Goal: Task Accomplishment & Management: Manage account settings

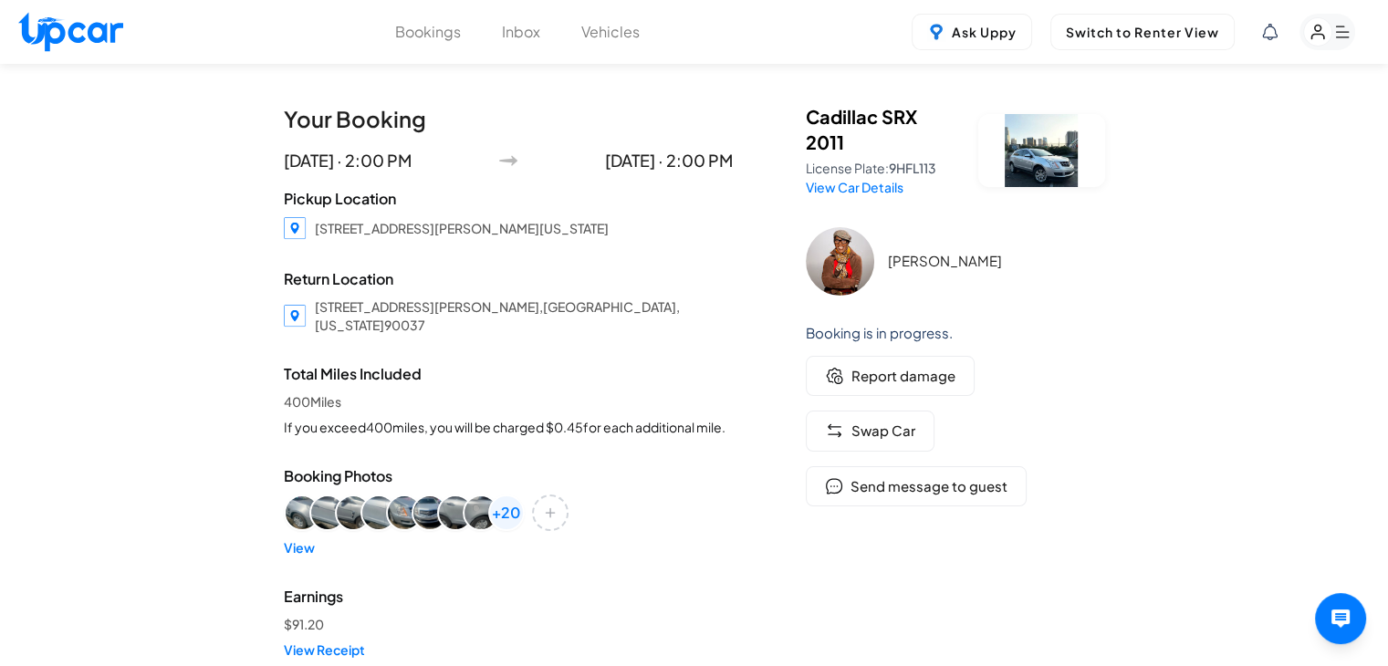
click at [602, 35] on button "Vehicles" at bounding box center [610, 32] width 58 height 22
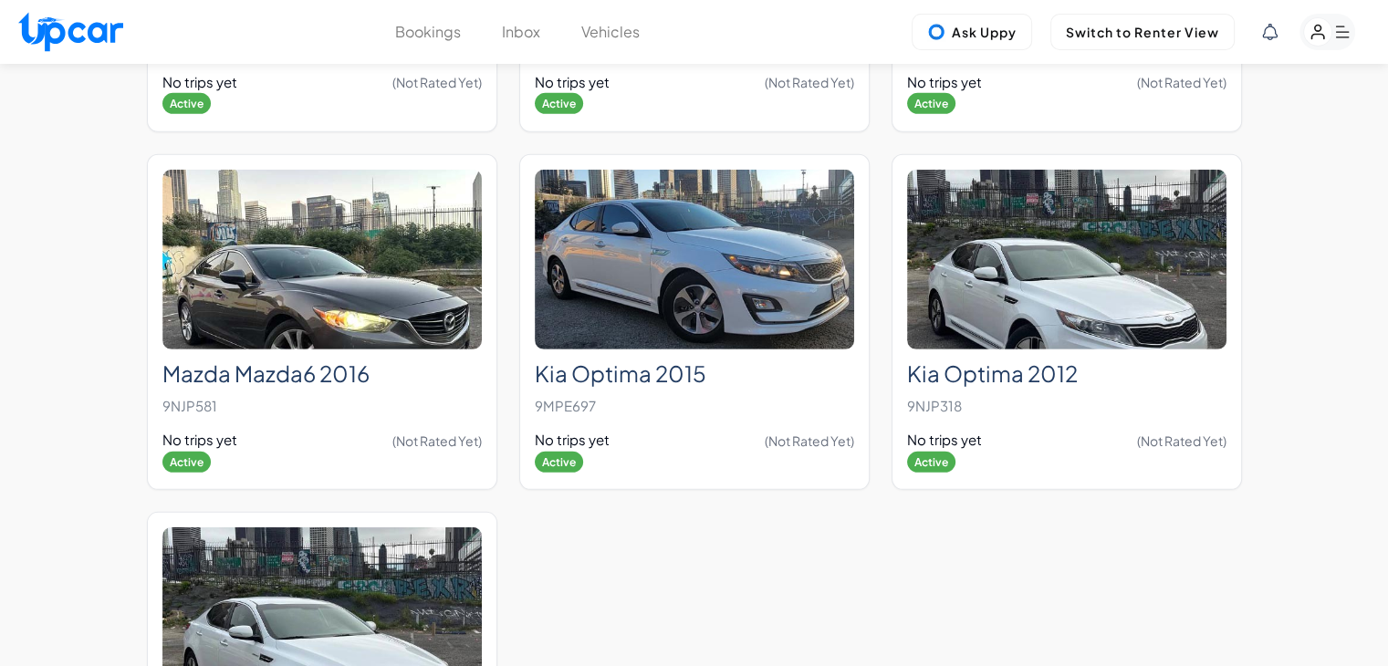
scroll to position [6115, 0]
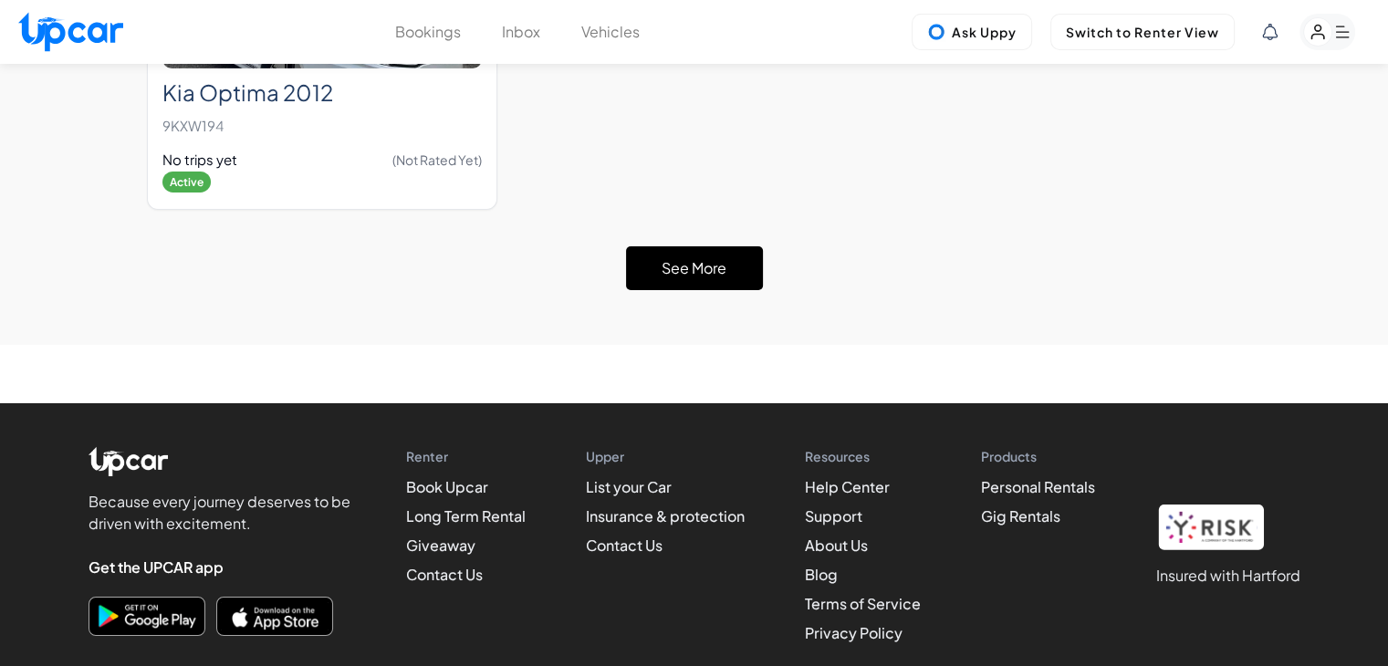
click at [723, 246] on button "See More" at bounding box center [694, 268] width 137 height 44
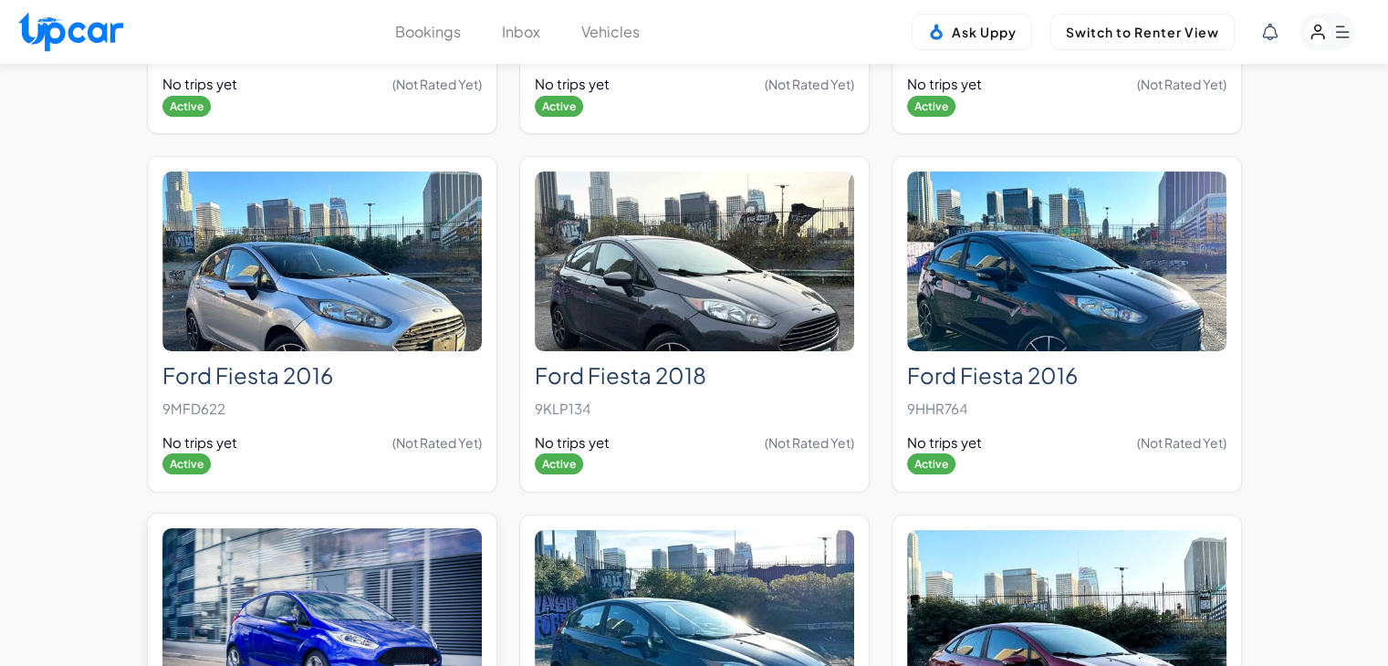
scroll to position [7485, 0]
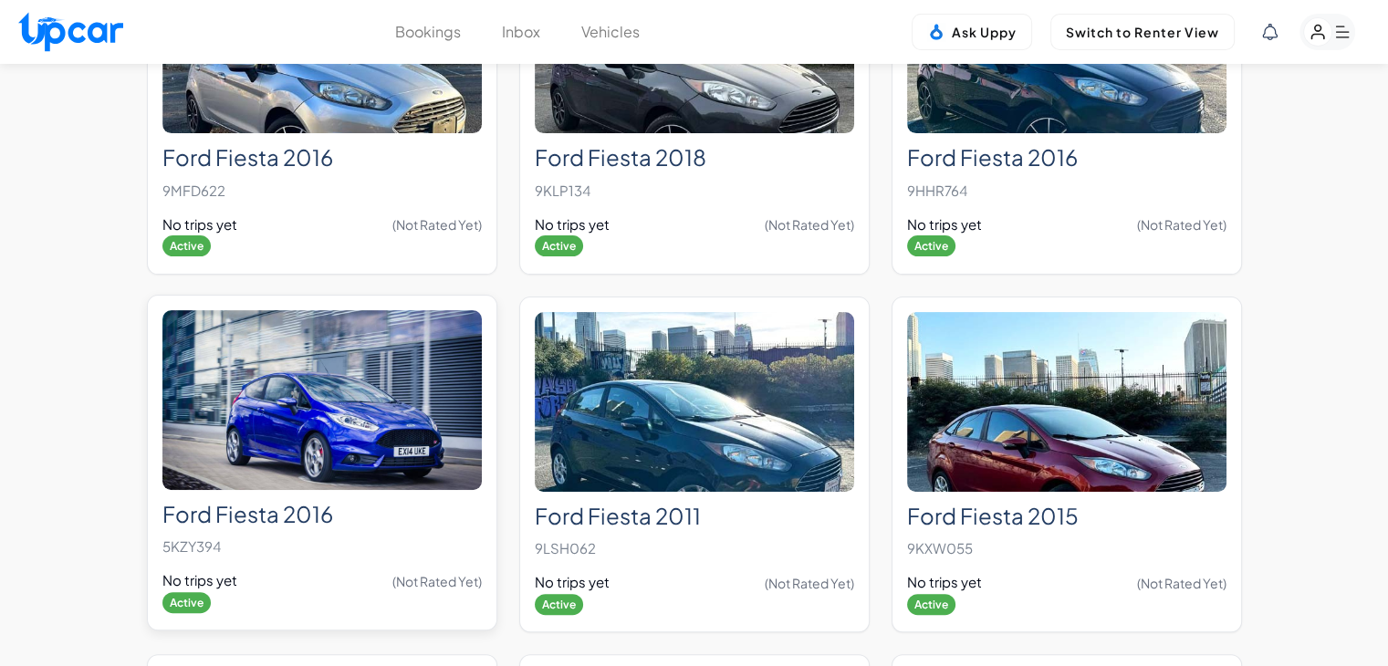
click at [398, 403] on img at bounding box center [321, 400] width 319 height 180
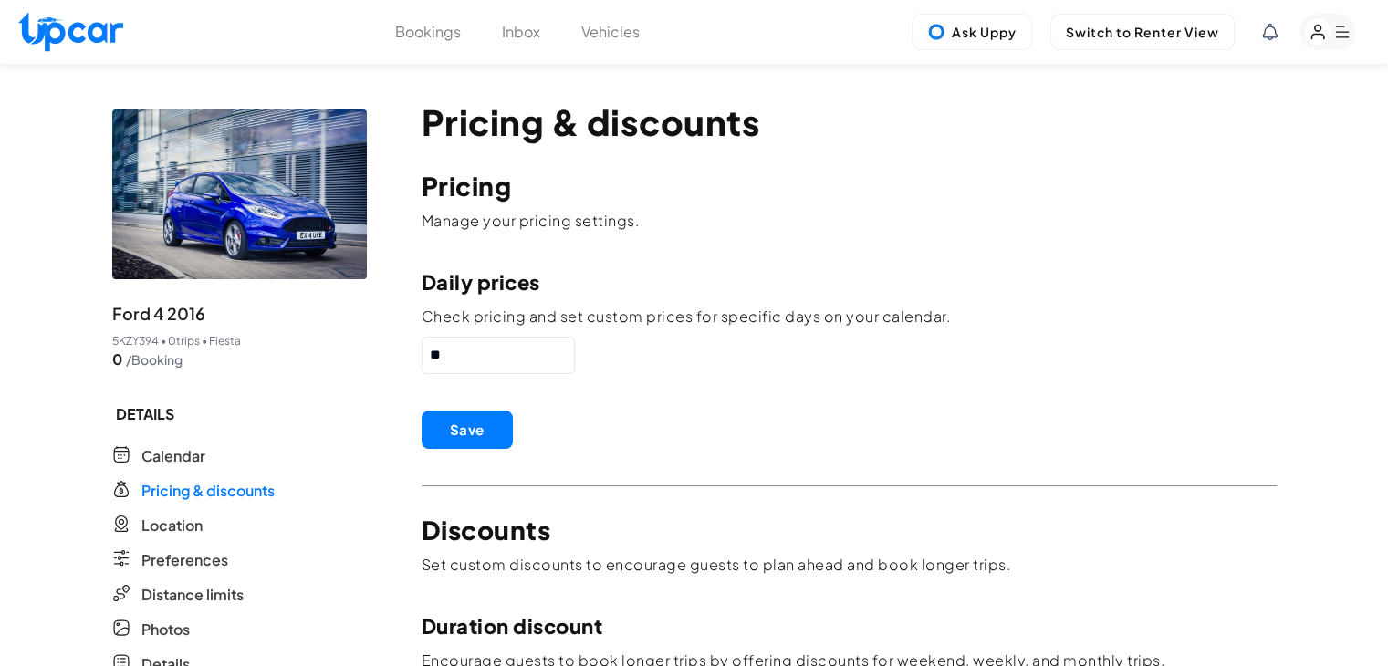
drag, startPoint x: 487, startPoint y: 349, endPoint x: 332, endPoint y: 350, distance: 155.2
type input "**"
drag, startPoint x: 473, startPoint y: 340, endPoint x: 426, endPoint y: 351, distance: 47.8
click at [427, 351] on div "Daily prices Check pricing and set custom prices for specific days on your cale…" at bounding box center [849, 320] width 855 height 107
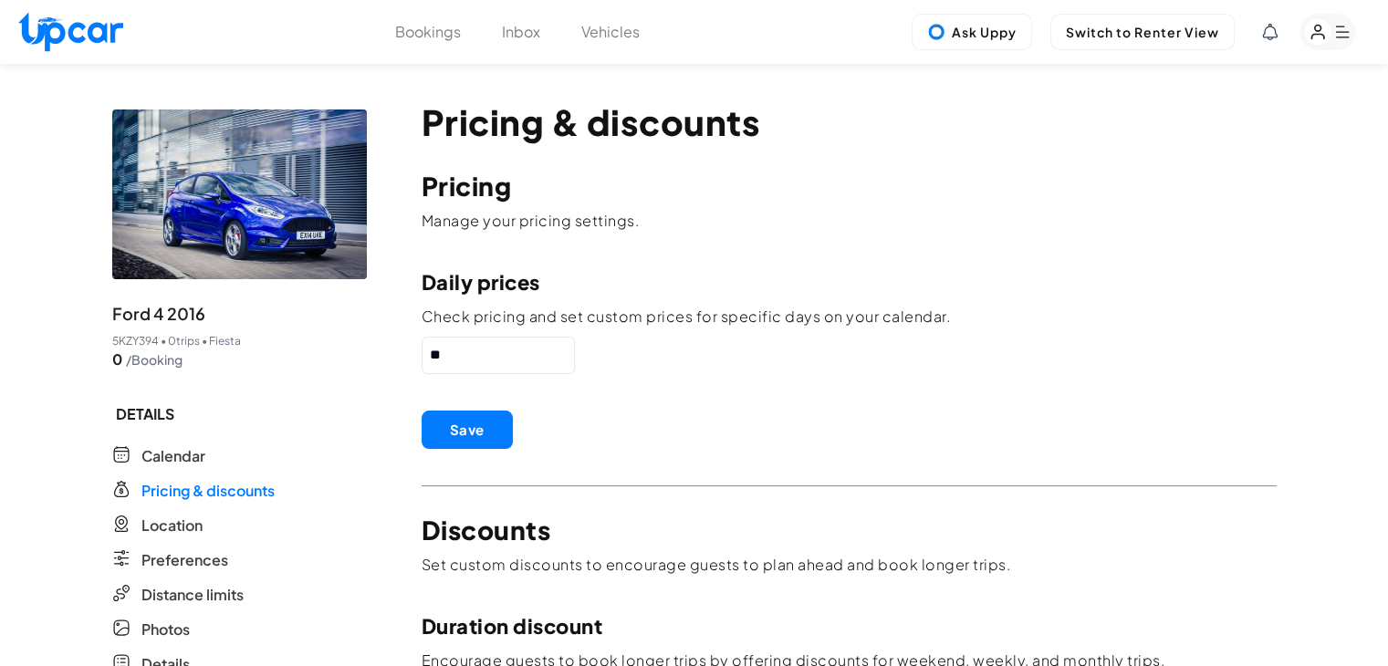
drag, startPoint x: 456, startPoint y: 351, endPoint x: 351, endPoint y: 360, distance: 105.3
click at [476, 419] on button "Save" at bounding box center [467, 430] width 91 height 38
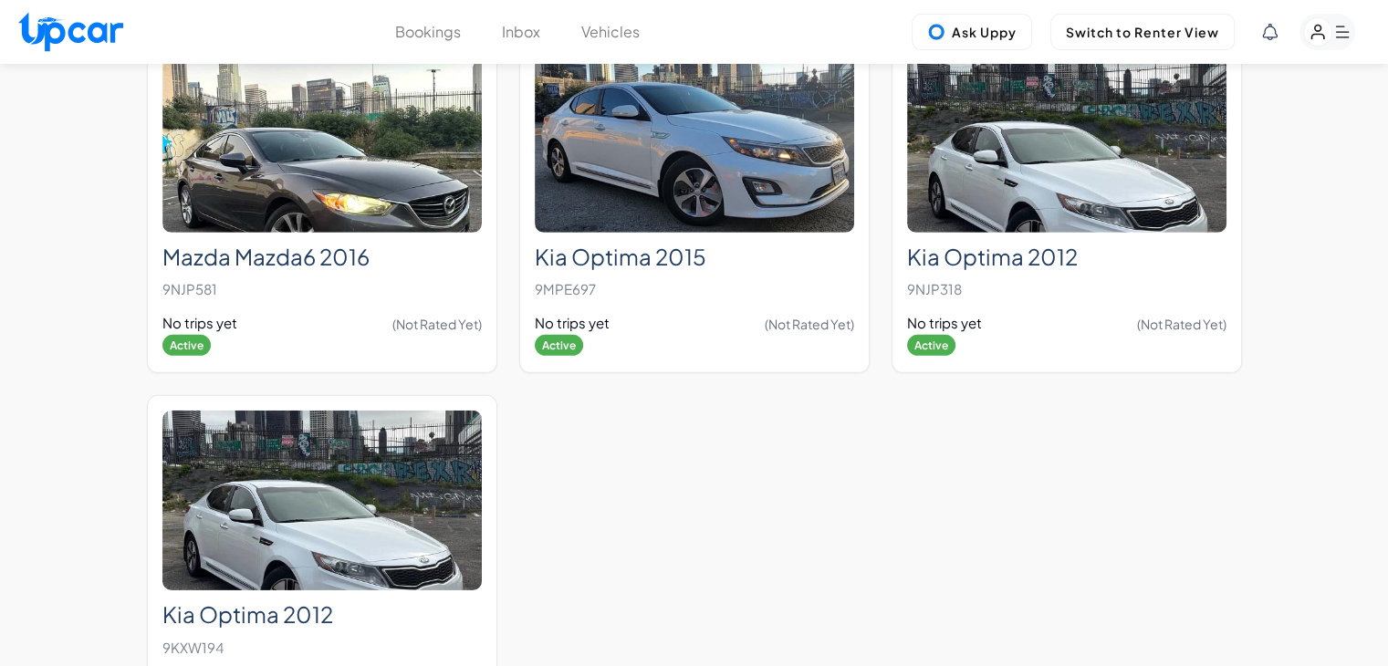
scroll to position [5867, 0]
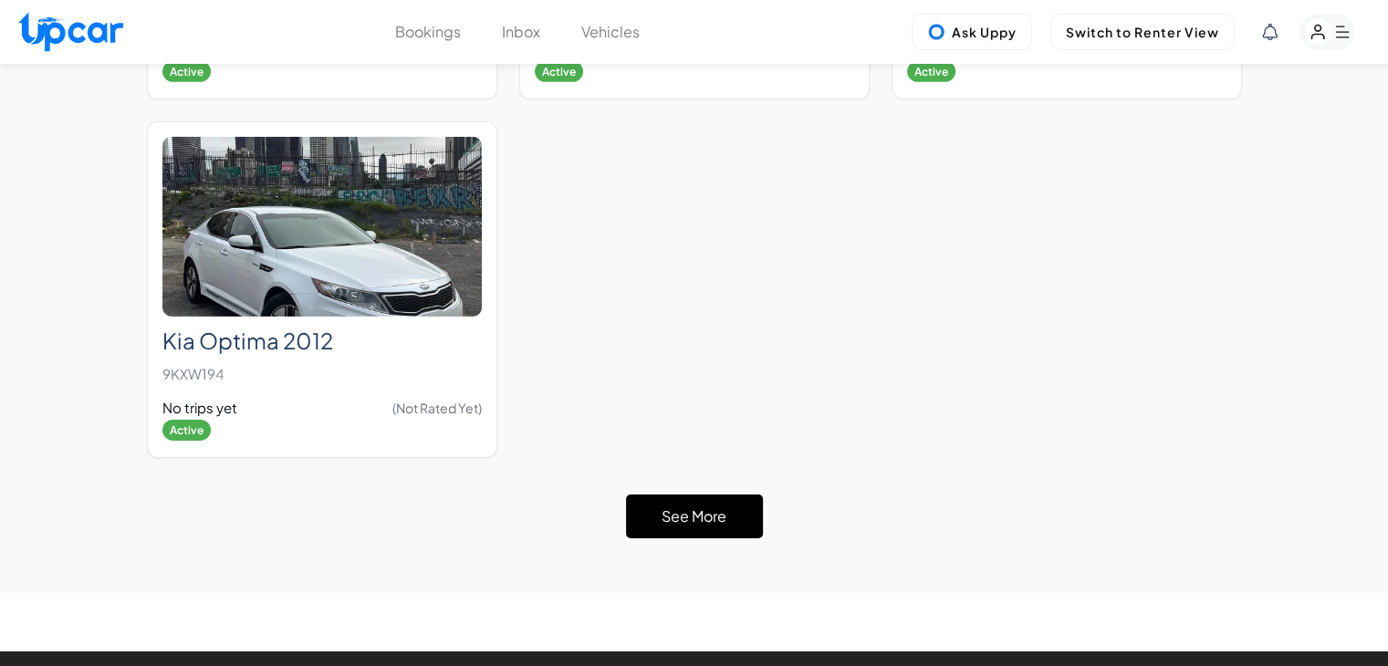
click at [706, 495] on button "See More" at bounding box center [694, 517] width 137 height 44
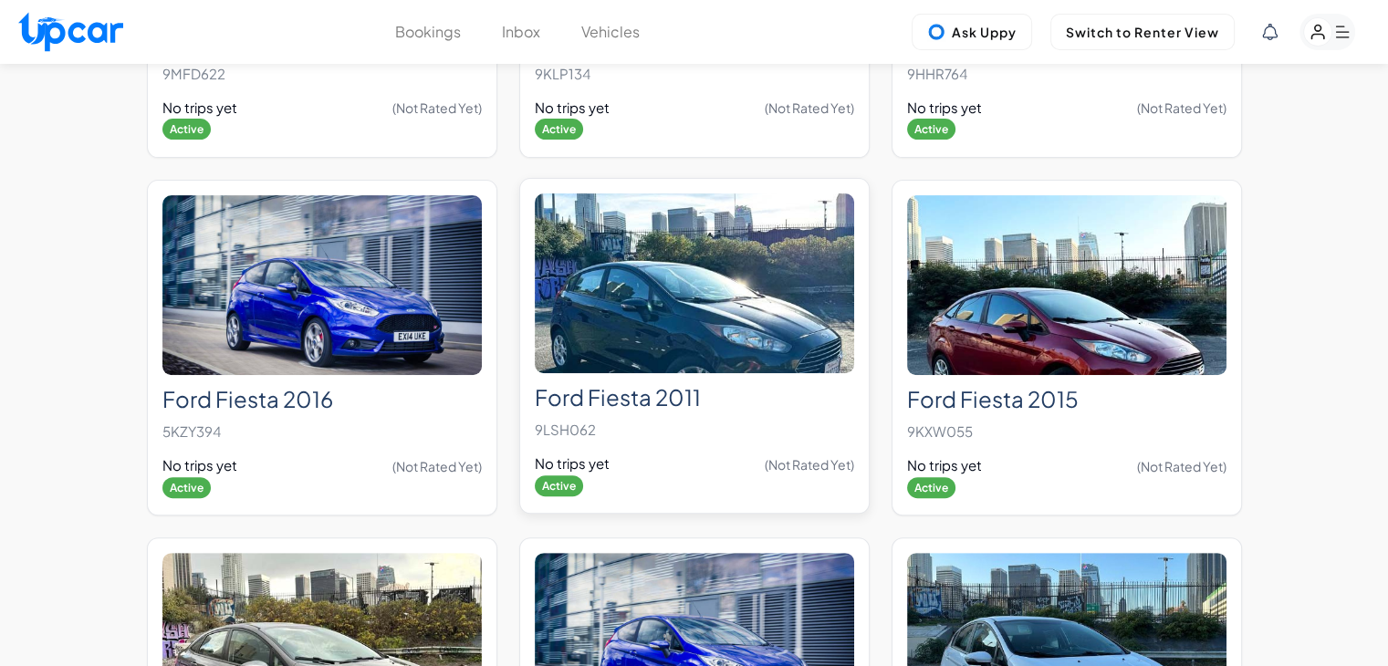
click at [705, 305] on img at bounding box center [694, 284] width 319 height 180
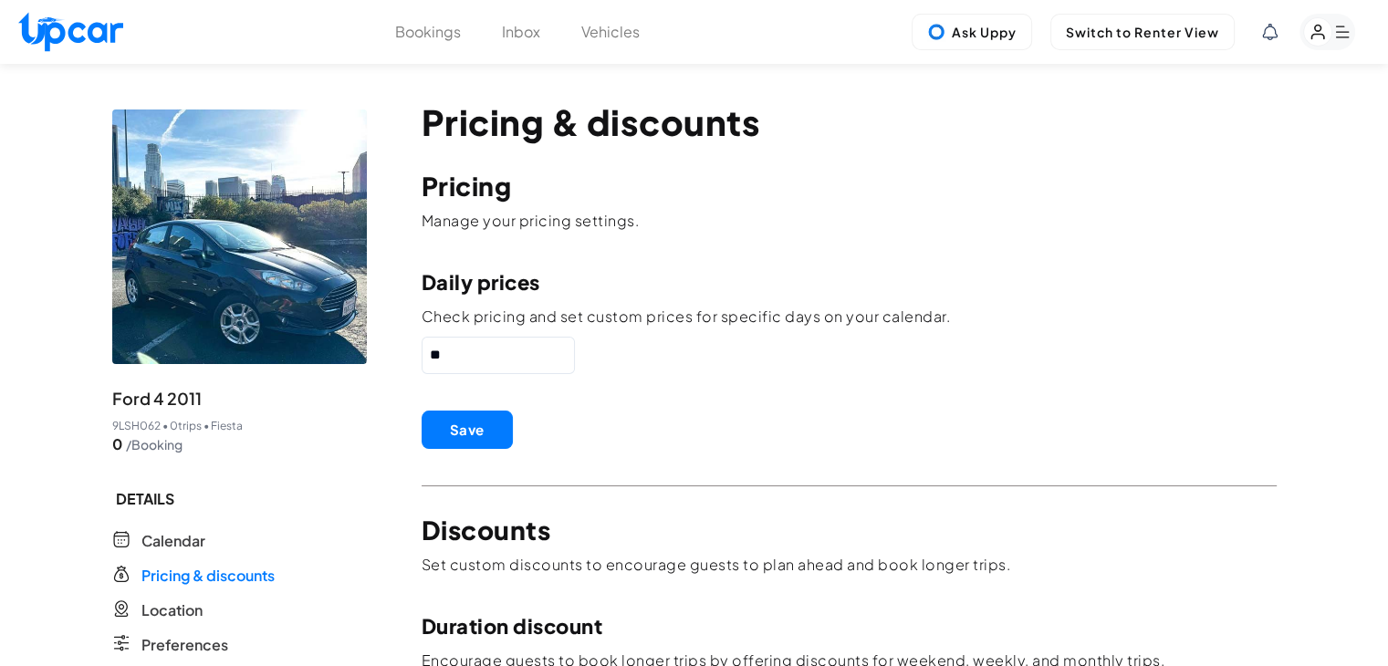
paste input "text"
type input "**"
click at [463, 434] on button "Save" at bounding box center [467, 430] width 91 height 38
click at [478, 432] on button "Save" at bounding box center [467, 430] width 91 height 38
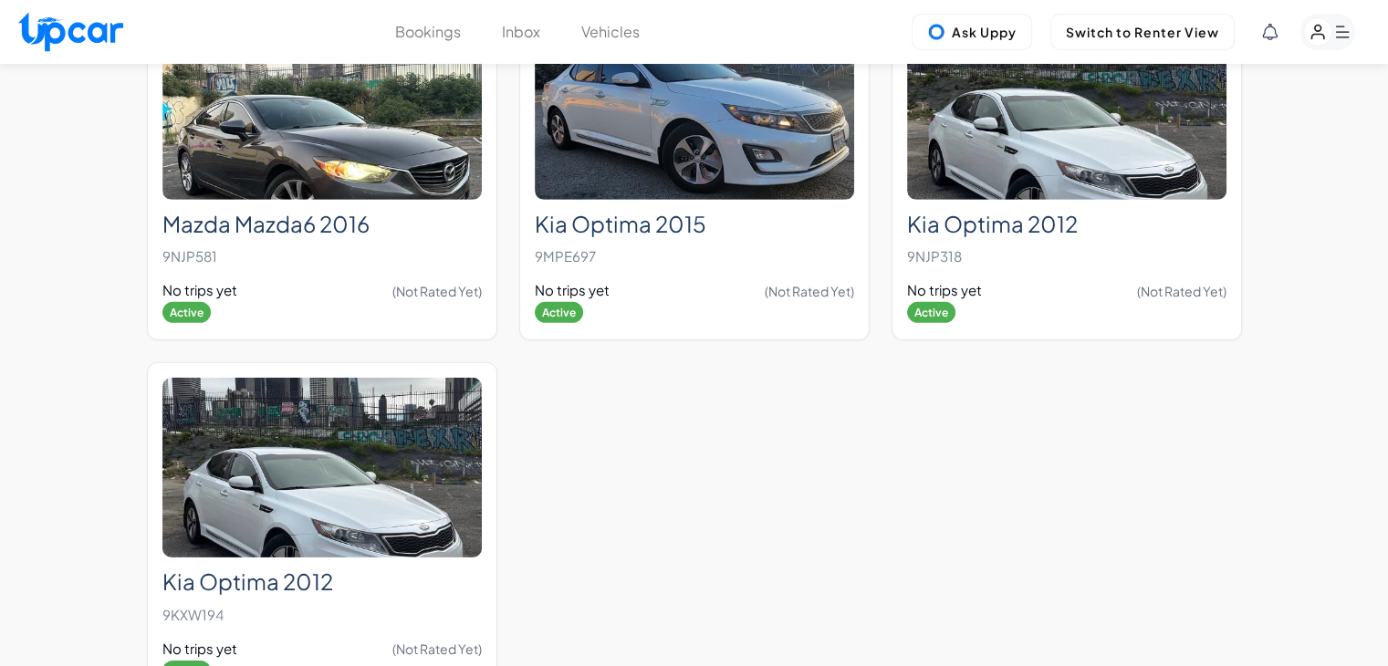
scroll to position [6021, 0]
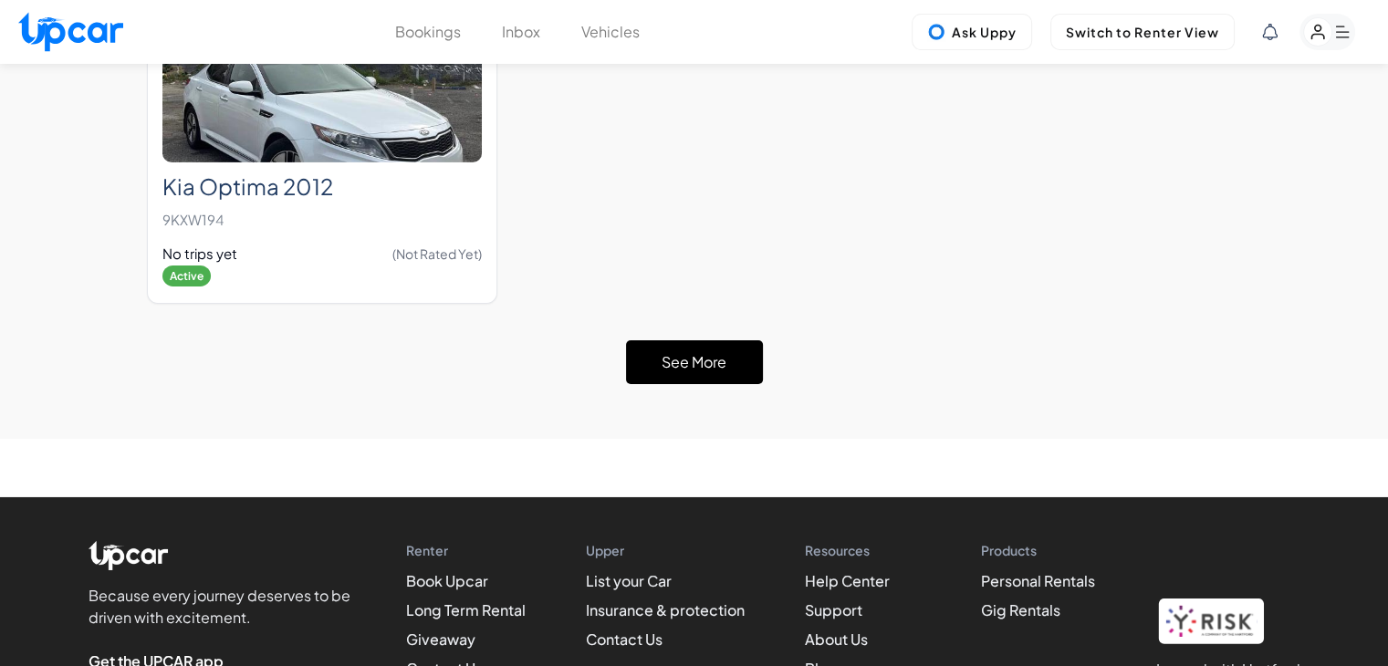
click at [700, 340] on button "See More" at bounding box center [694, 362] width 137 height 44
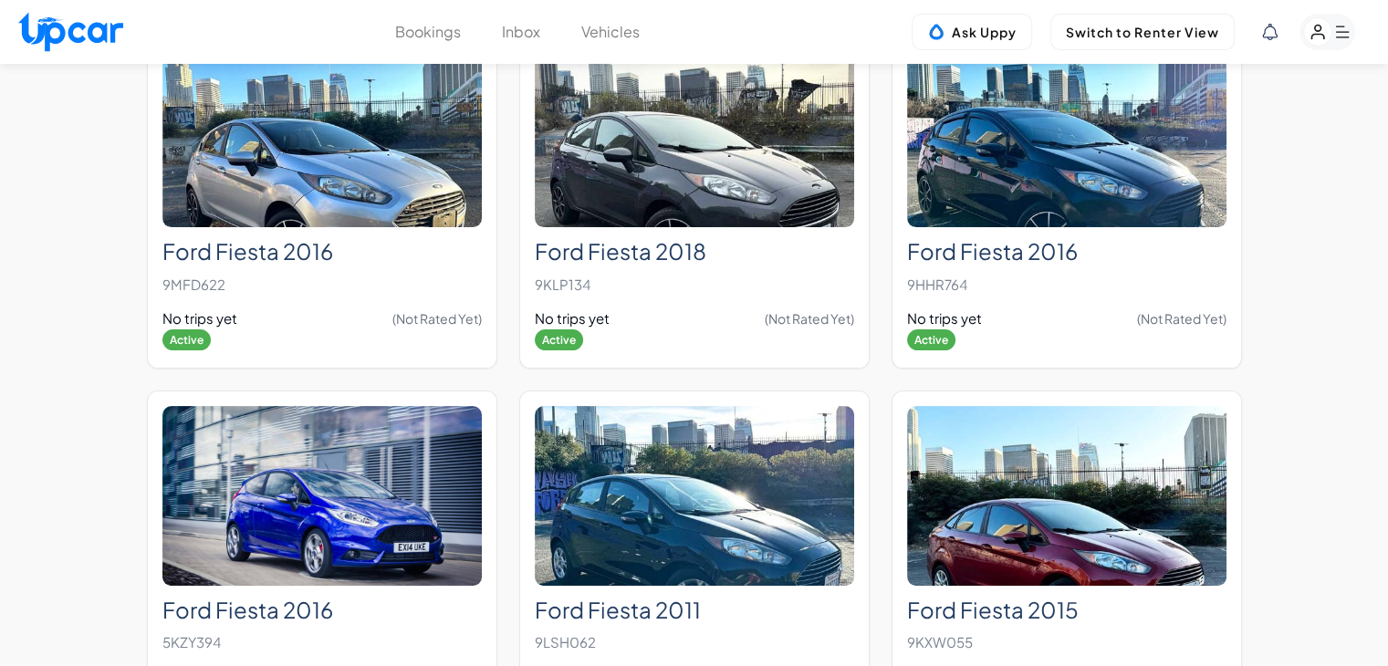
scroll to position [7482, 0]
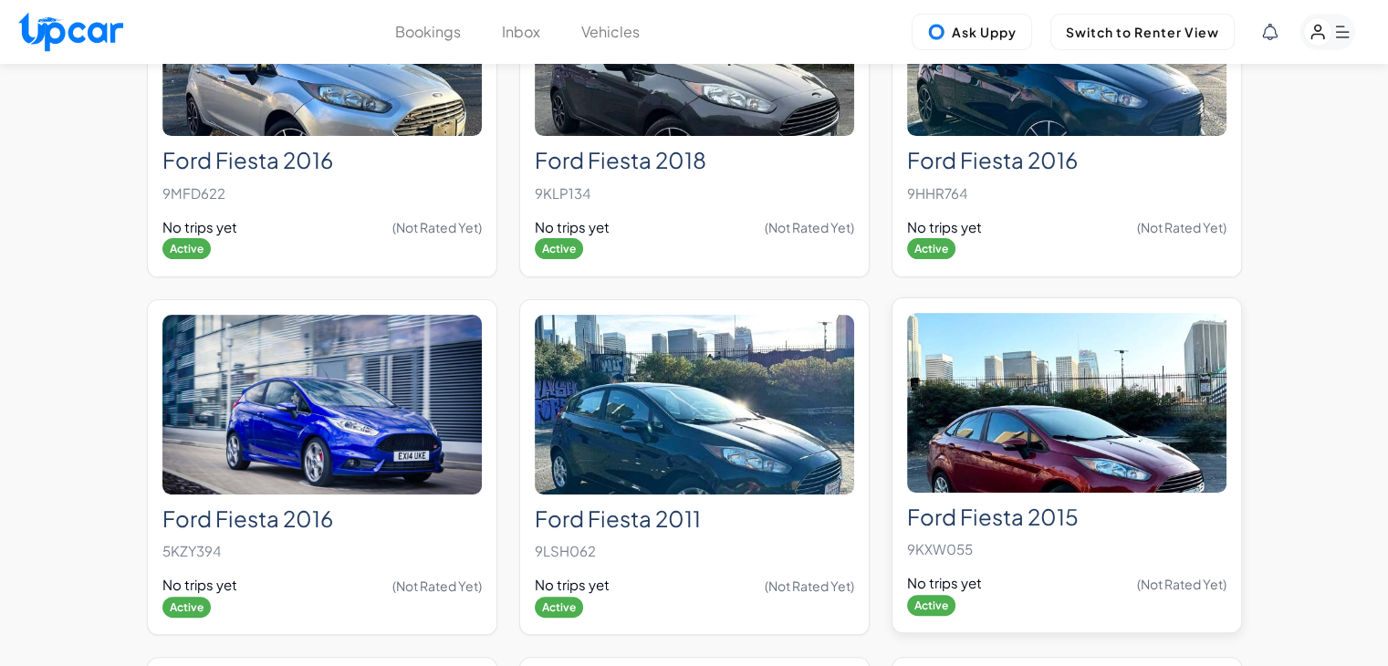
click at [1022, 349] on img at bounding box center [1066, 403] width 319 height 180
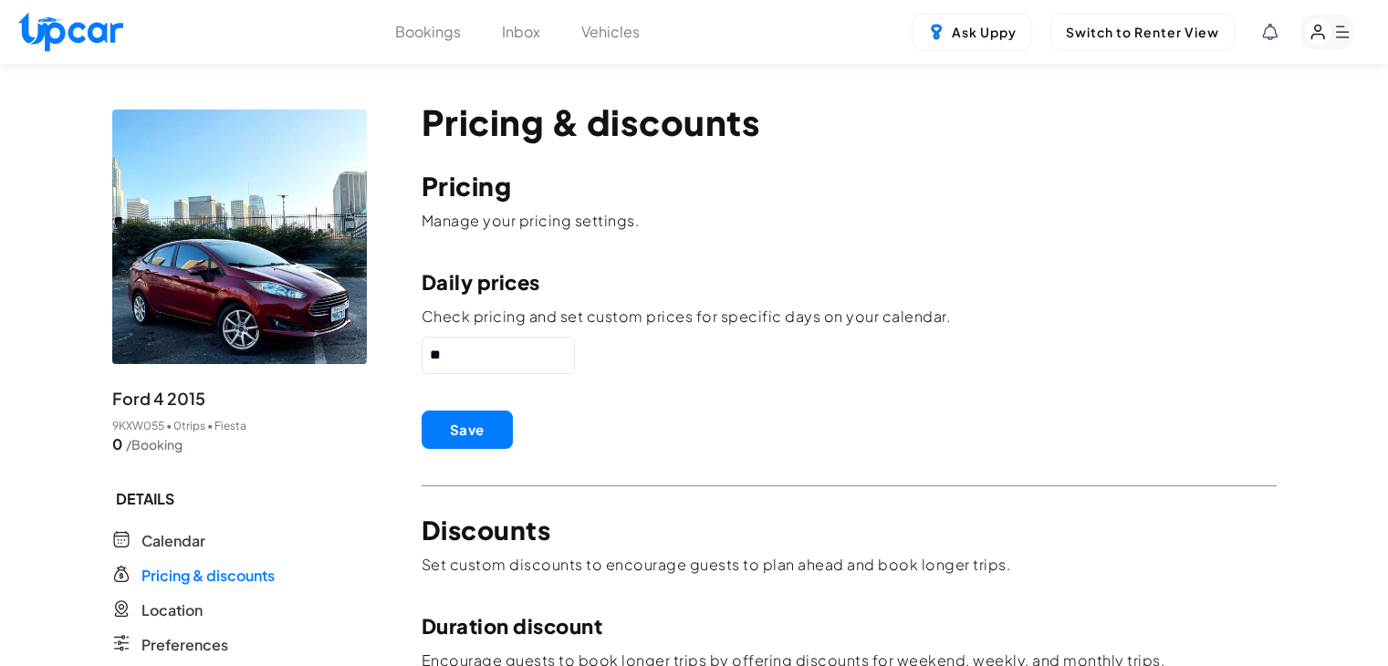
drag, startPoint x: 519, startPoint y: 361, endPoint x: 274, endPoint y: 361, distance: 245.5
type input "**"
click at [483, 422] on button "Save" at bounding box center [467, 430] width 91 height 38
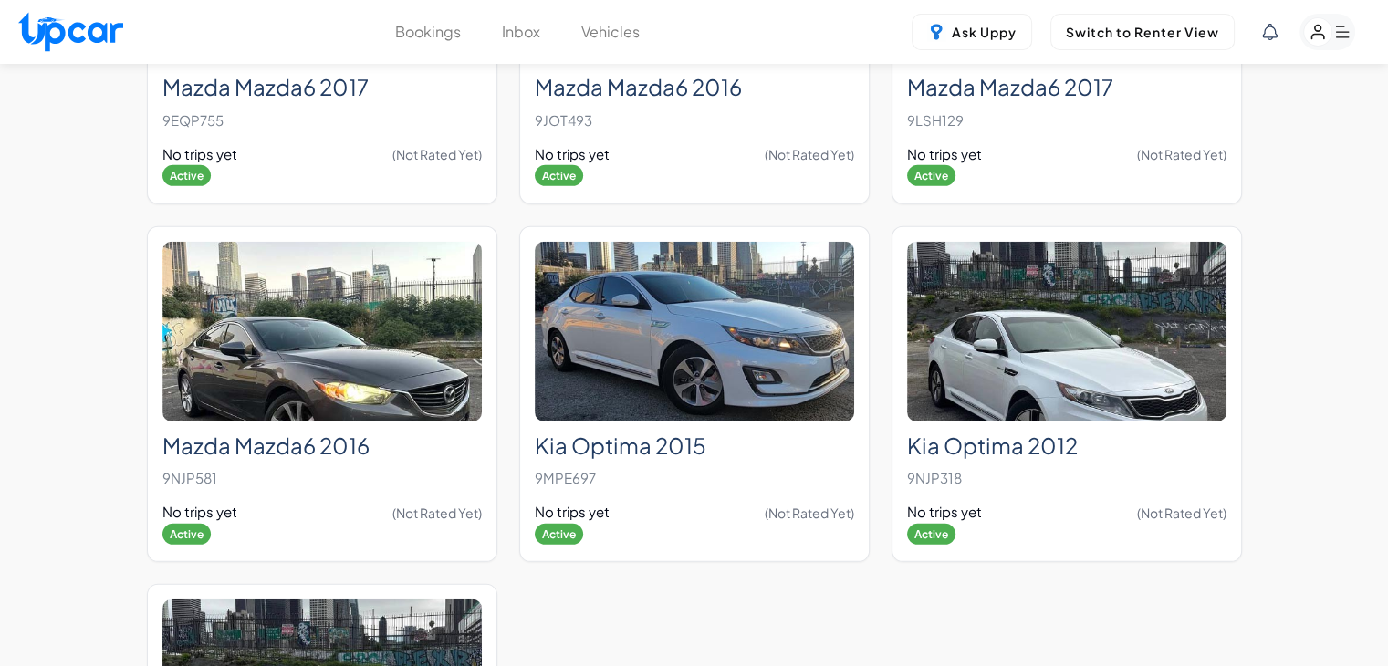
scroll to position [5891, 0]
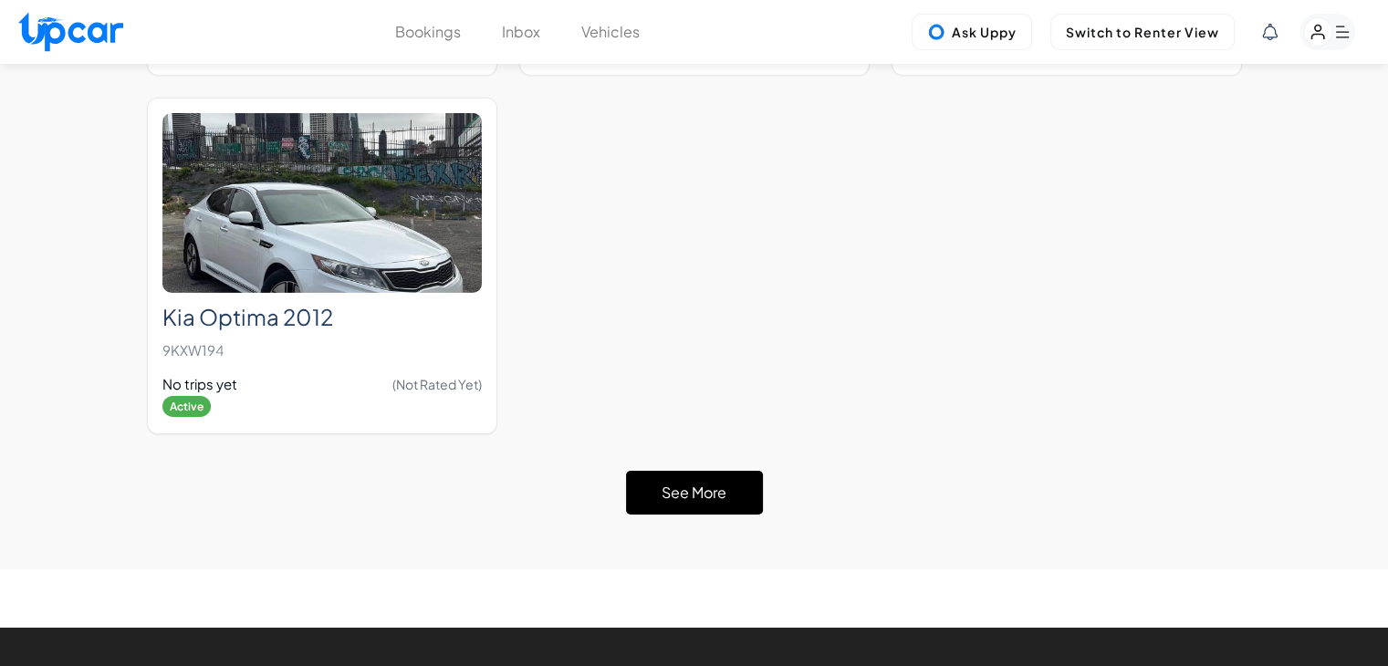
click at [729, 471] on button "See More" at bounding box center [694, 493] width 137 height 44
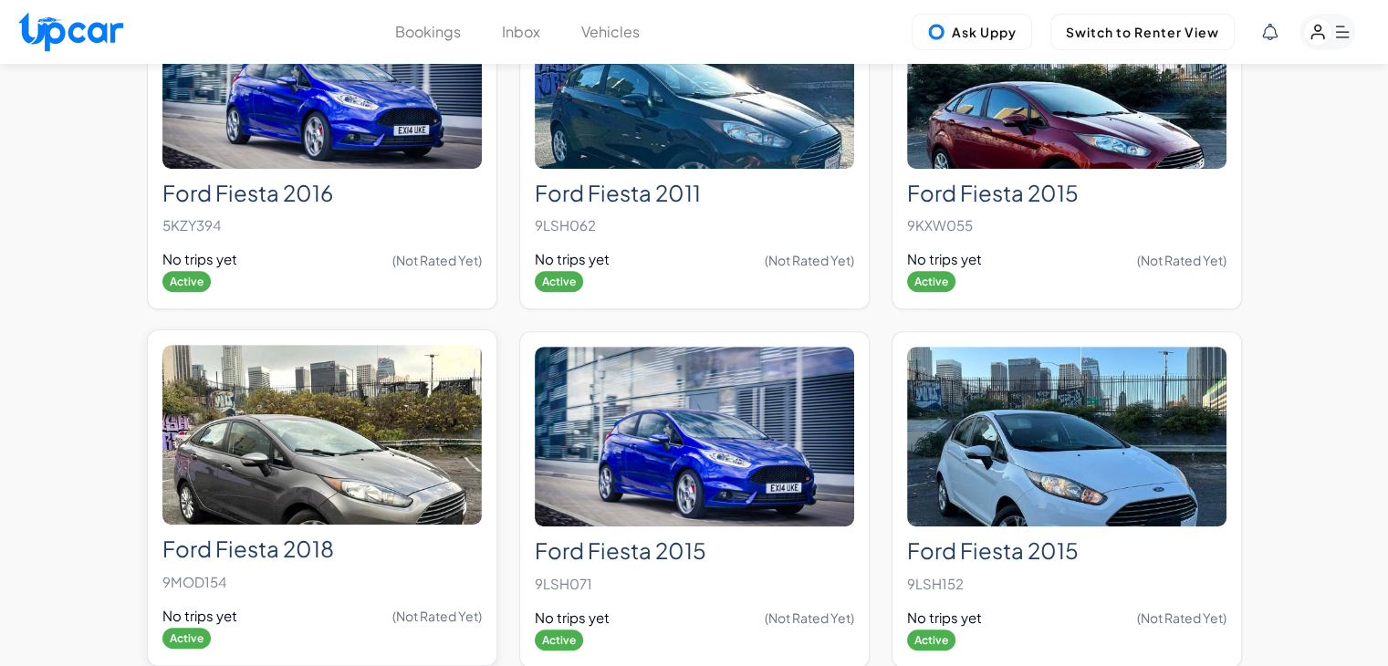
click at [387, 403] on img at bounding box center [321, 435] width 319 height 180
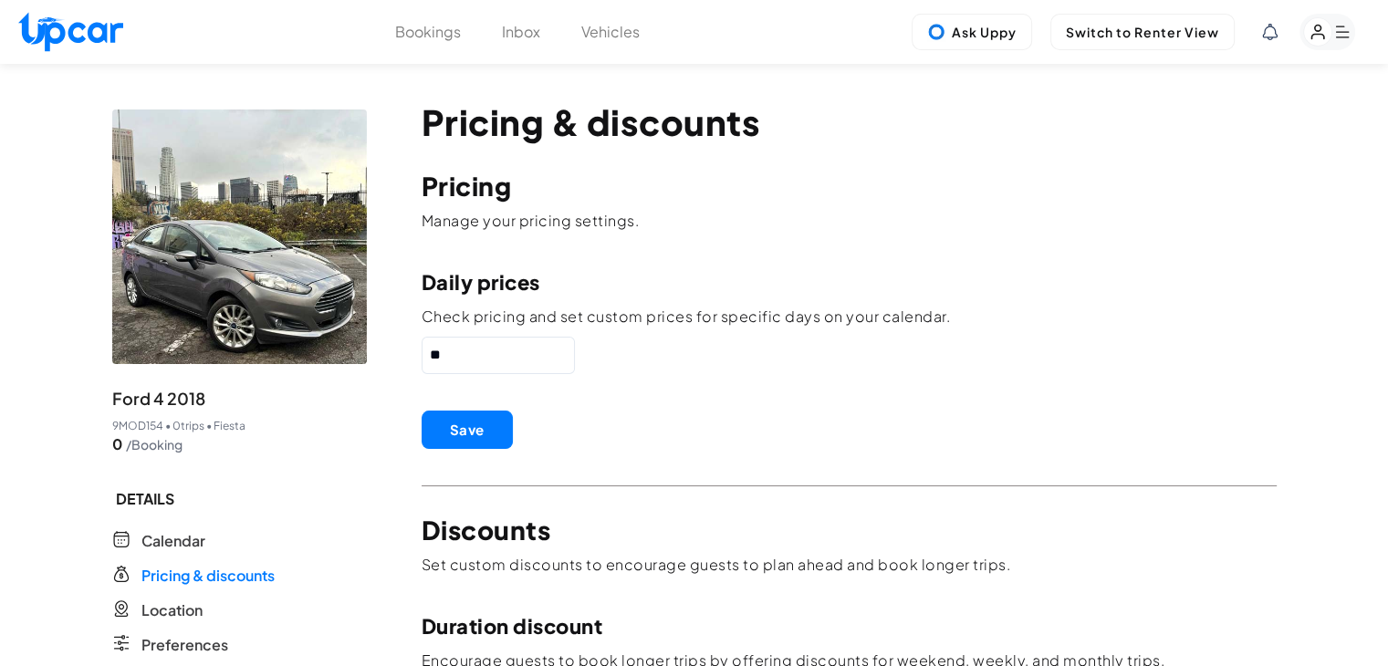
drag, startPoint x: 506, startPoint y: 366, endPoint x: 344, endPoint y: 371, distance: 161.6
paste input "text"
type input "**"
click at [466, 428] on button "Save" at bounding box center [467, 430] width 91 height 38
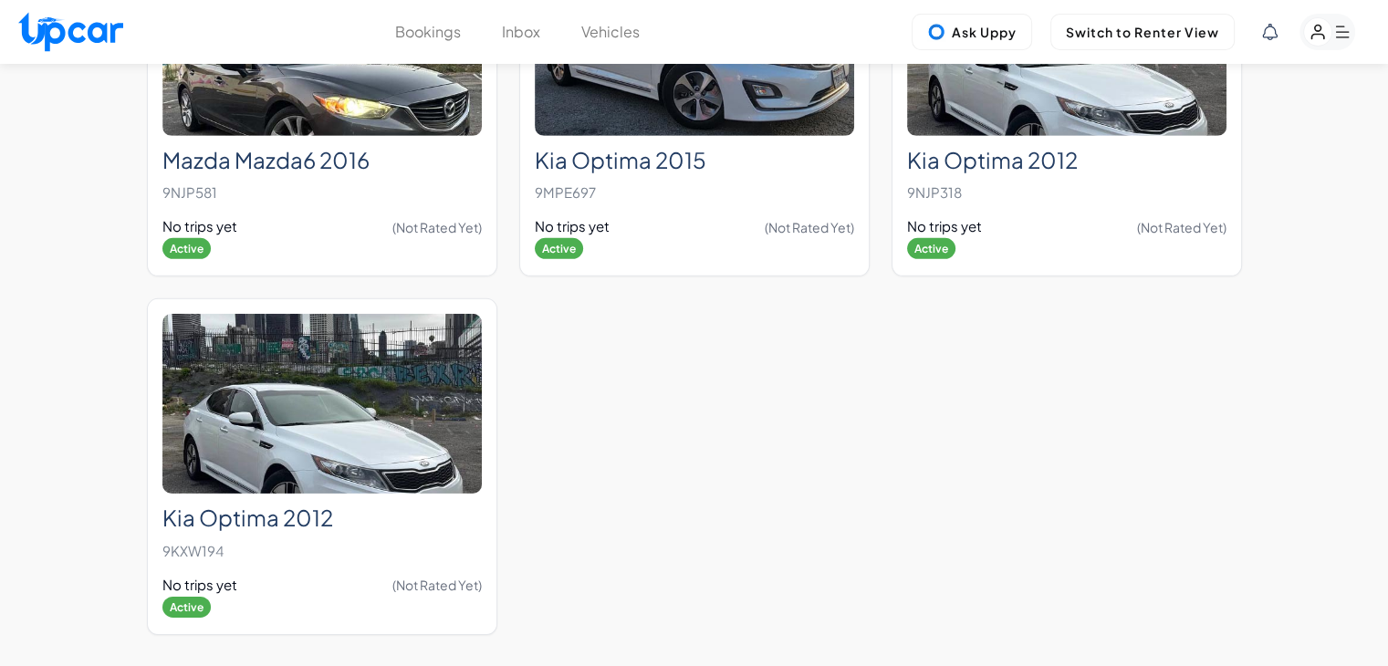
scroll to position [5820, 0]
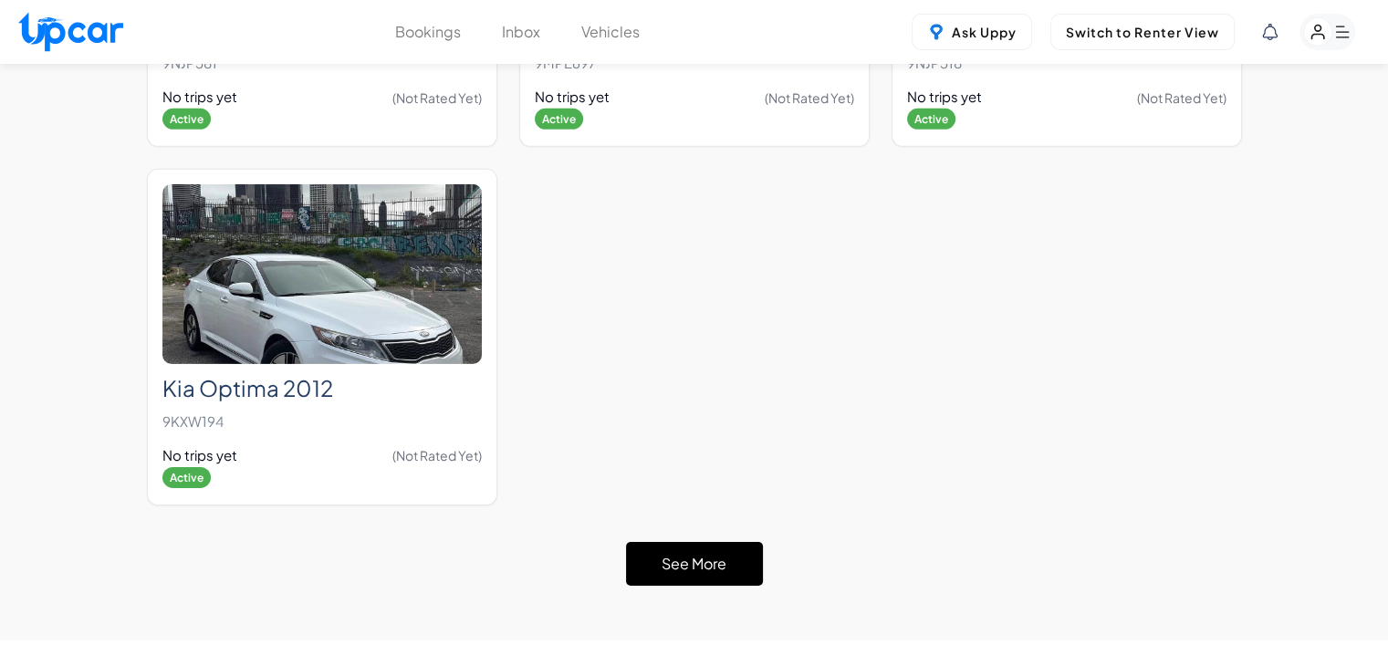
click at [672, 542] on button "See More" at bounding box center [694, 564] width 137 height 44
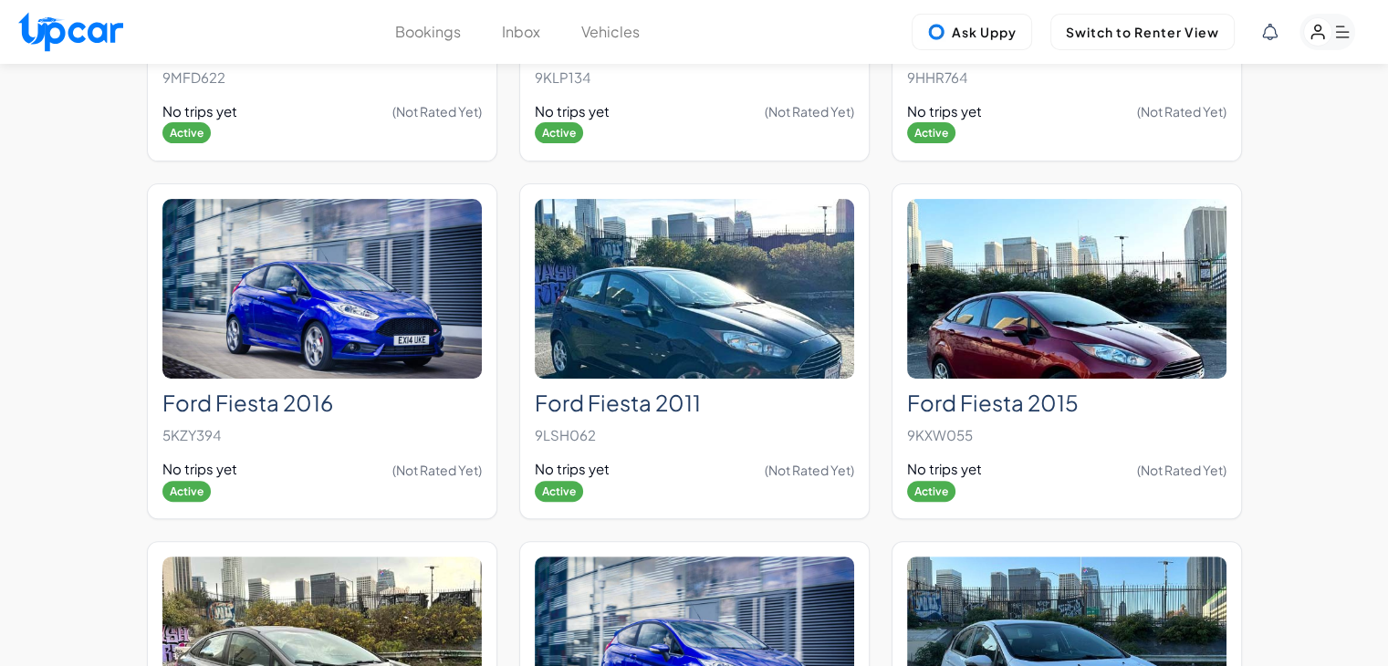
scroll to position [7872, 0]
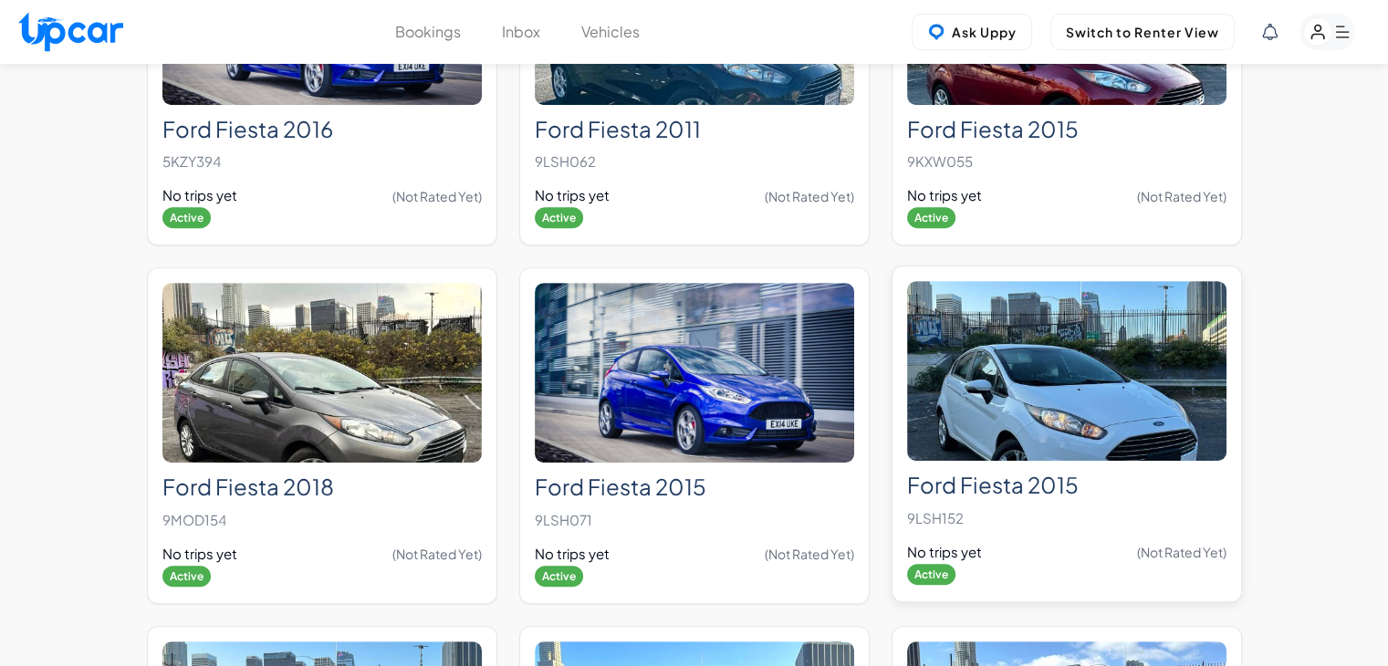
click at [1031, 346] on img at bounding box center [1066, 371] width 319 height 180
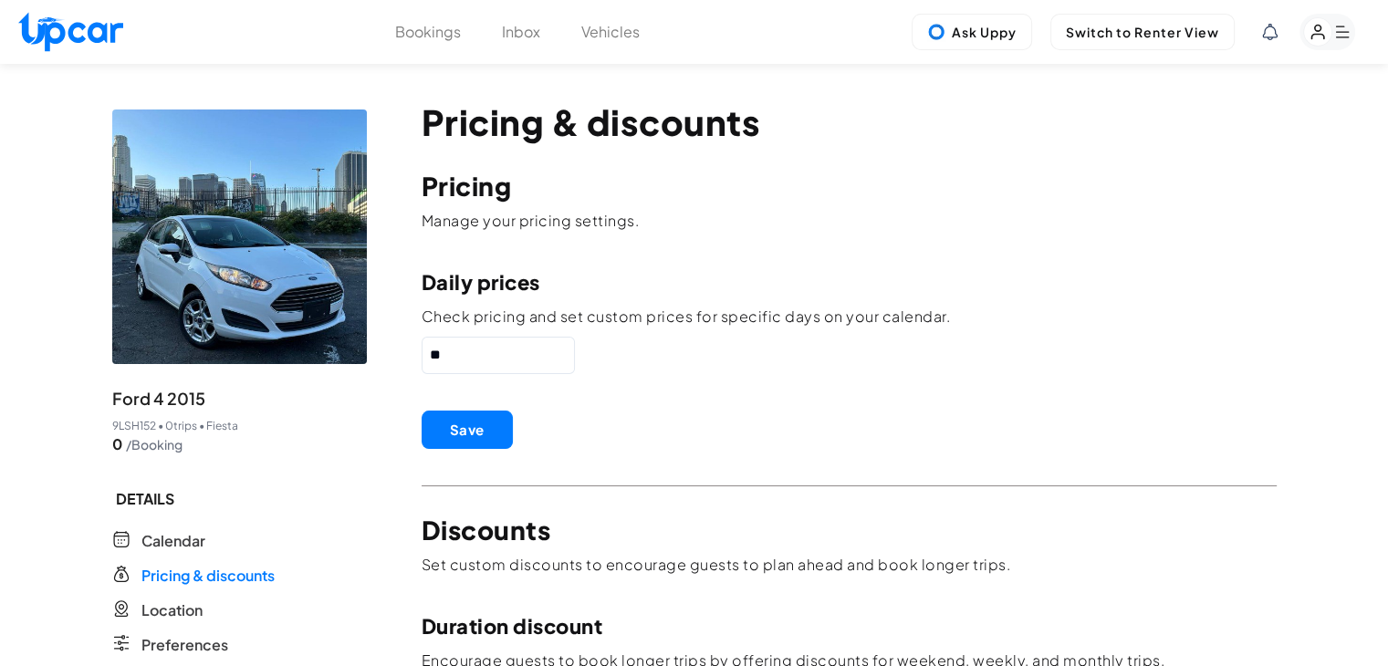
drag, startPoint x: 472, startPoint y: 361, endPoint x: 378, endPoint y: 371, distance: 94.5
paste input "text"
type input "**"
click at [445, 420] on button "Save" at bounding box center [467, 430] width 91 height 38
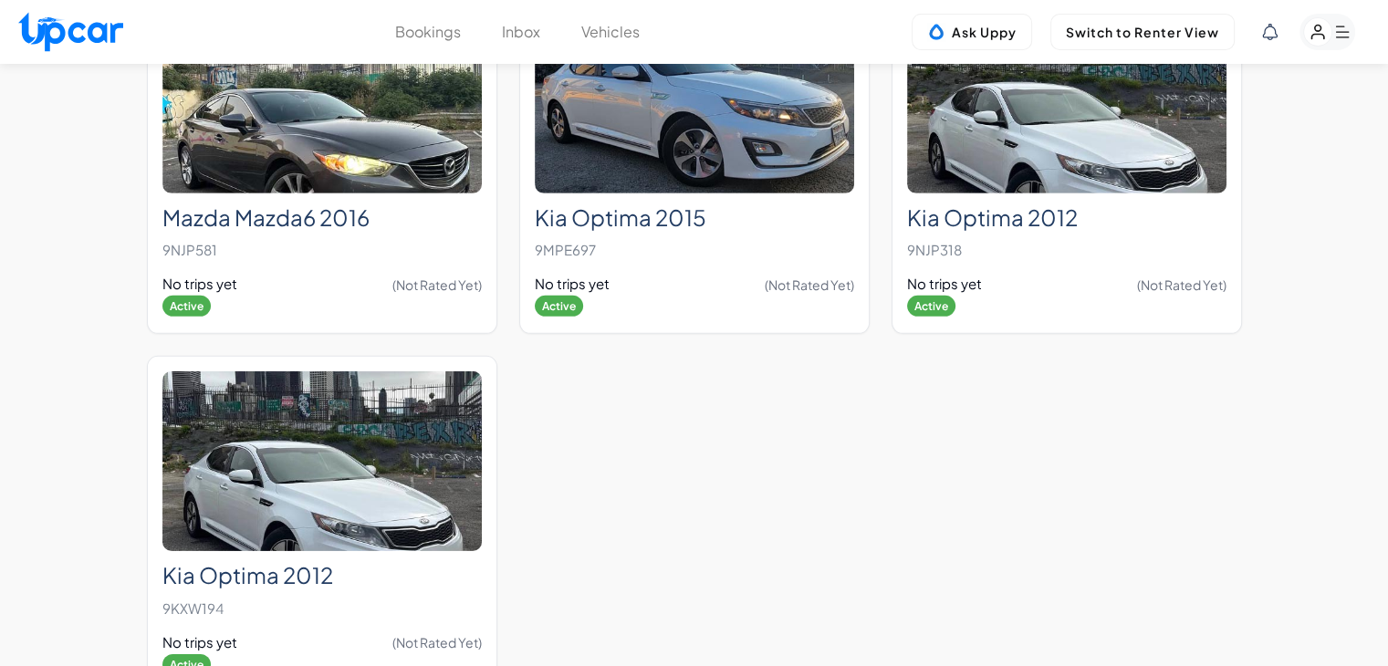
scroll to position [5742, 0]
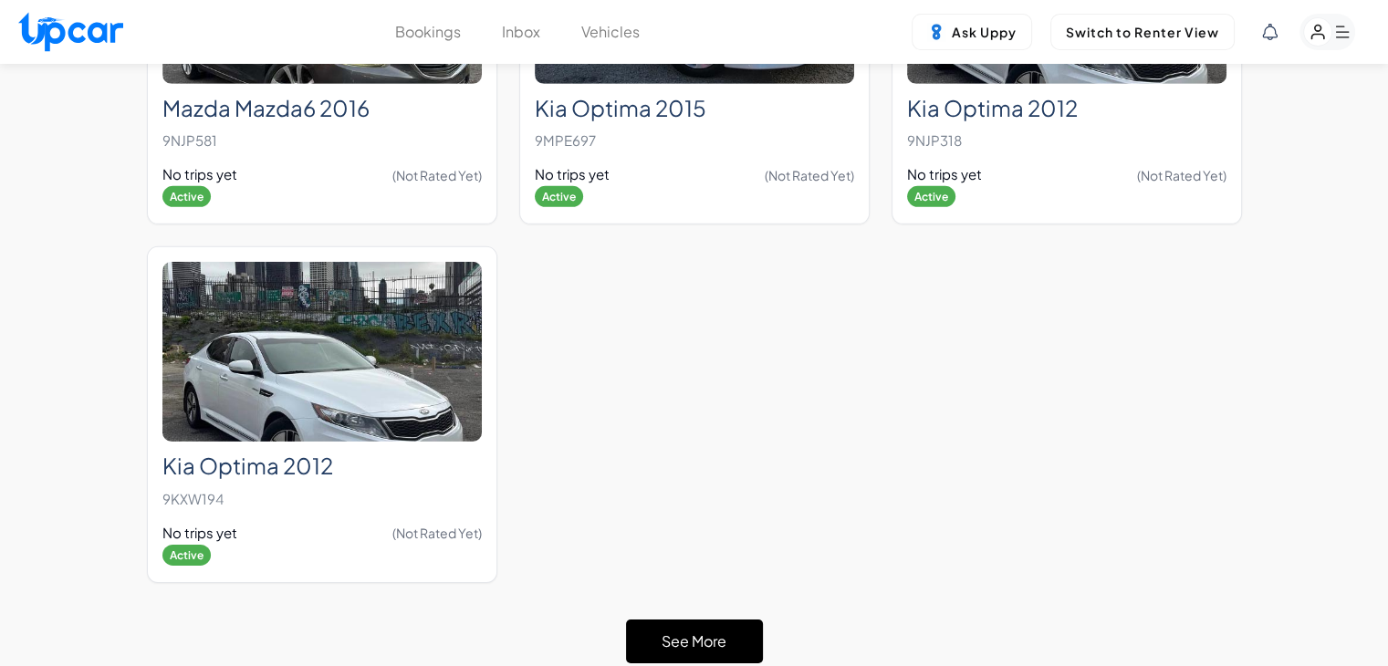
click at [714, 620] on button "See More" at bounding box center [694, 642] width 137 height 44
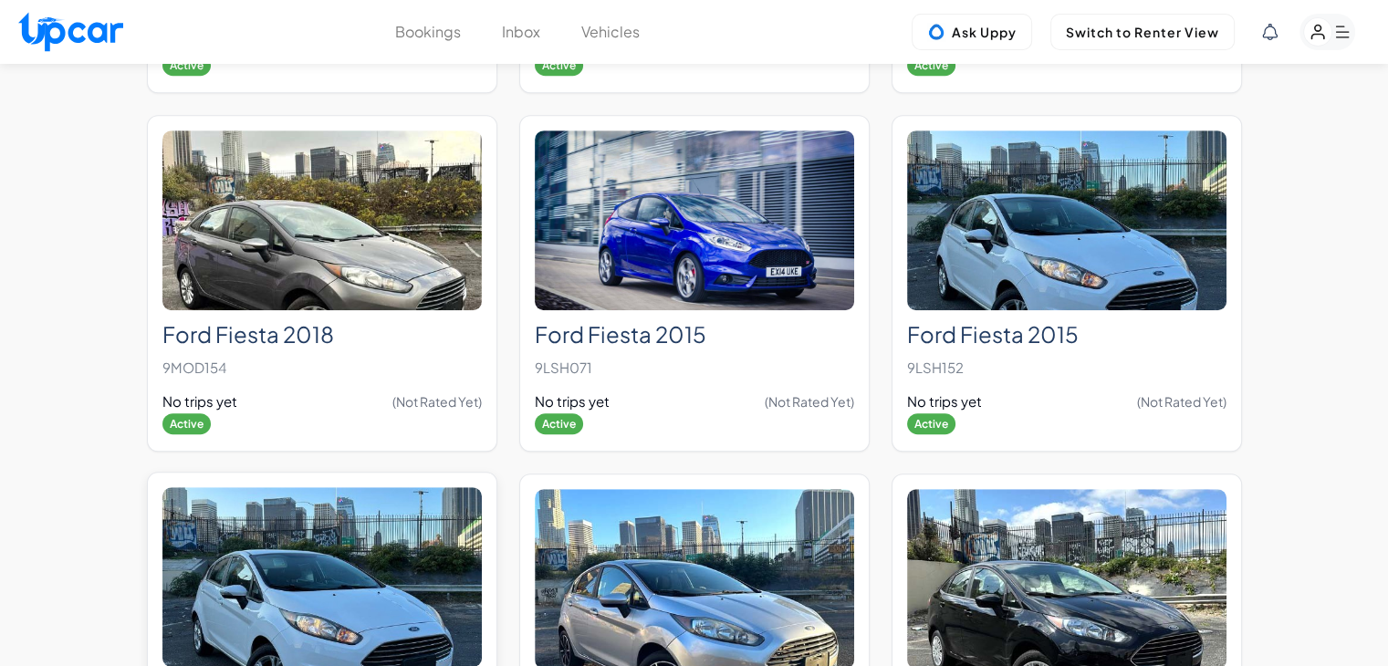
click at [432, 512] on img at bounding box center [321, 577] width 319 height 180
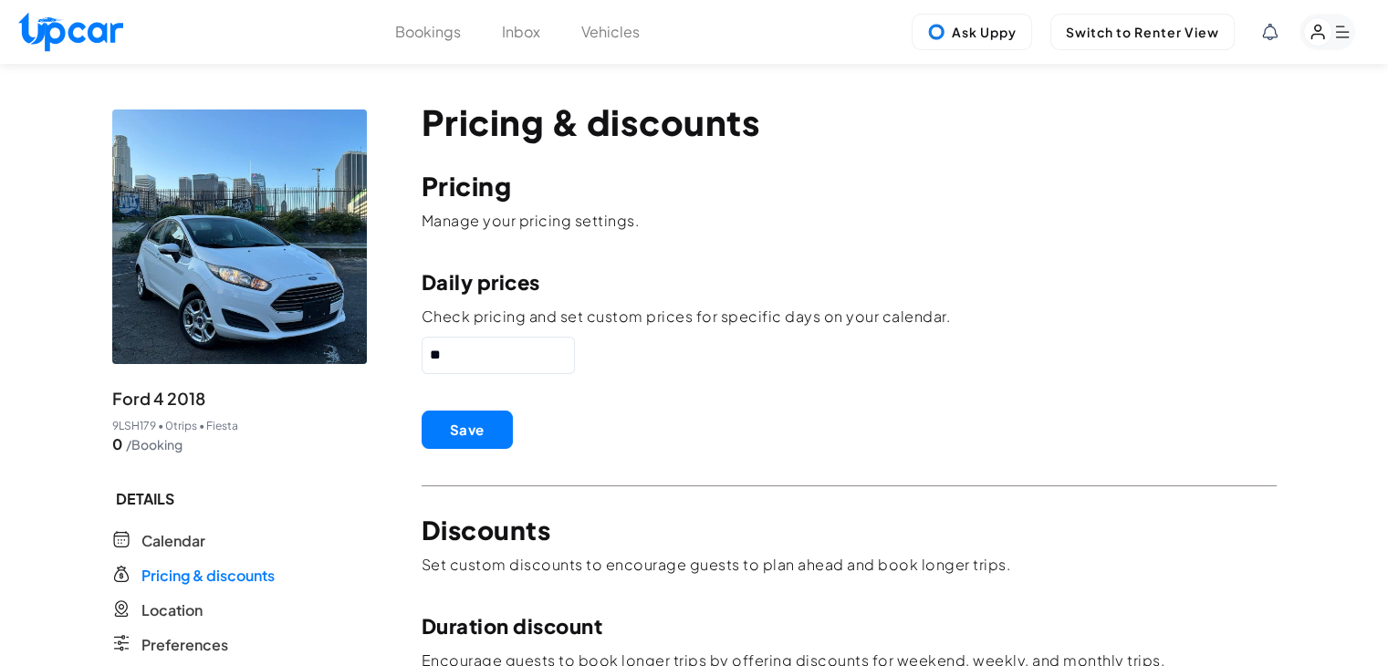
drag, startPoint x: 508, startPoint y: 358, endPoint x: 295, endPoint y: 372, distance: 214.1
paste input "text"
type input "**"
click at [467, 433] on button "Save" at bounding box center [467, 430] width 91 height 38
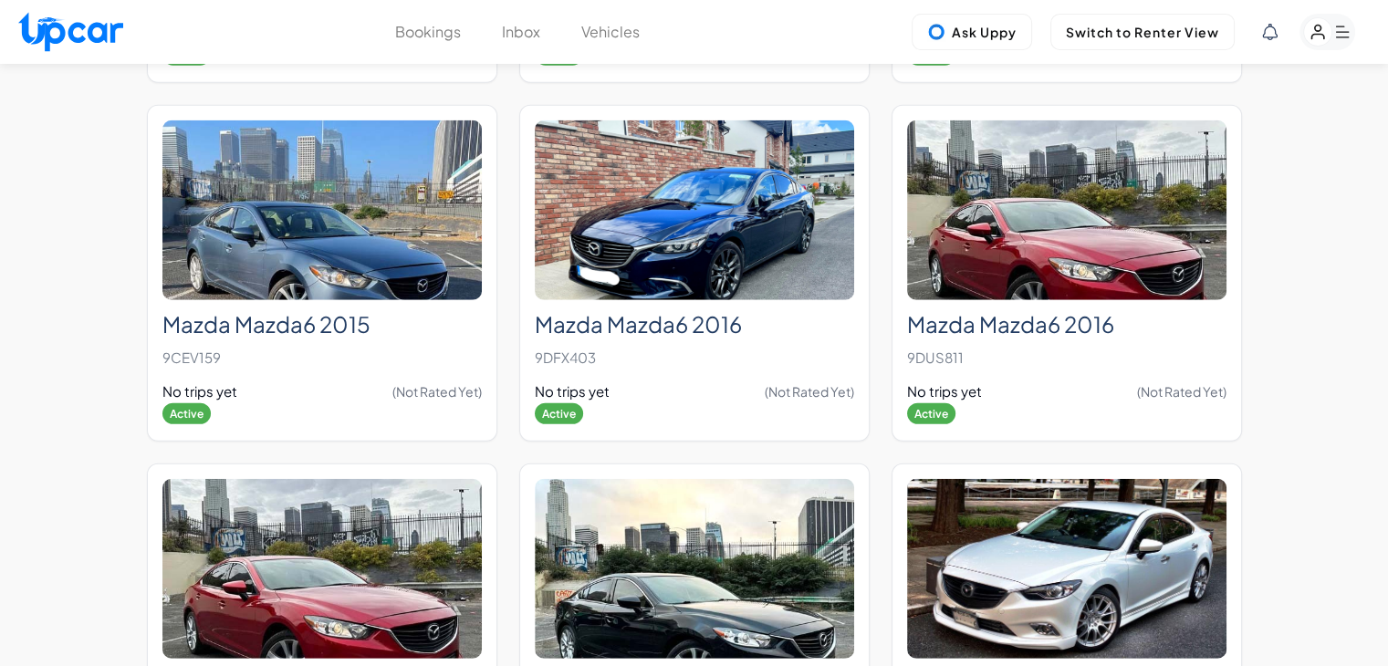
scroll to position [6130, 0]
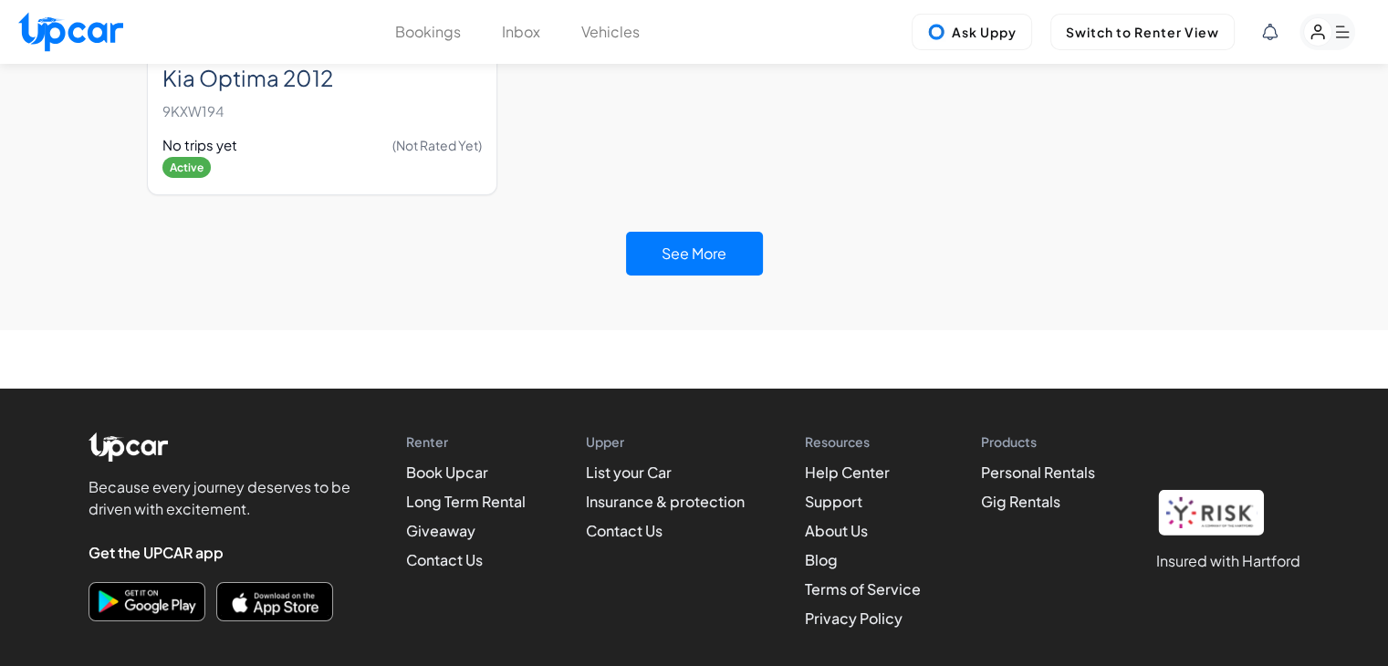
click at [661, 214] on div "See More" at bounding box center [694, 254] width 137 height 80
click at [723, 232] on button "See More" at bounding box center [694, 254] width 137 height 44
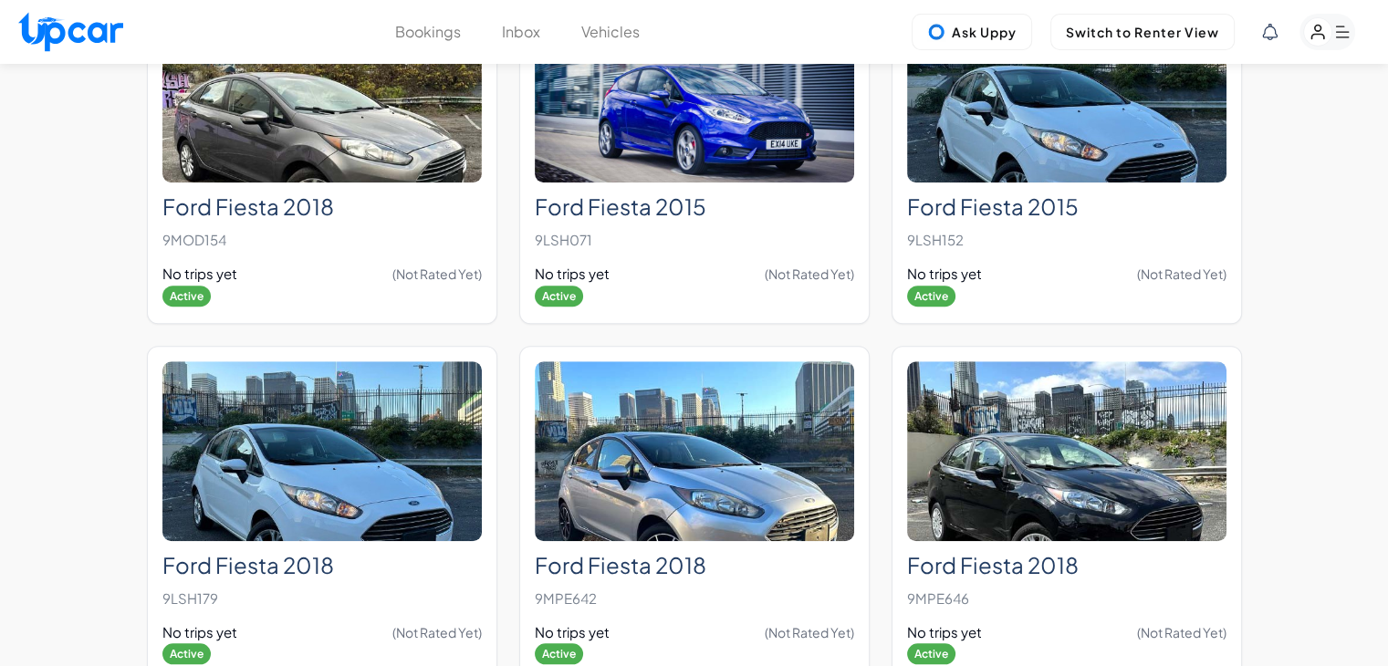
scroll to position [8311, 0]
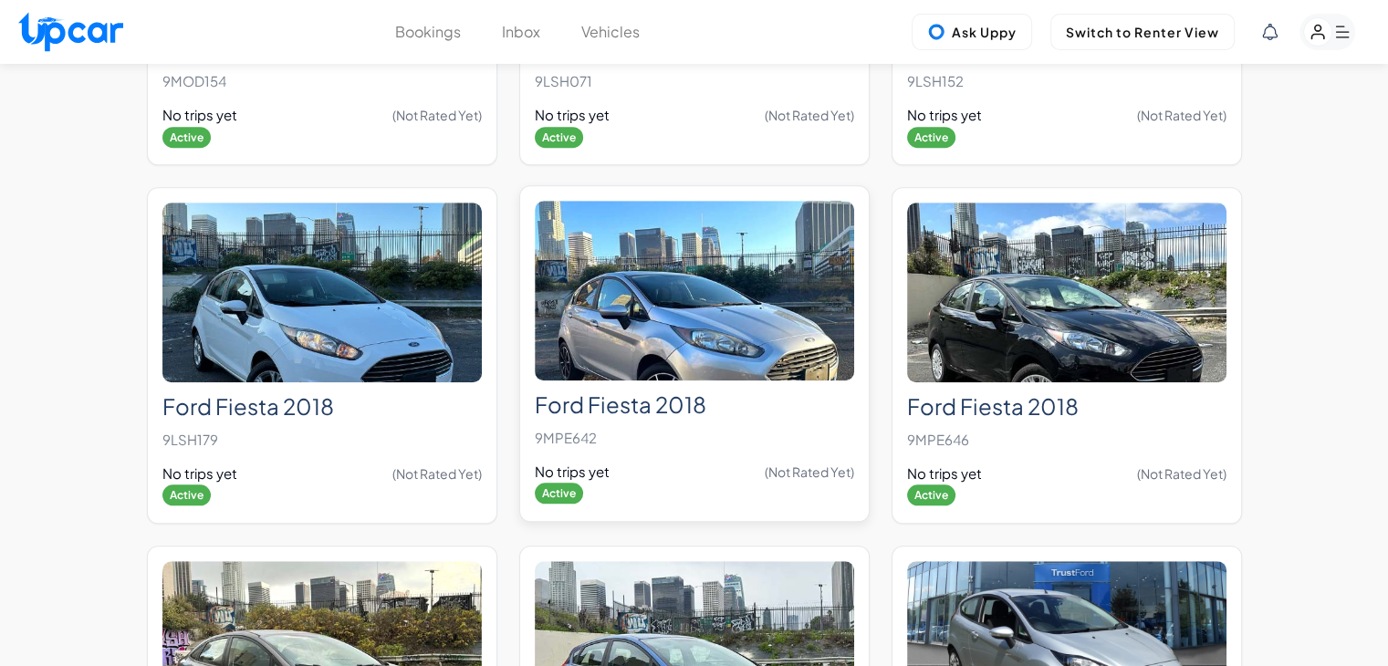
click at [712, 322] on div "Ford Fiesta 2018 9MPE642 No trips yet (Not Rated Yet) Active" at bounding box center [694, 353] width 350 height 337
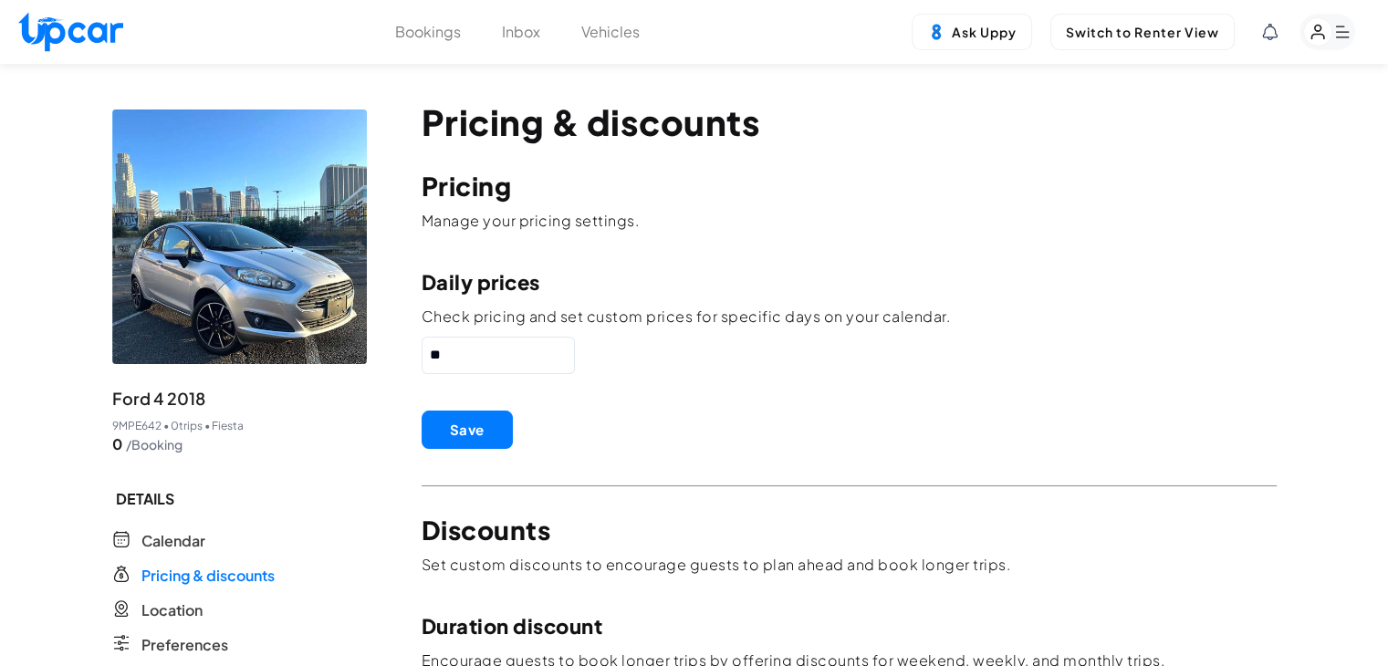
drag, startPoint x: 500, startPoint y: 362, endPoint x: 306, endPoint y: 361, distance: 194.4
paste input "text"
type input "**"
click at [480, 424] on button "Save" at bounding box center [467, 430] width 91 height 38
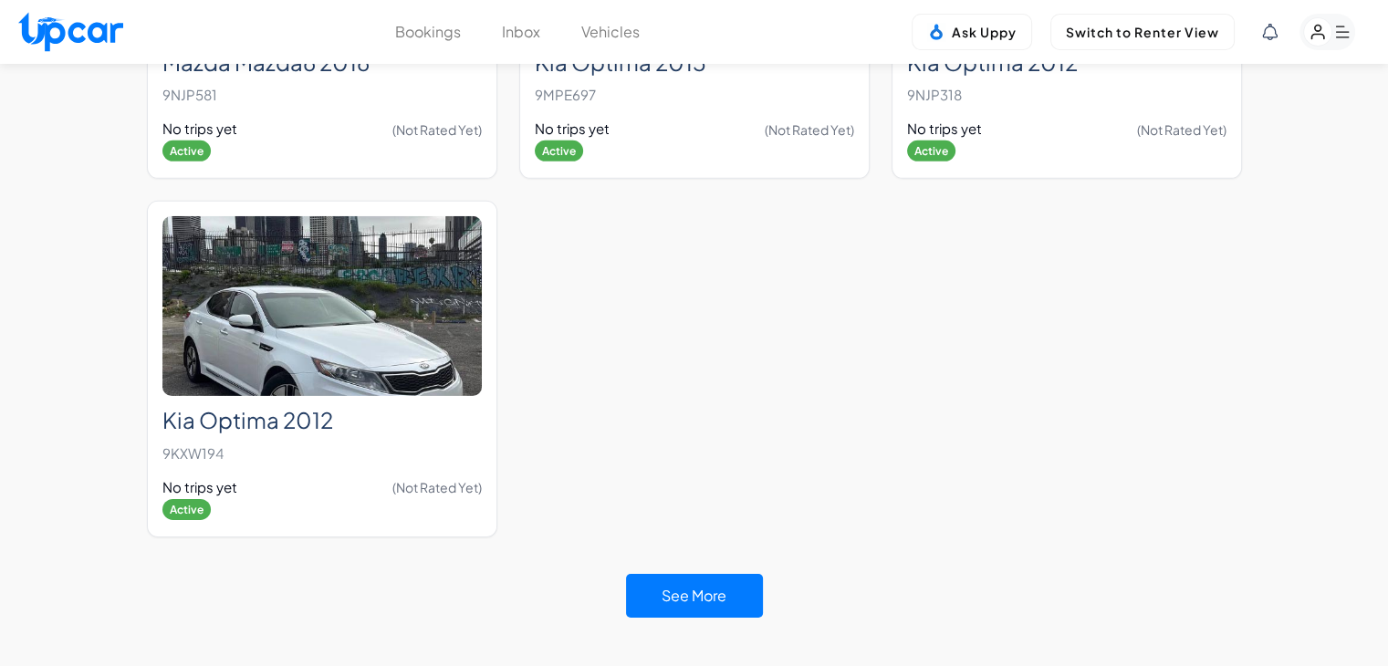
scroll to position [5795, 0]
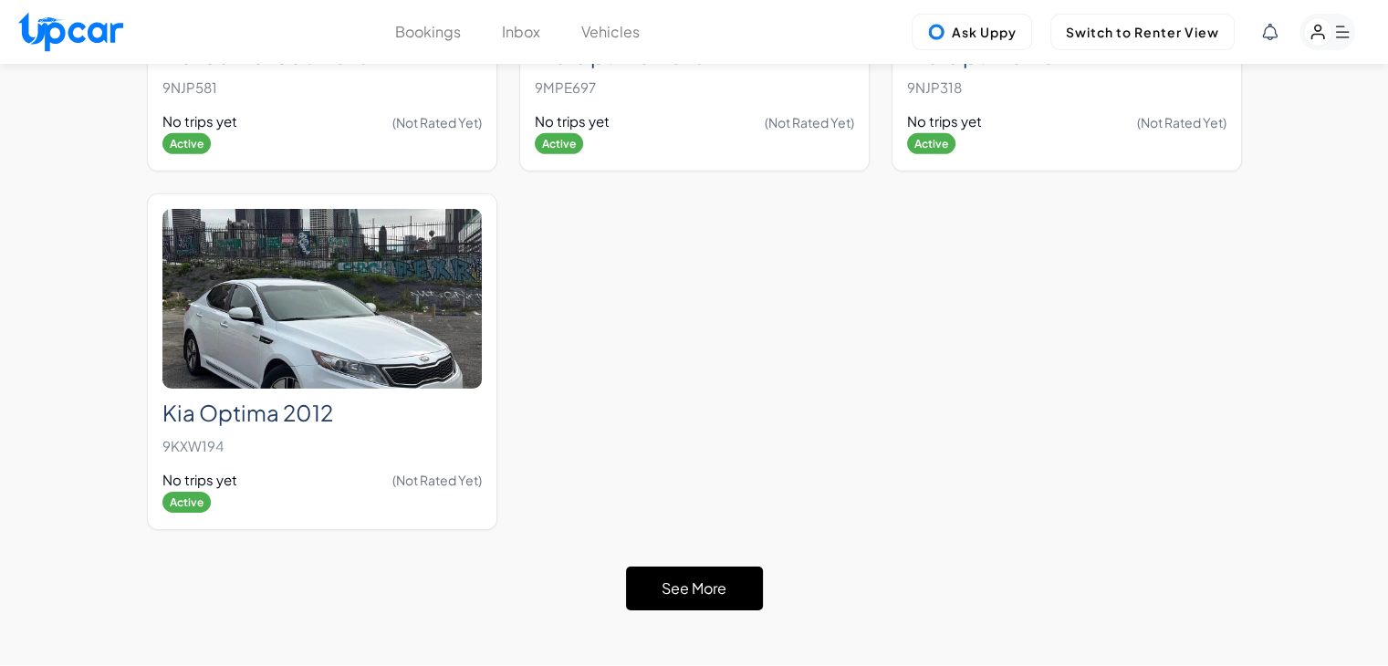
click at [701, 567] on button "See More" at bounding box center [694, 589] width 137 height 44
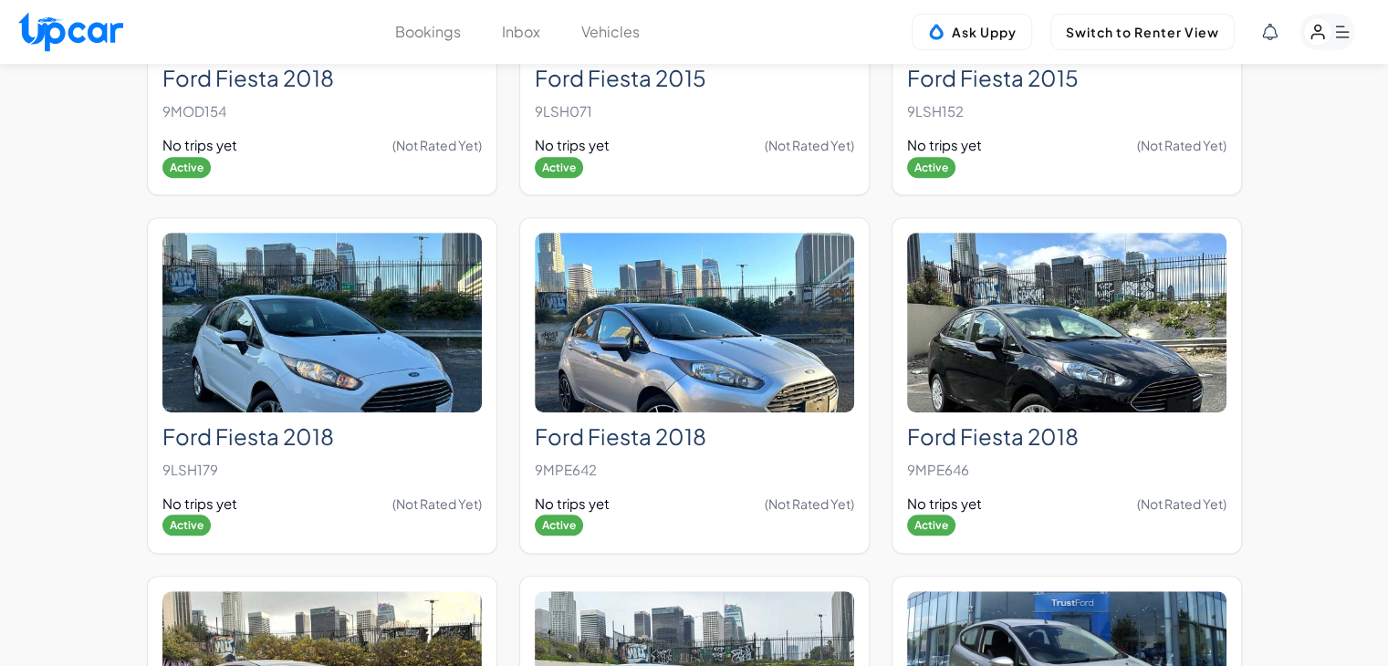
scroll to position [8367, 0]
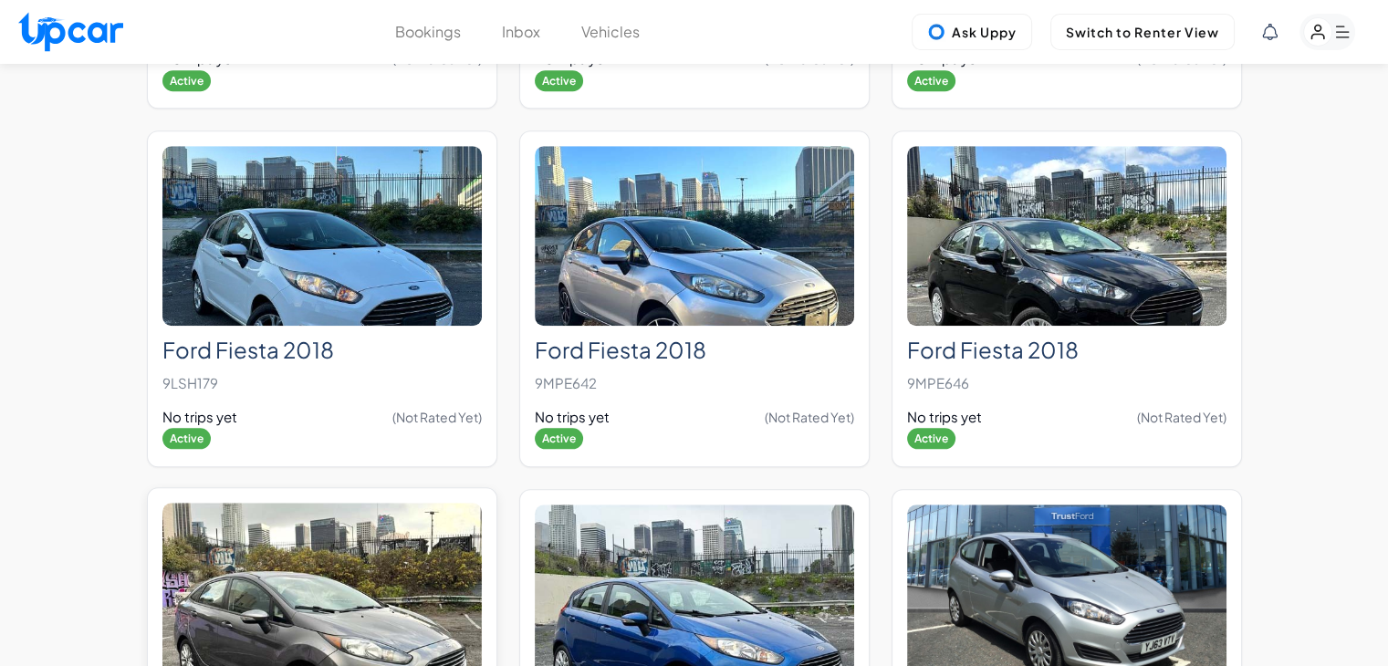
click at [392, 517] on img at bounding box center [321, 593] width 319 height 180
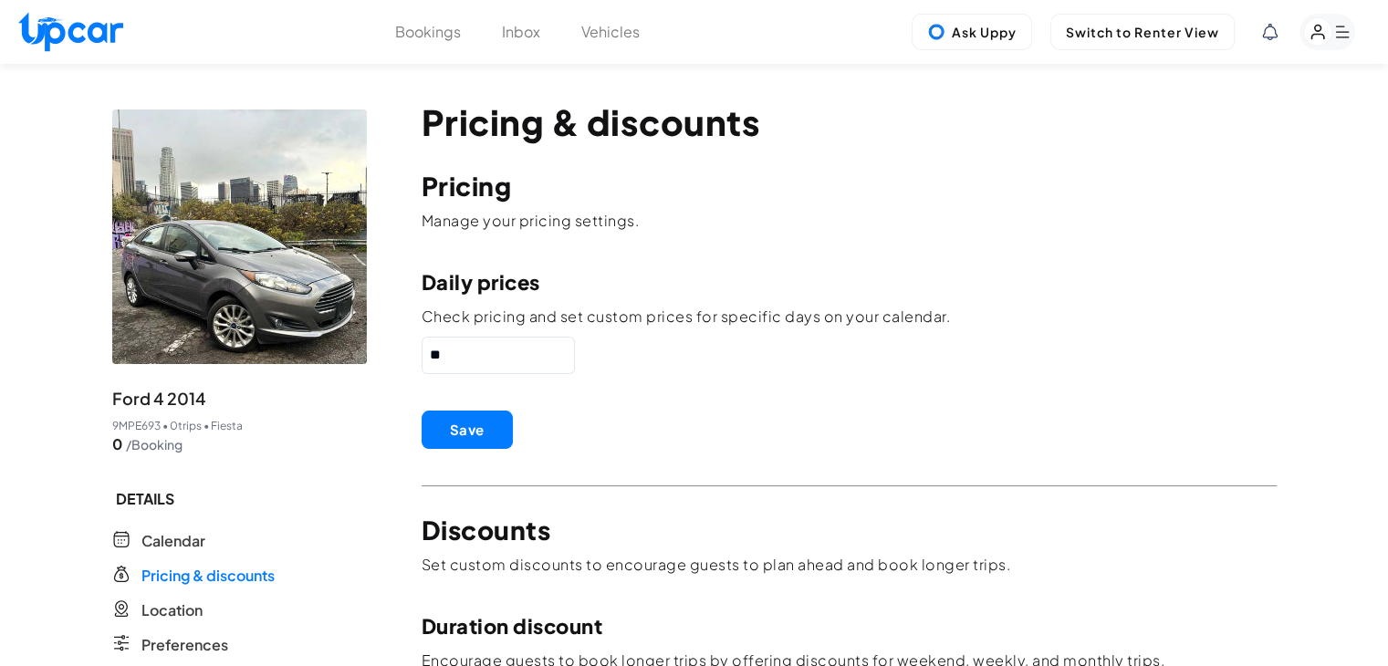
drag, startPoint x: 529, startPoint y: 355, endPoint x: 298, endPoint y: 362, distance: 232.0
paste input "text"
type input "**"
click at [475, 434] on button "Save" at bounding box center [467, 430] width 91 height 38
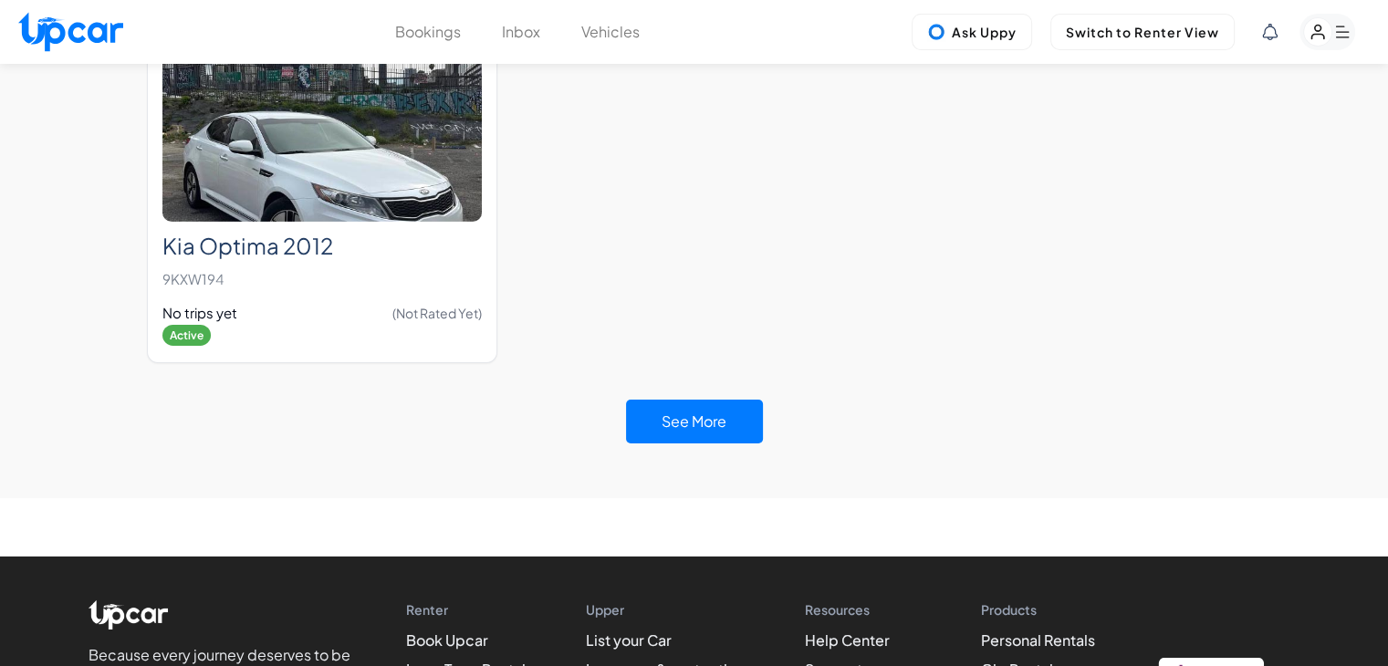
scroll to position [6130, 0]
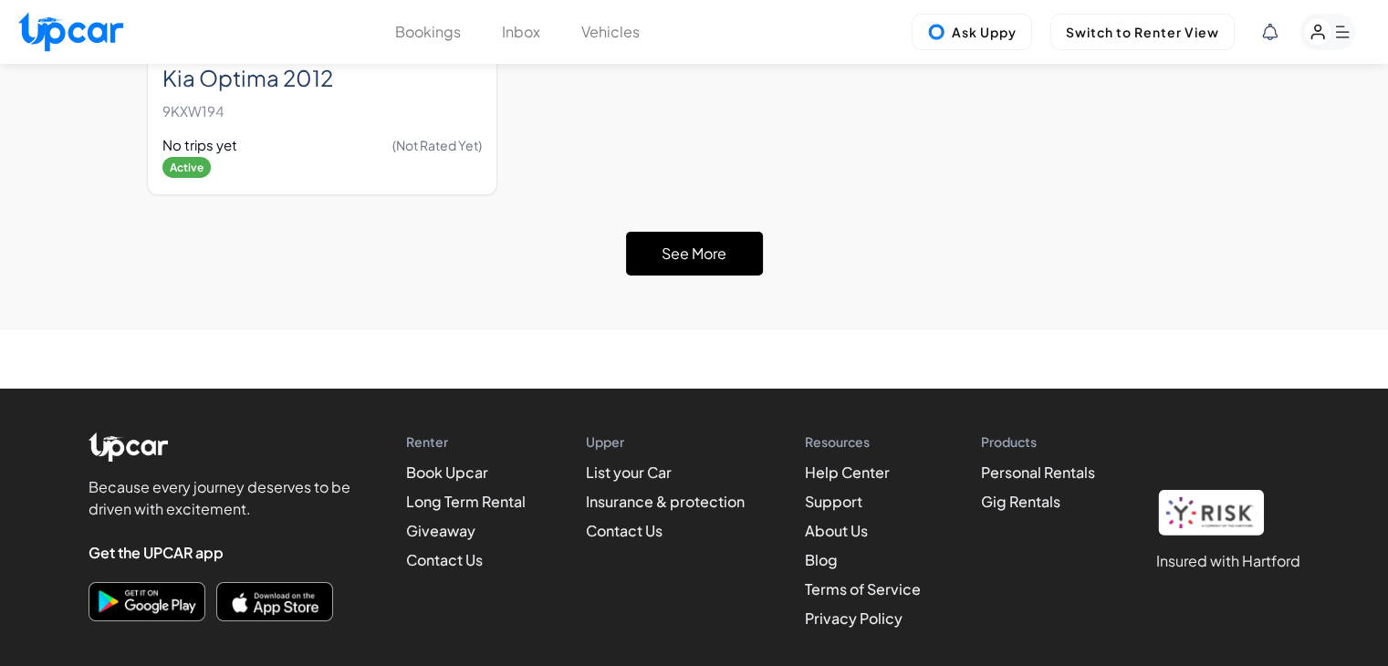
click at [697, 232] on button "See More" at bounding box center [694, 254] width 137 height 44
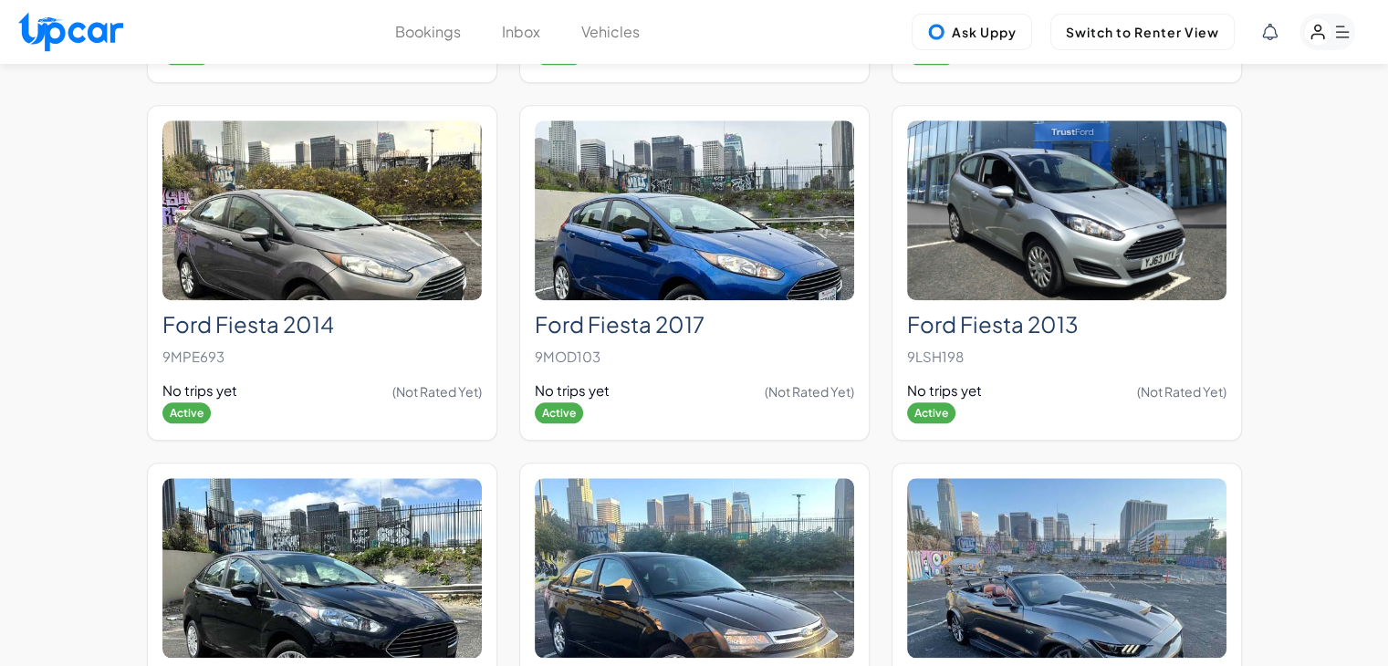
scroll to position [8721, 0]
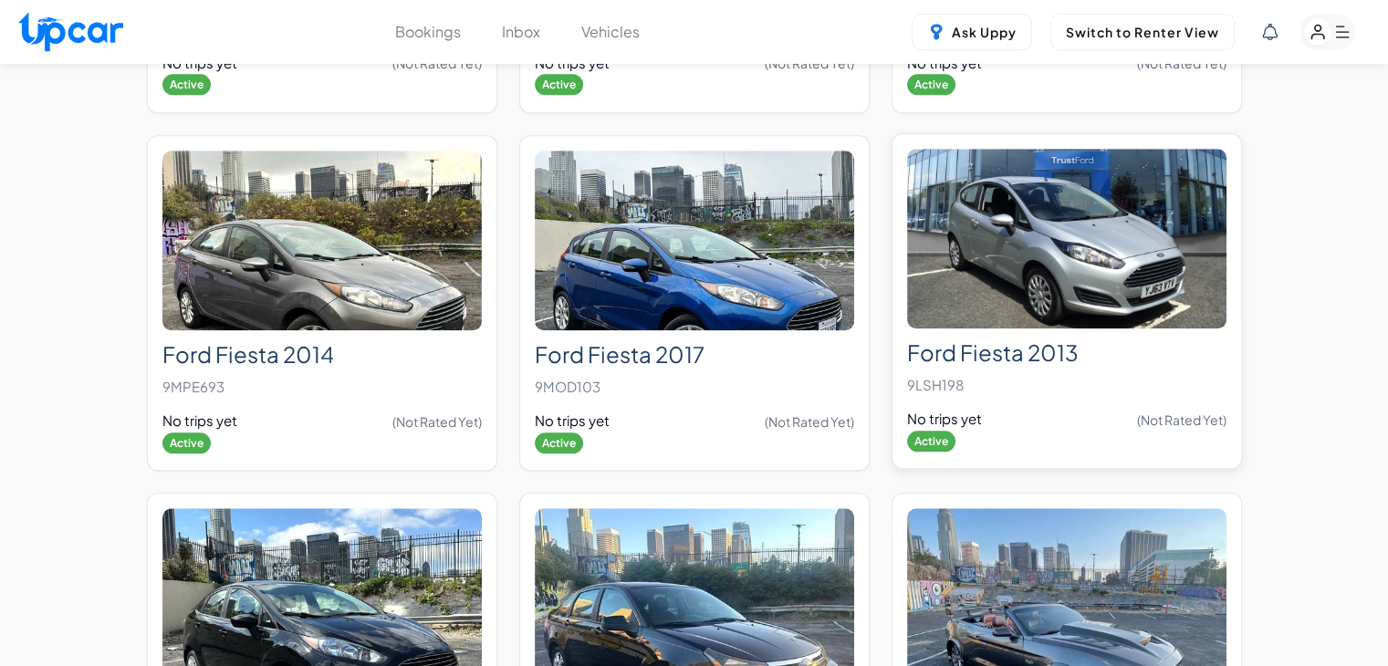
click at [1022, 235] on img at bounding box center [1066, 239] width 319 height 180
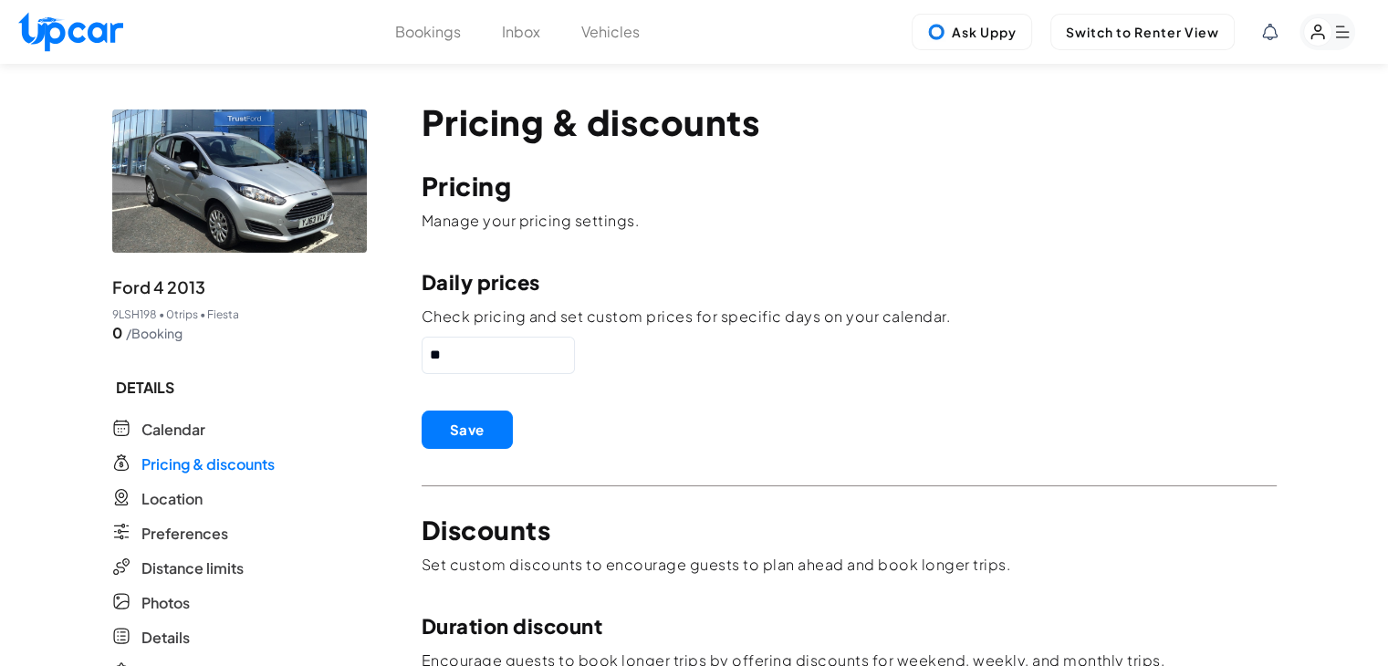
drag, startPoint x: 527, startPoint y: 352, endPoint x: 321, endPoint y: 369, distance: 206.0
paste input "text"
type input "**"
click at [459, 428] on button "Save" at bounding box center [467, 430] width 91 height 38
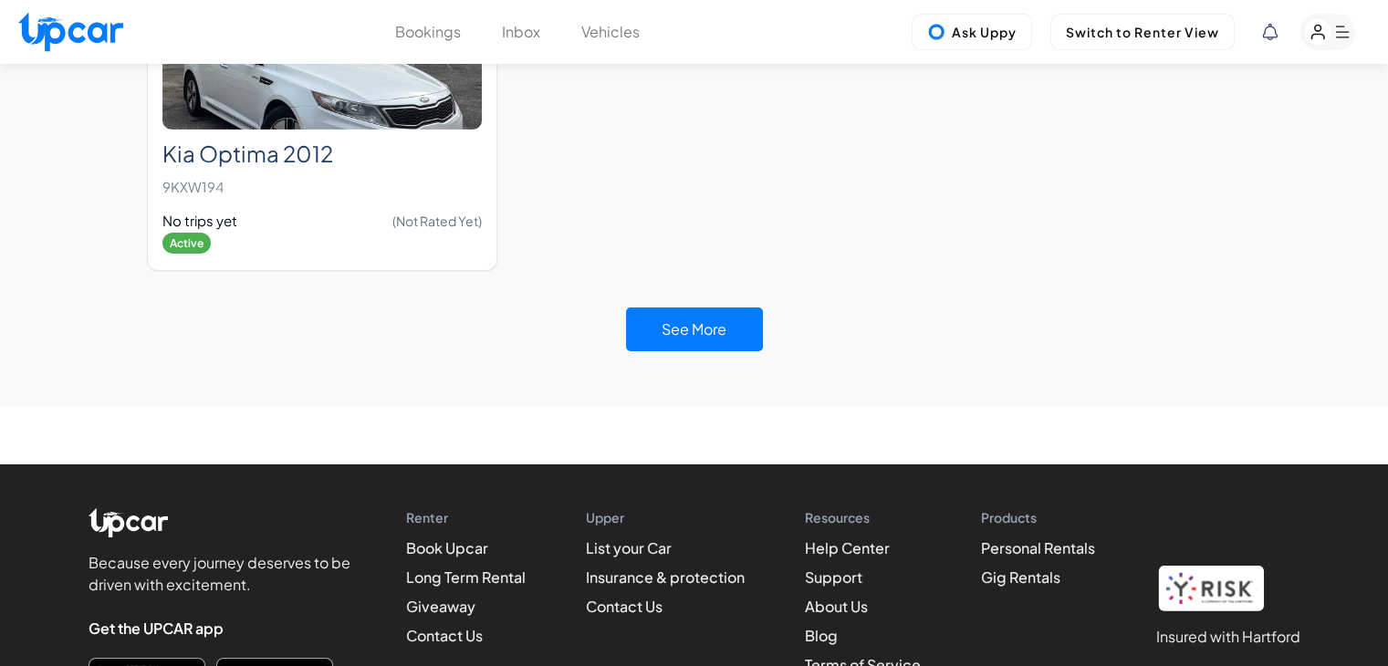
scroll to position [5947, 0]
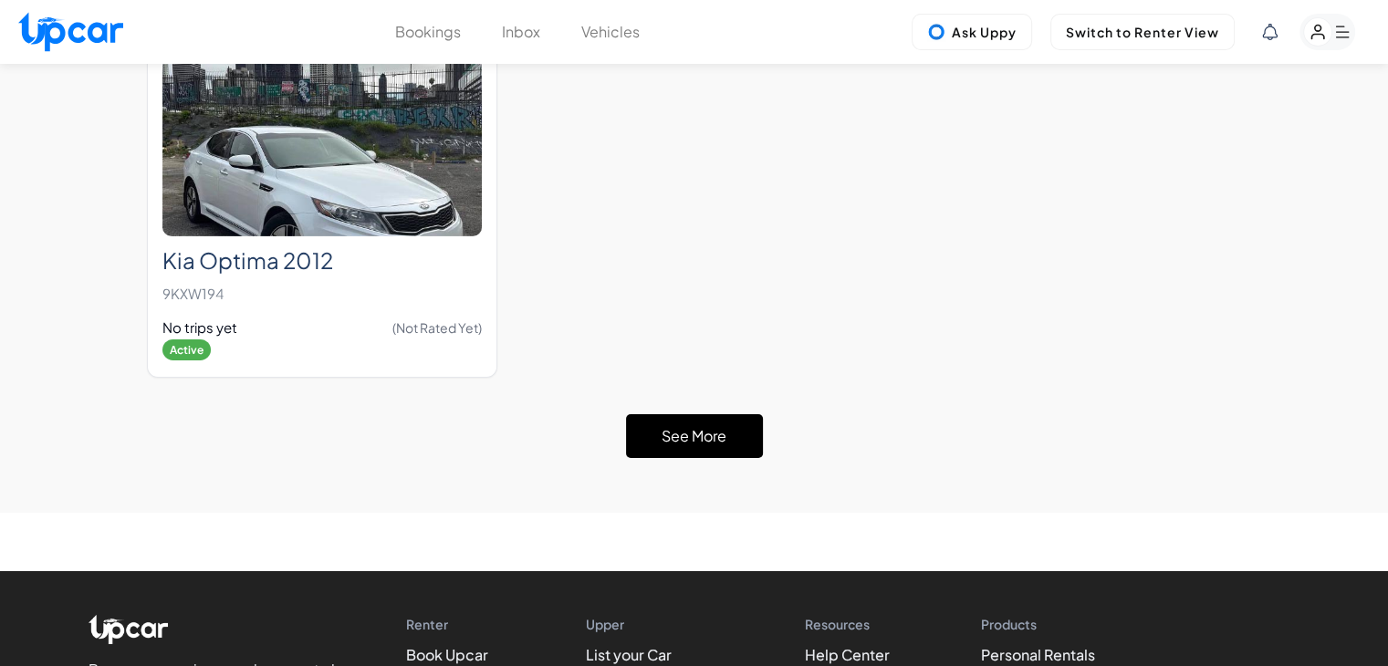
click at [685, 414] on button "See More" at bounding box center [694, 436] width 137 height 44
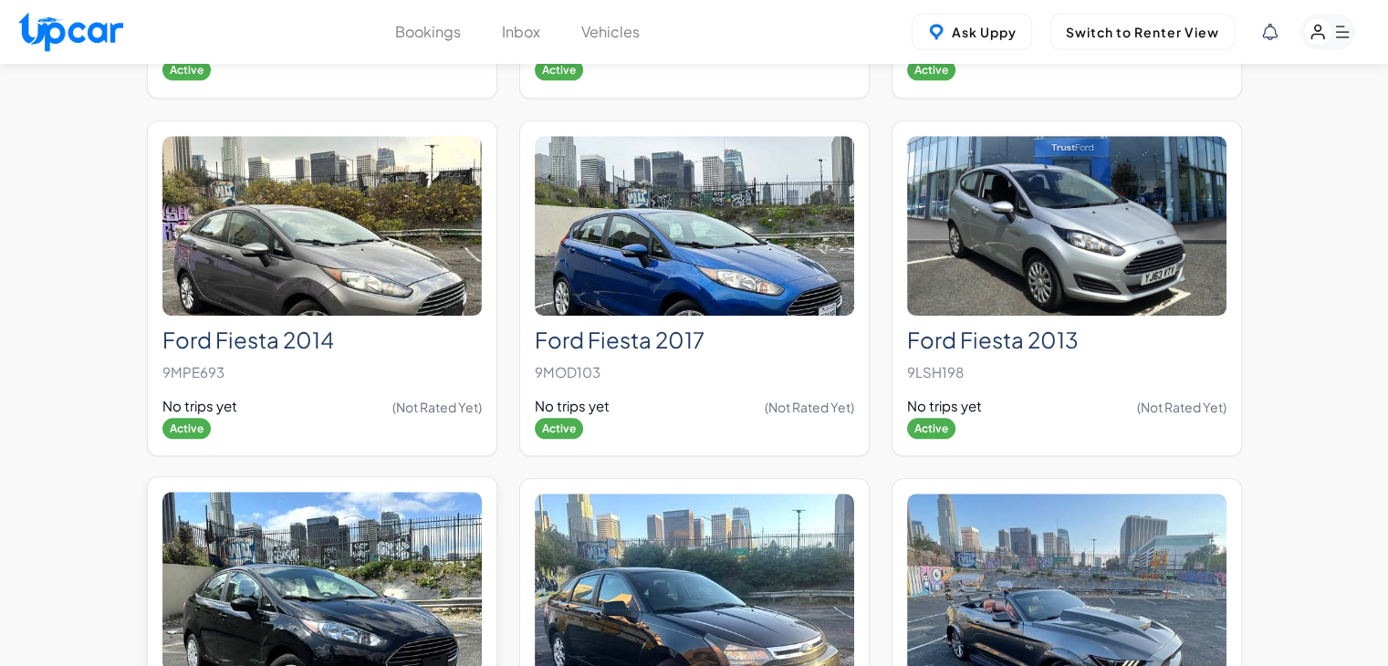
click at [242, 504] on img at bounding box center [321, 582] width 319 height 180
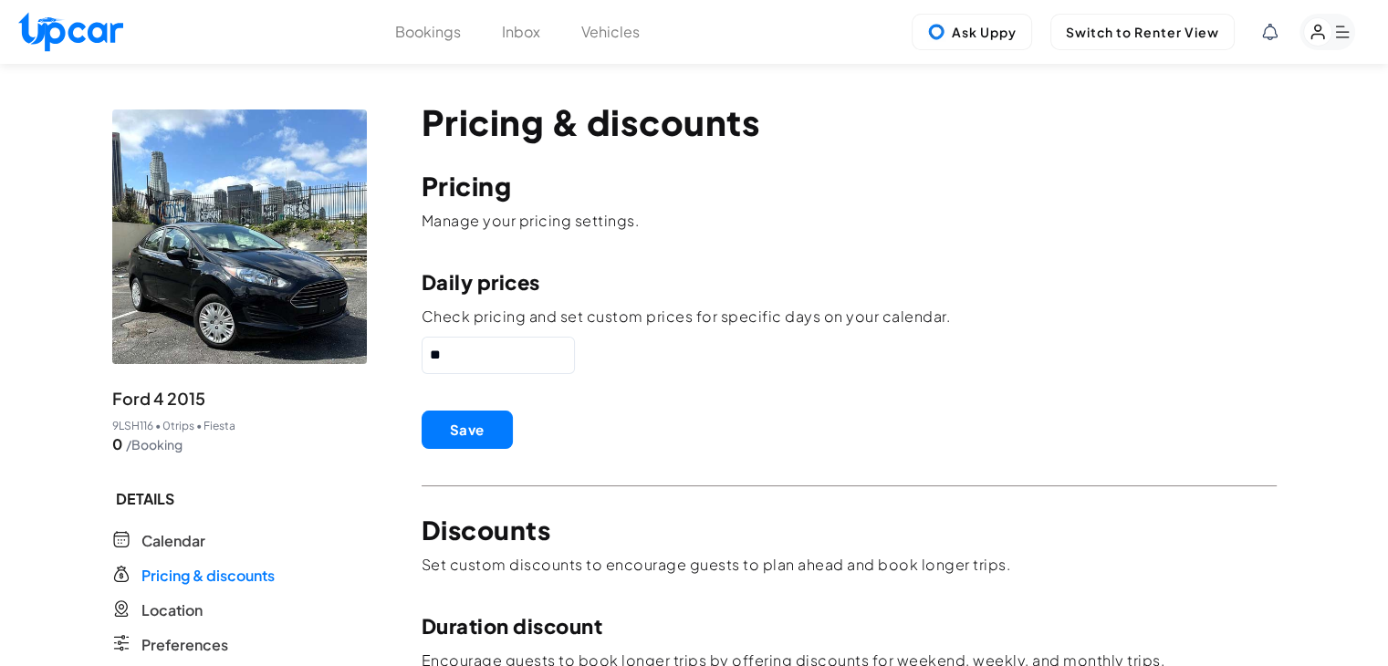
drag, startPoint x: 443, startPoint y: 358, endPoint x: 336, endPoint y: 361, distance: 106.9
paste input "text"
type input "**"
click at [473, 424] on button "Save" at bounding box center [467, 430] width 91 height 38
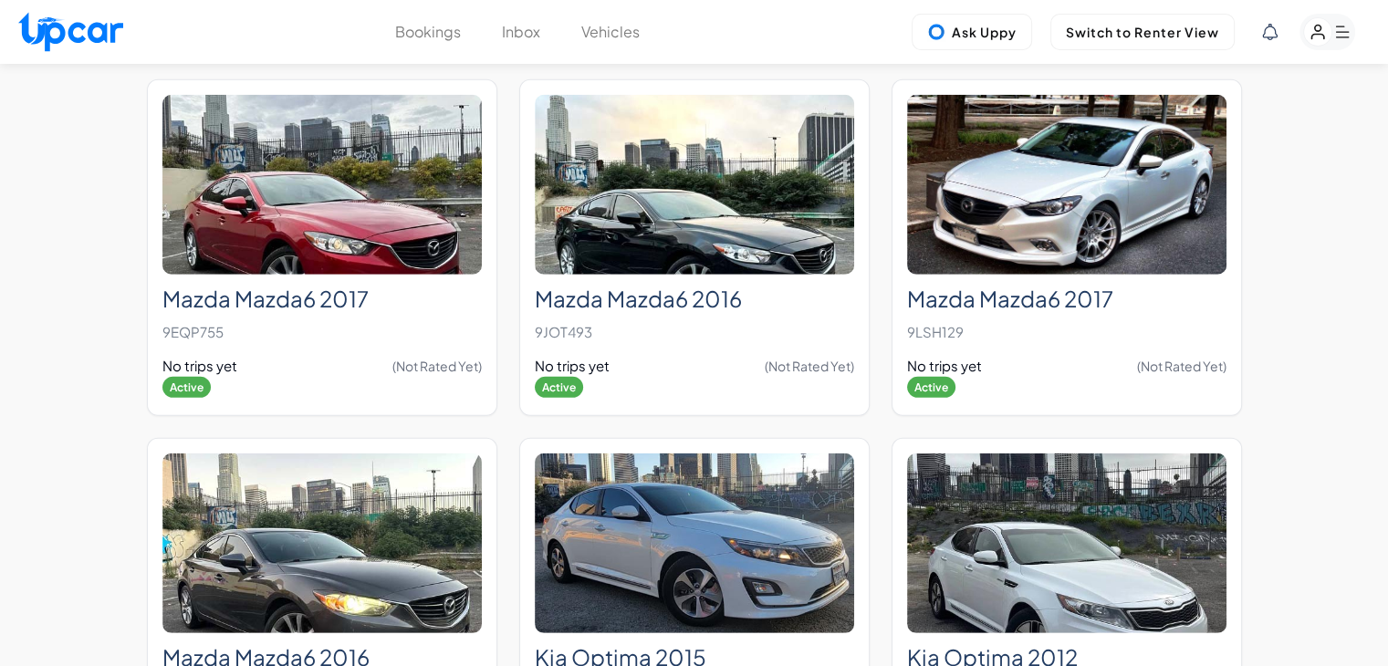
scroll to position [6001, 0]
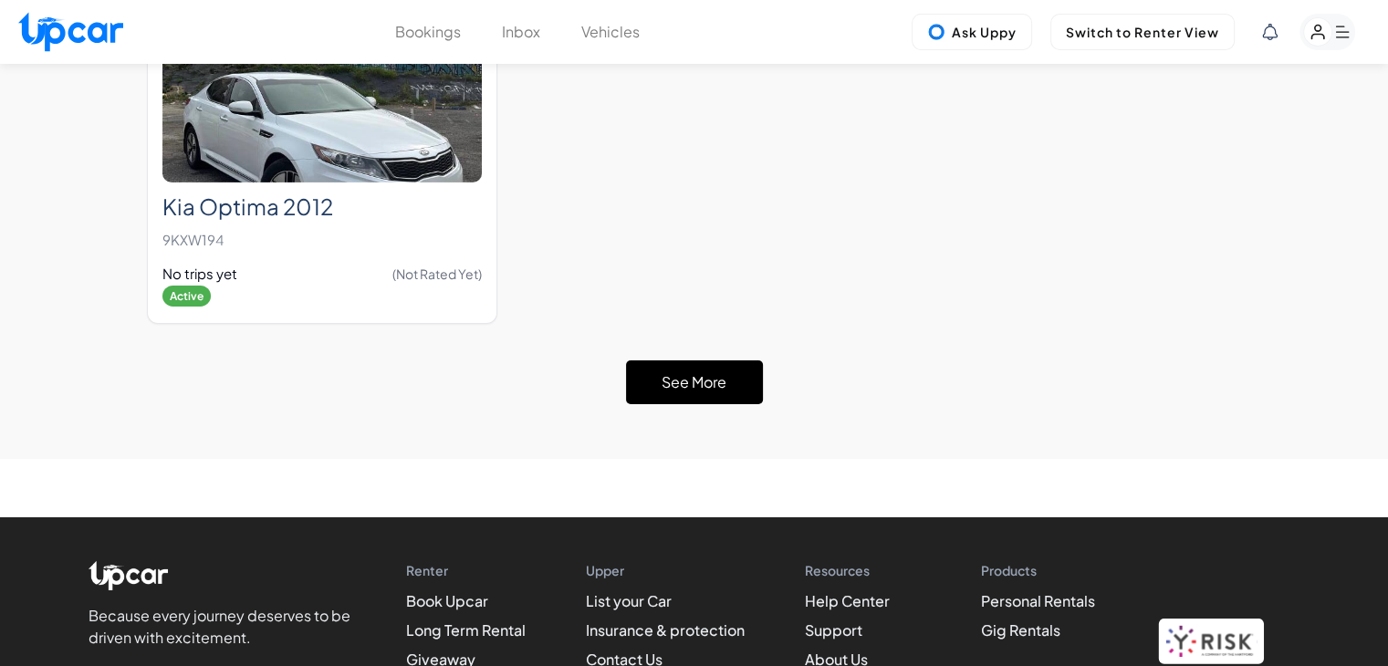
click at [689, 361] on button "See More" at bounding box center [694, 383] width 137 height 44
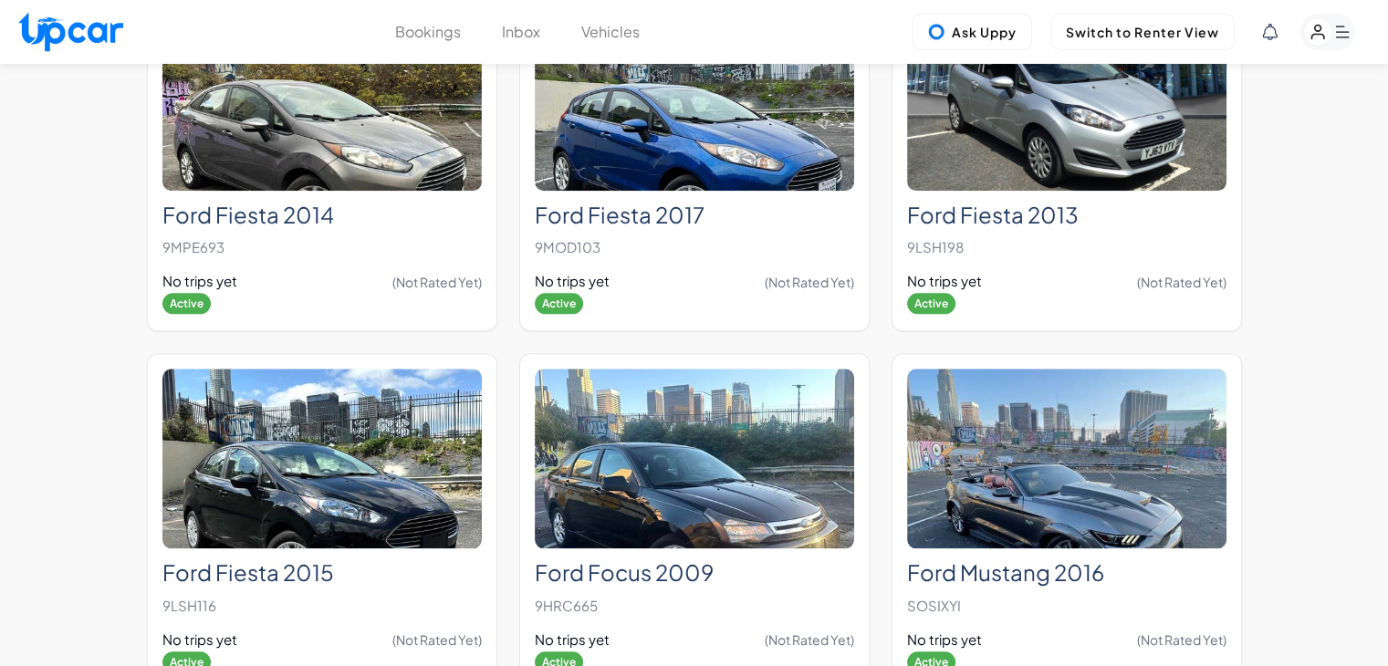
scroll to position [8833, 0]
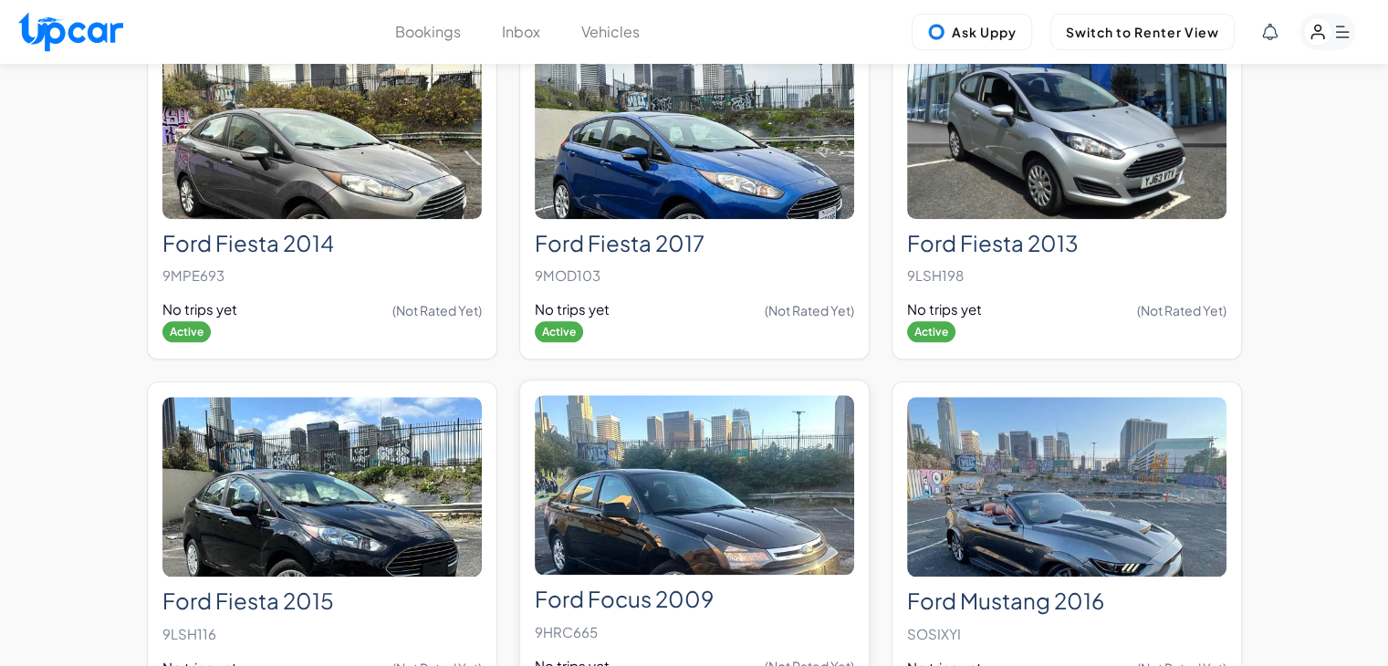
click at [763, 423] on img at bounding box center [694, 485] width 319 height 180
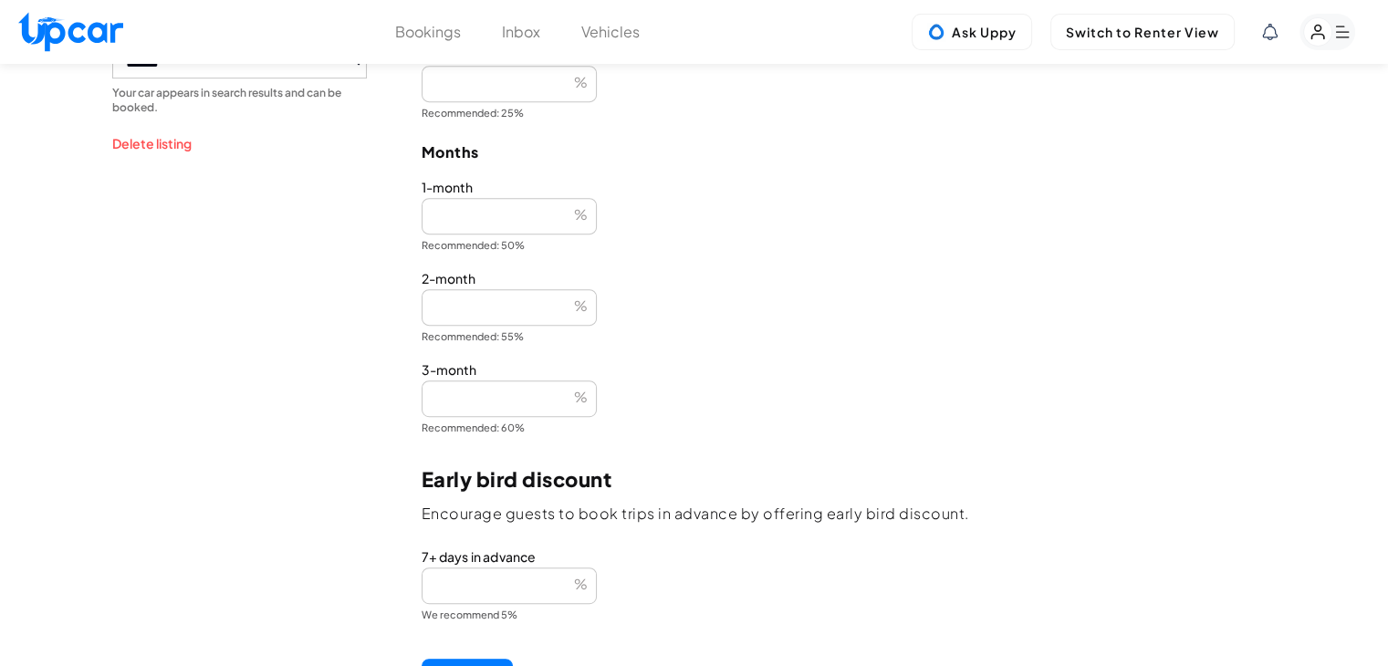
scroll to position [599, 0]
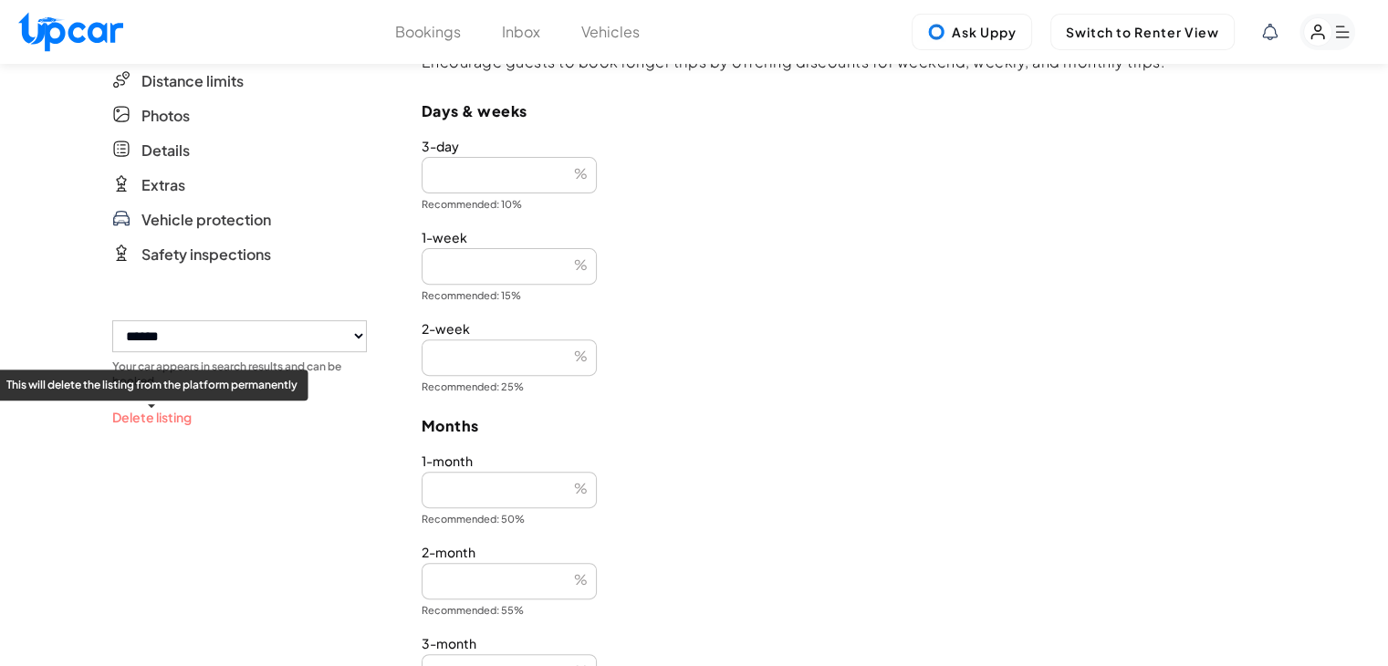
click at [139, 413] on button "Delete listing" at bounding box center [151, 417] width 79 height 19
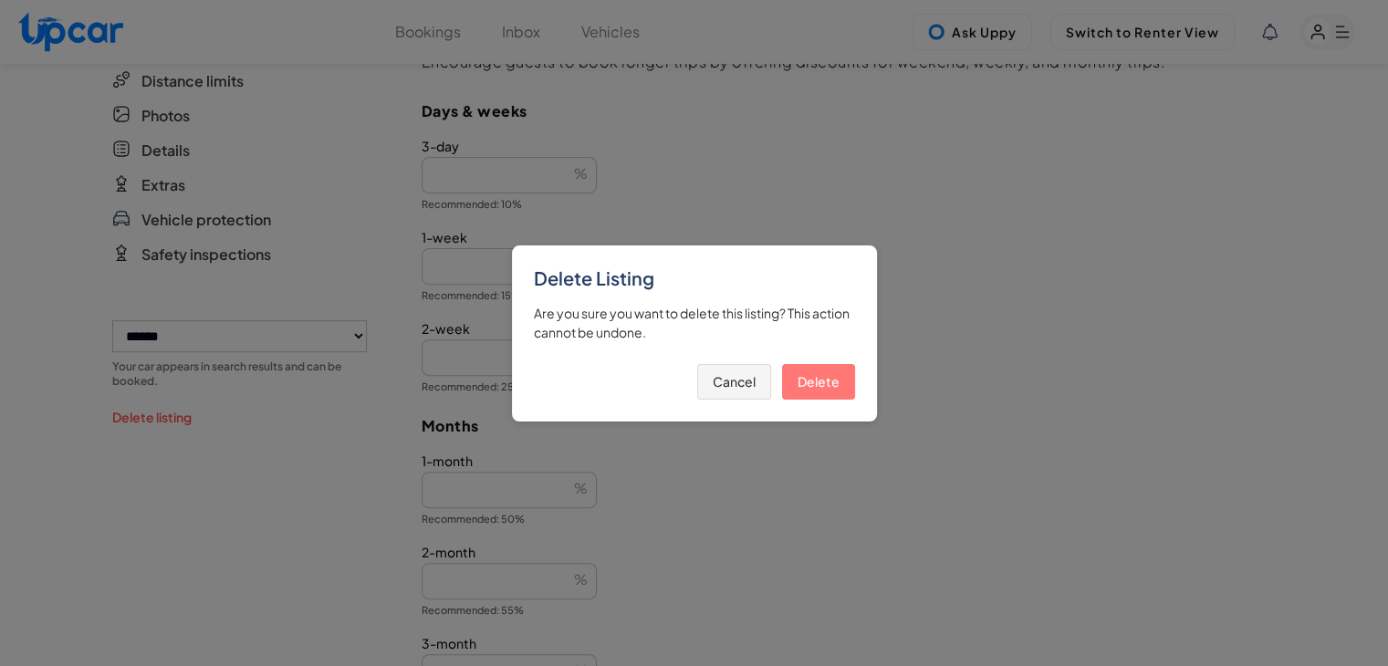
click at [818, 366] on button "Delete" at bounding box center [818, 382] width 73 height 36
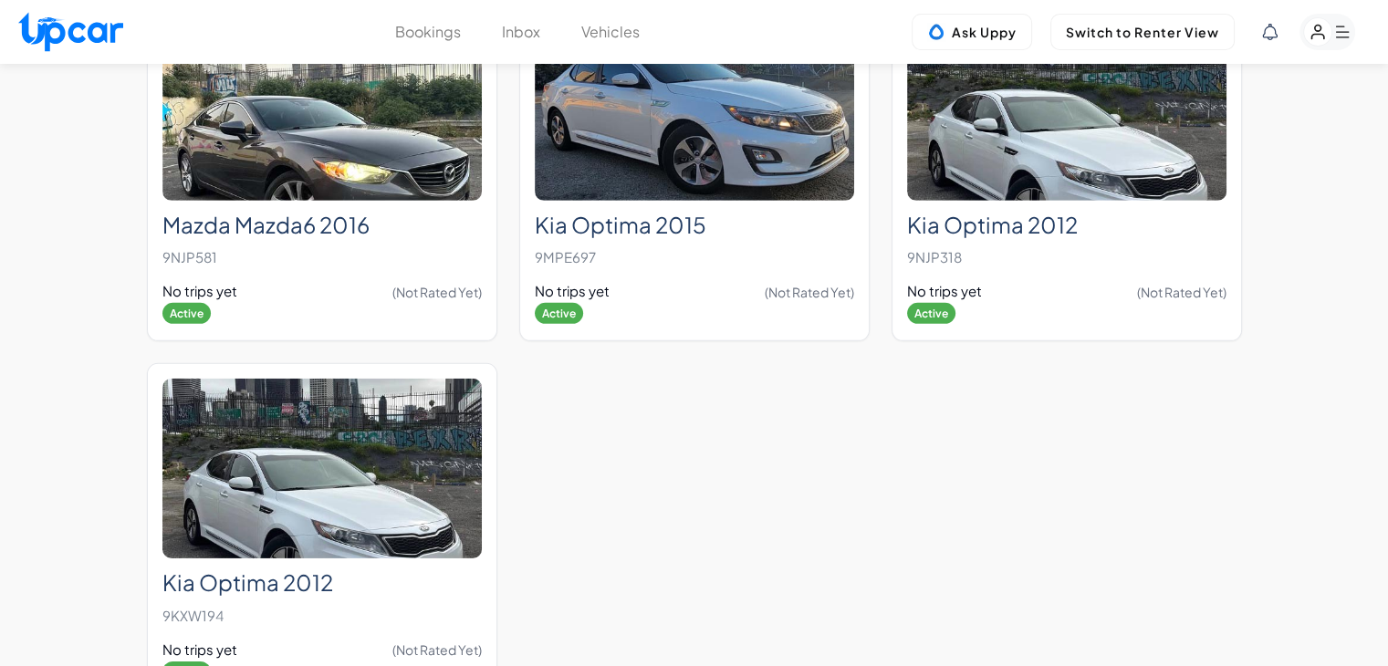
scroll to position [6130, 0]
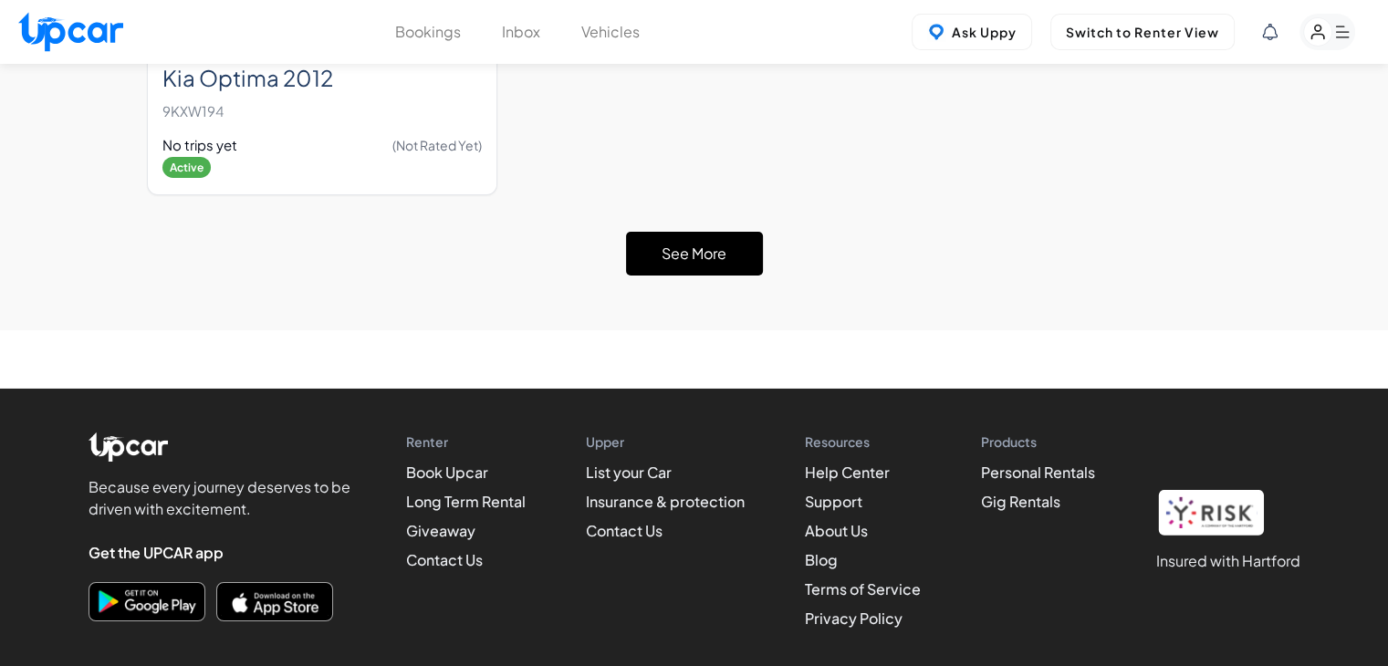
click at [702, 232] on button "See More" at bounding box center [694, 254] width 137 height 44
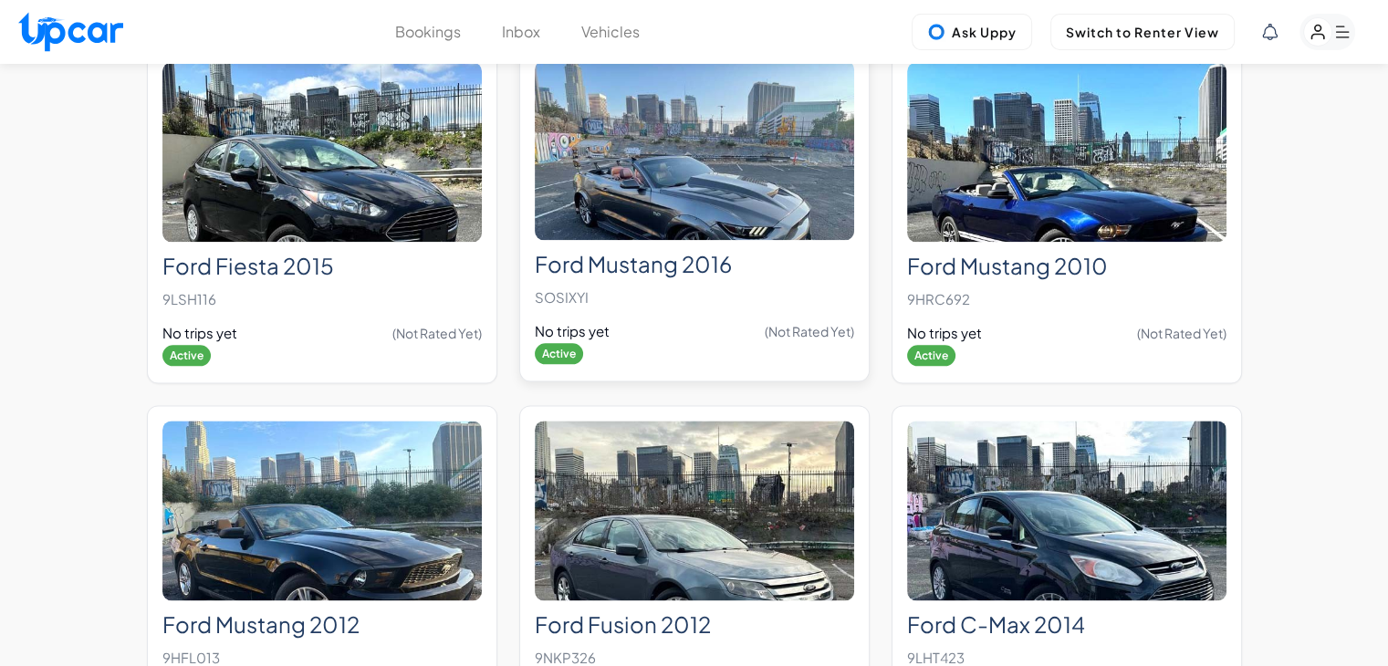
scroll to position [9336, 0]
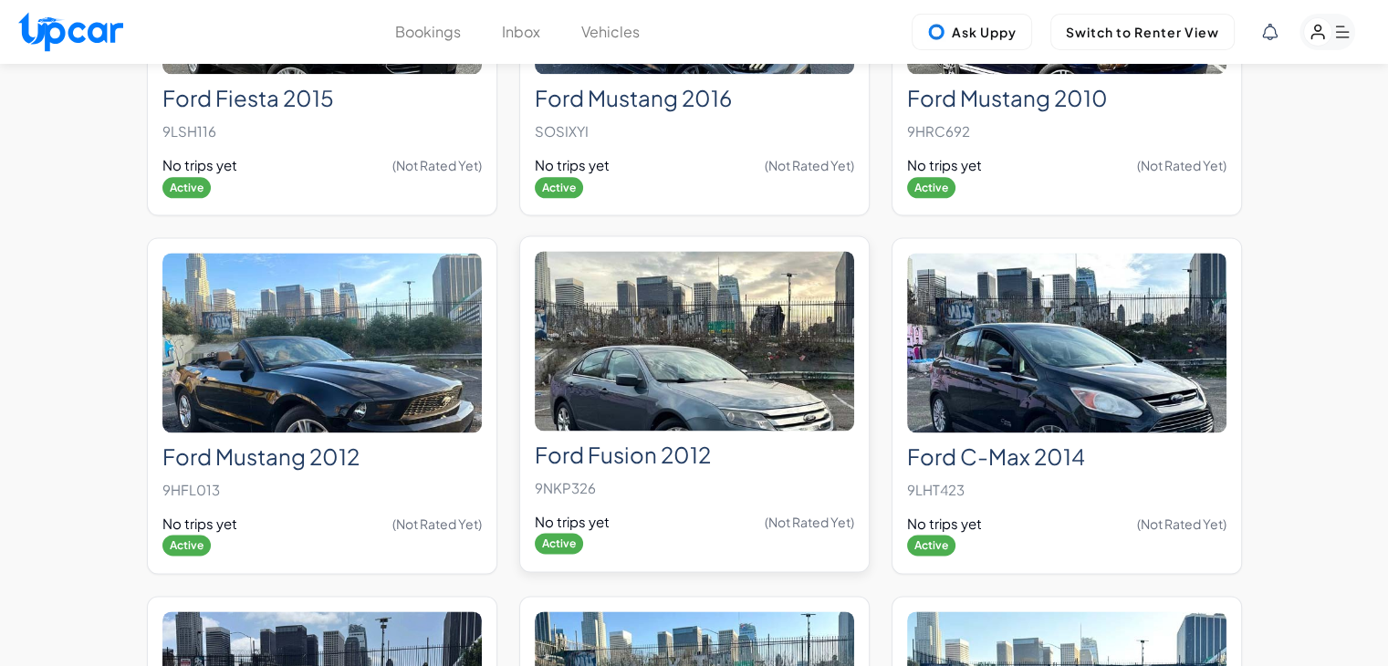
click at [778, 304] on img at bounding box center [694, 341] width 319 height 180
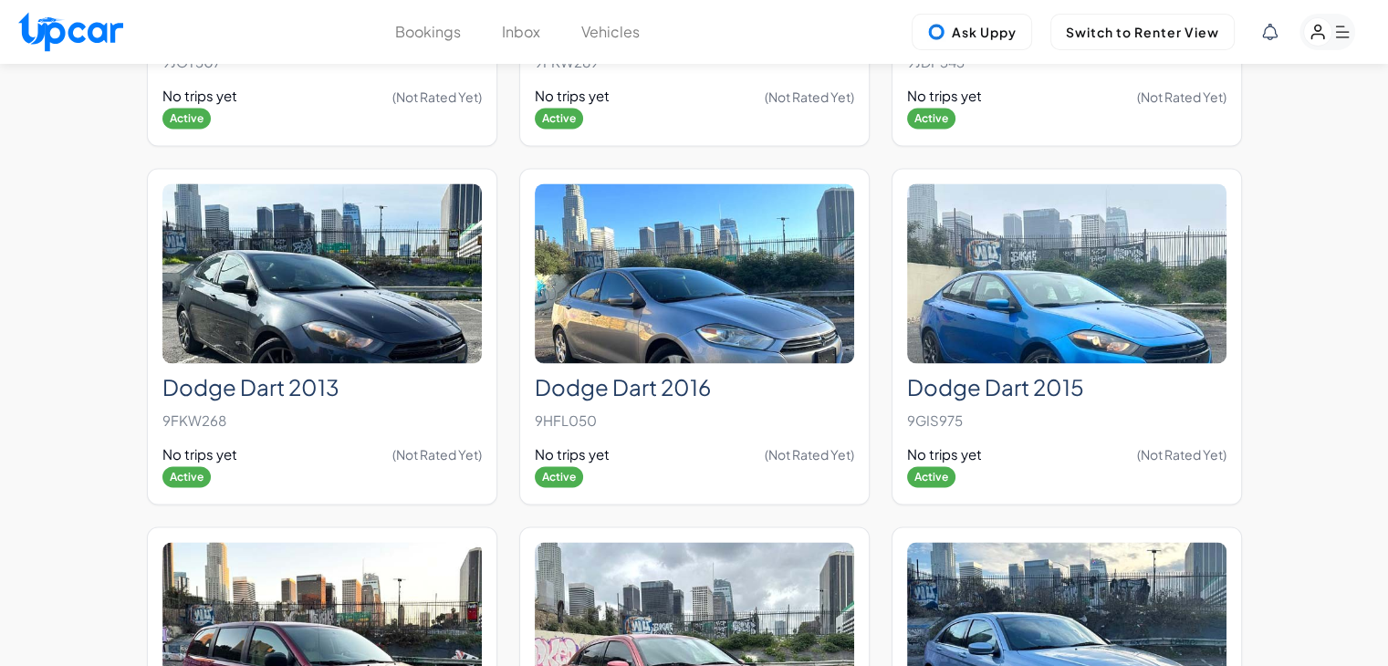
scroll to position [6130, 0]
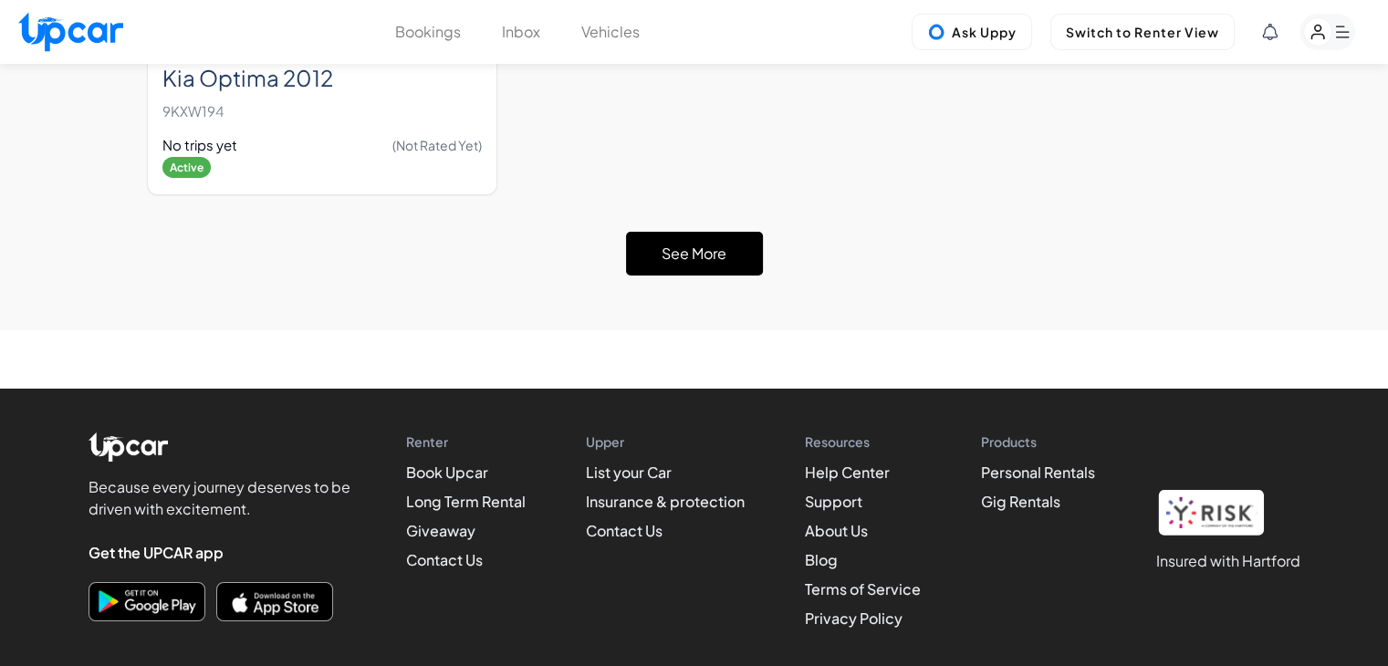
click at [662, 232] on button "See More" at bounding box center [694, 254] width 137 height 44
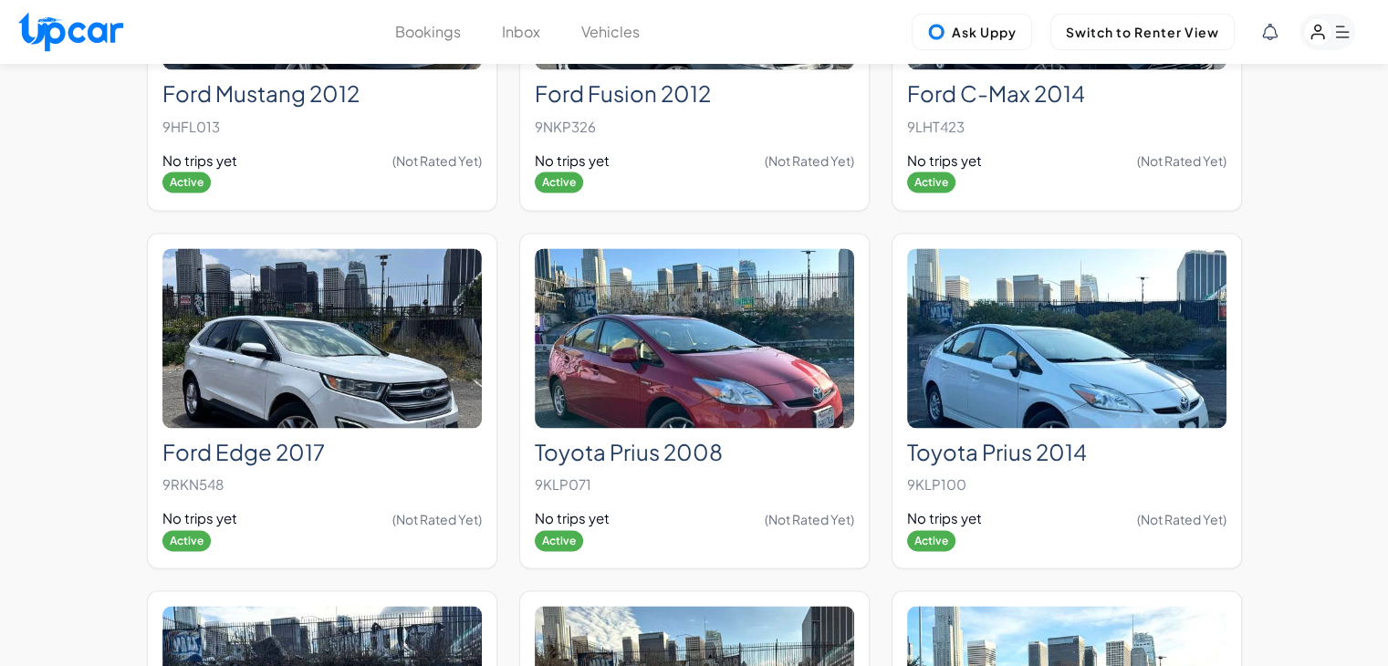
scroll to position [9771, 0]
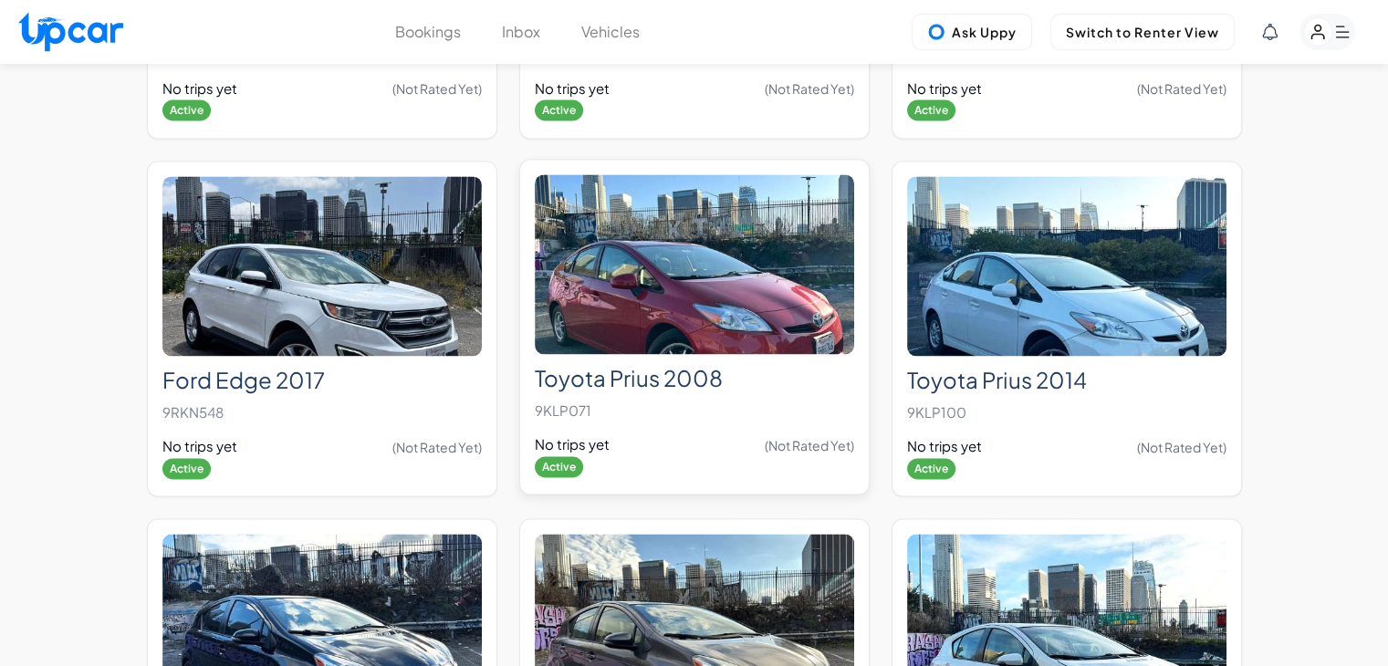
click at [791, 230] on img at bounding box center [694, 264] width 319 height 180
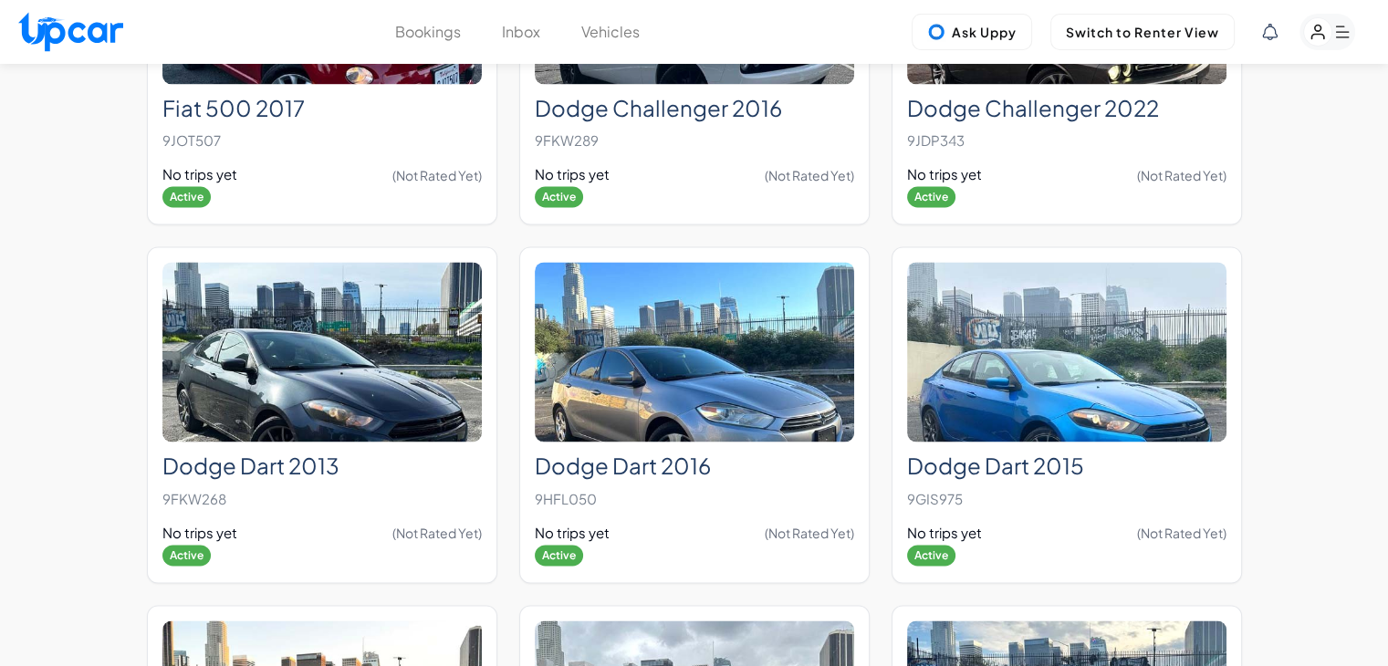
scroll to position [6130, 0]
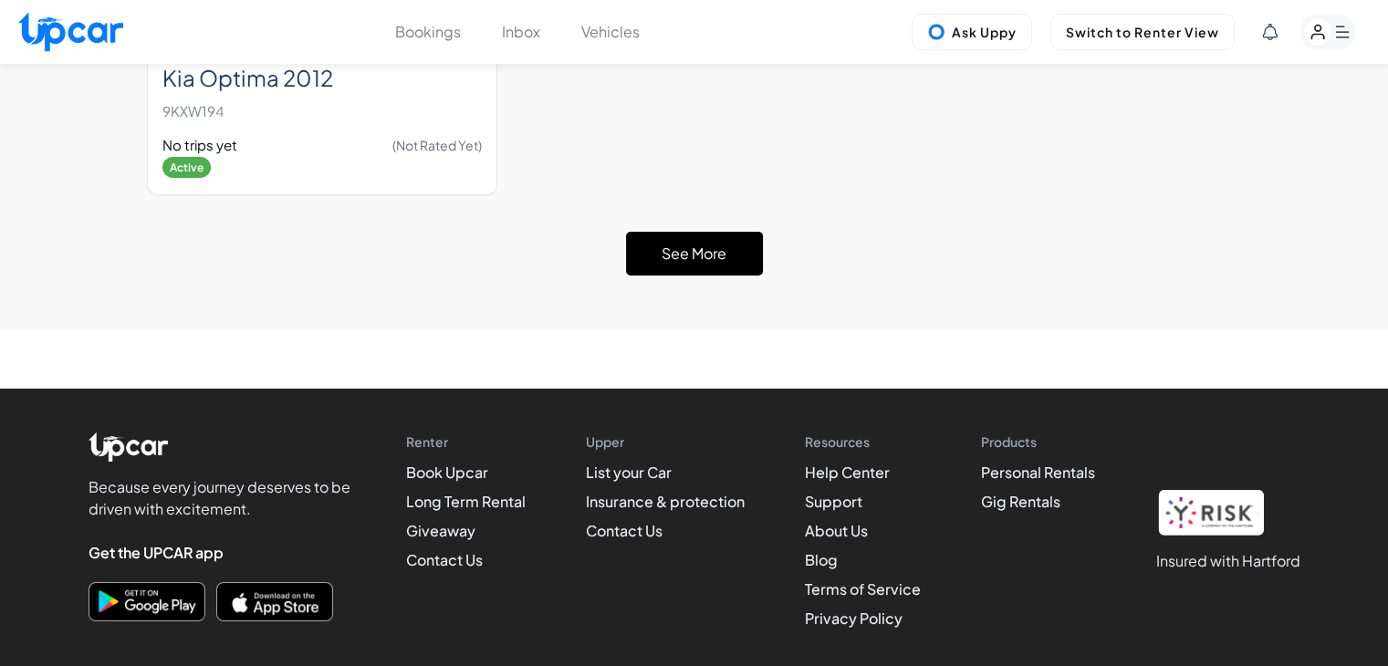
drag, startPoint x: 677, startPoint y: 239, endPoint x: 685, endPoint y: 202, distance: 38.3
click at [685, 232] on button "See More" at bounding box center [694, 254] width 137 height 44
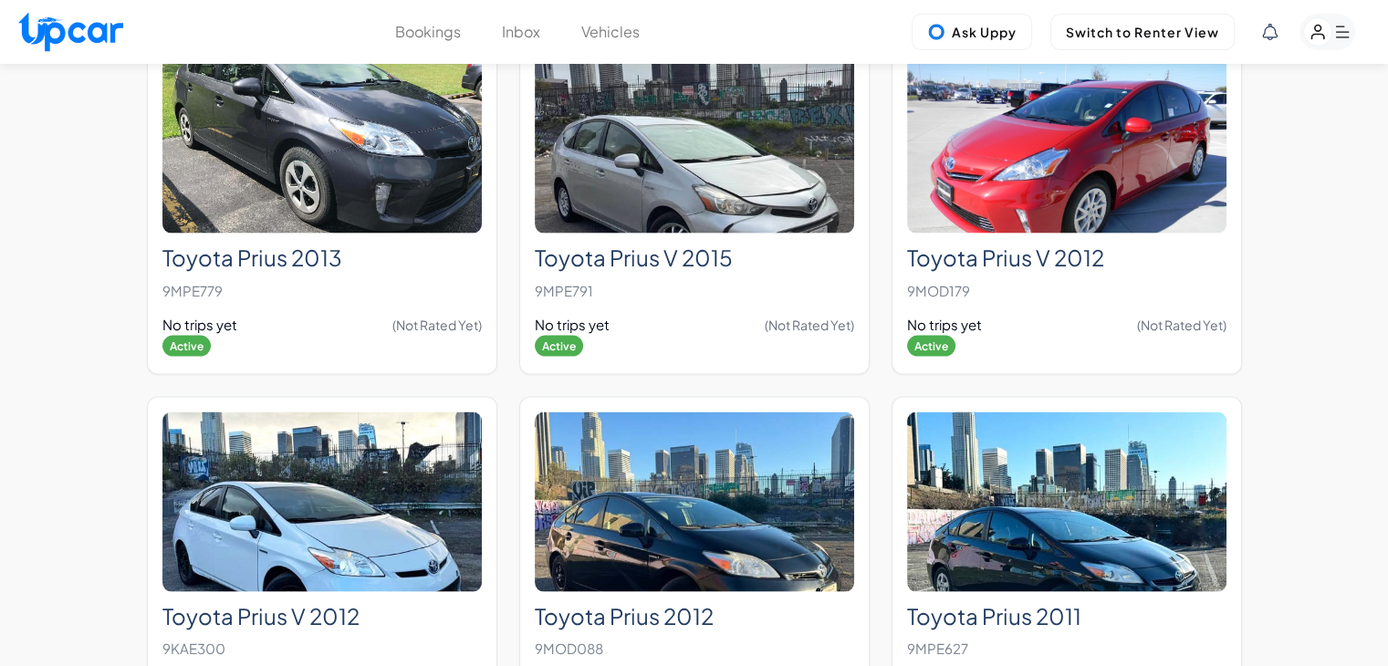
scroll to position [10596, 0]
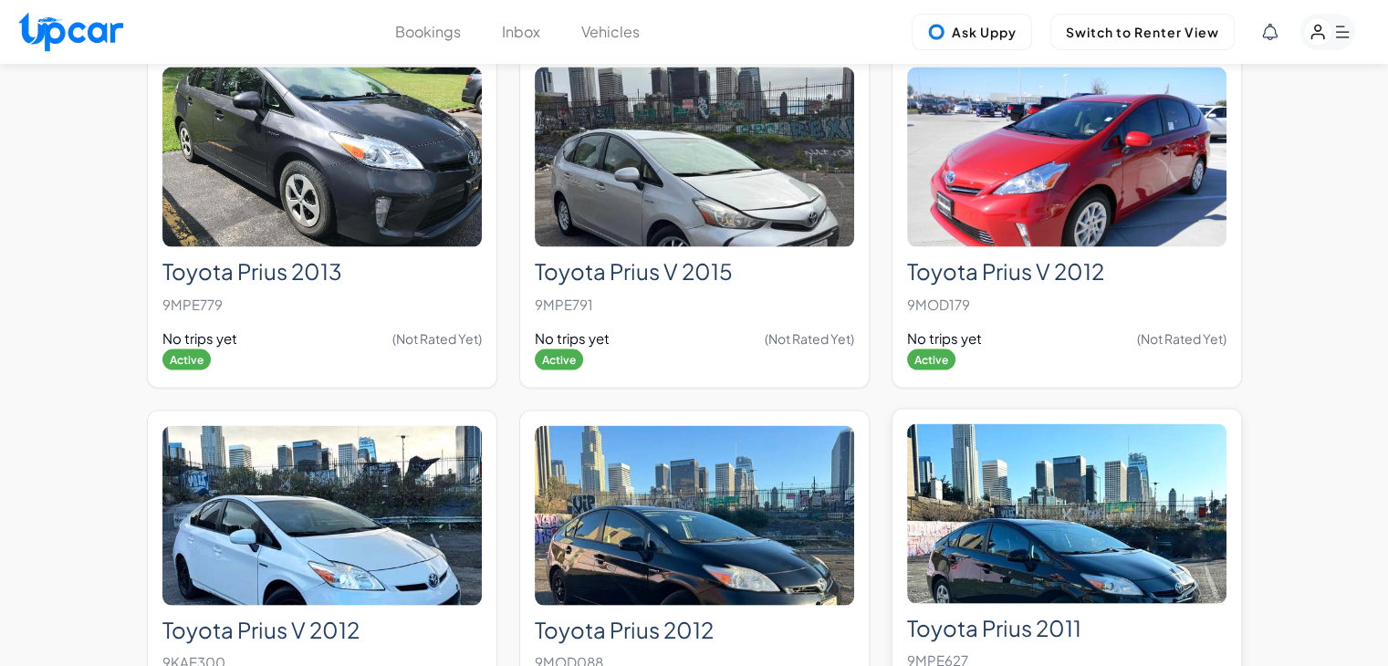
click at [1179, 512] on img at bounding box center [1066, 514] width 319 height 180
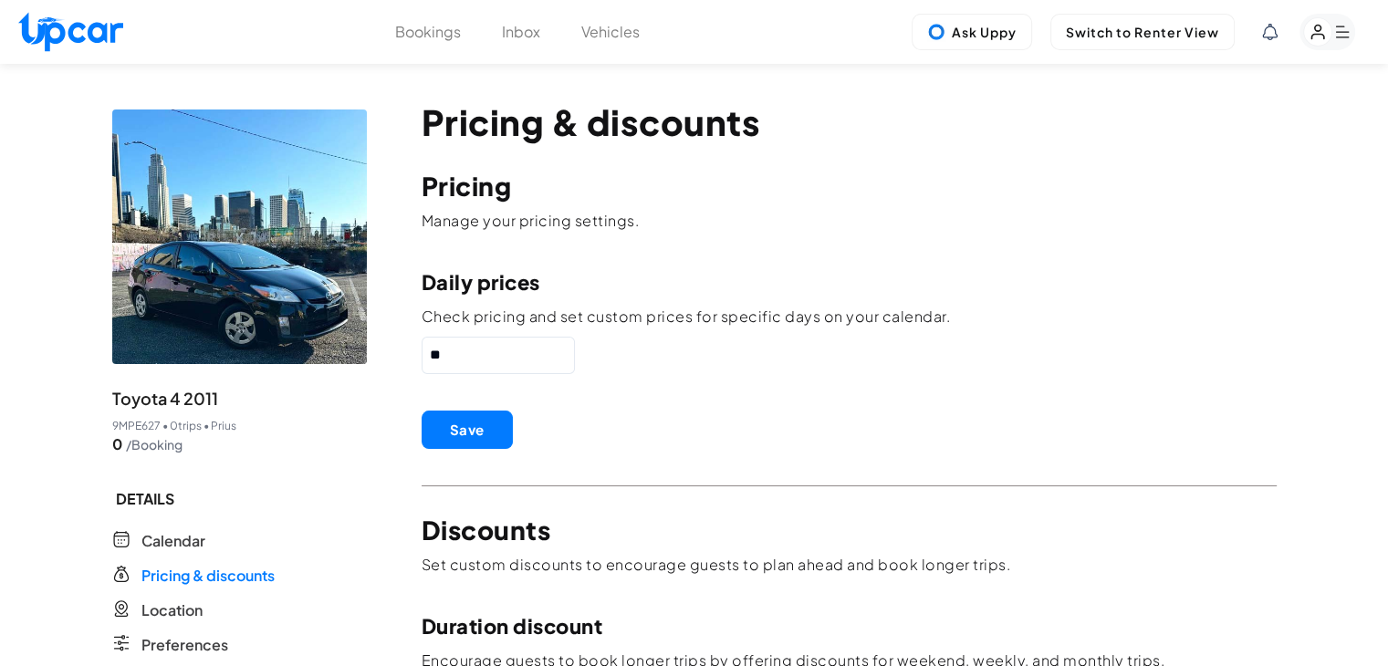
drag, startPoint x: 507, startPoint y: 356, endPoint x: 371, endPoint y: 359, distance: 136.0
paste input "text"
type input "**"
click at [465, 430] on button "Save" at bounding box center [467, 430] width 91 height 38
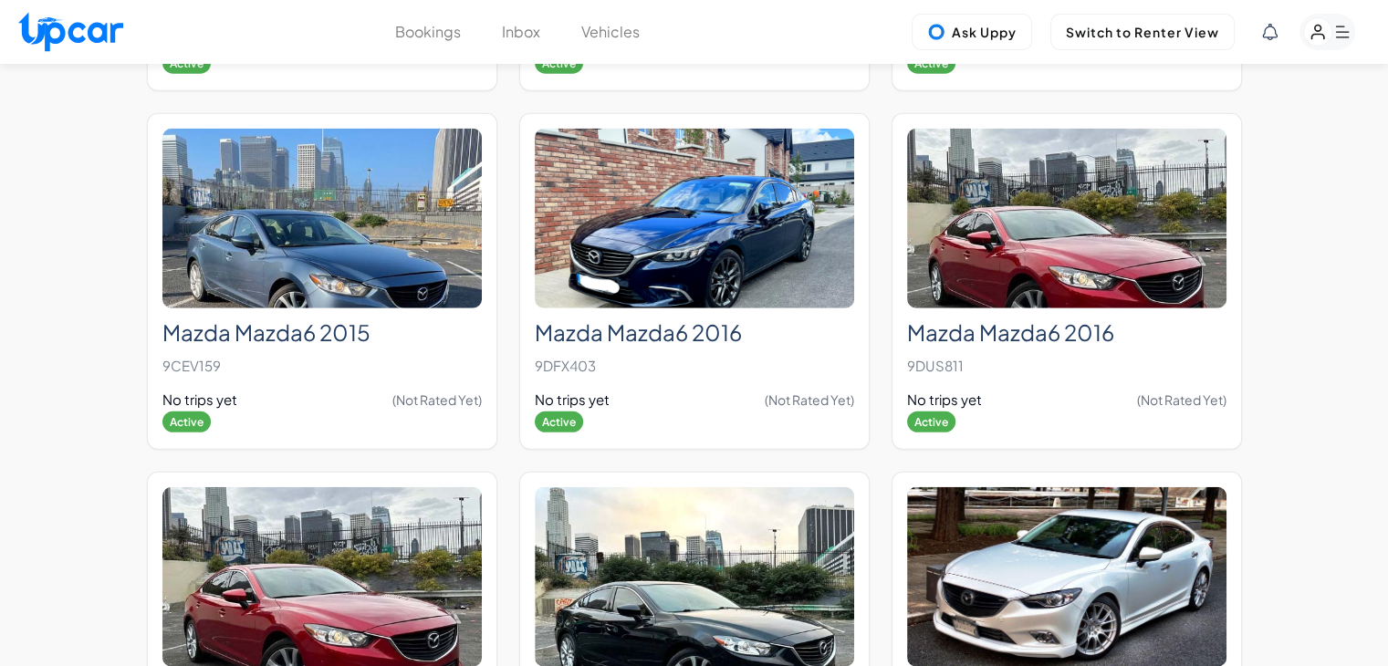
scroll to position [6130, 0]
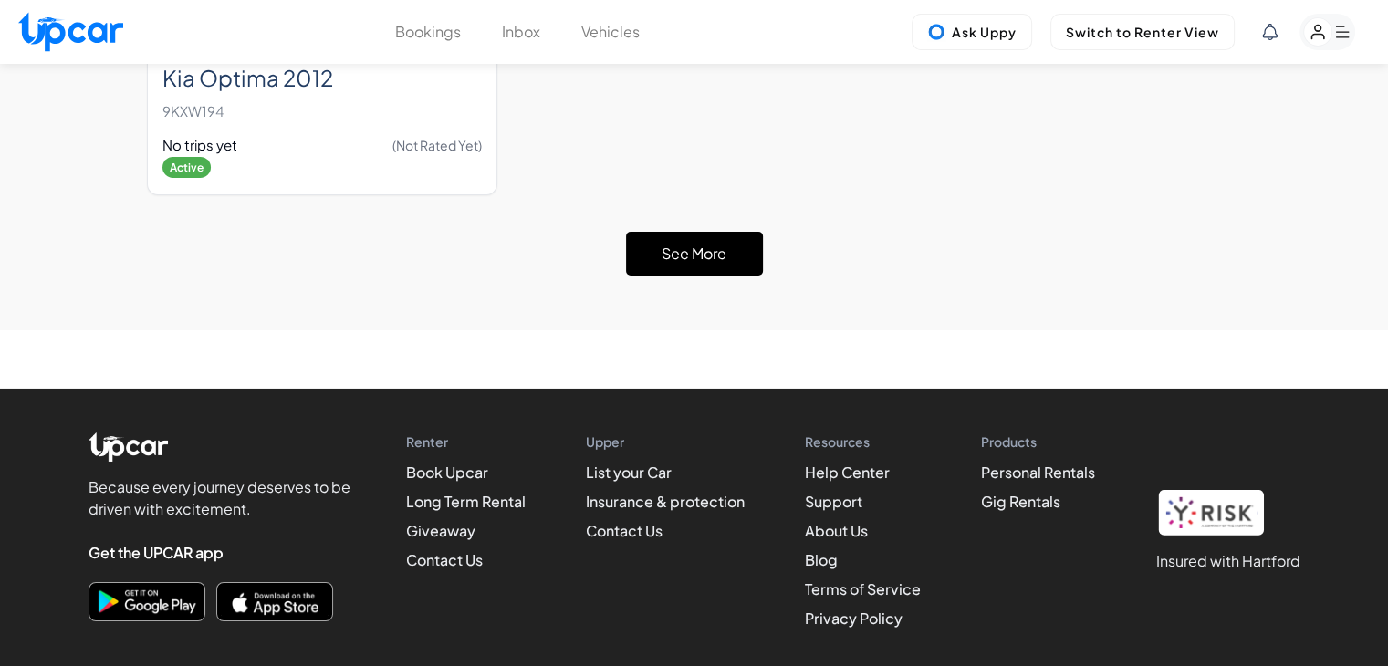
click at [655, 232] on button "See More" at bounding box center [694, 254] width 137 height 44
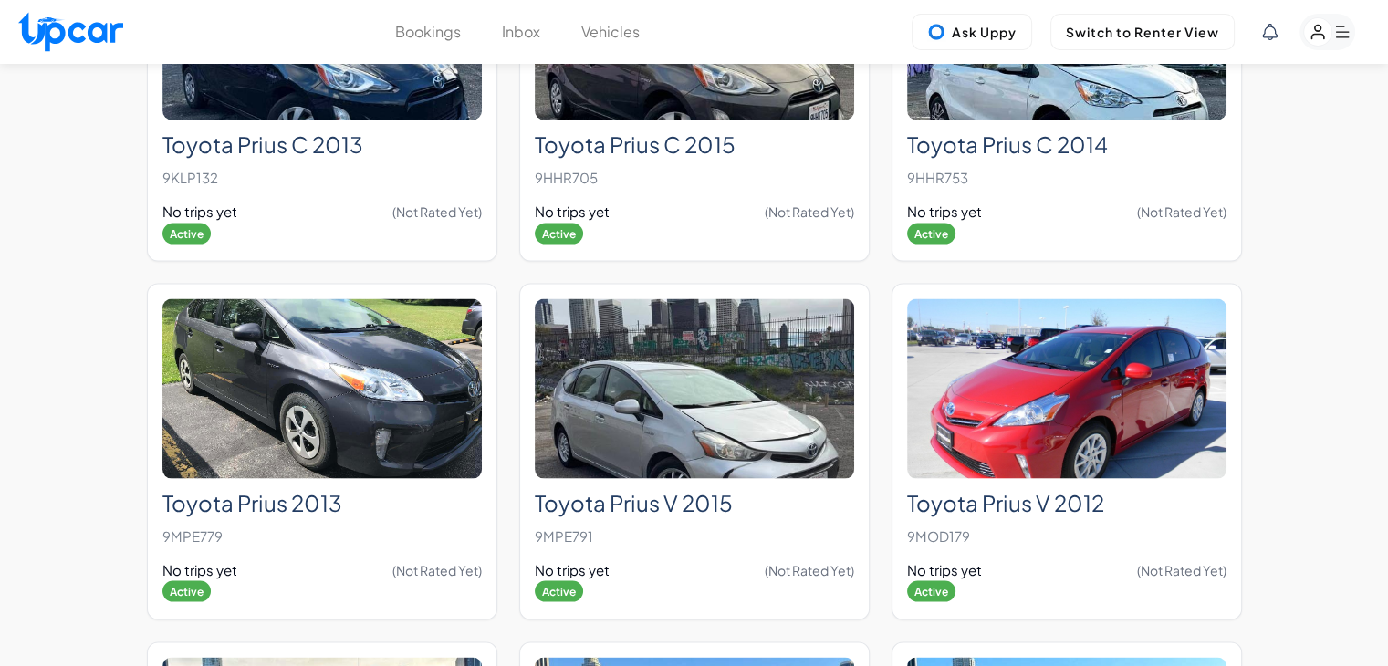
scroll to position [10581, 0]
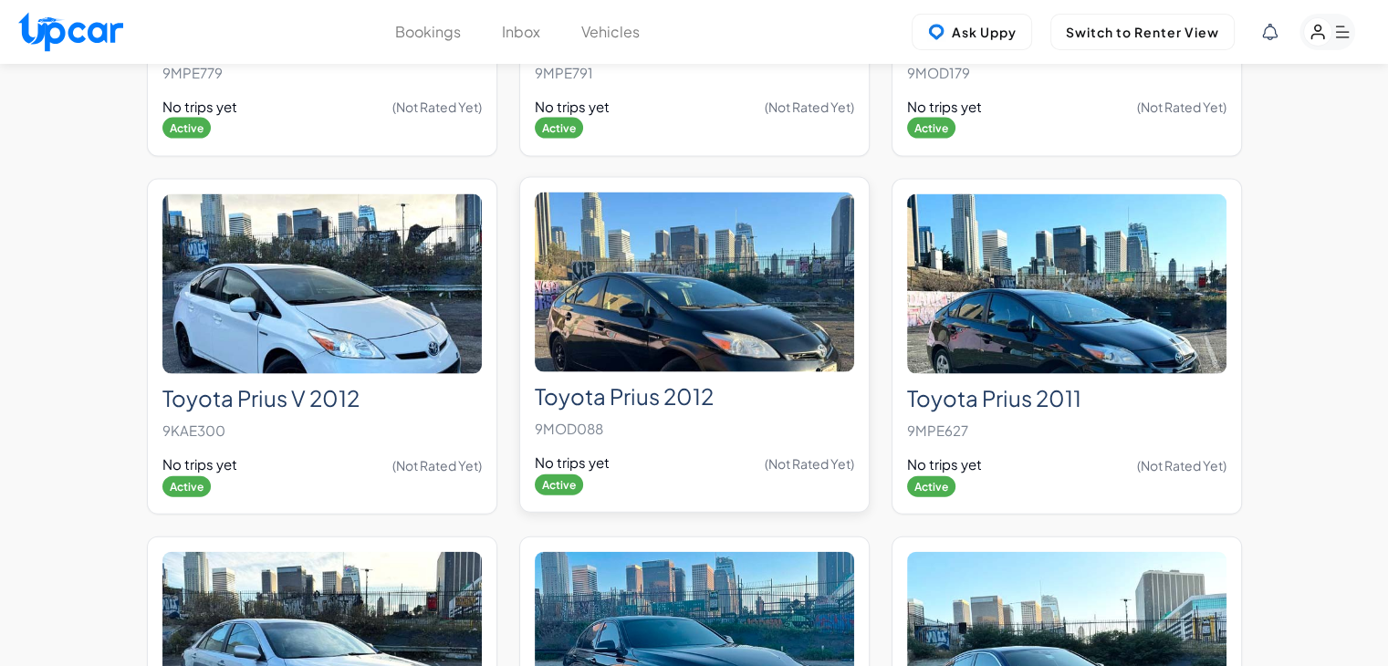
click at [770, 272] on img at bounding box center [694, 283] width 319 height 180
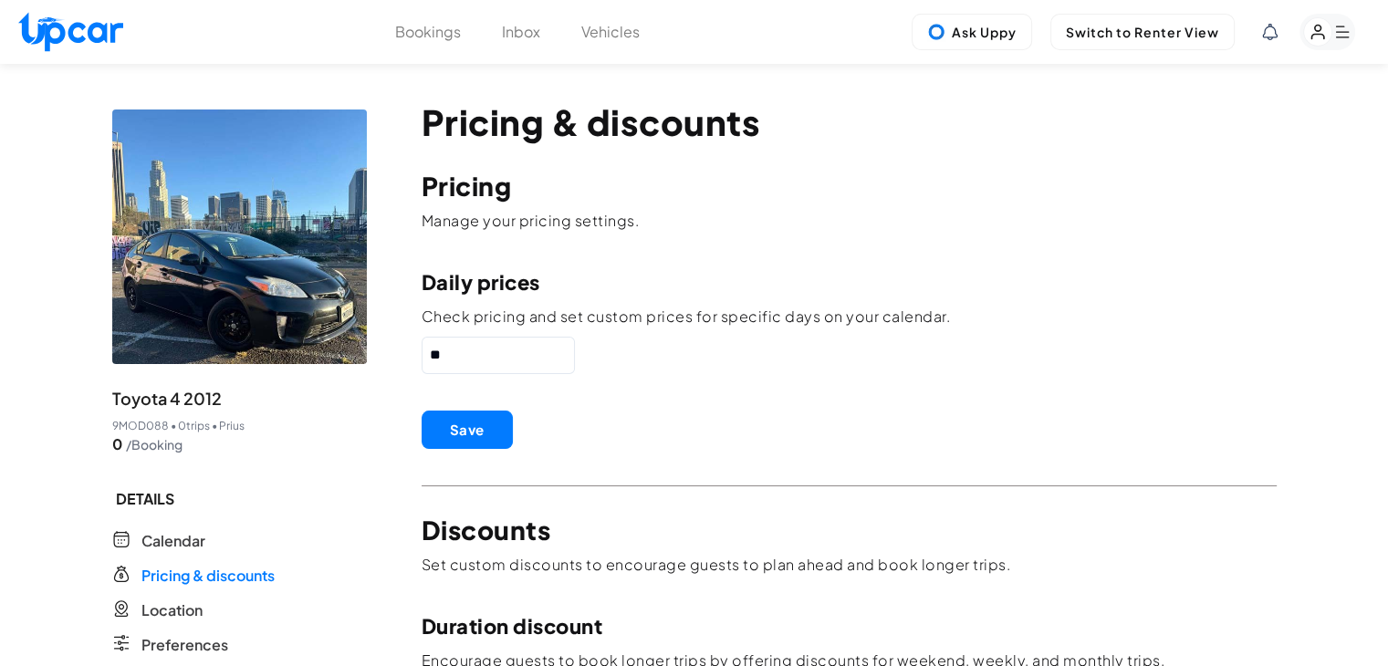
drag, startPoint x: 440, startPoint y: 355, endPoint x: 326, endPoint y: 355, distance: 114.1
paste input "text"
type input "**"
click at [475, 431] on button "Save" at bounding box center [467, 430] width 91 height 38
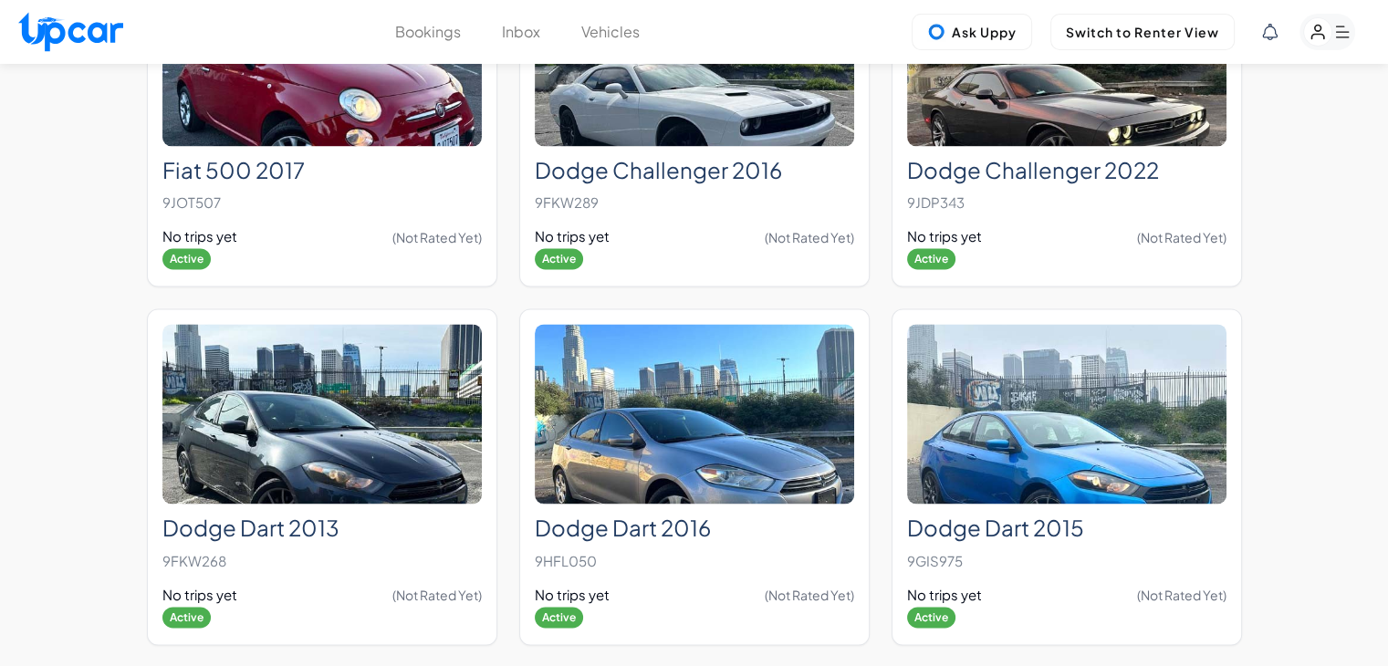
scroll to position [6130, 0]
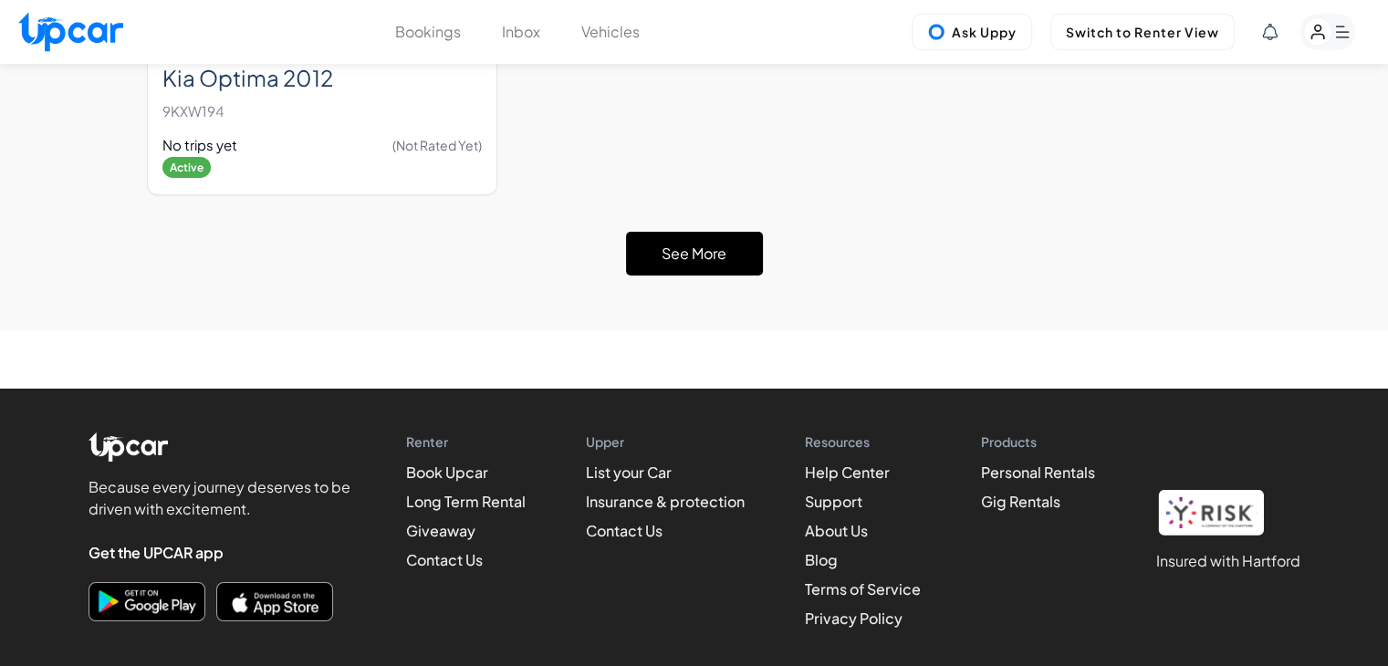
click at [701, 232] on button "See More" at bounding box center [694, 254] width 137 height 44
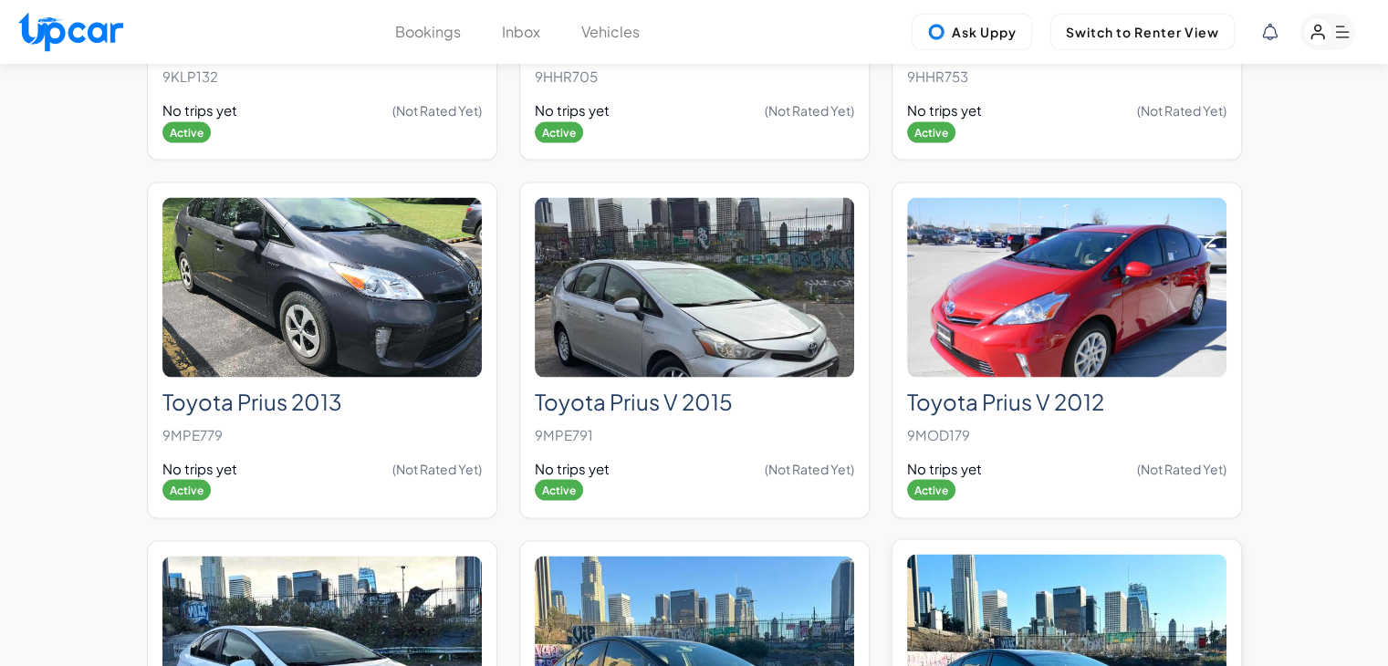
scroll to position [10495, 0]
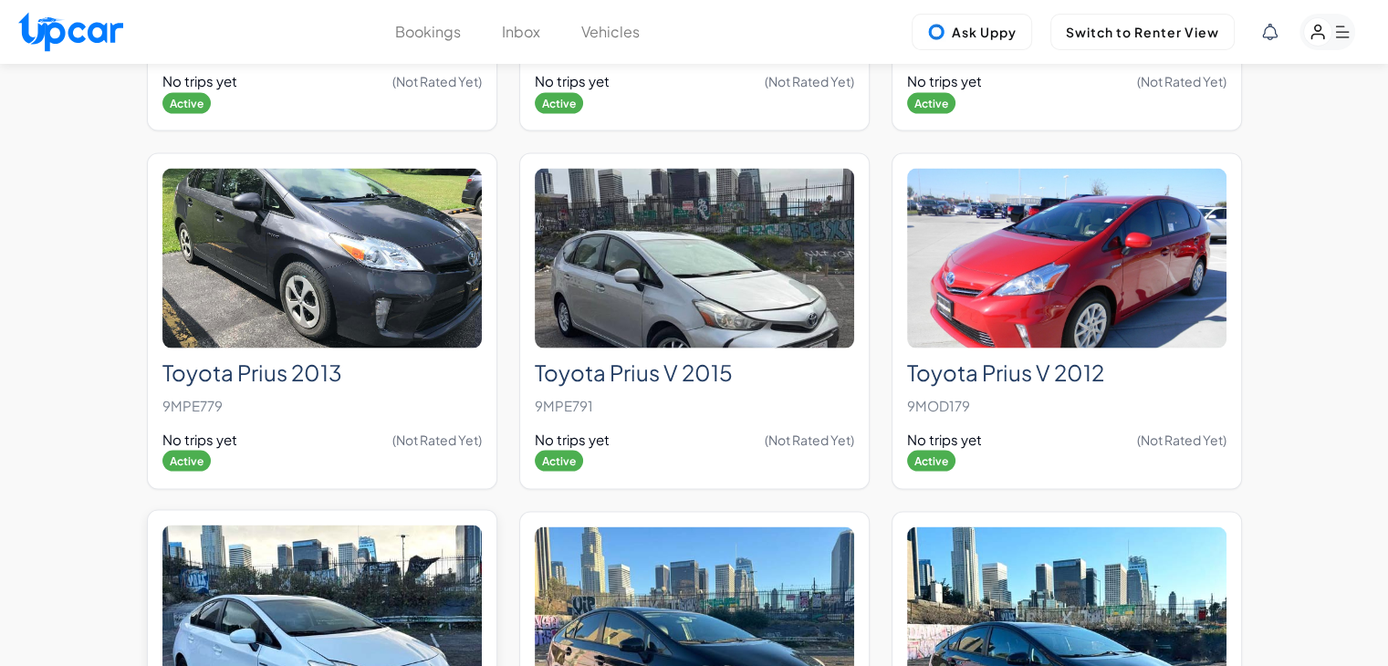
click at [385, 526] on img at bounding box center [321, 616] width 319 height 180
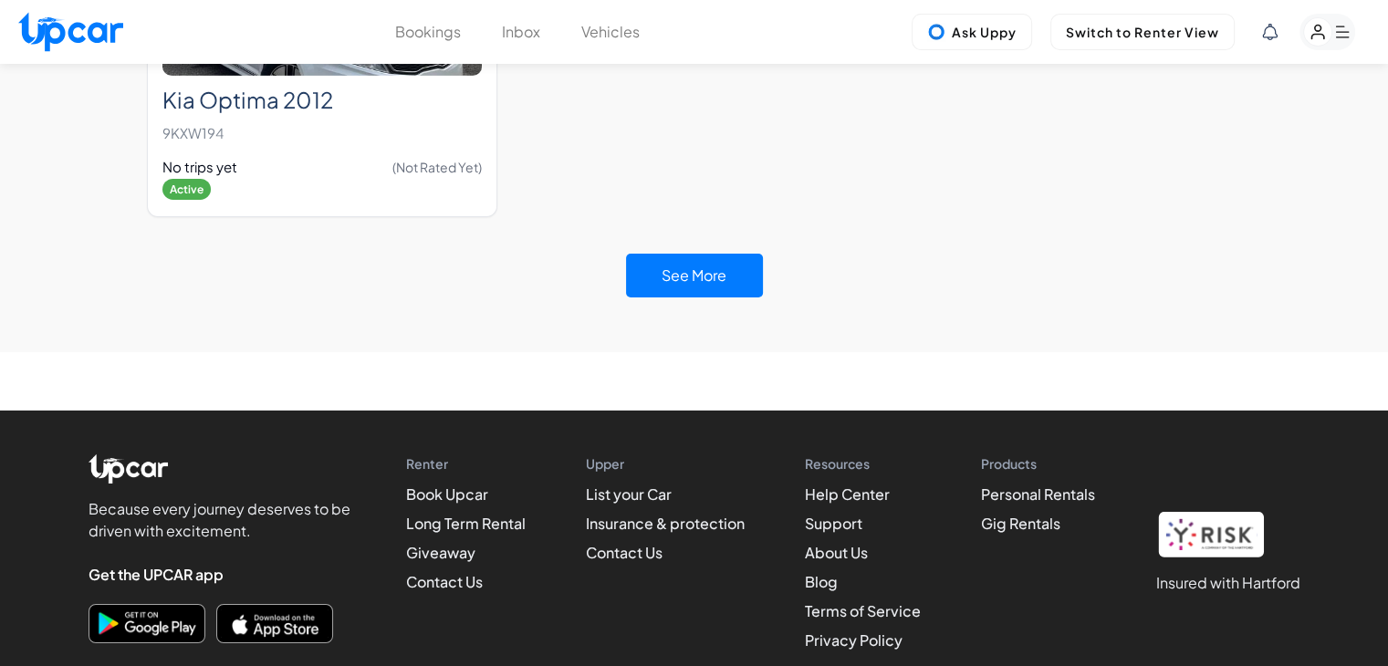
scroll to position [6108, 0]
click at [679, 254] on button "See More" at bounding box center [694, 276] width 137 height 44
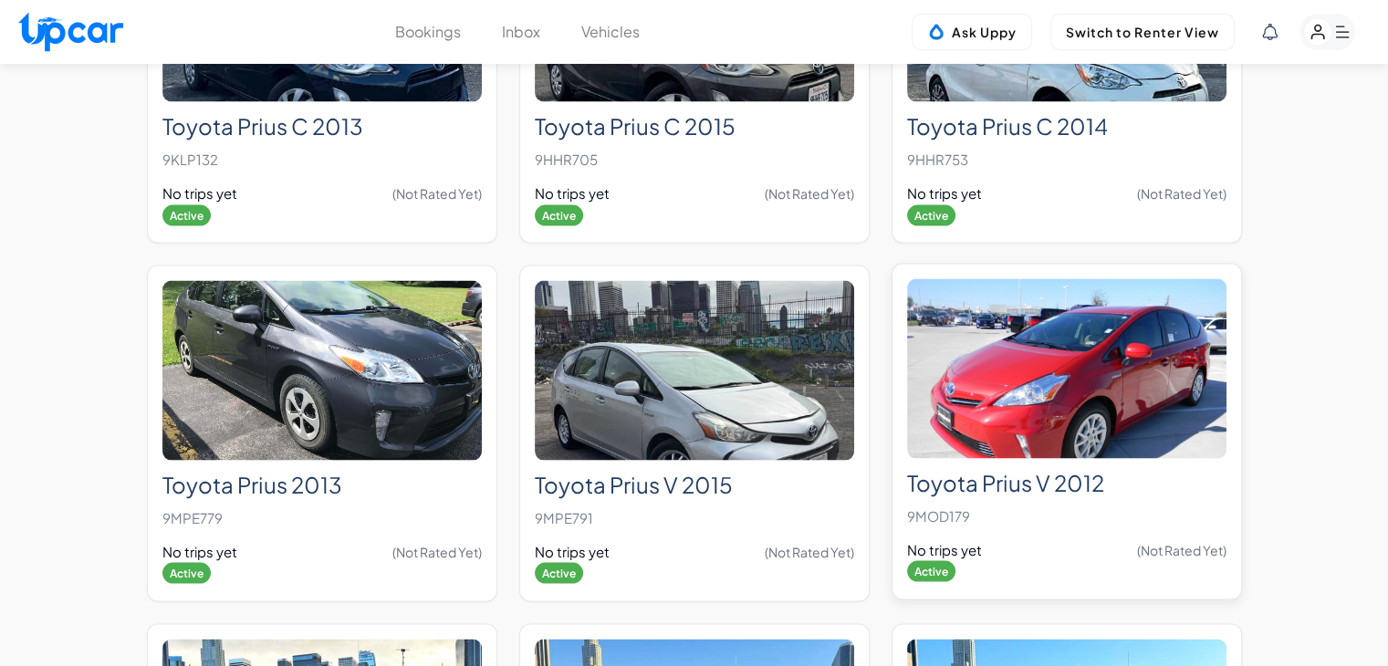
scroll to position [10566, 0]
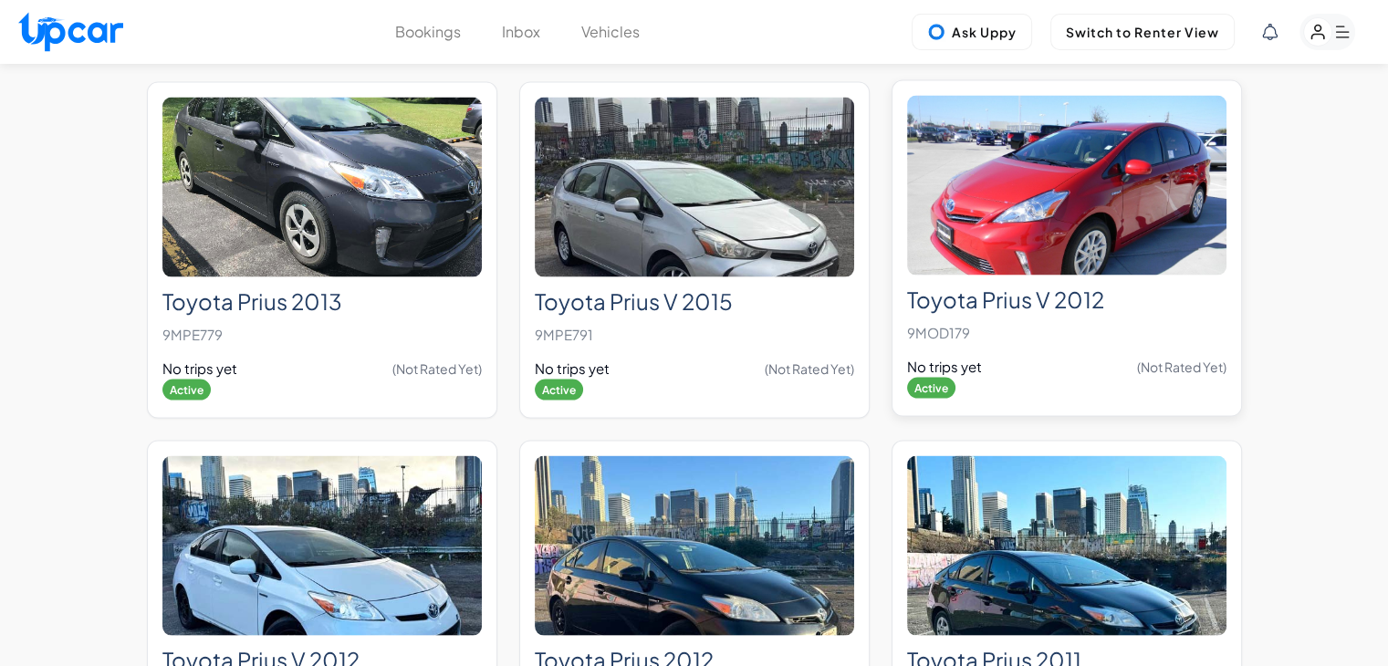
click at [1058, 287] on h2 "Toyota Prius V 2012" at bounding box center [1066, 300] width 319 height 26
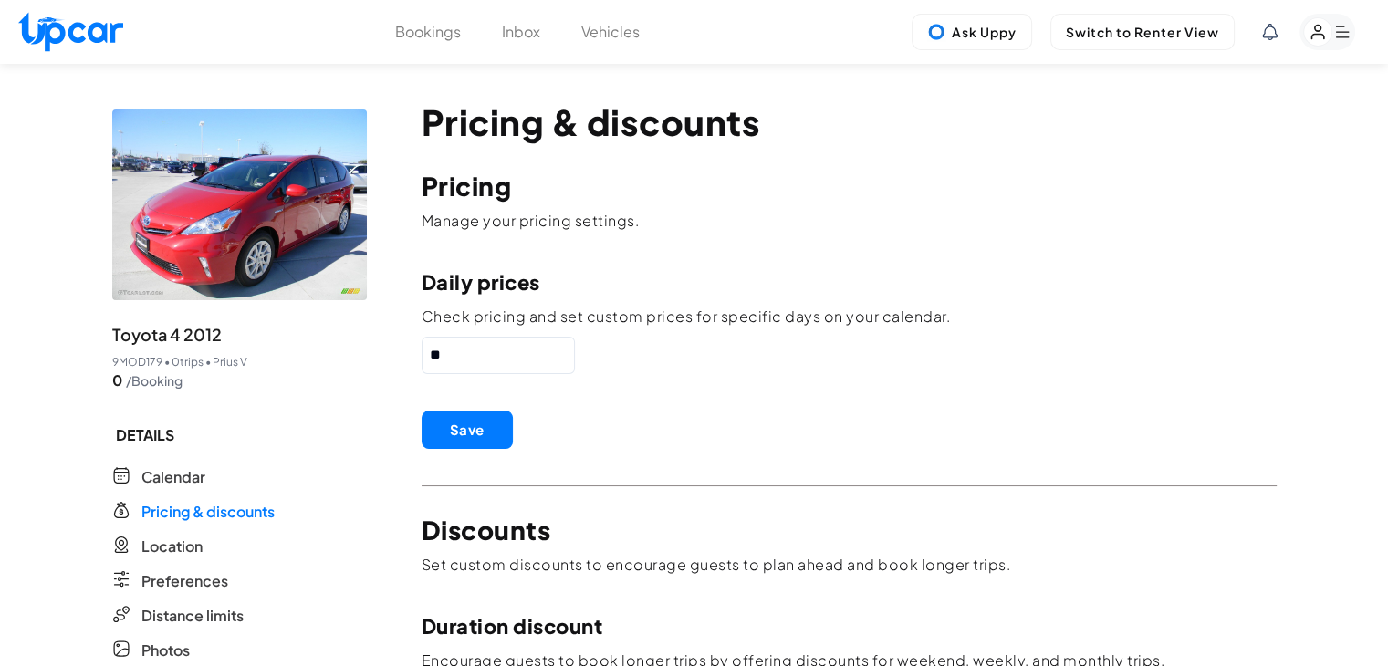
drag, startPoint x: 378, startPoint y: 372, endPoint x: 344, endPoint y: 373, distance: 33.8
type input "**"
click at [453, 432] on button "Save" at bounding box center [467, 430] width 91 height 38
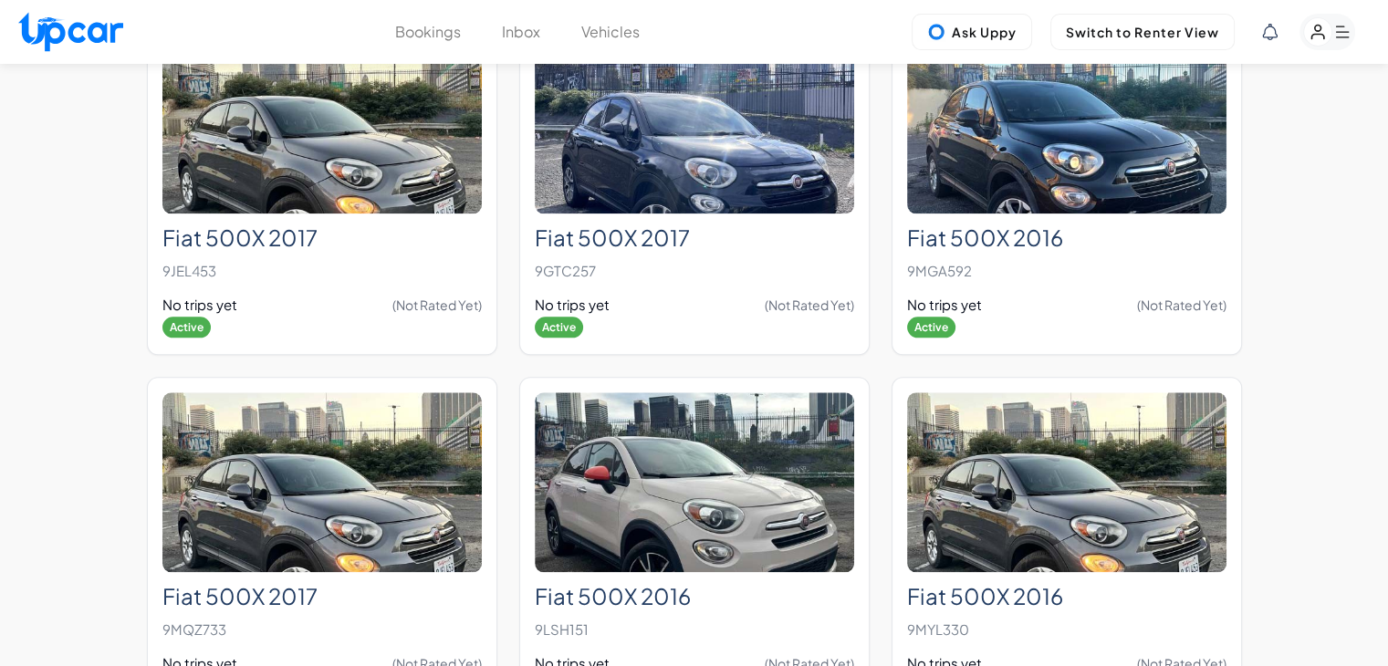
scroll to position [6130, 0]
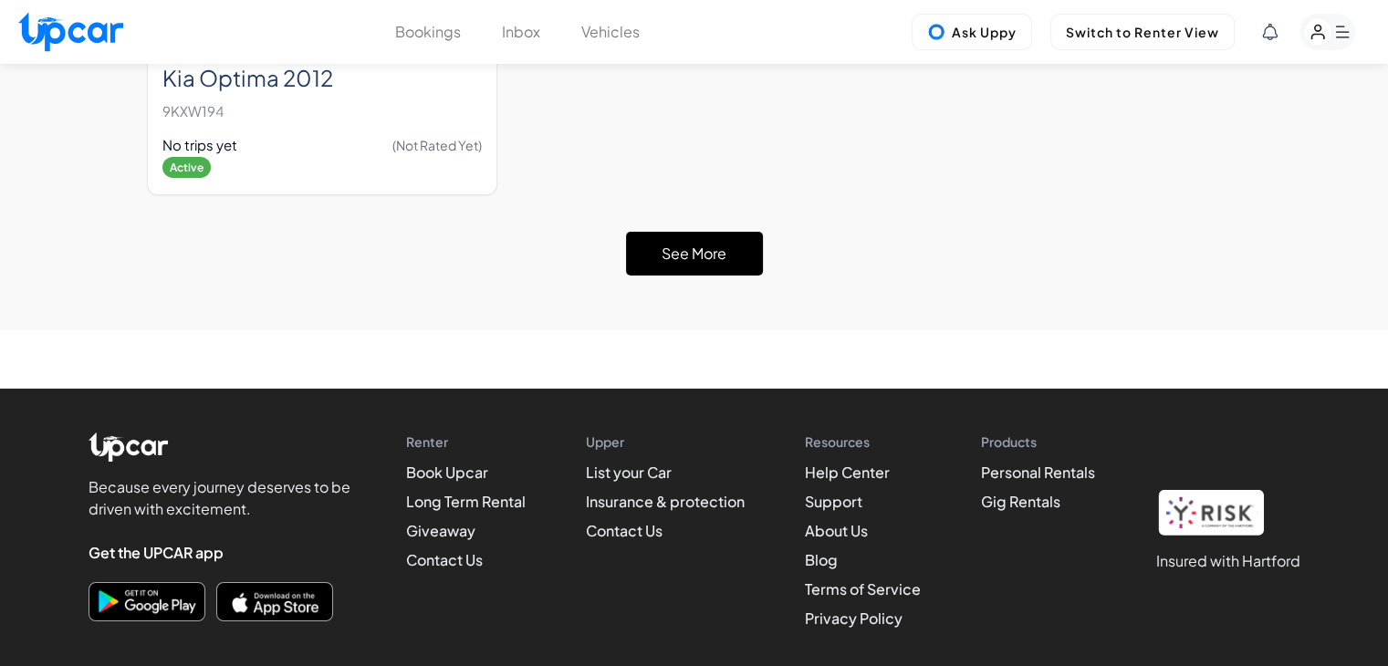
click at [687, 232] on button "See More" at bounding box center [694, 254] width 137 height 44
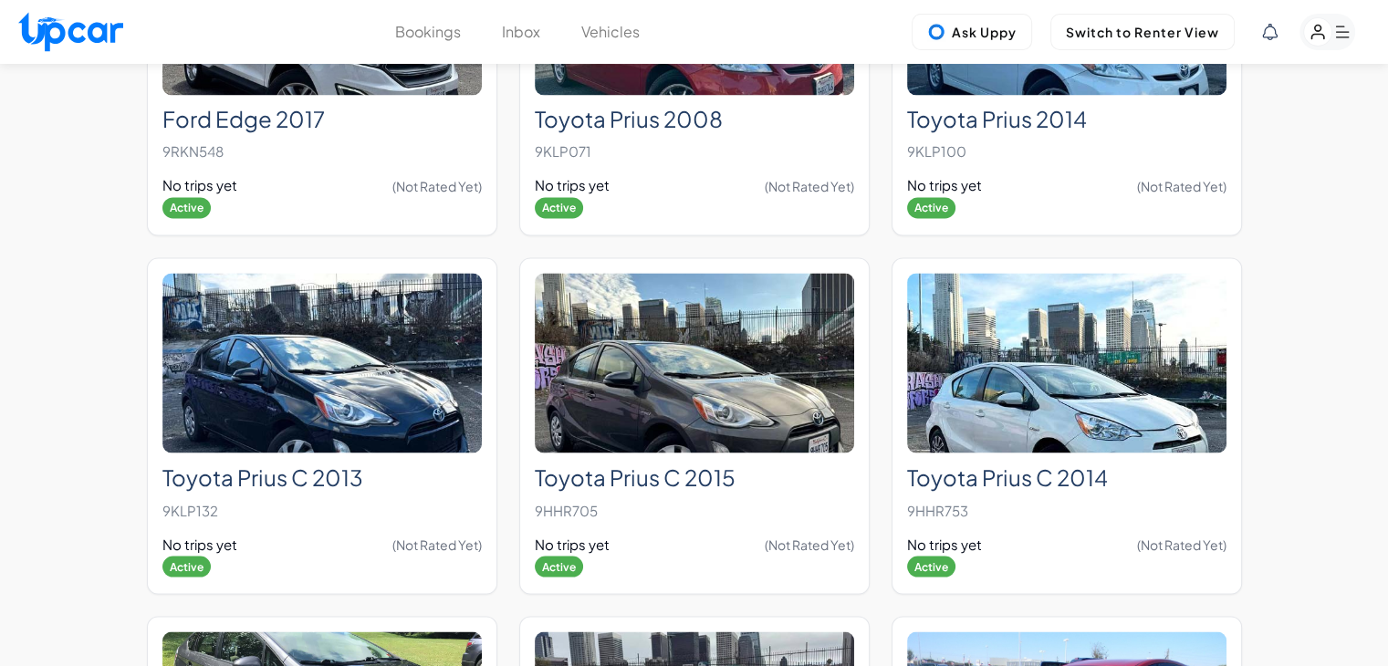
scroll to position [10133, 0]
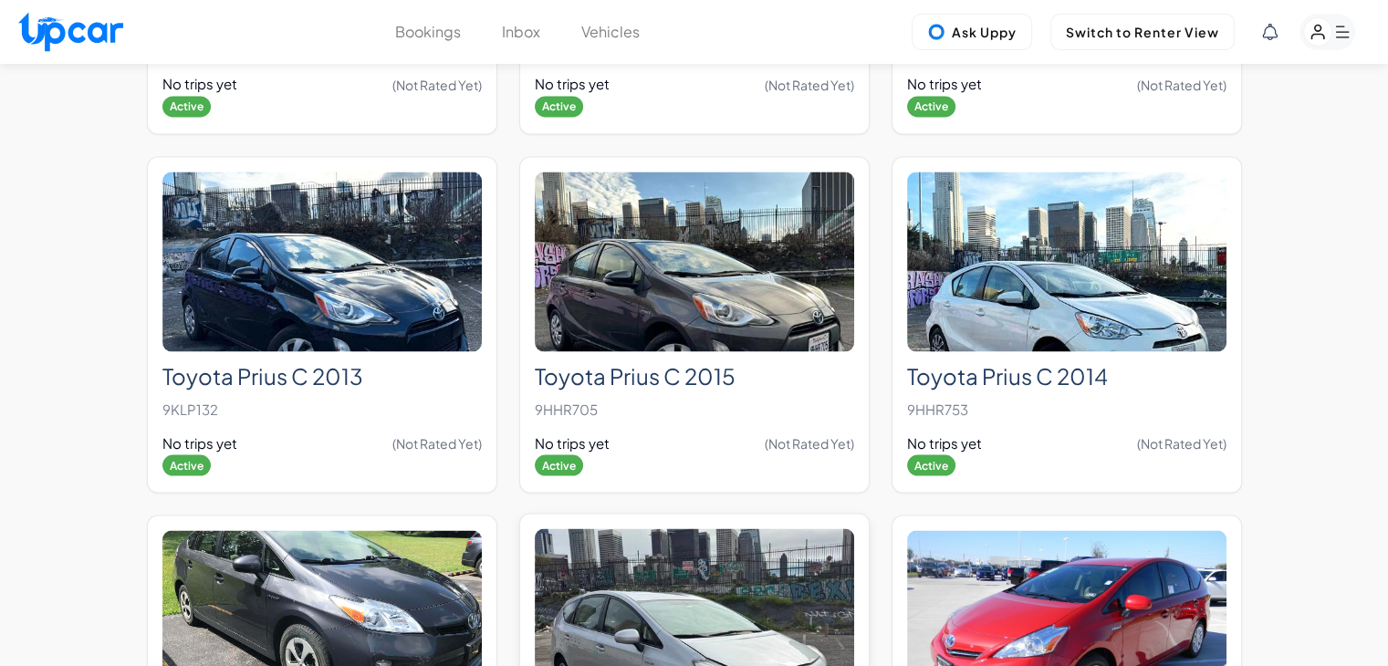
click at [763, 555] on img at bounding box center [694, 618] width 319 height 180
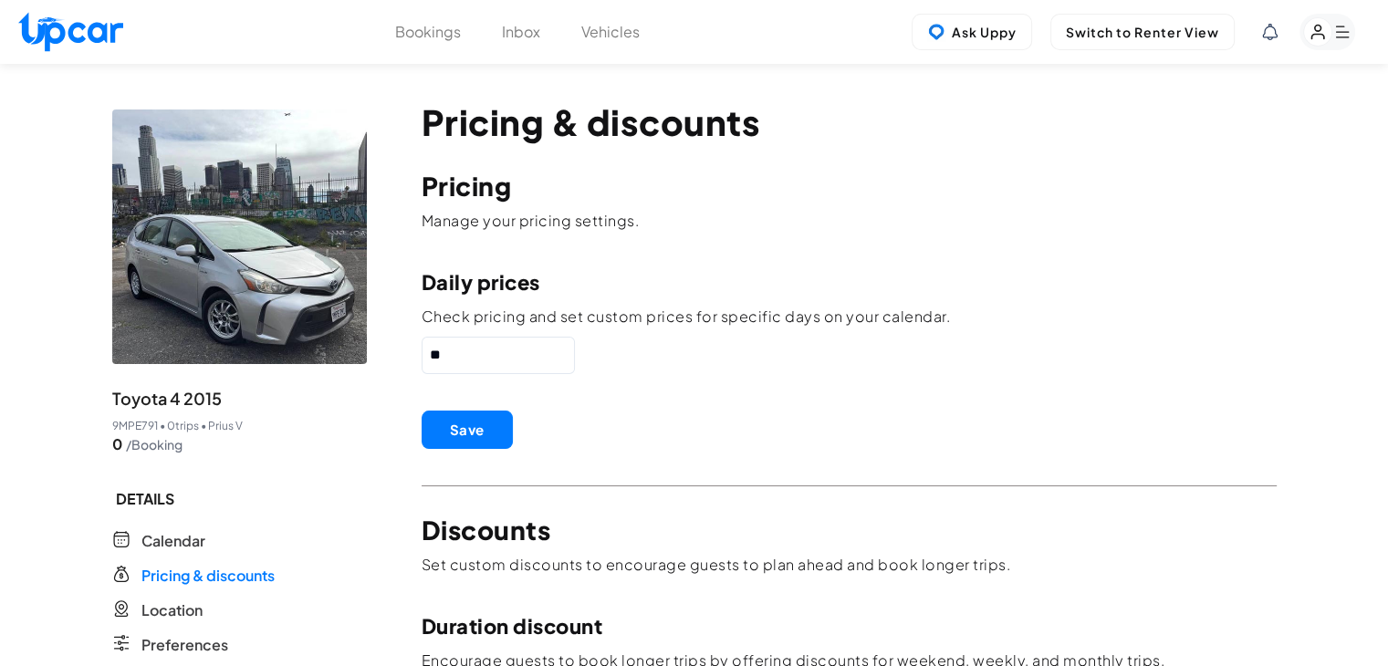
drag, startPoint x: 510, startPoint y: 345, endPoint x: 402, endPoint y: 372, distance: 112.0
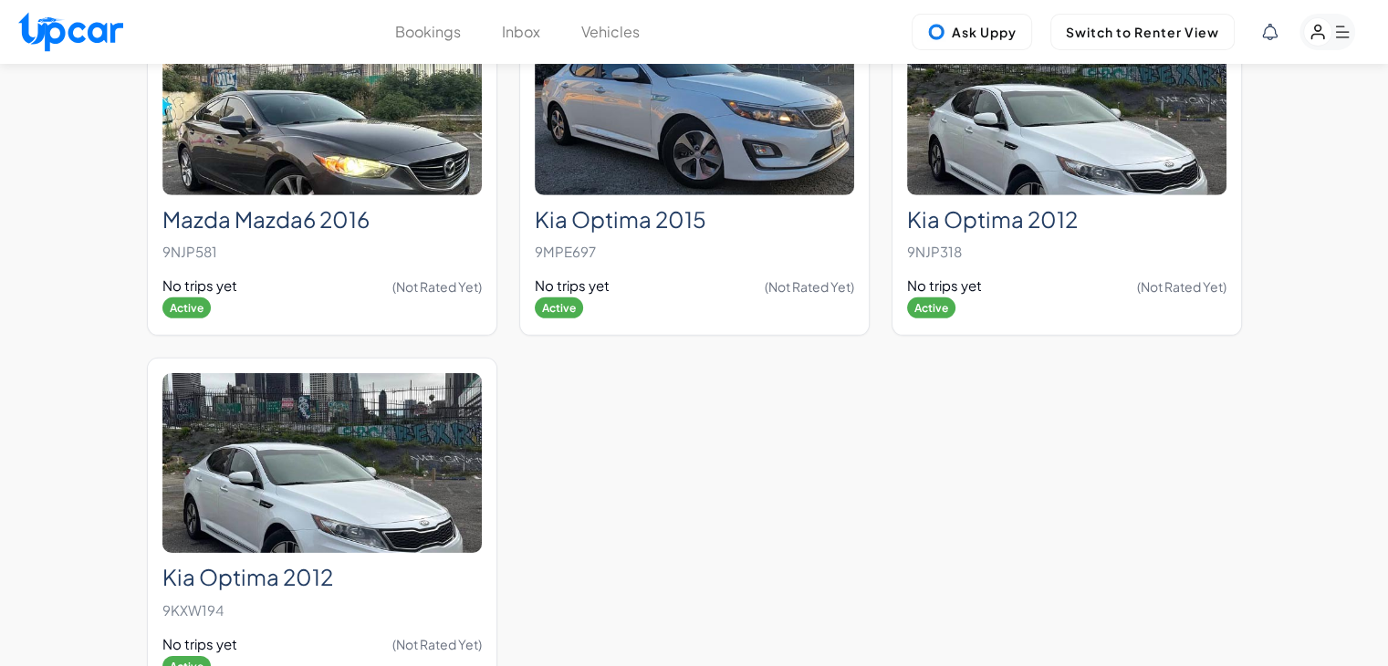
scroll to position [5719, 0]
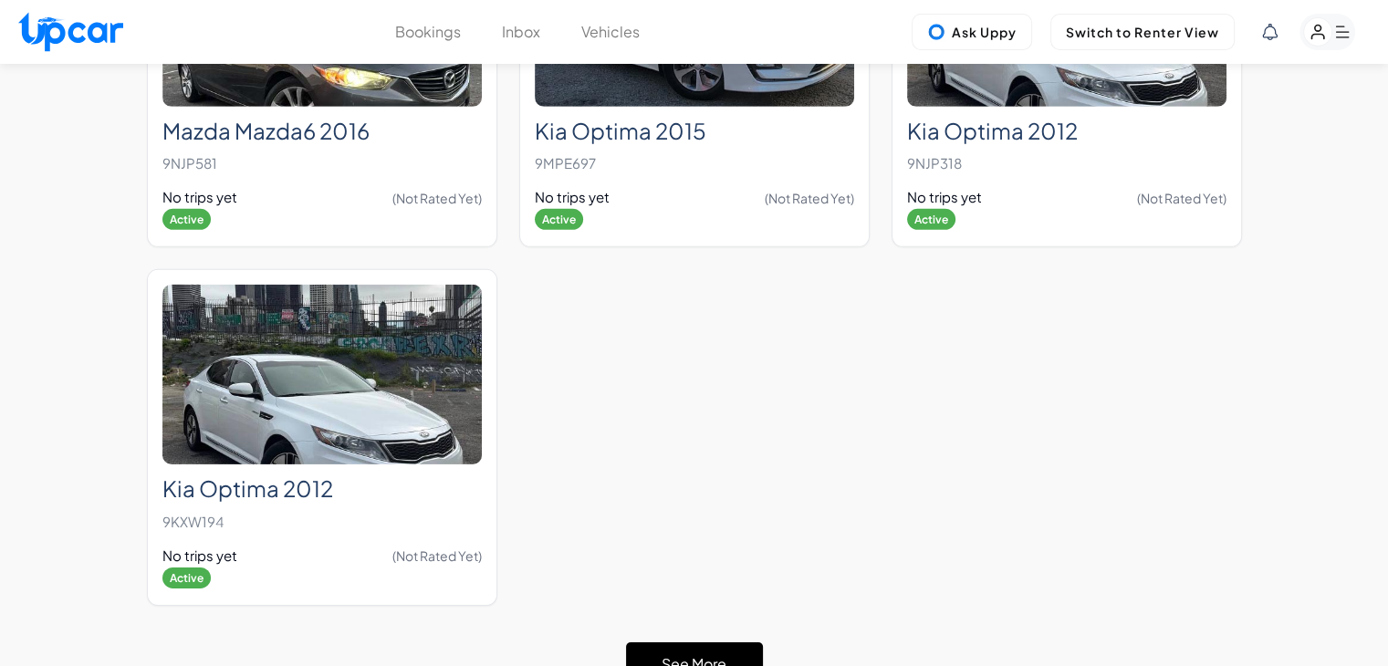
click at [723, 643] on button "See More" at bounding box center [694, 665] width 137 height 44
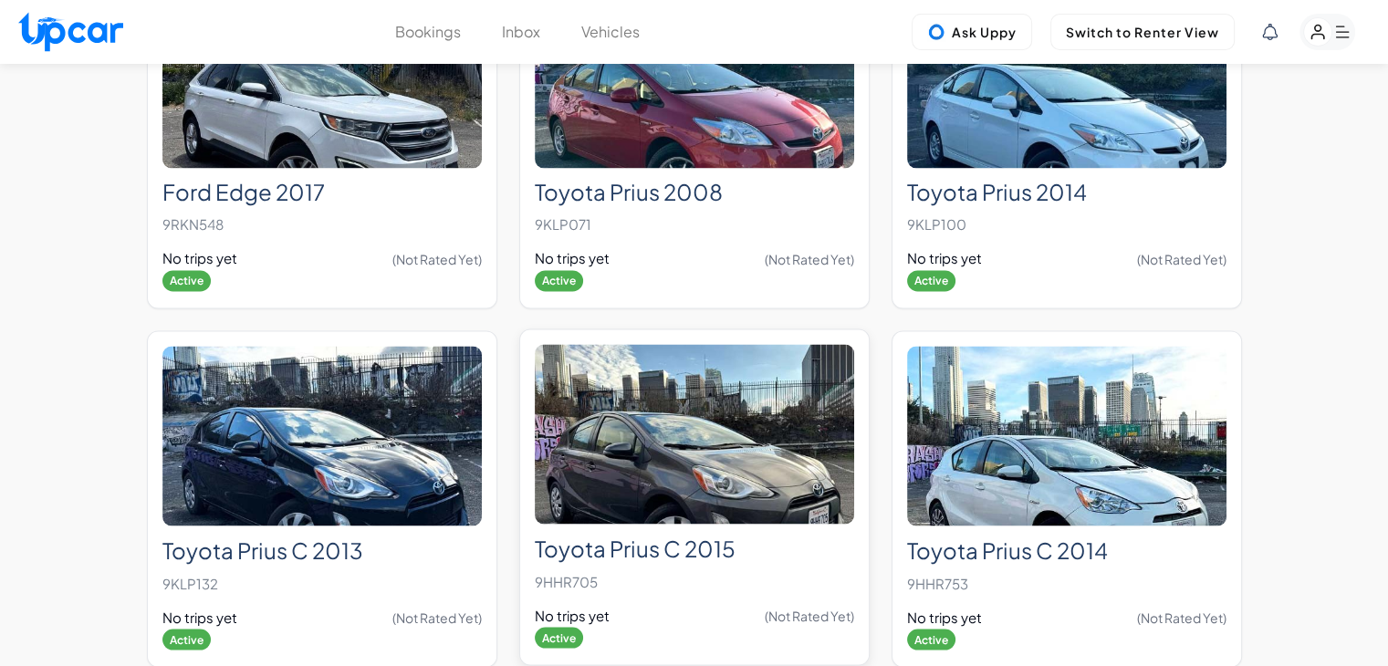
scroll to position [10009, 0]
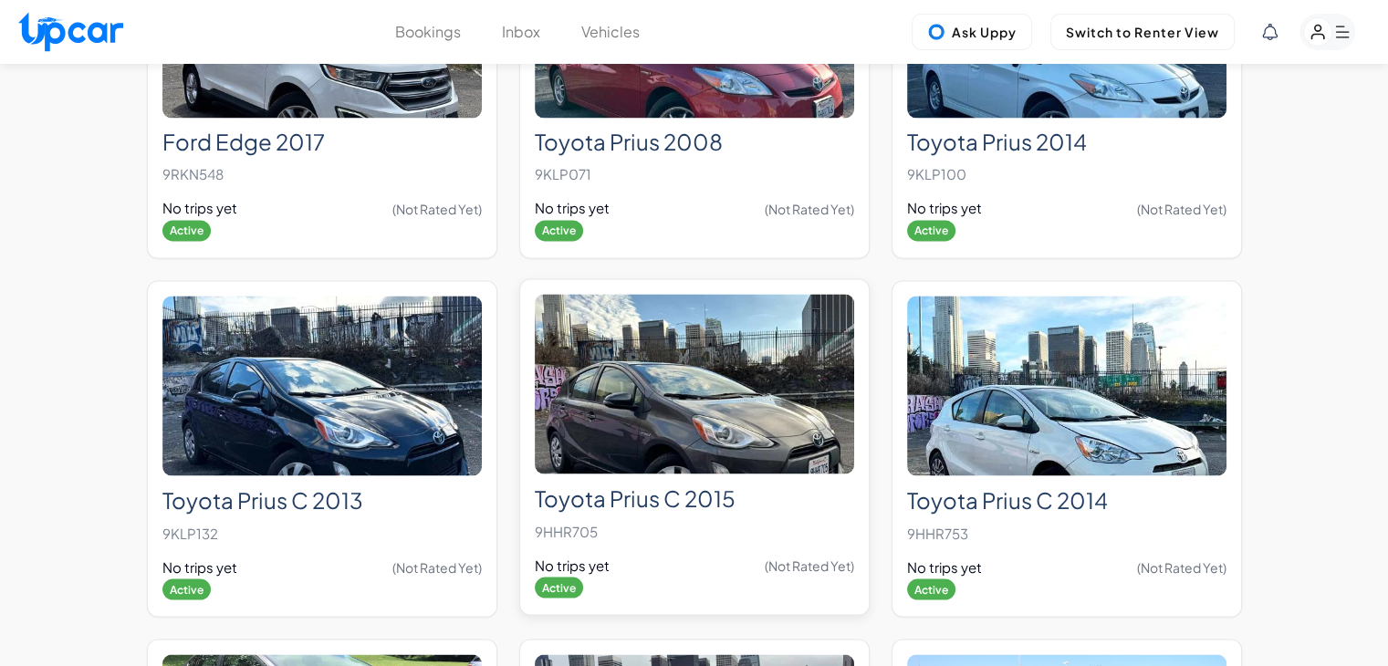
click at [706, 387] on img at bounding box center [694, 384] width 319 height 180
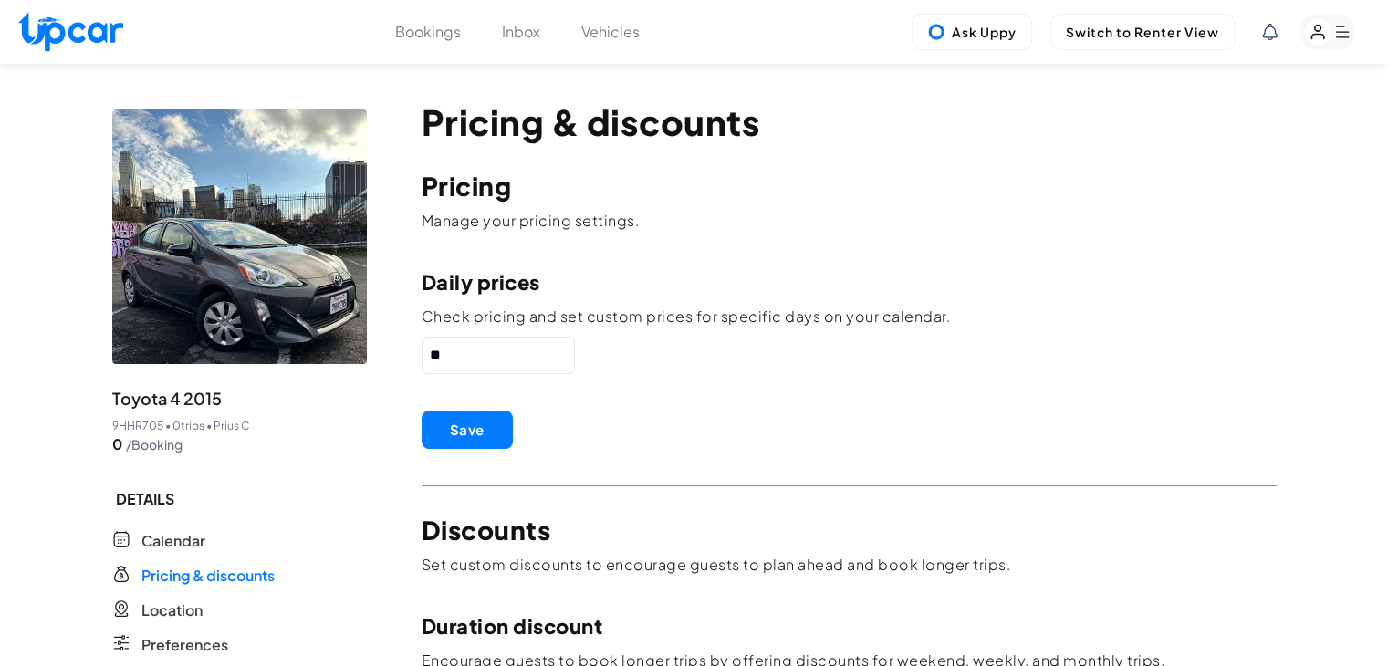
drag, startPoint x: 425, startPoint y: 357, endPoint x: 405, endPoint y: 357, distance: 20.1
paste input "text"
type input "**"
click at [471, 417] on button "Save" at bounding box center [467, 430] width 91 height 38
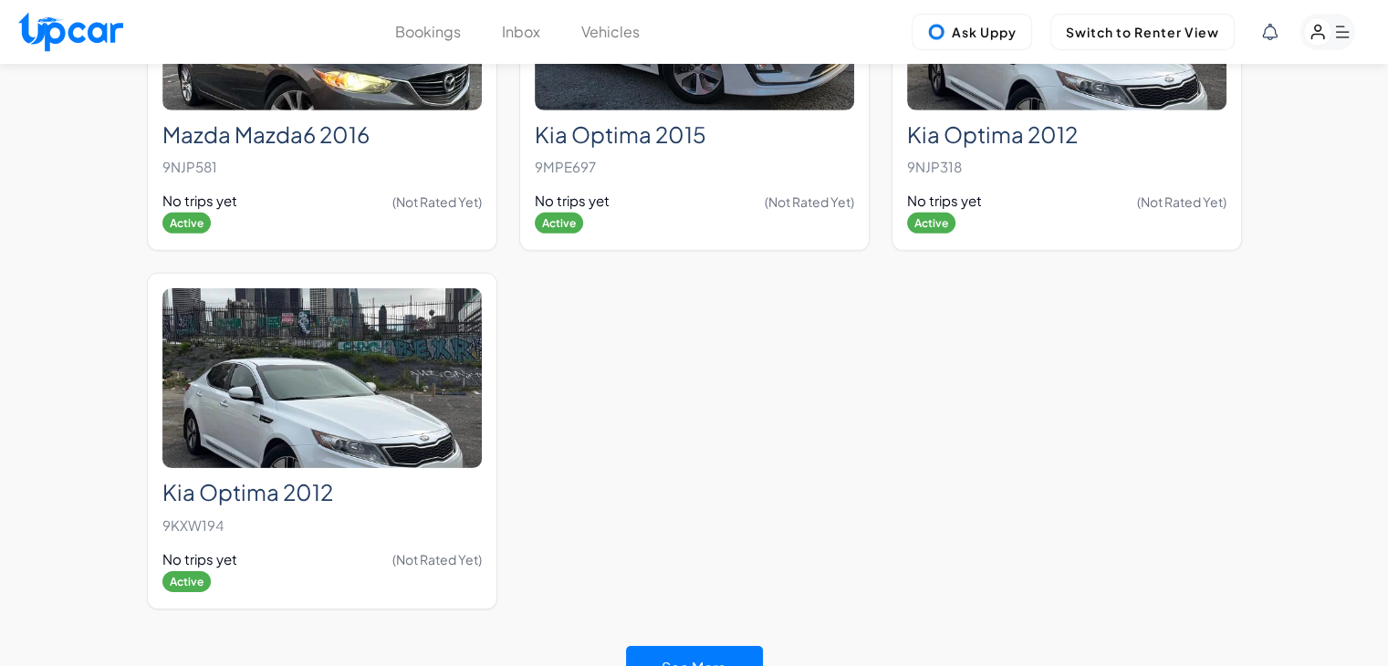
scroll to position [5867, 0]
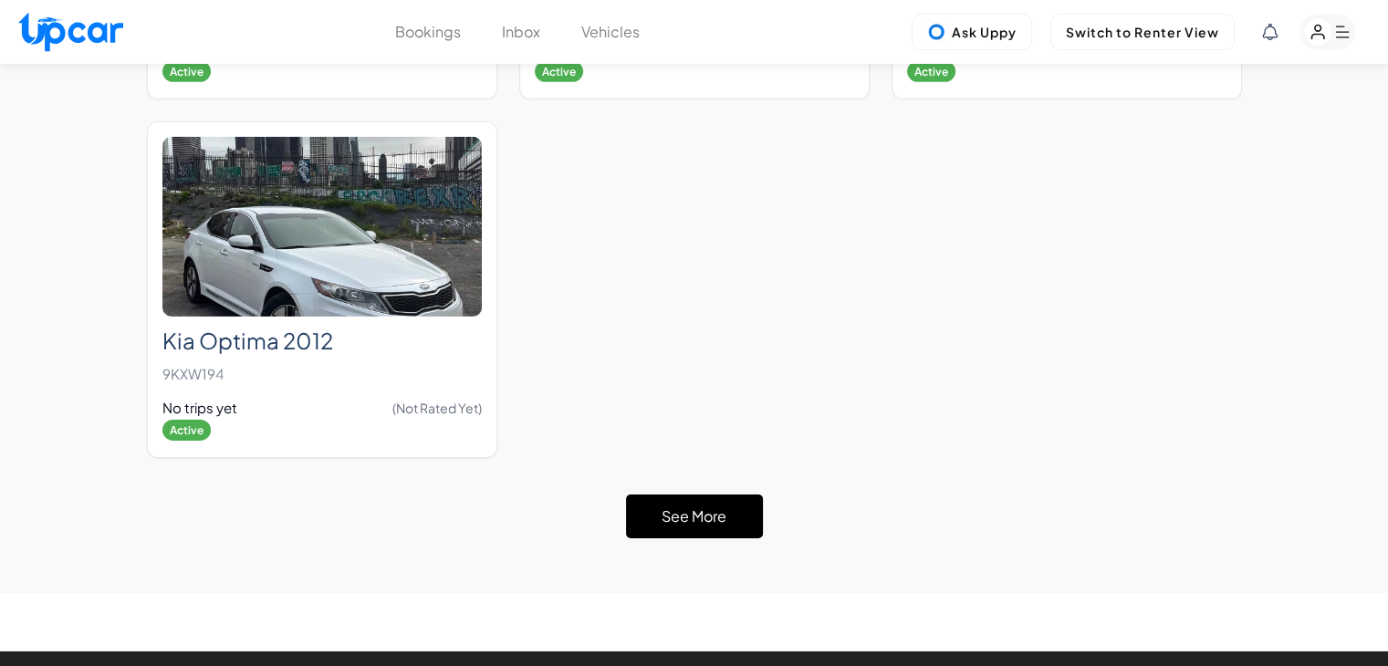
click at [706, 495] on button "See More" at bounding box center [694, 517] width 137 height 44
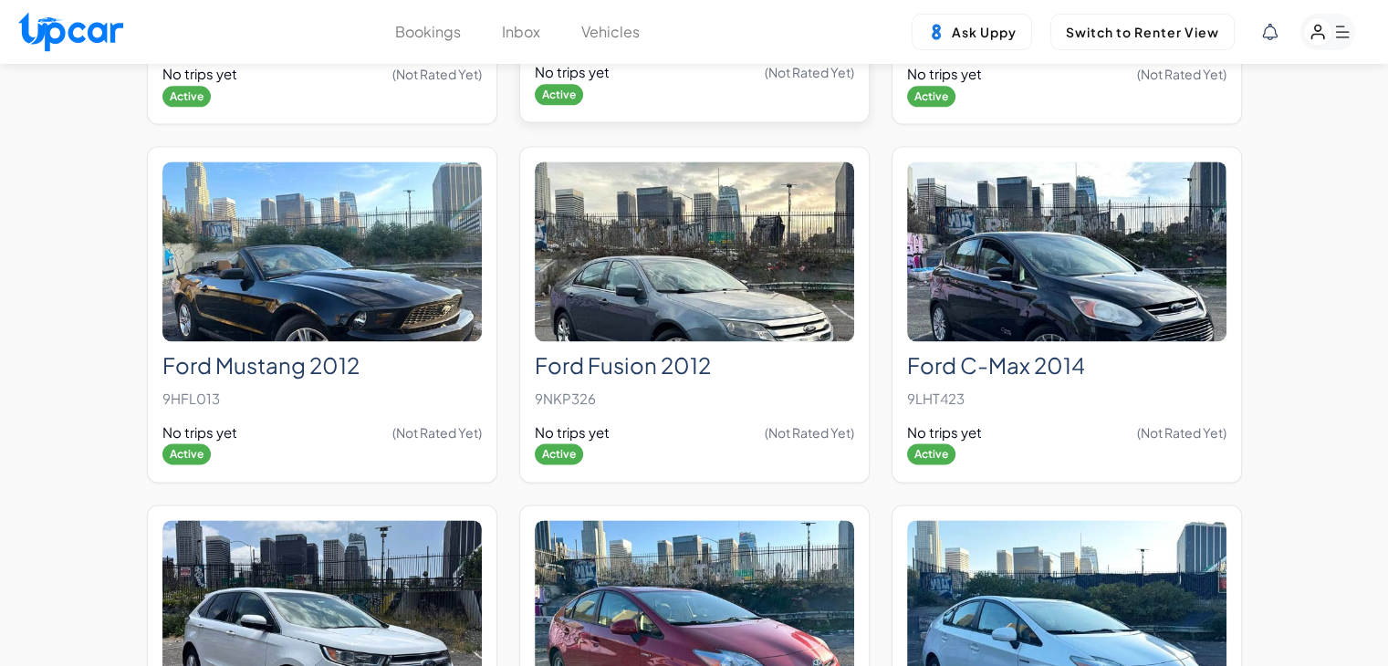
scroll to position [9792, 0]
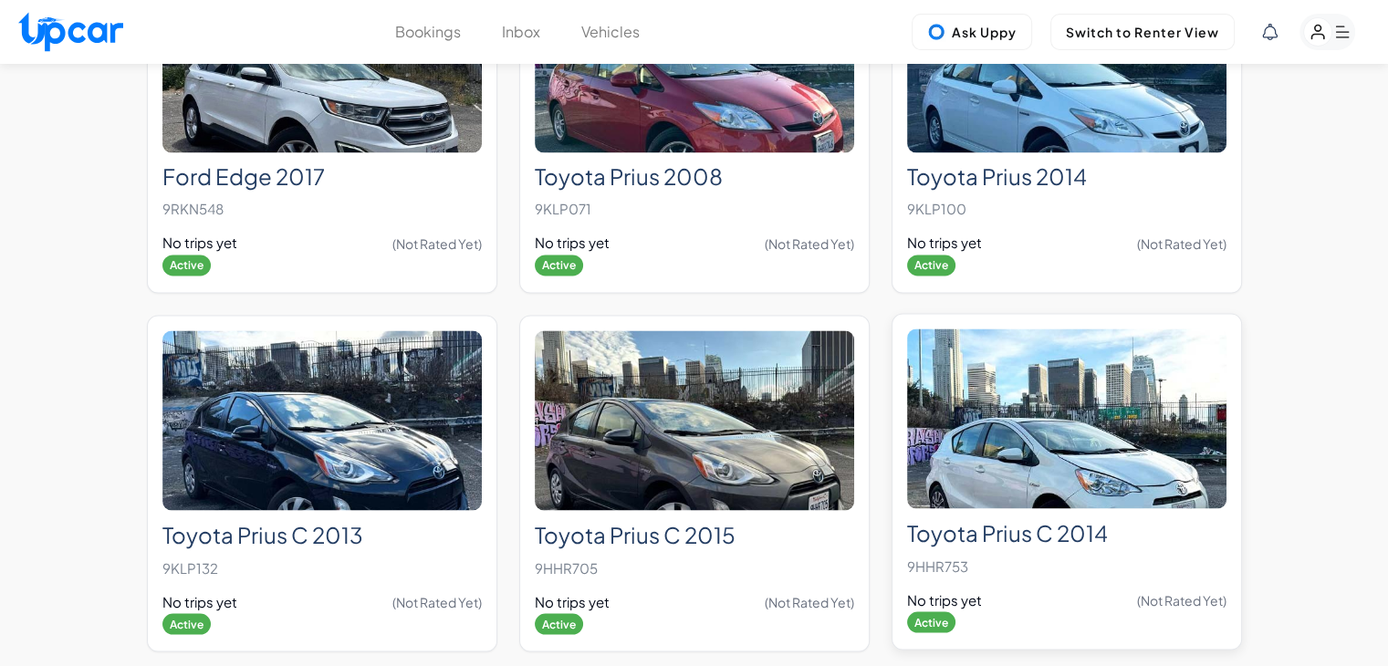
click at [1010, 388] on img at bounding box center [1066, 419] width 319 height 180
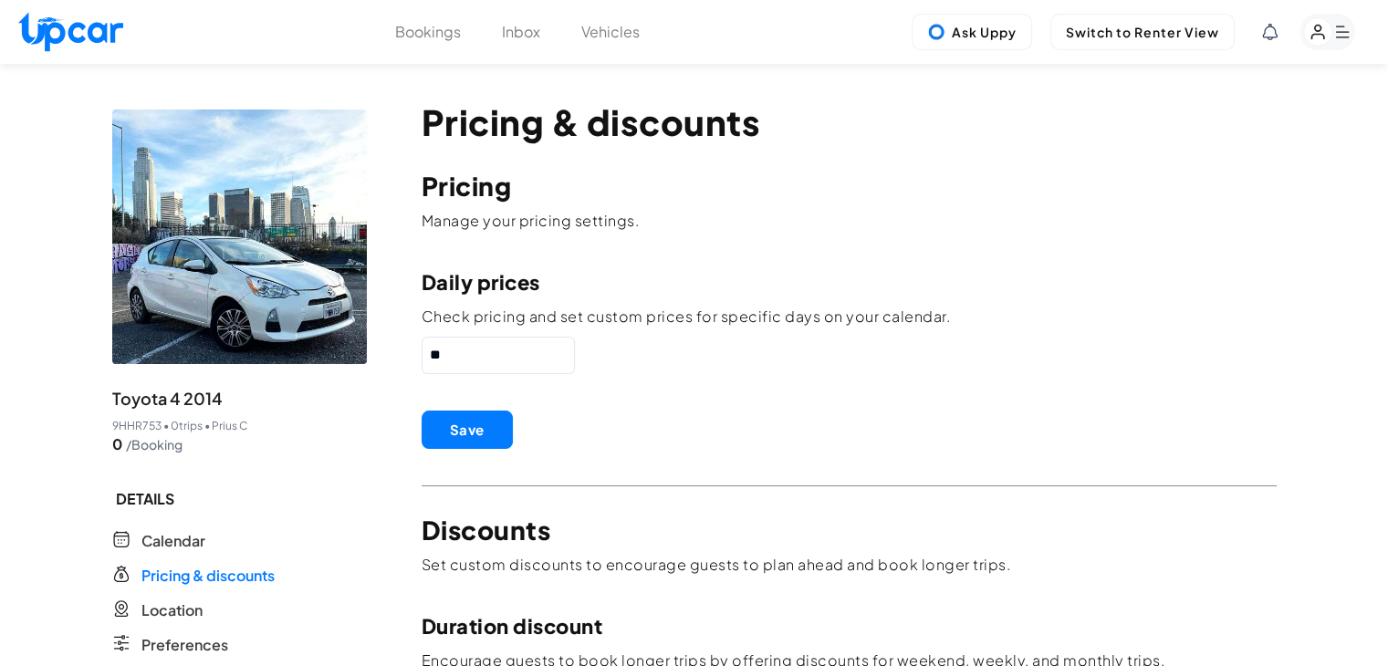
drag, startPoint x: 459, startPoint y: 354, endPoint x: 335, endPoint y: 357, distance: 124.2
type input "**"
click at [443, 427] on button "Save" at bounding box center [467, 430] width 91 height 38
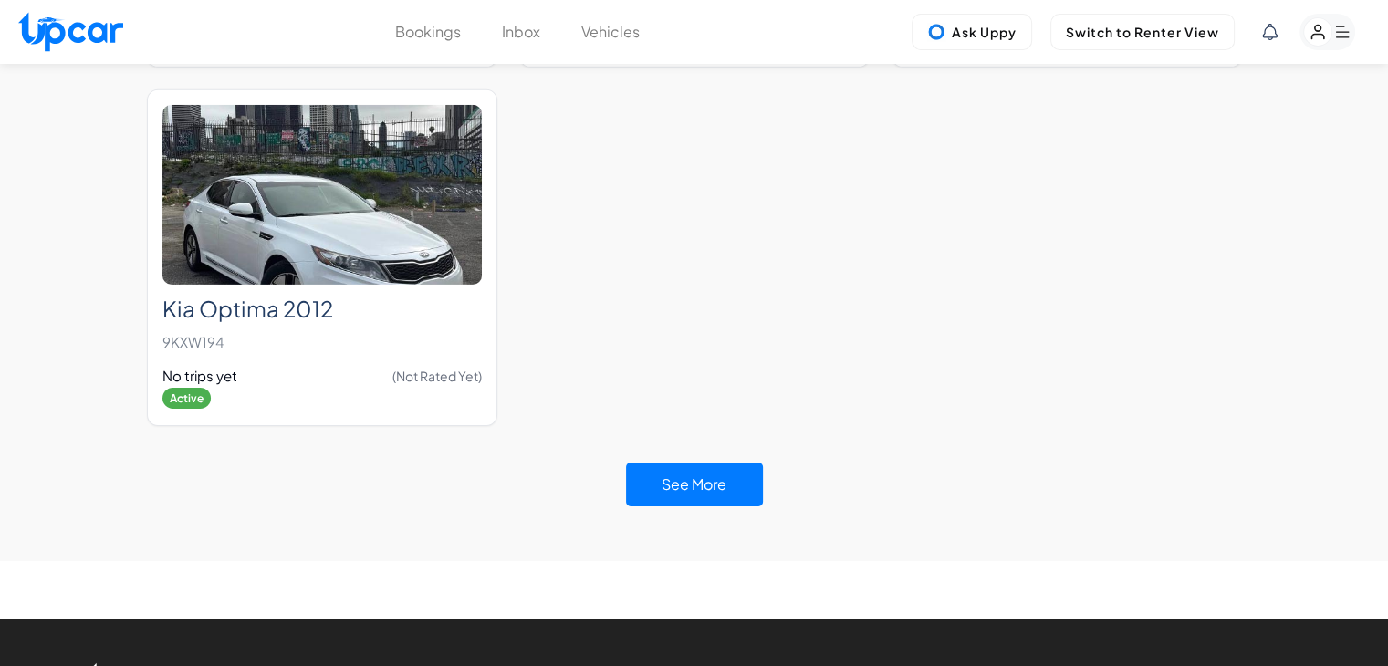
scroll to position [5891, 0]
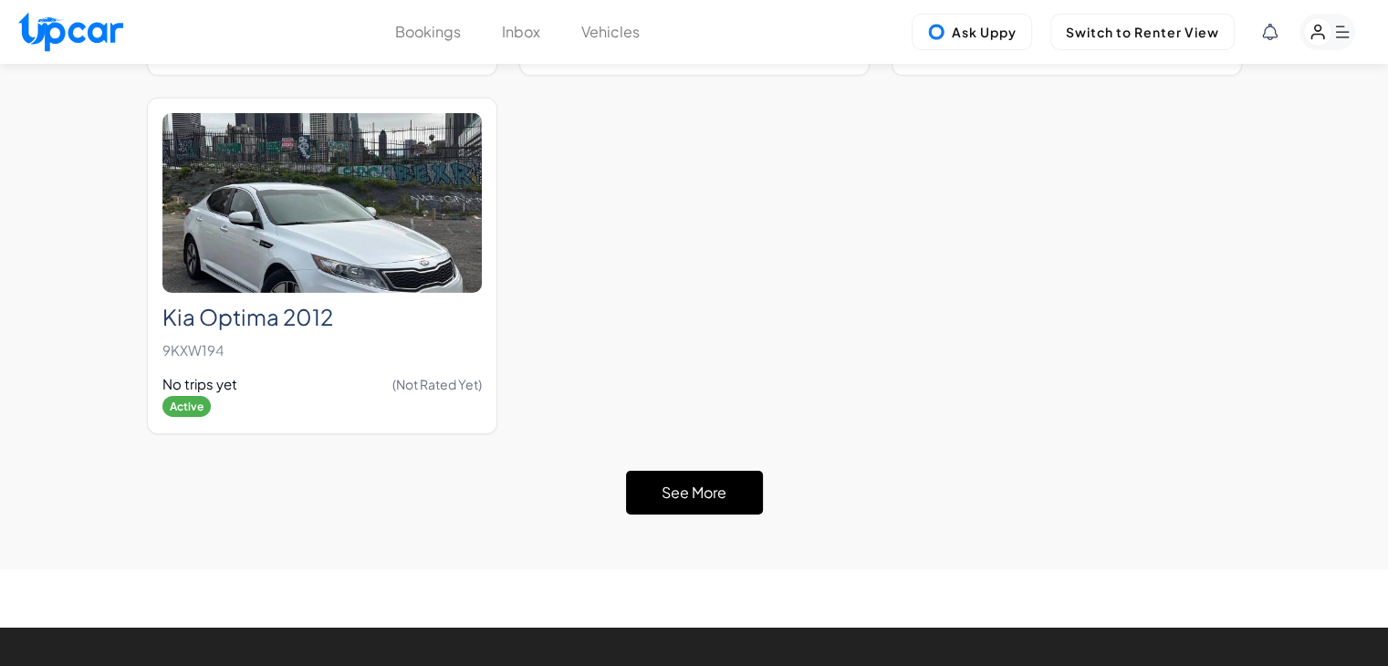
click at [718, 471] on button "See More" at bounding box center [694, 493] width 137 height 44
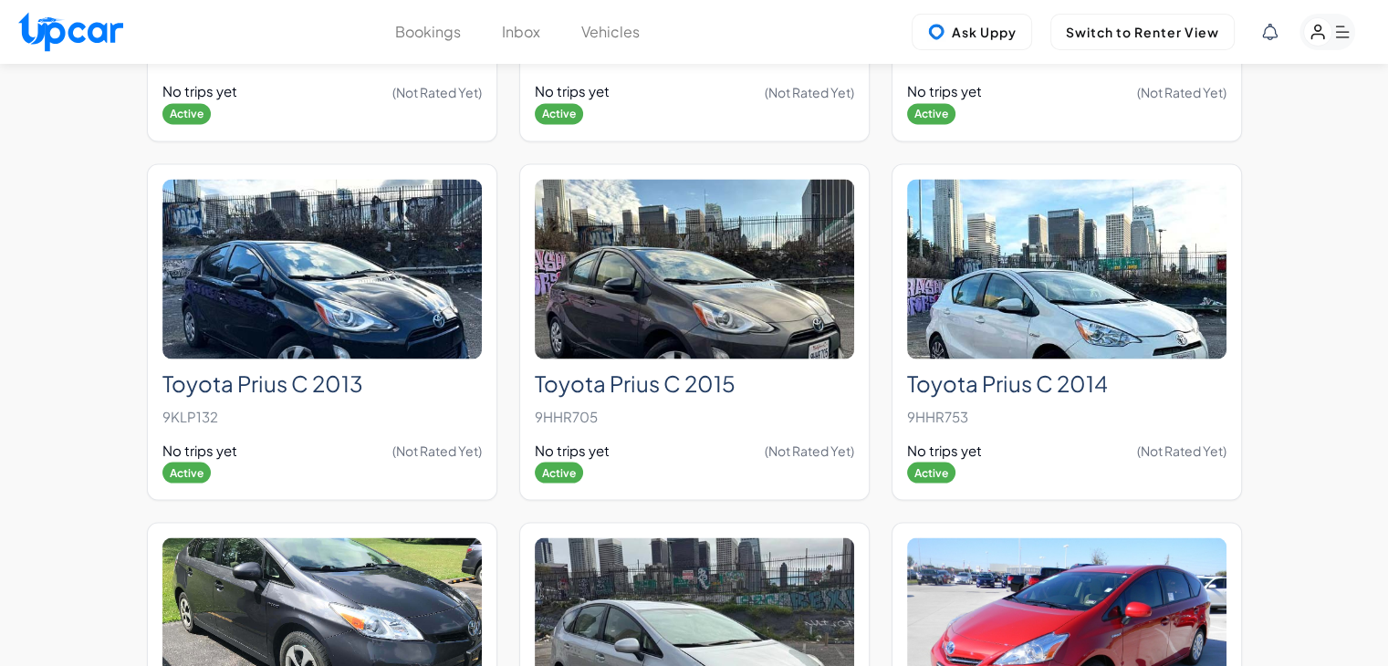
scroll to position [10227, 0]
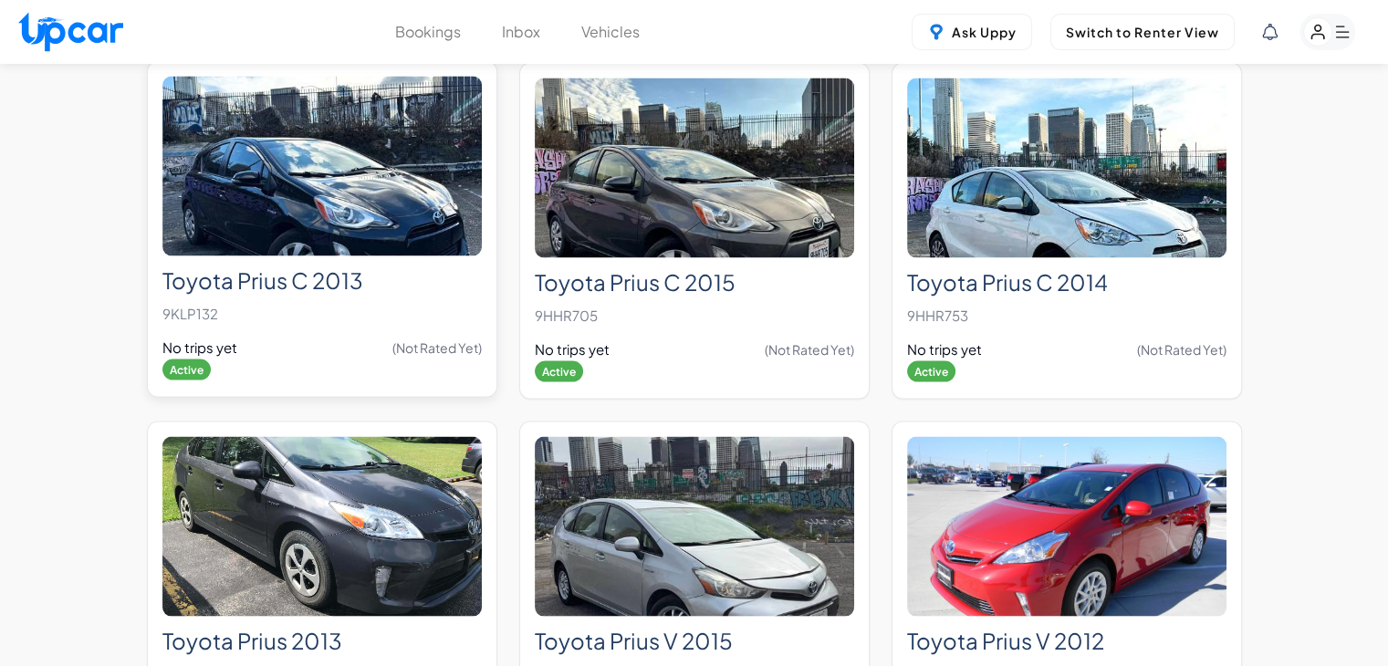
click at [424, 133] on img at bounding box center [321, 166] width 319 height 180
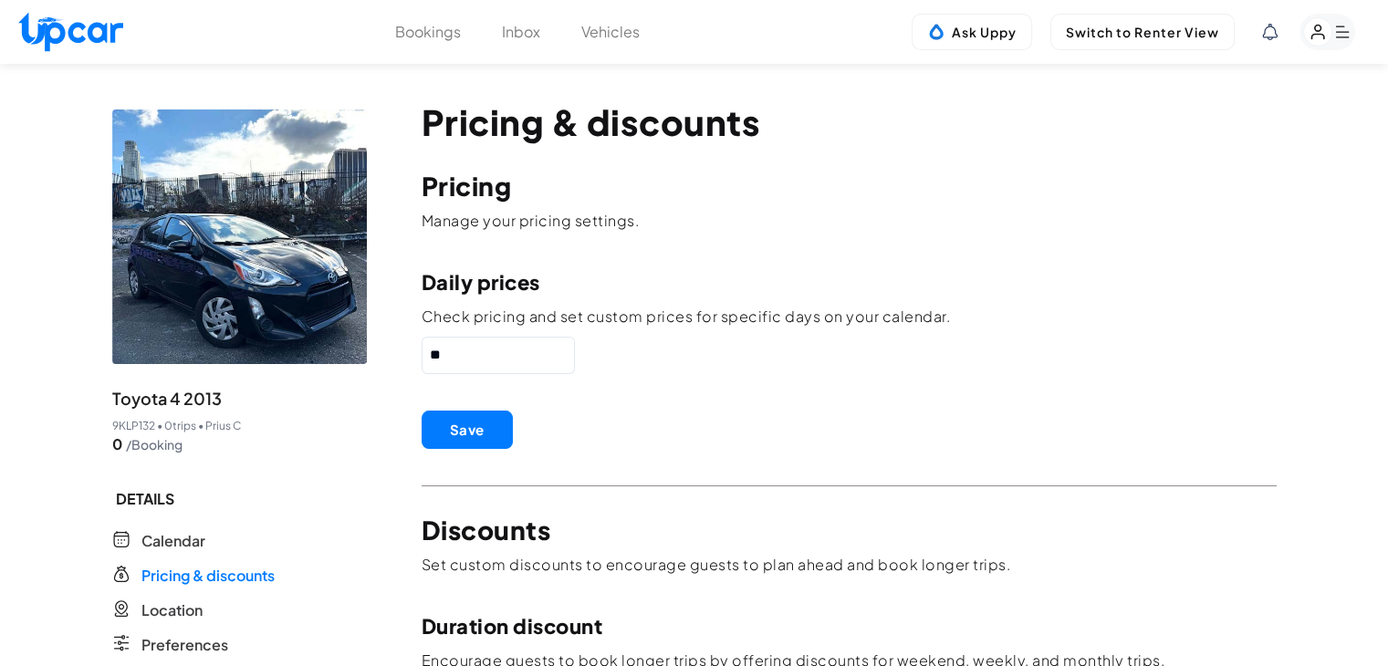
drag, startPoint x: 515, startPoint y: 366, endPoint x: 307, endPoint y: 366, distance: 208.1
paste input "text"
type input "**"
click at [492, 429] on button "Save" at bounding box center [467, 430] width 91 height 38
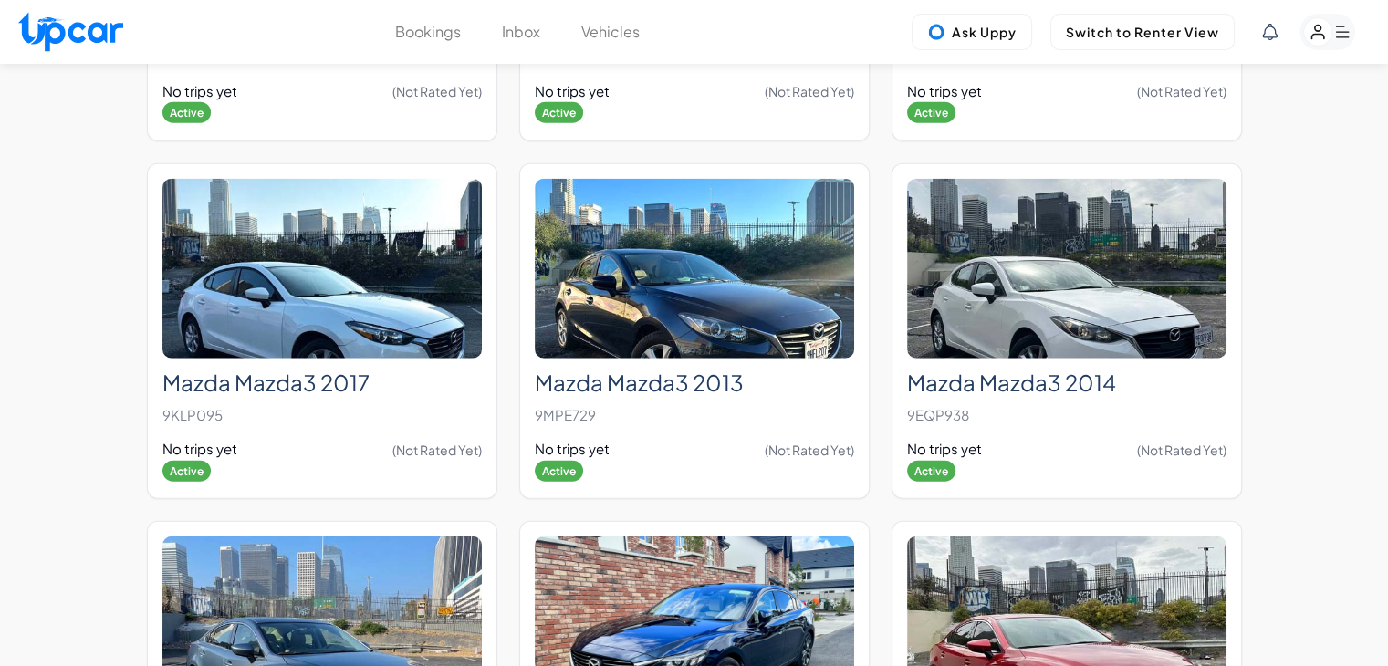
scroll to position [6130, 0]
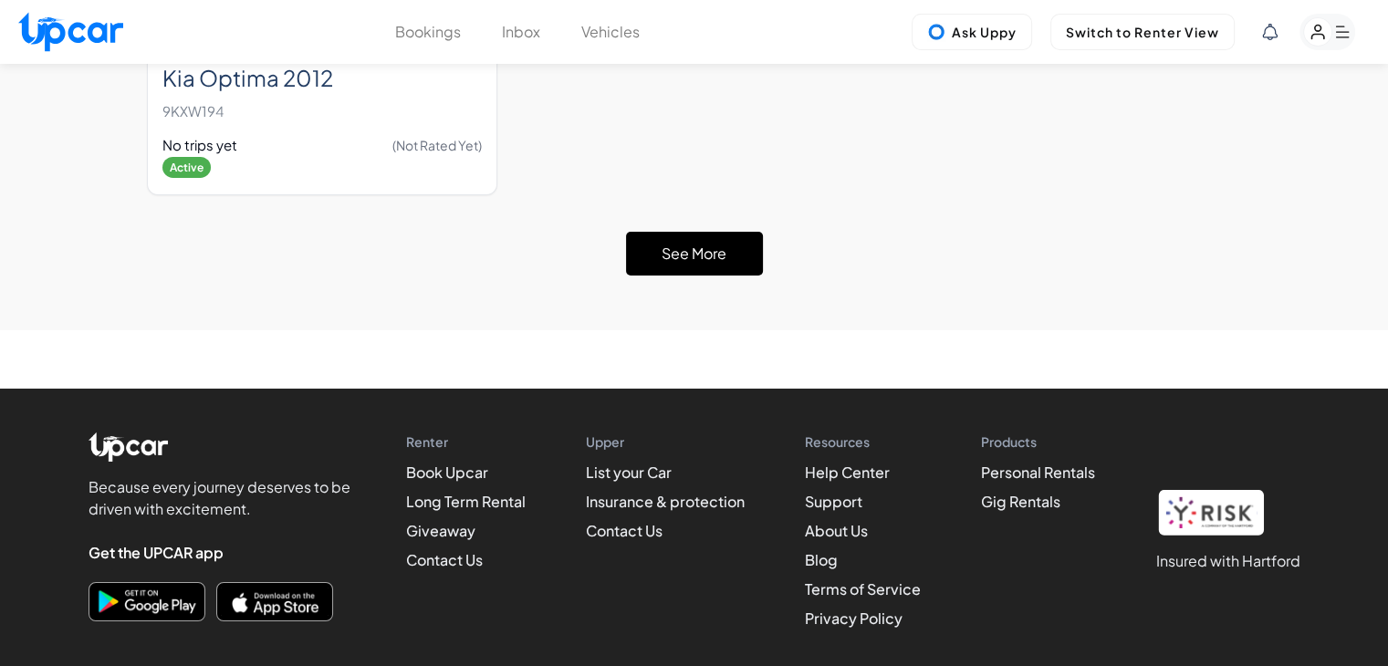
click at [675, 232] on button "See More" at bounding box center [694, 254] width 137 height 44
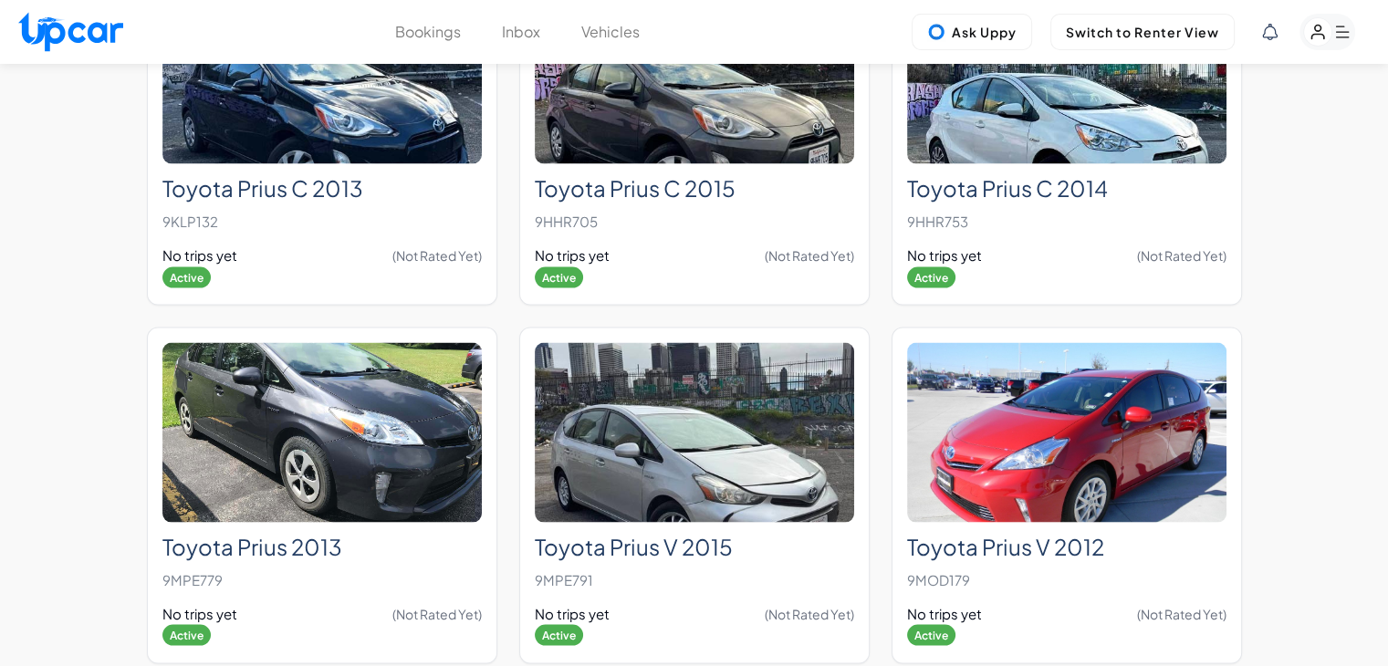
scroll to position [10336, 0]
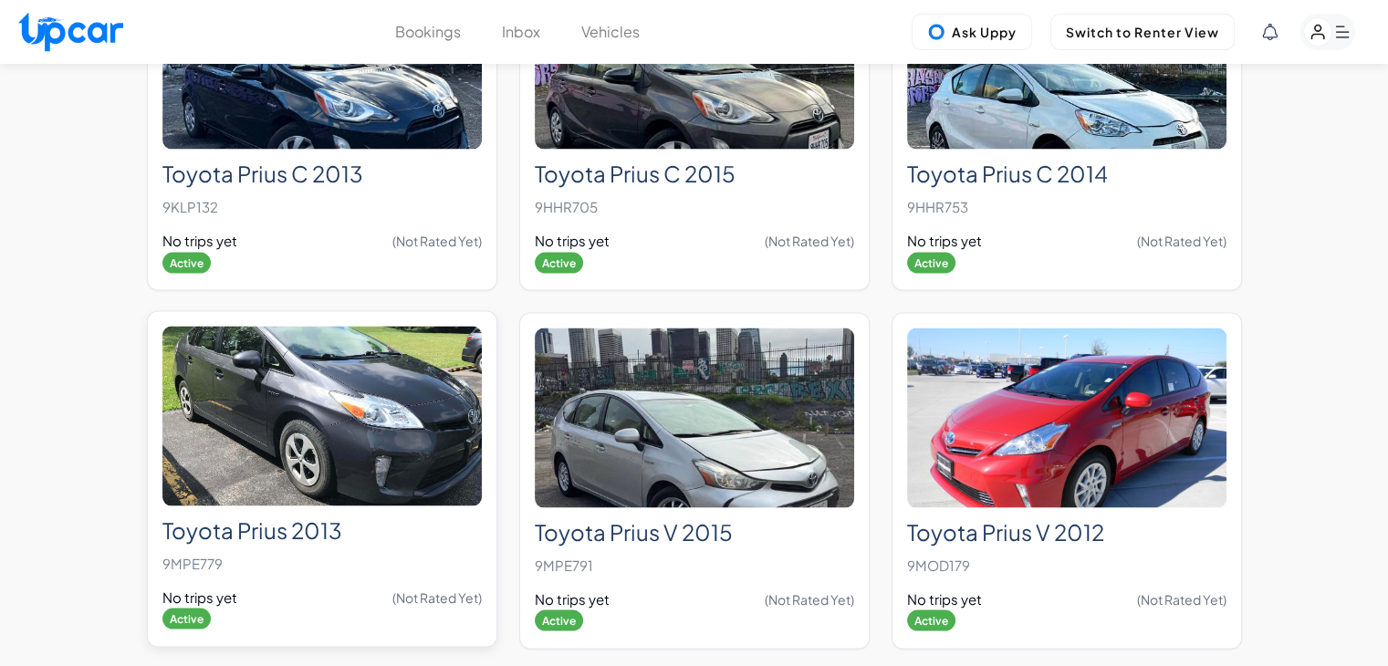
click at [358, 340] on img at bounding box center [321, 416] width 319 height 180
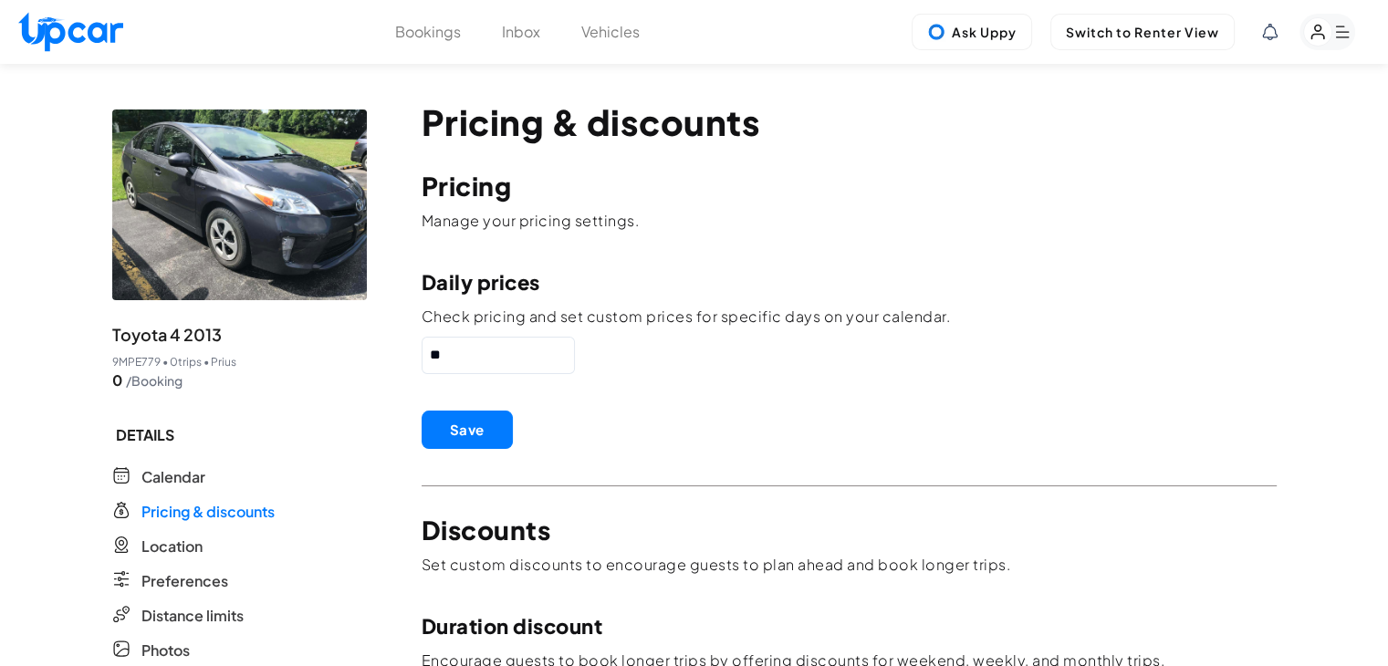
drag, startPoint x: 501, startPoint y: 359, endPoint x: 262, endPoint y: 365, distance: 239.2
paste input "text"
type input "**"
click at [451, 430] on button "Save" at bounding box center [467, 430] width 91 height 38
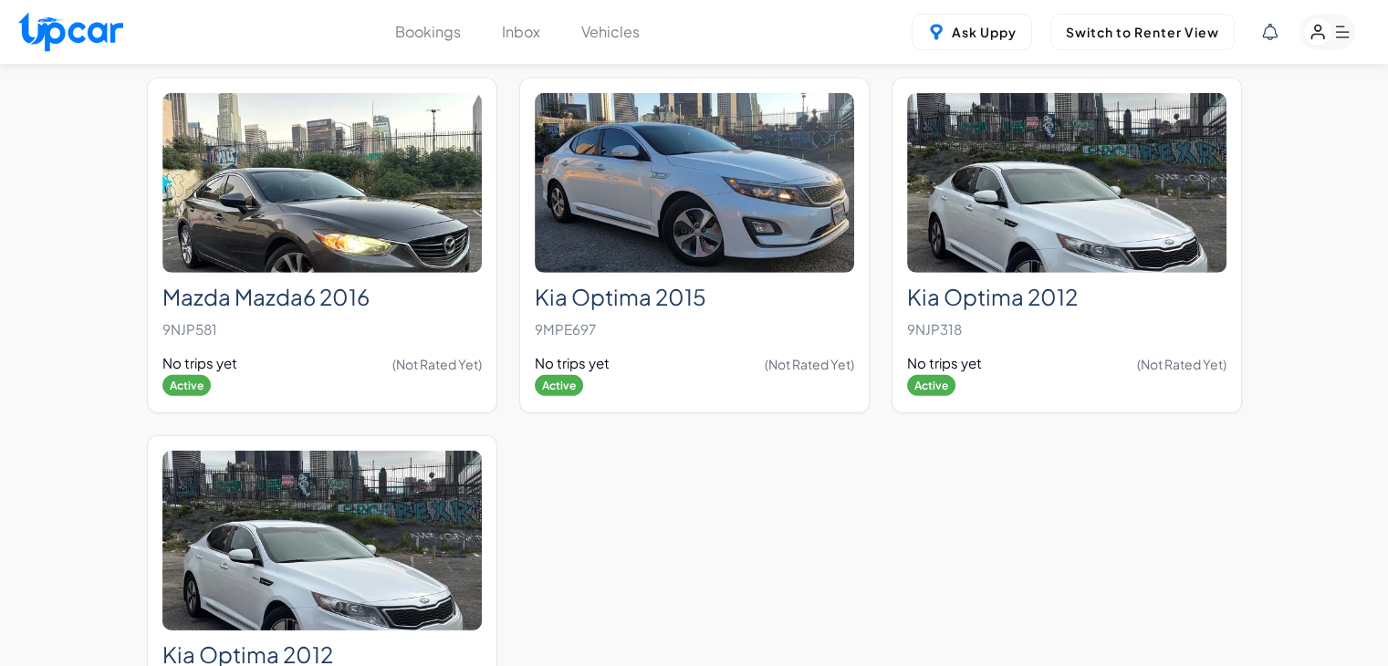
scroll to position [6130, 0]
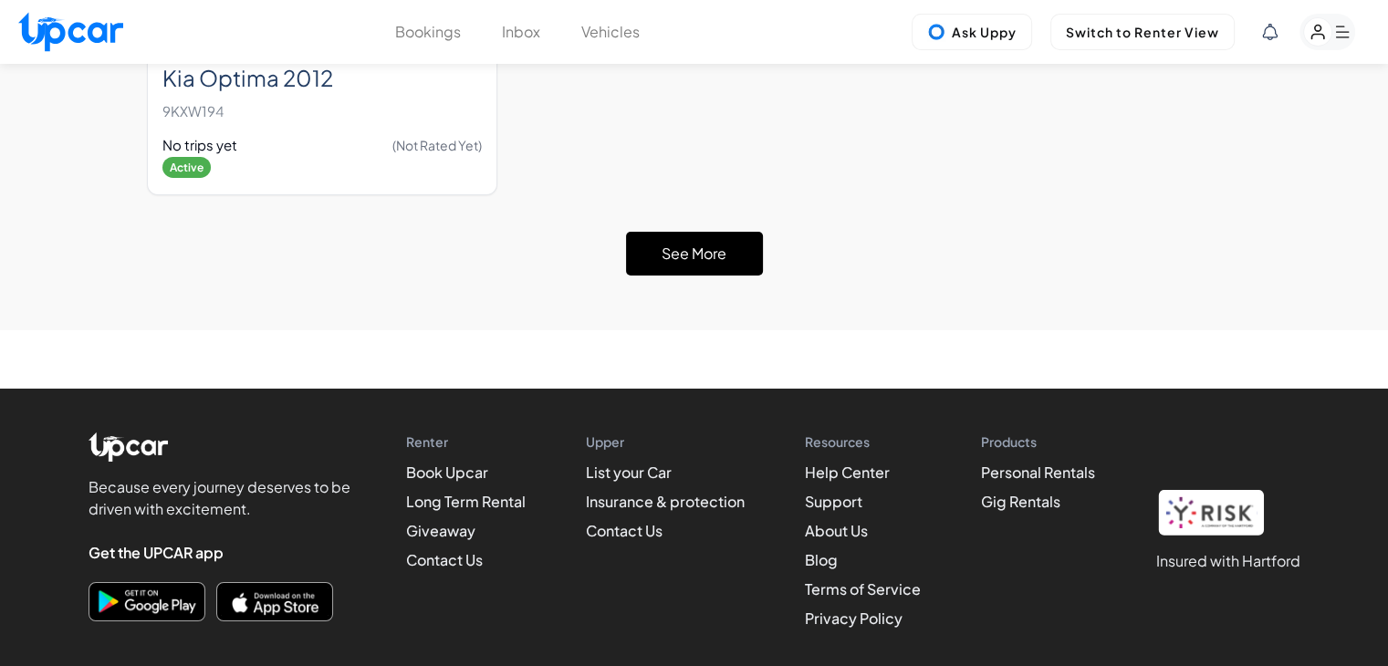
click at [663, 232] on button "See More" at bounding box center [694, 254] width 137 height 44
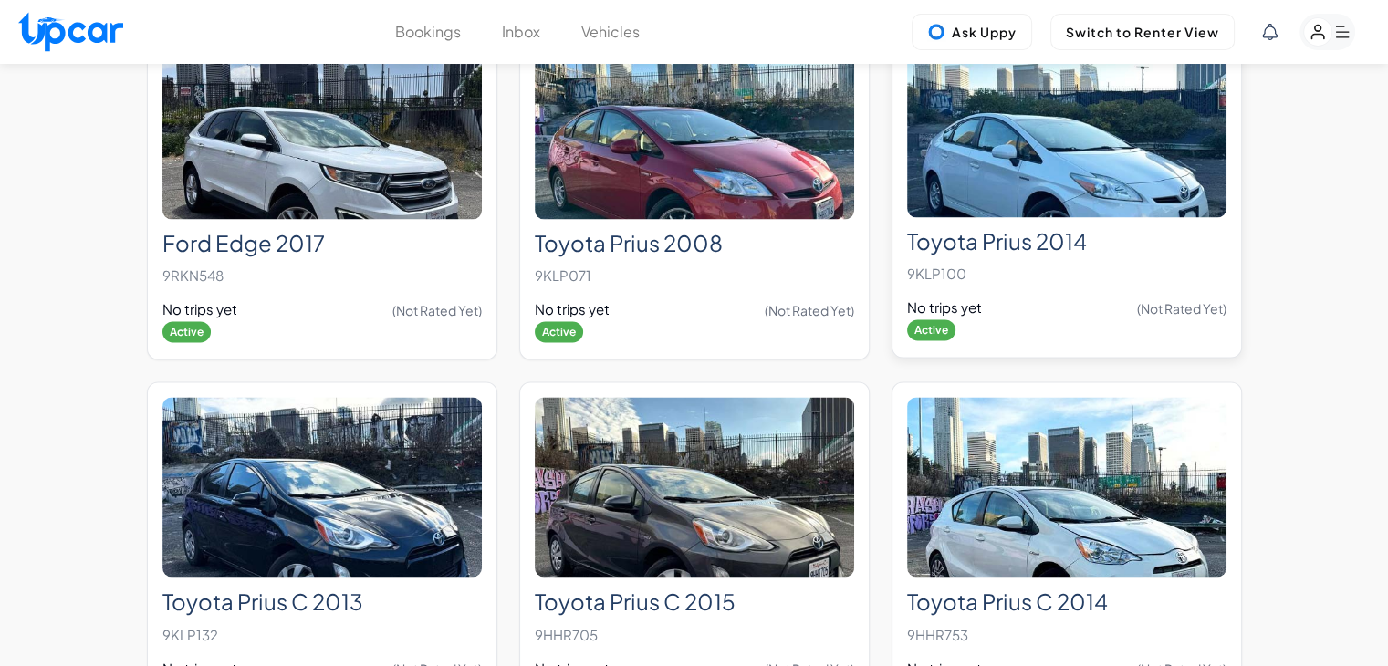
scroll to position [9753, 0]
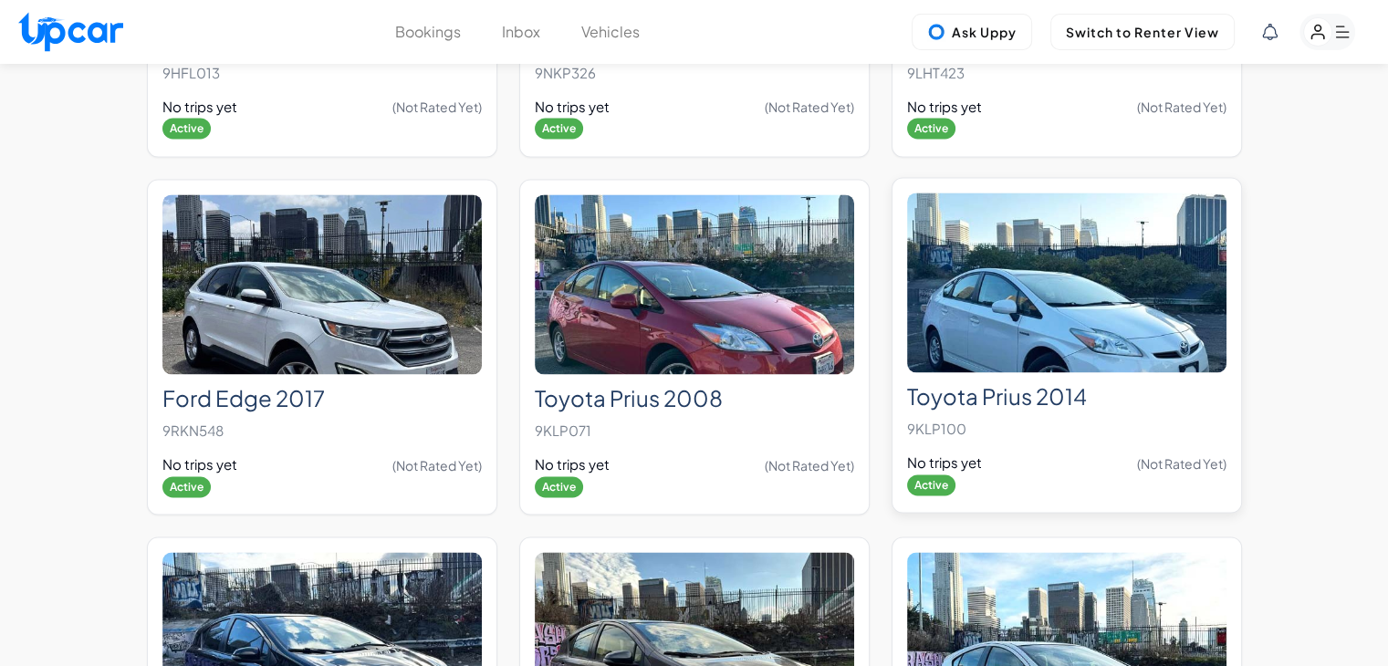
click at [1031, 276] on img at bounding box center [1066, 283] width 319 height 180
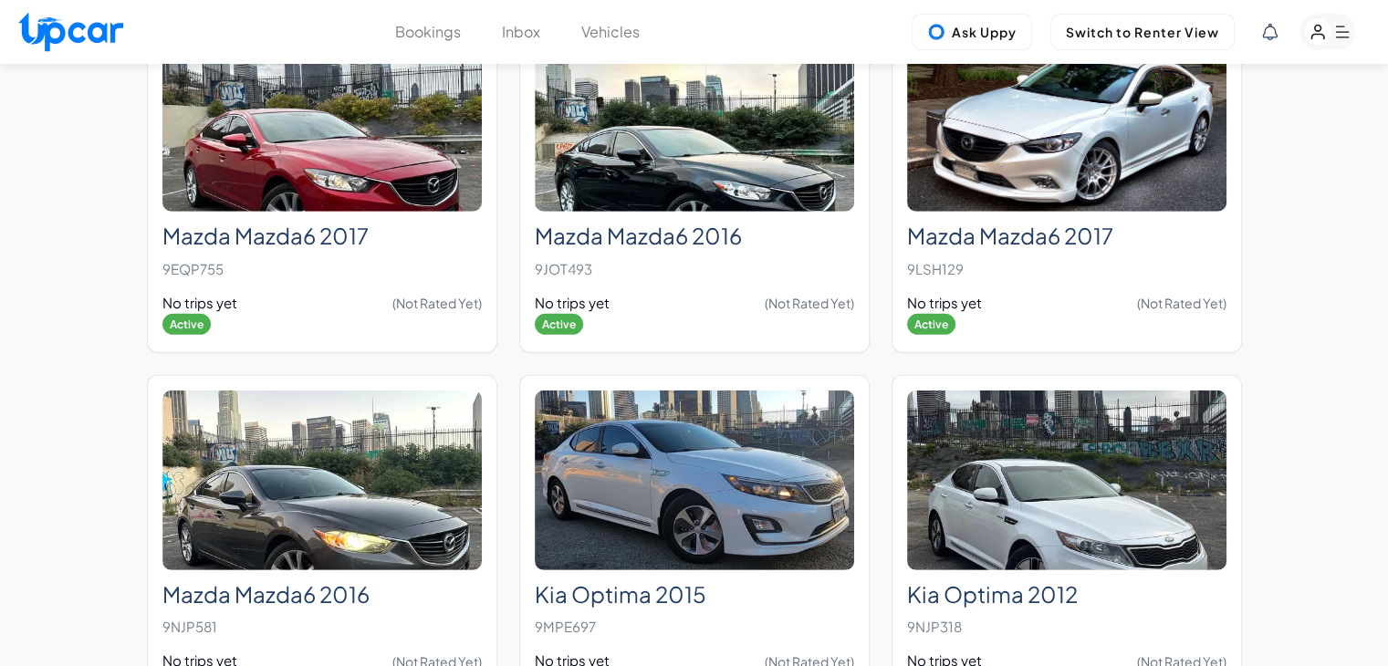
scroll to position [5797, 0]
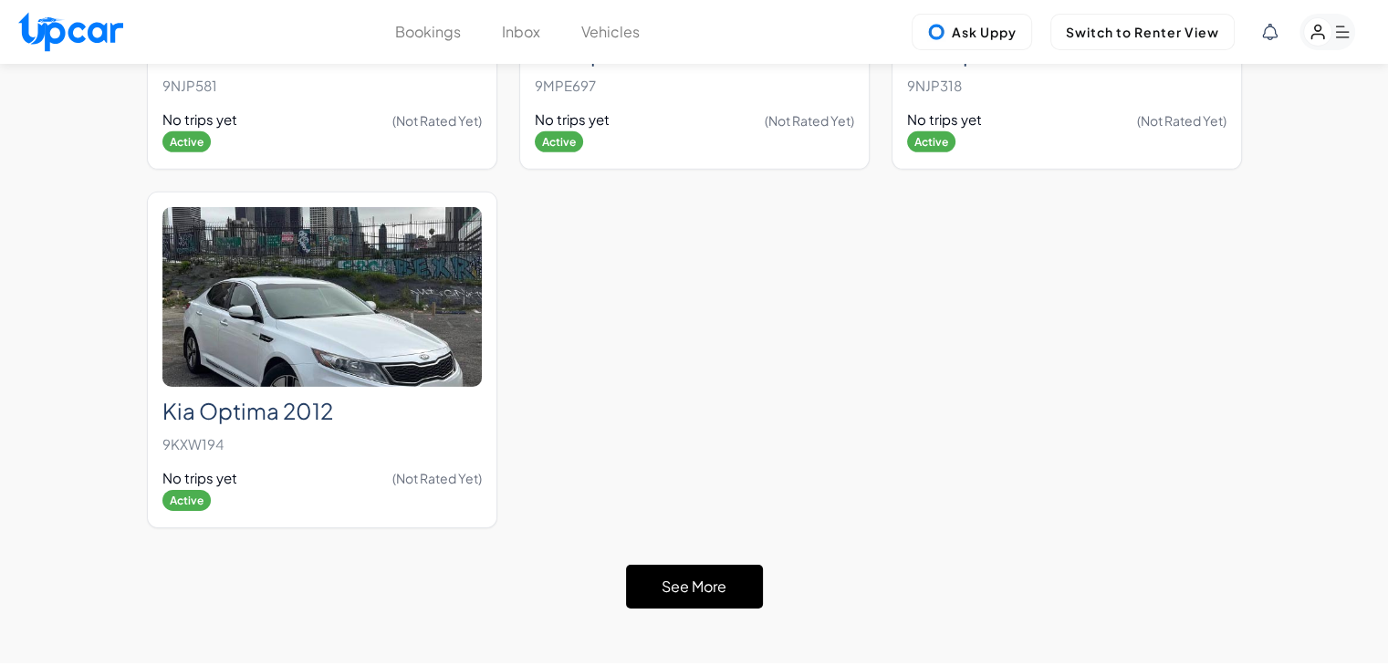
click at [731, 565] on button "See More" at bounding box center [694, 587] width 137 height 44
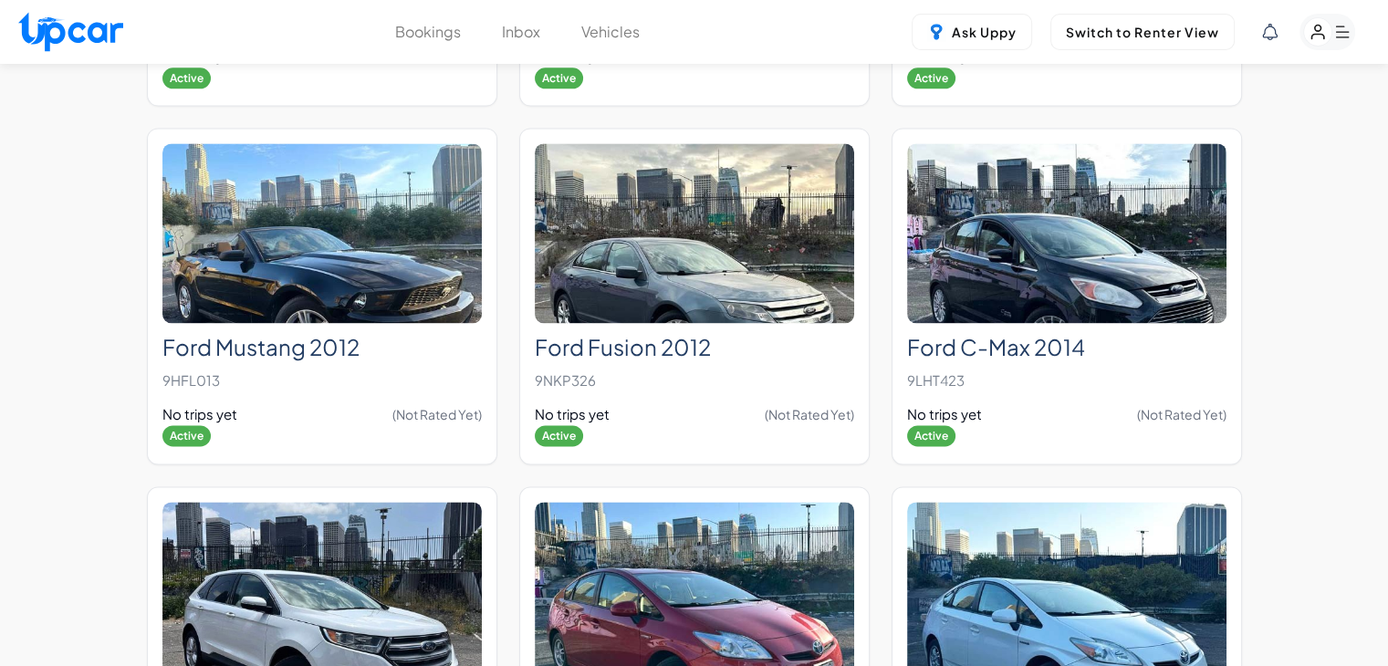
scroll to position [9417, 0]
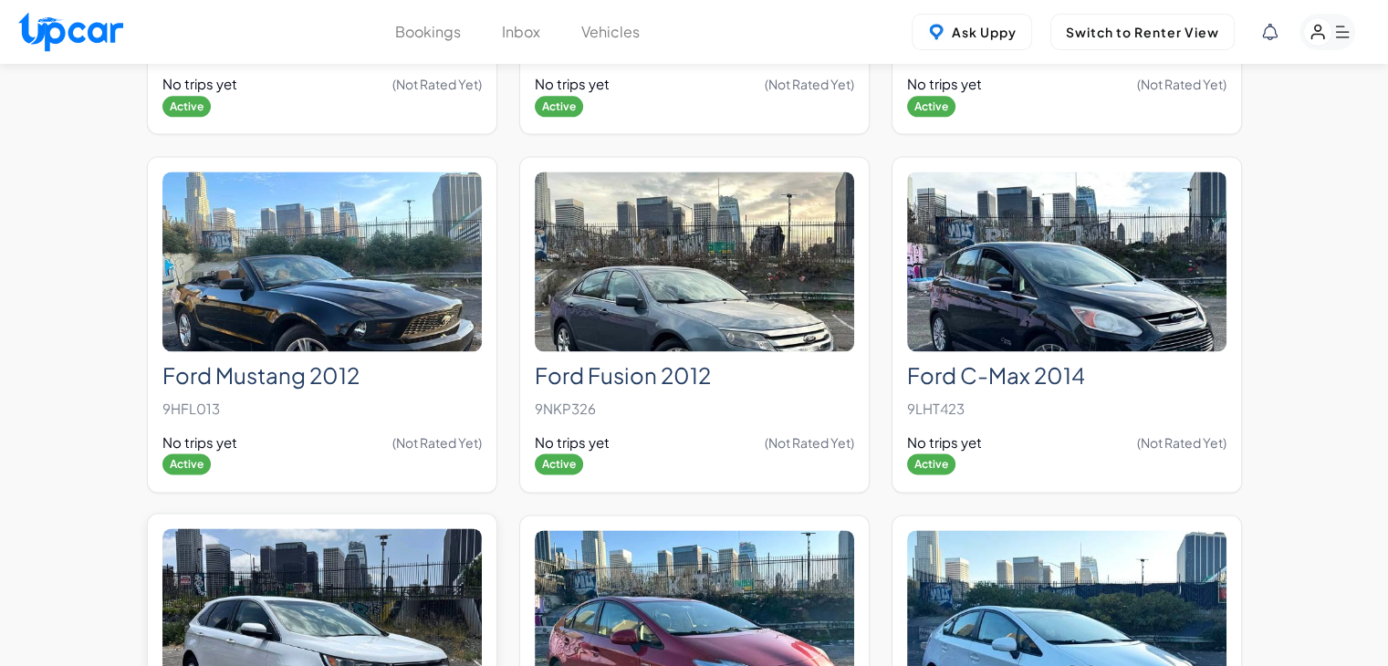
click at [438, 528] on img at bounding box center [321, 618] width 319 height 180
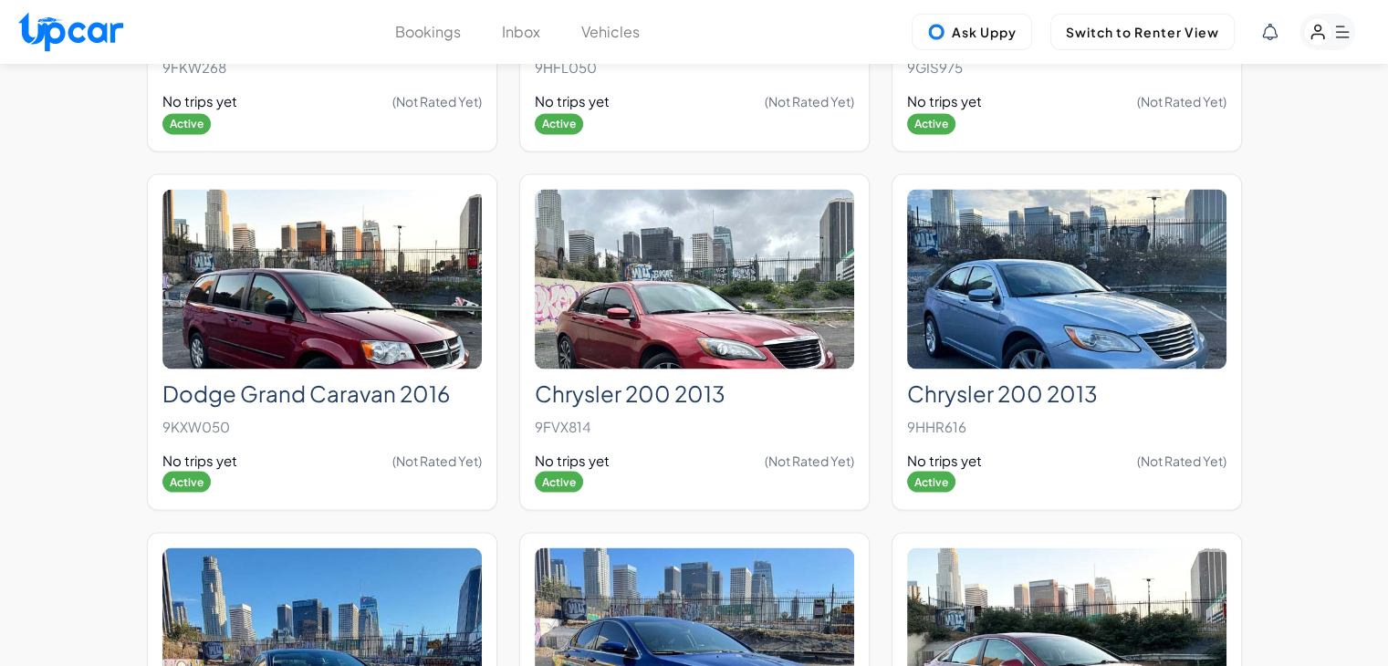
scroll to position [6130, 0]
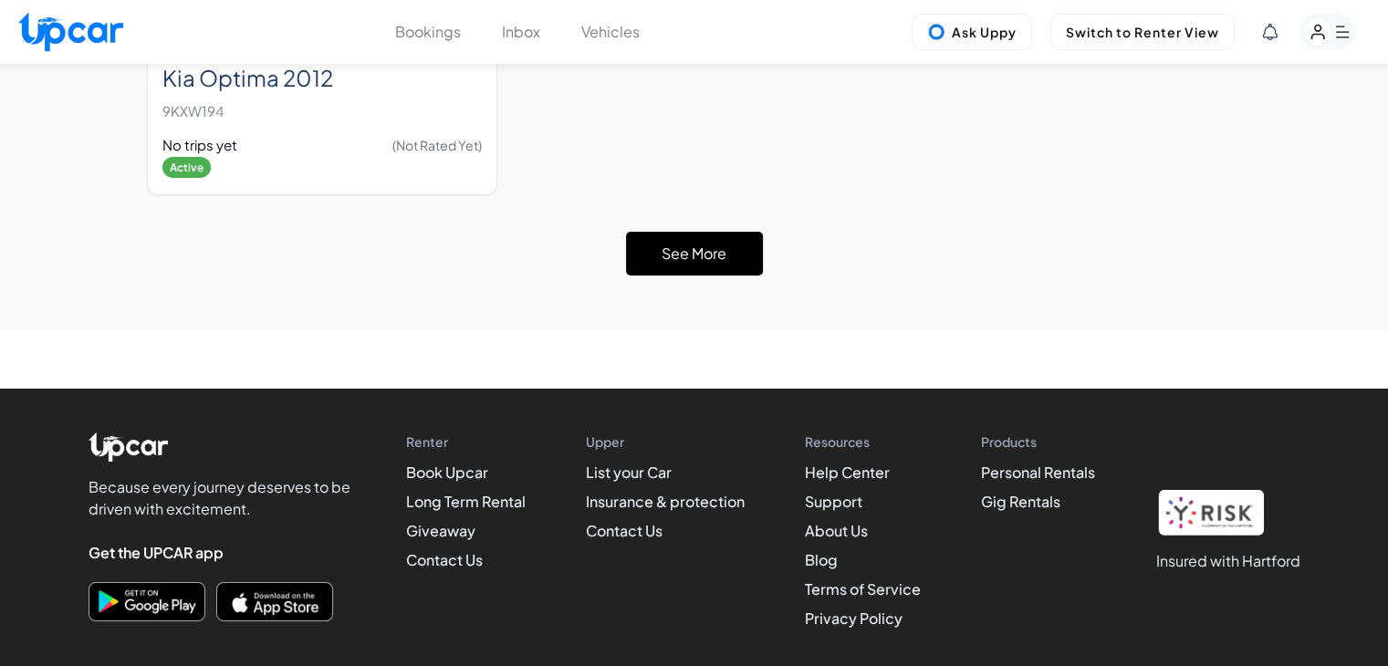
click at [705, 232] on button "See More" at bounding box center [694, 254] width 137 height 44
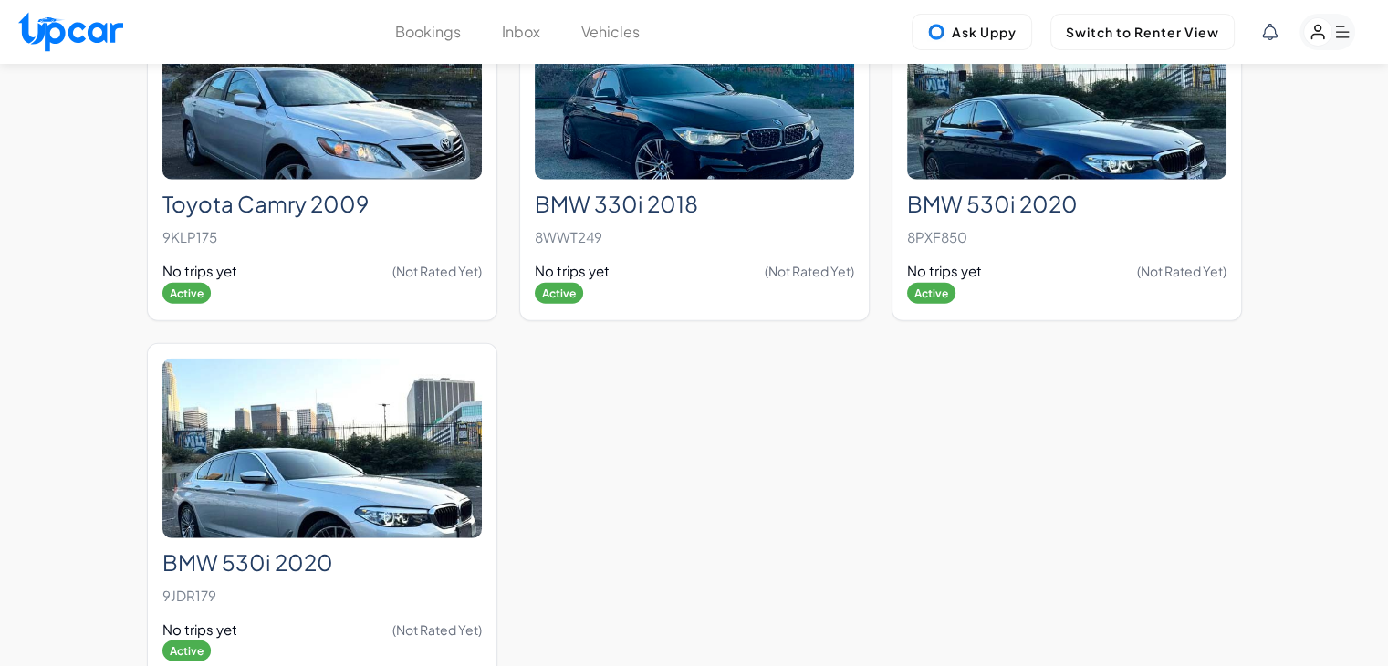
scroll to position [11471, 0]
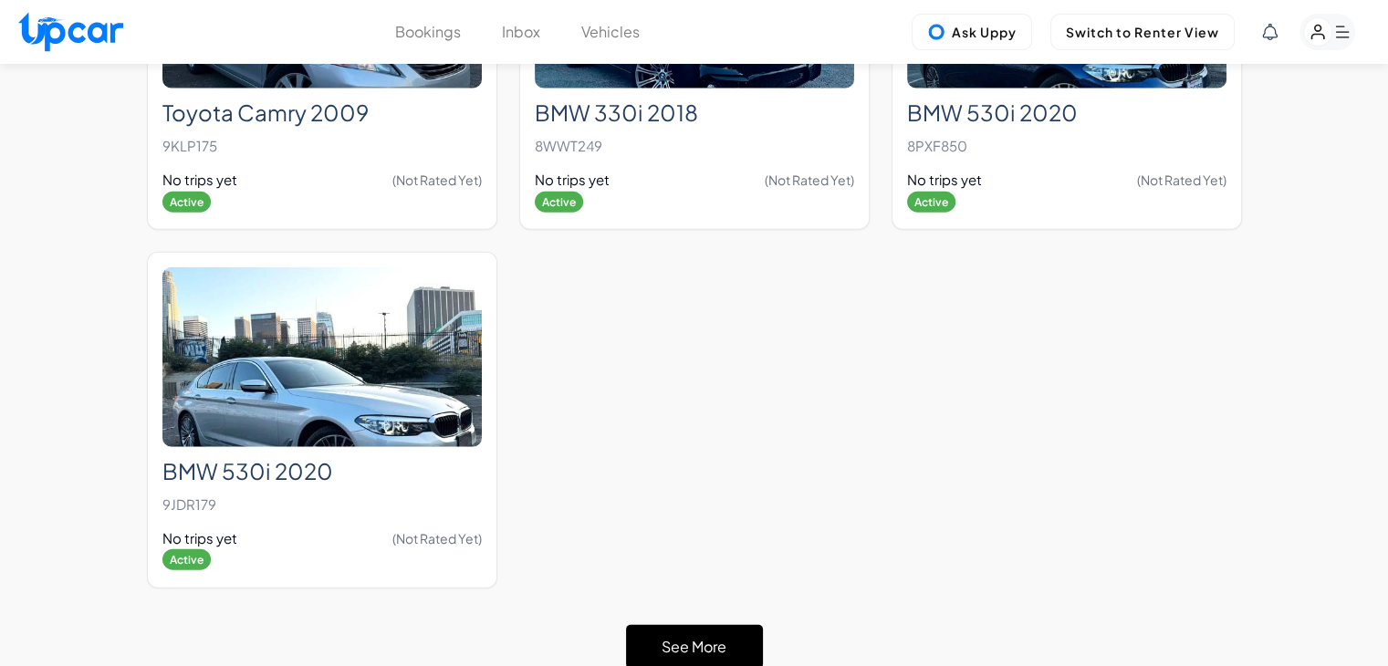
click at [716, 625] on button "See More" at bounding box center [694, 647] width 137 height 44
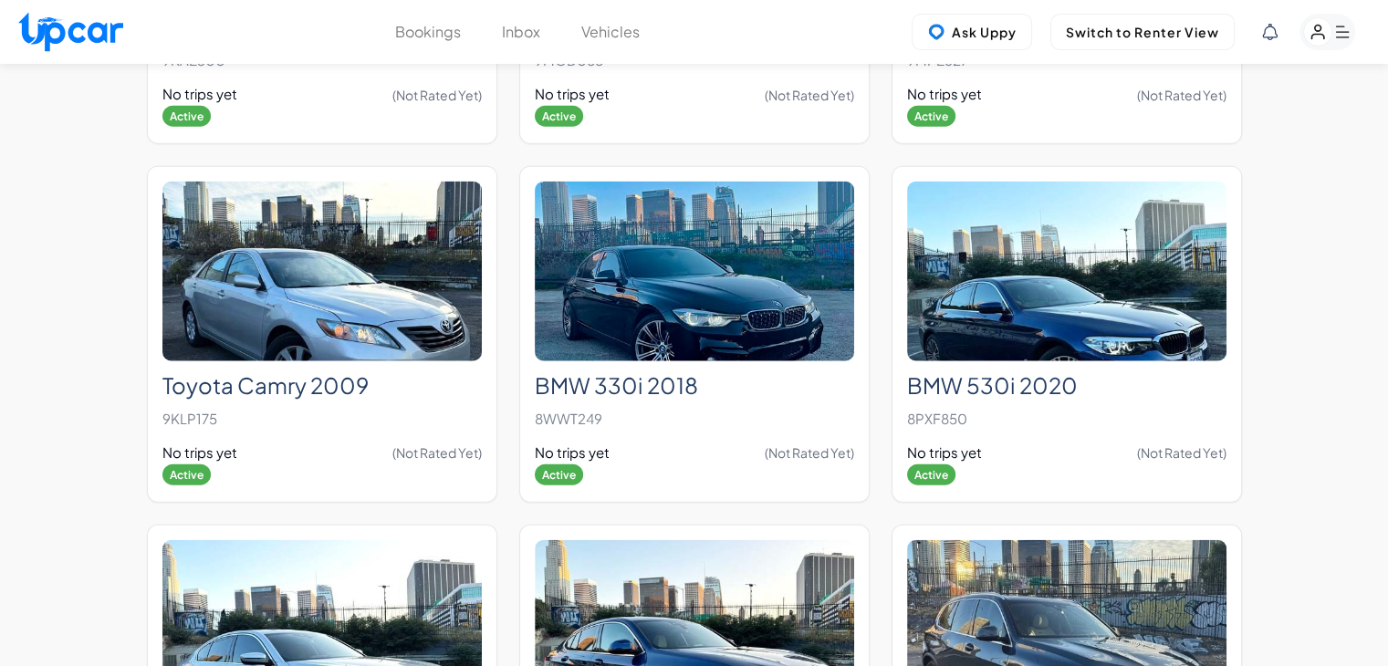
scroll to position [11198, 0]
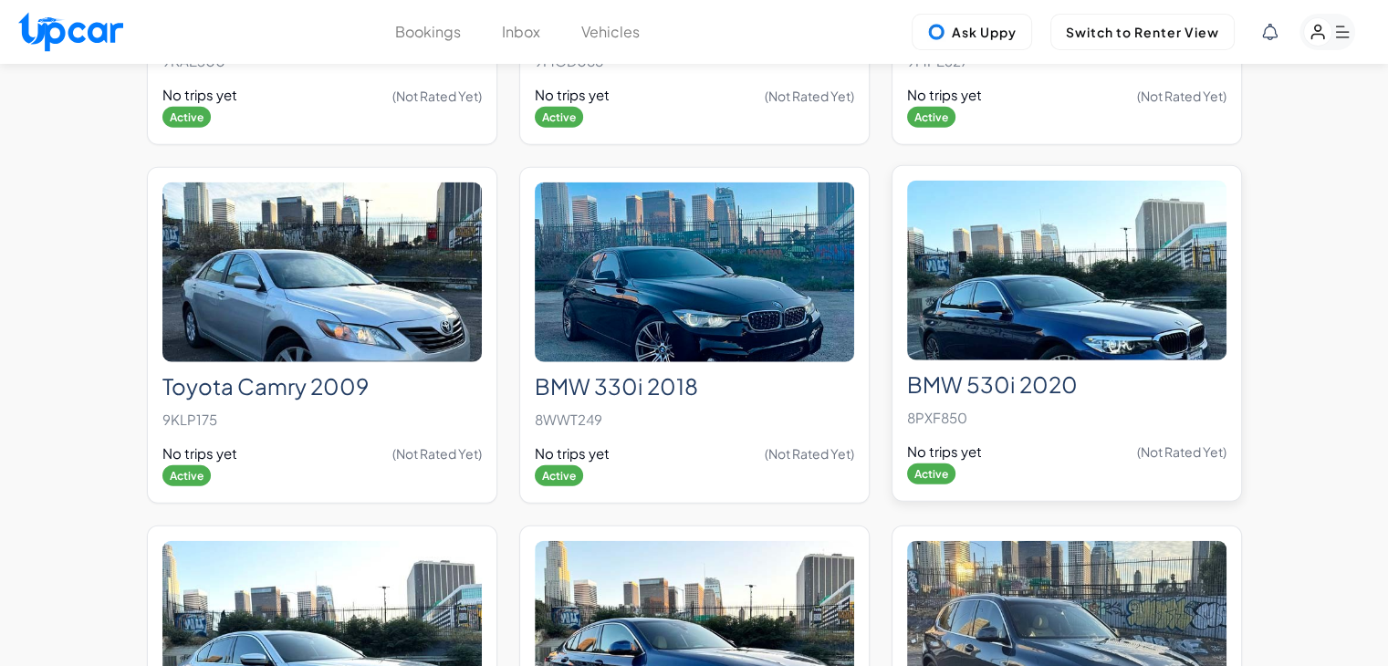
click at [994, 248] on img at bounding box center [1066, 271] width 319 height 180
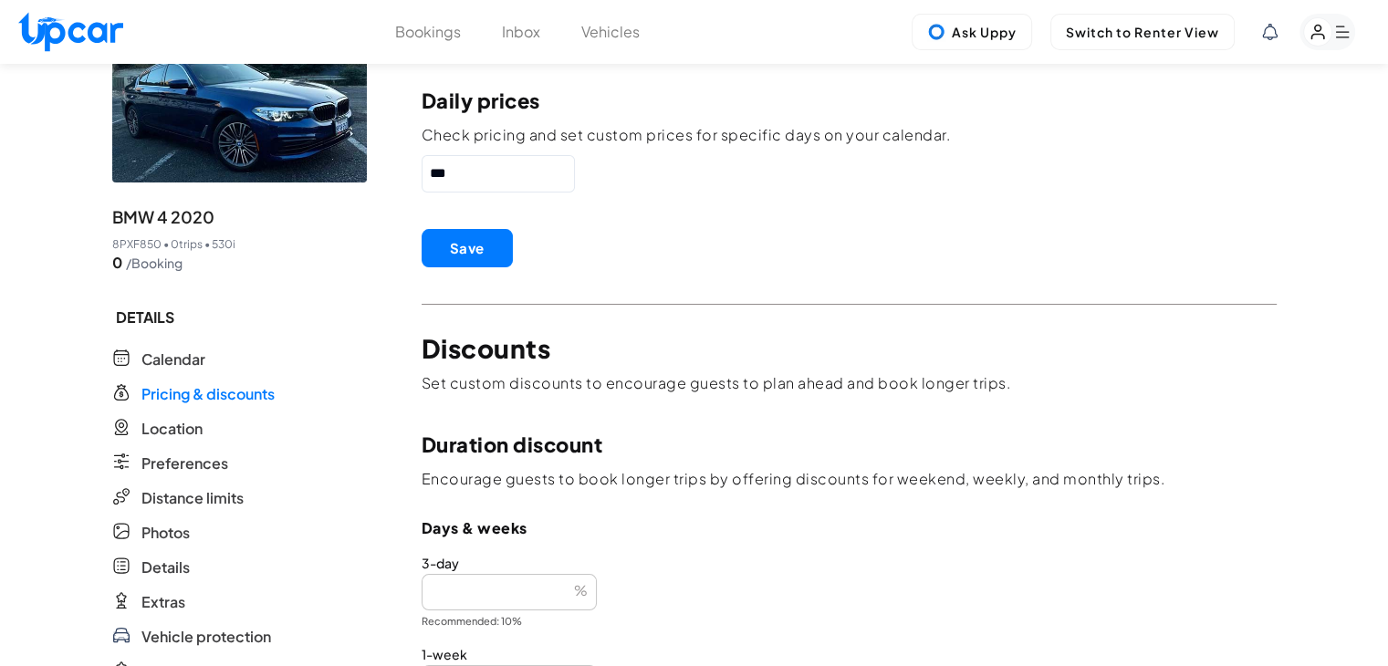
scroll to position [168, 0]
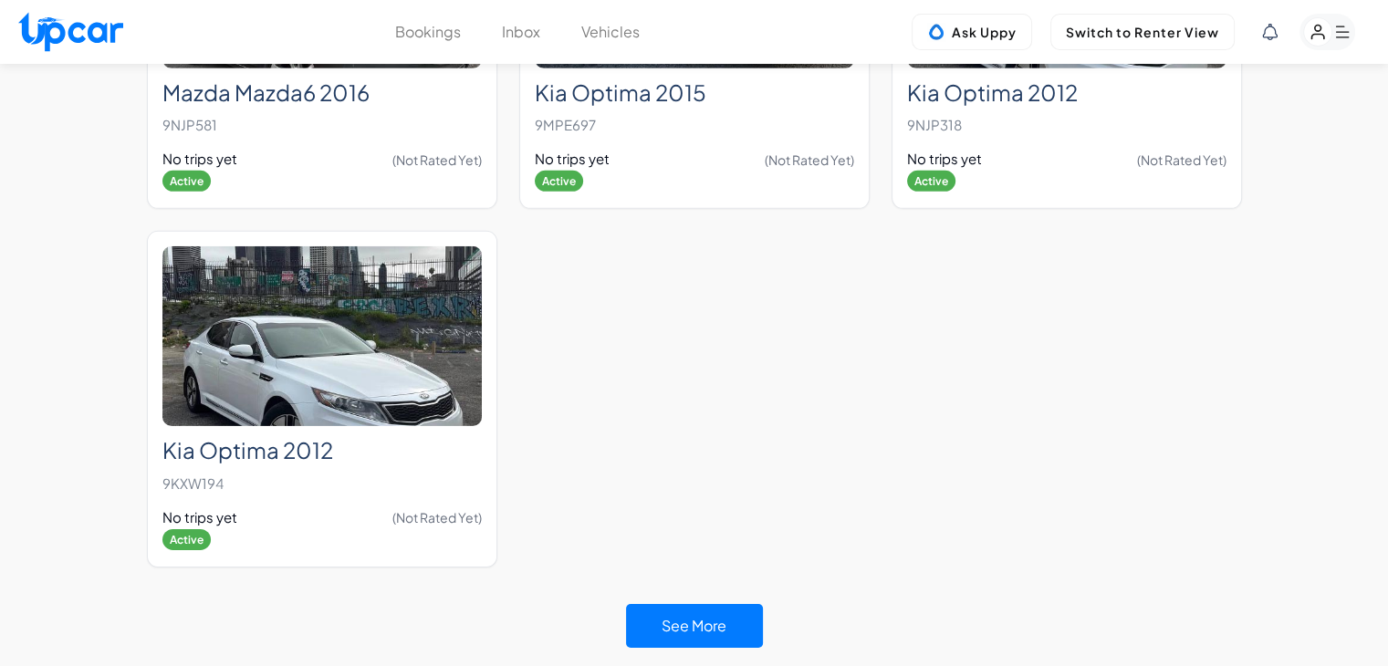
scroll to position [6130, 0]
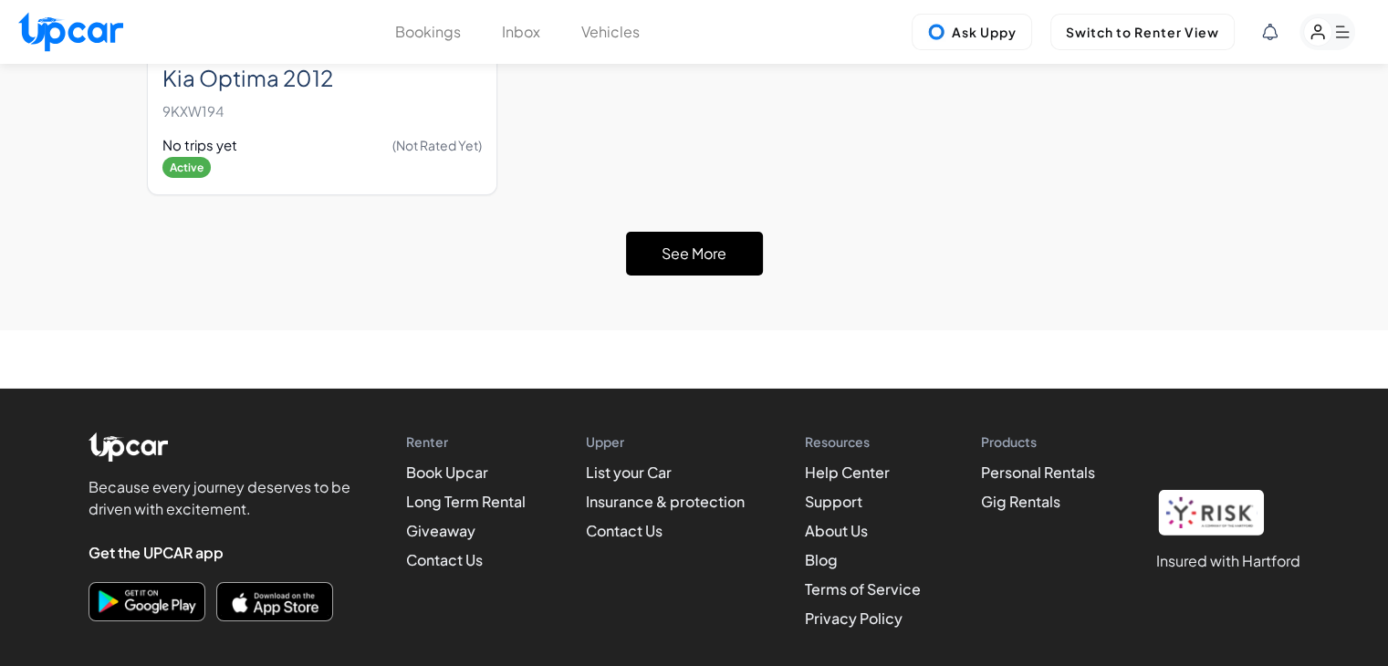
click at [740, 232] on button "See More" at bounding box center [694, 254] width 137 height 44
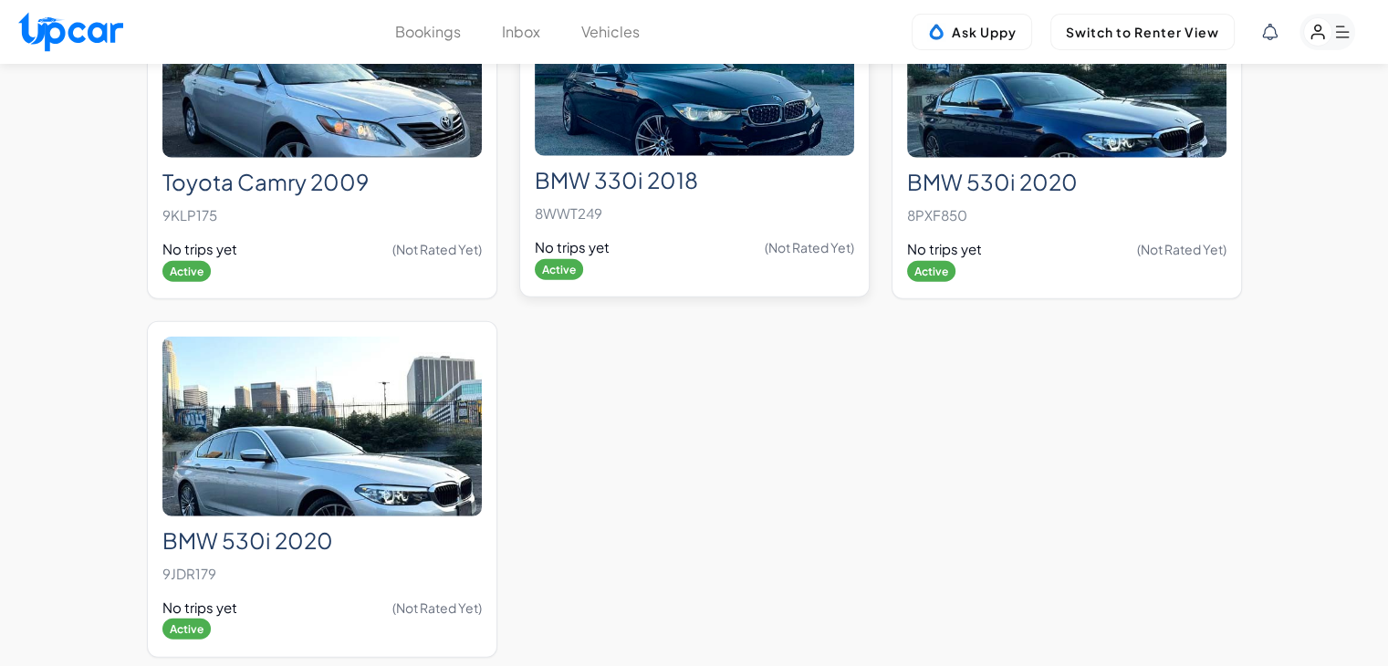
scroll to position [11403, 0]
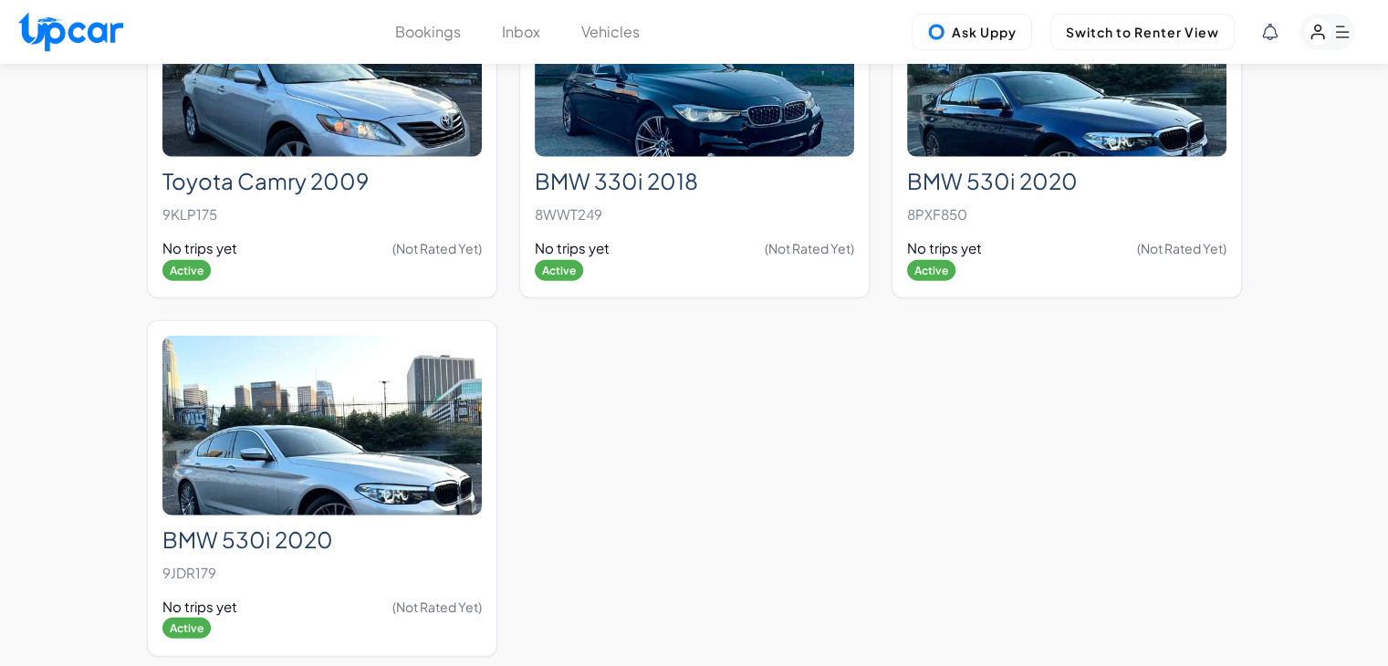
click at [1267, 33] on icon at bounding box center [1270, 32] width 16 height 16
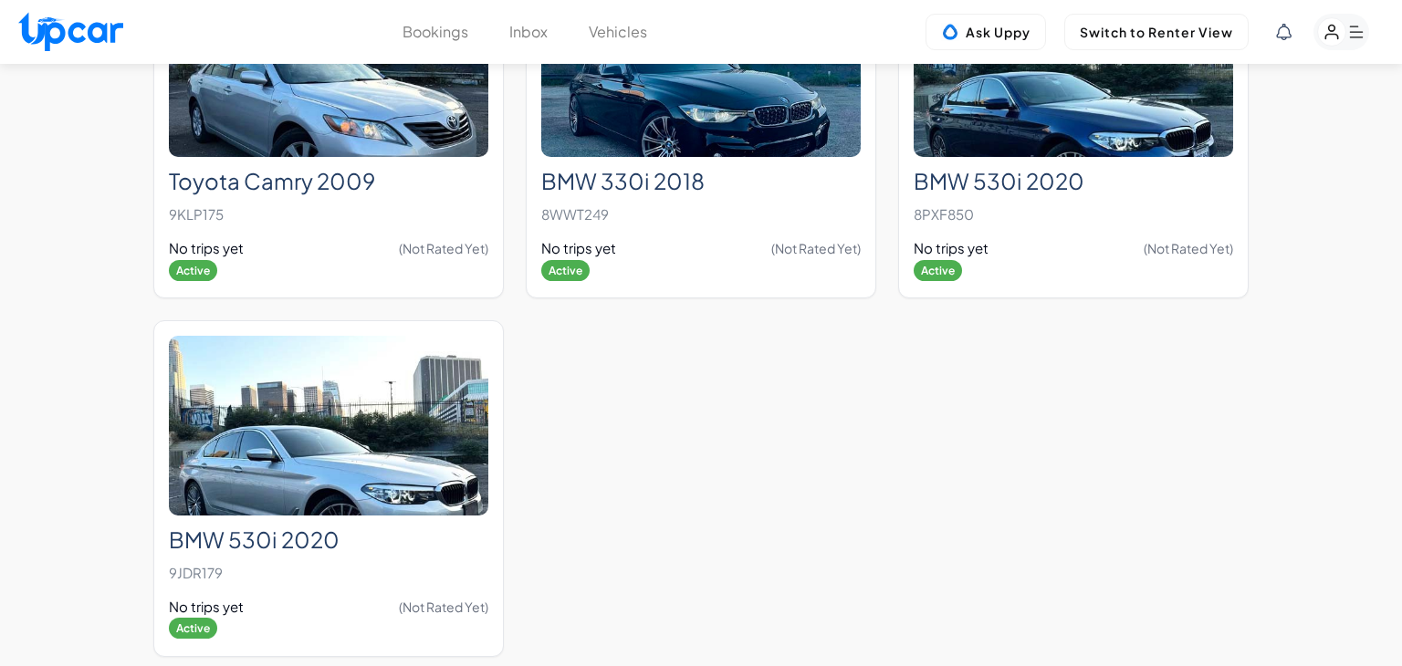
click at [1231, 194] on span "You have a new booking request for Nissan Altima 2023. Please review and respon…" at bounding box center [1236, 194] width 272 height 37
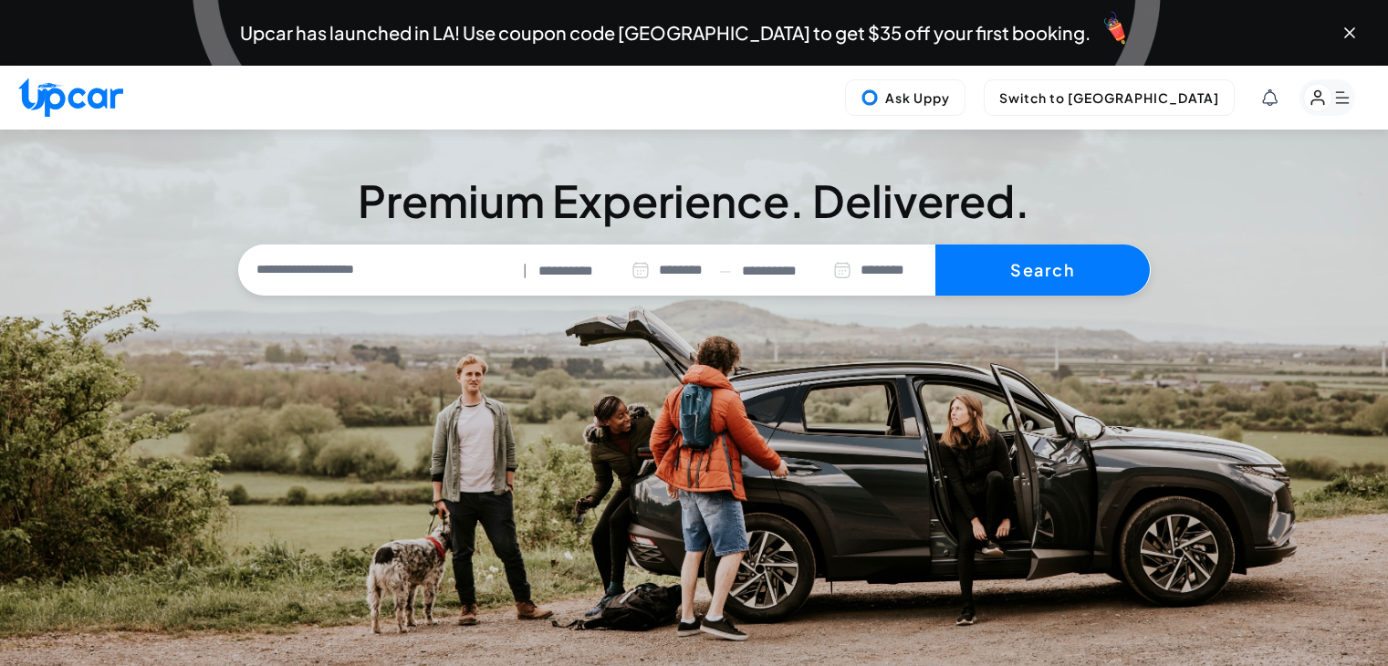
select select "********"
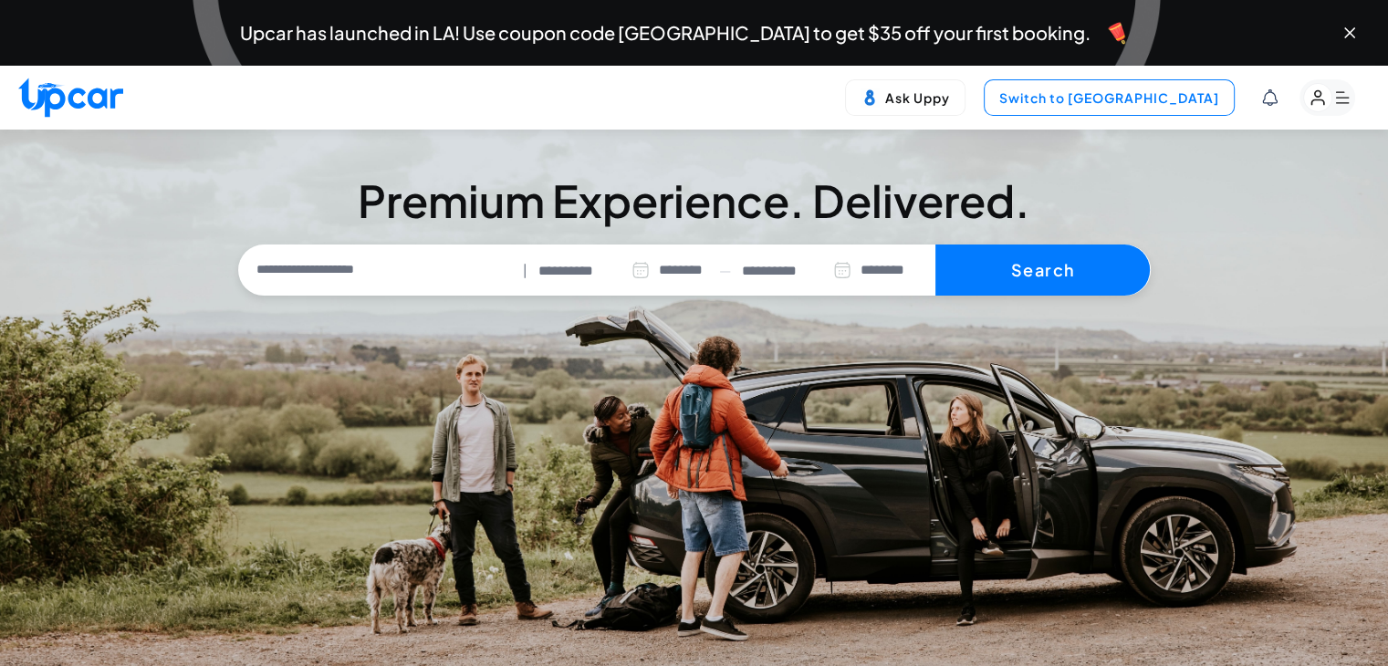
click at [1121, 96] on button "Switch to Upper View" at bounding box center [1109, 97] width 251 height 37
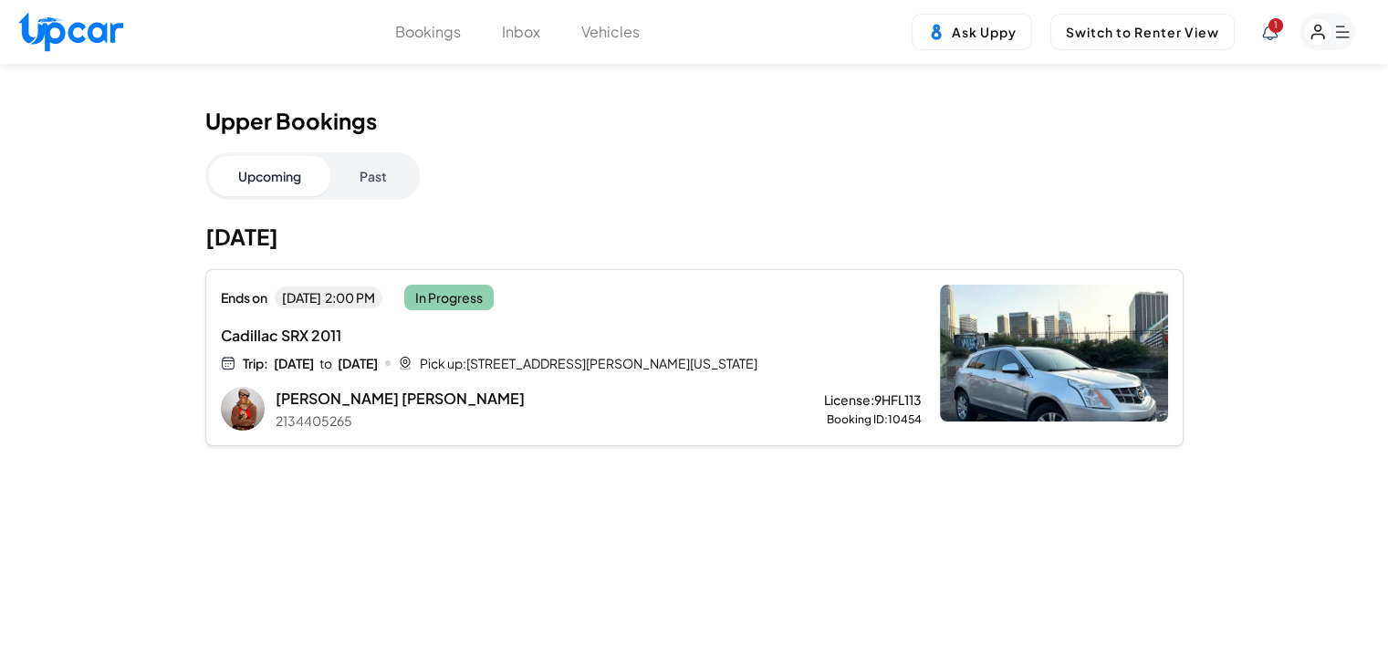
click at [1327, 34] on rect "button" at bounding box center [1318, 32] width 28 height 28
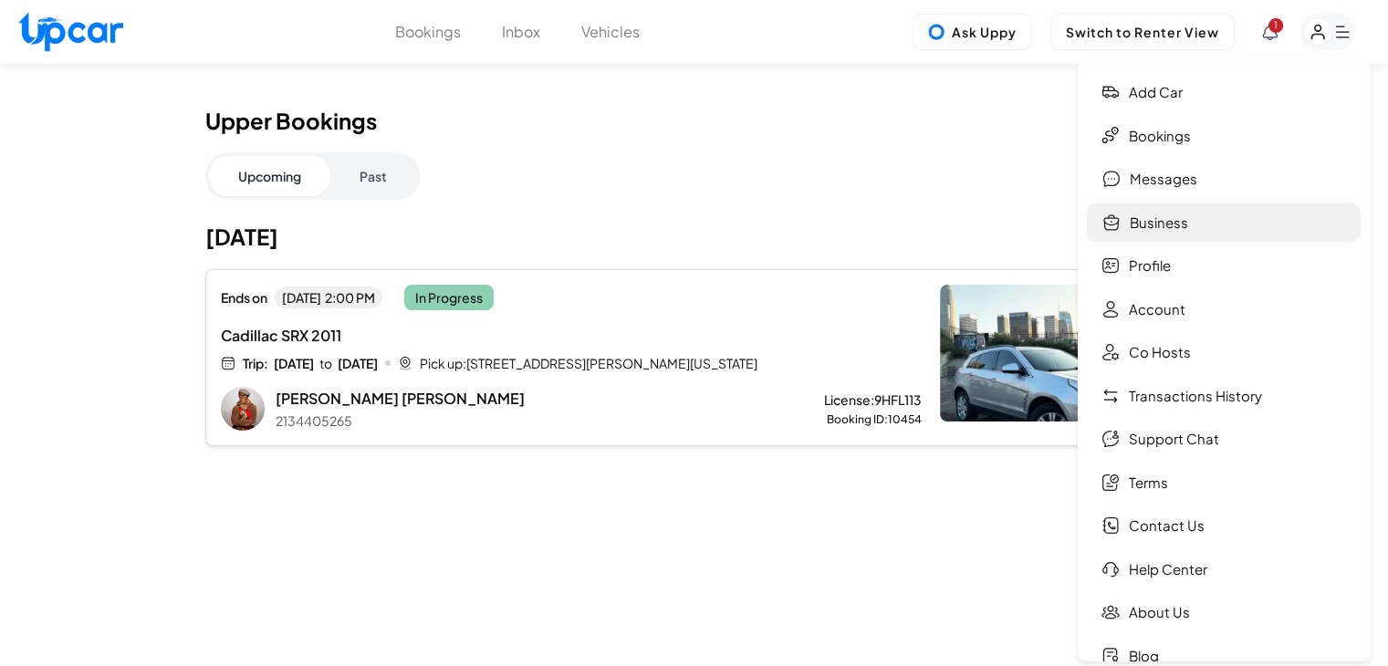
click at [1196, 225] on link "Business" at bounding box center [1224, 223] width 274 height 39
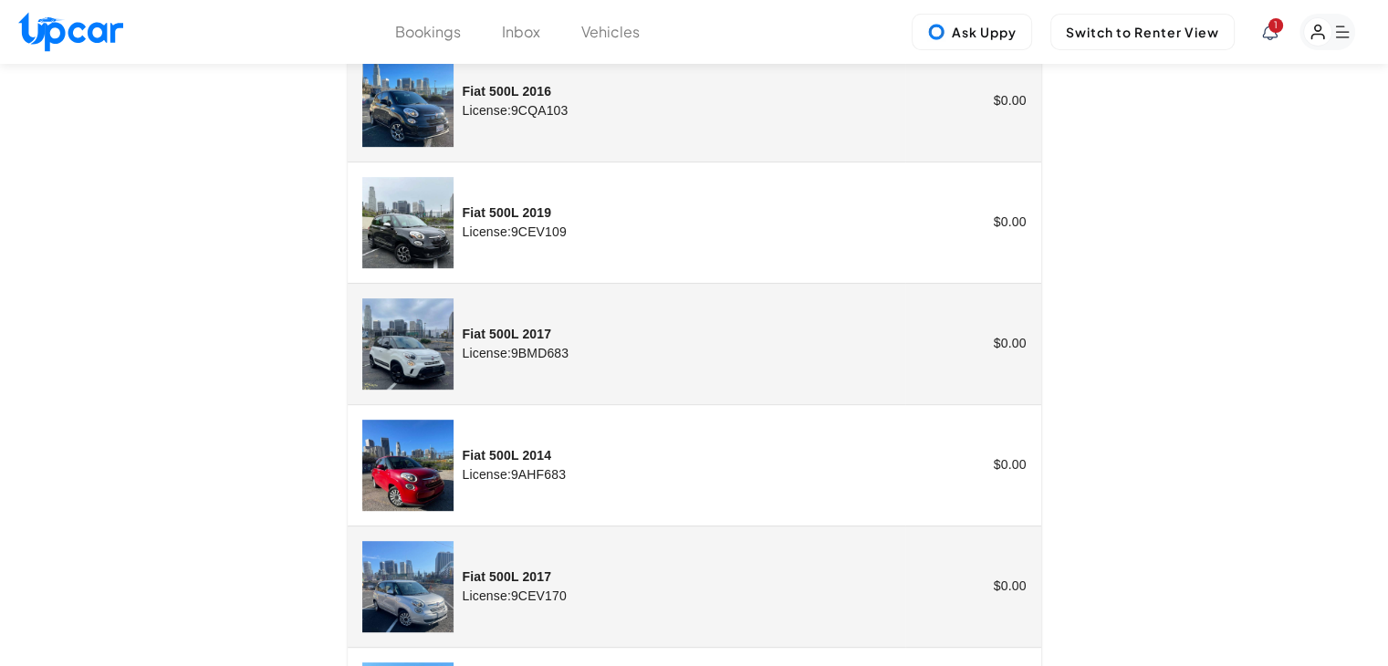
scroll to position [365, 0]
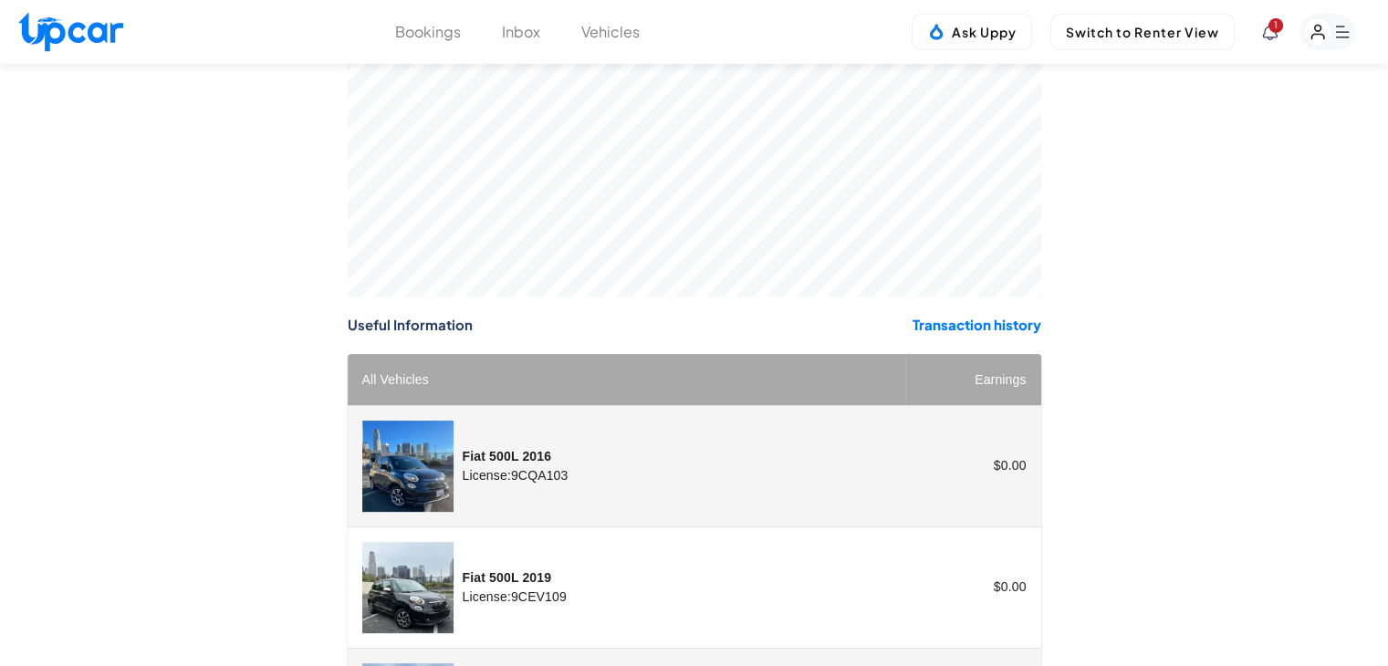
click at [1309, 28] on rect "button" at bounding box center [1318, 32] width 28 height 28
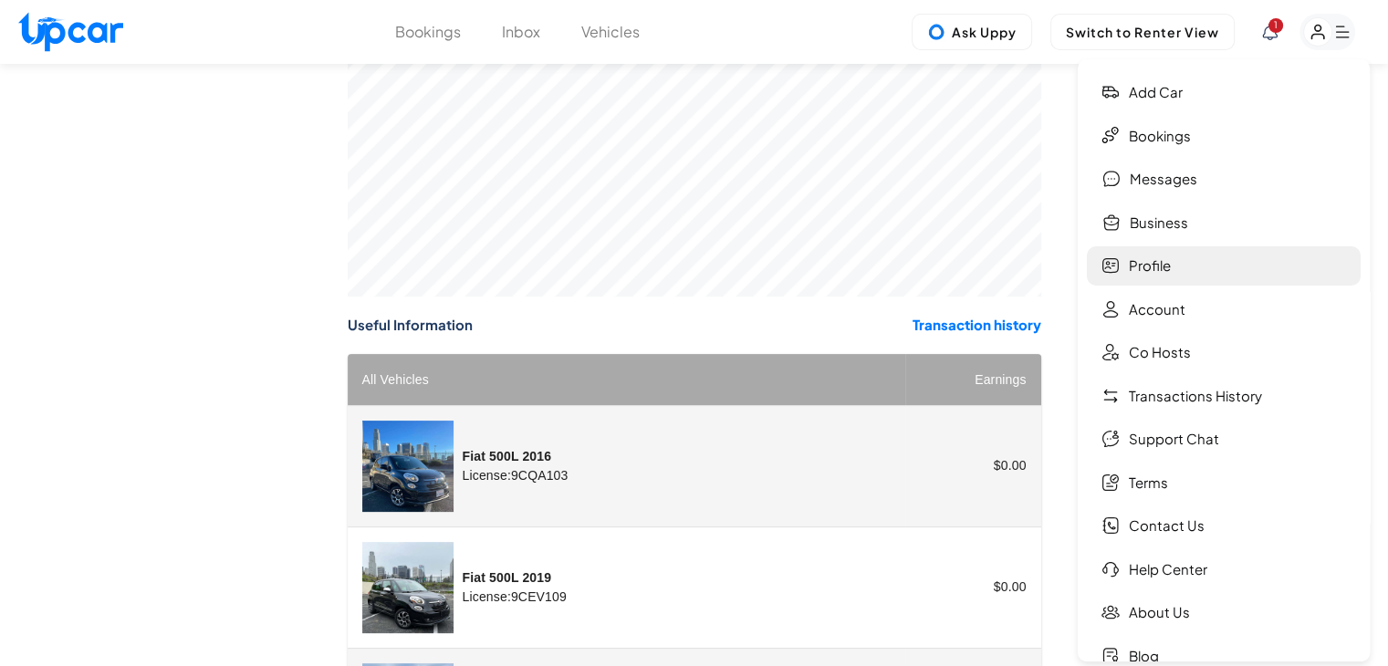
click at [1208, 264] on link "Profile" at bounding box center [1224, 265] width 274 height 39
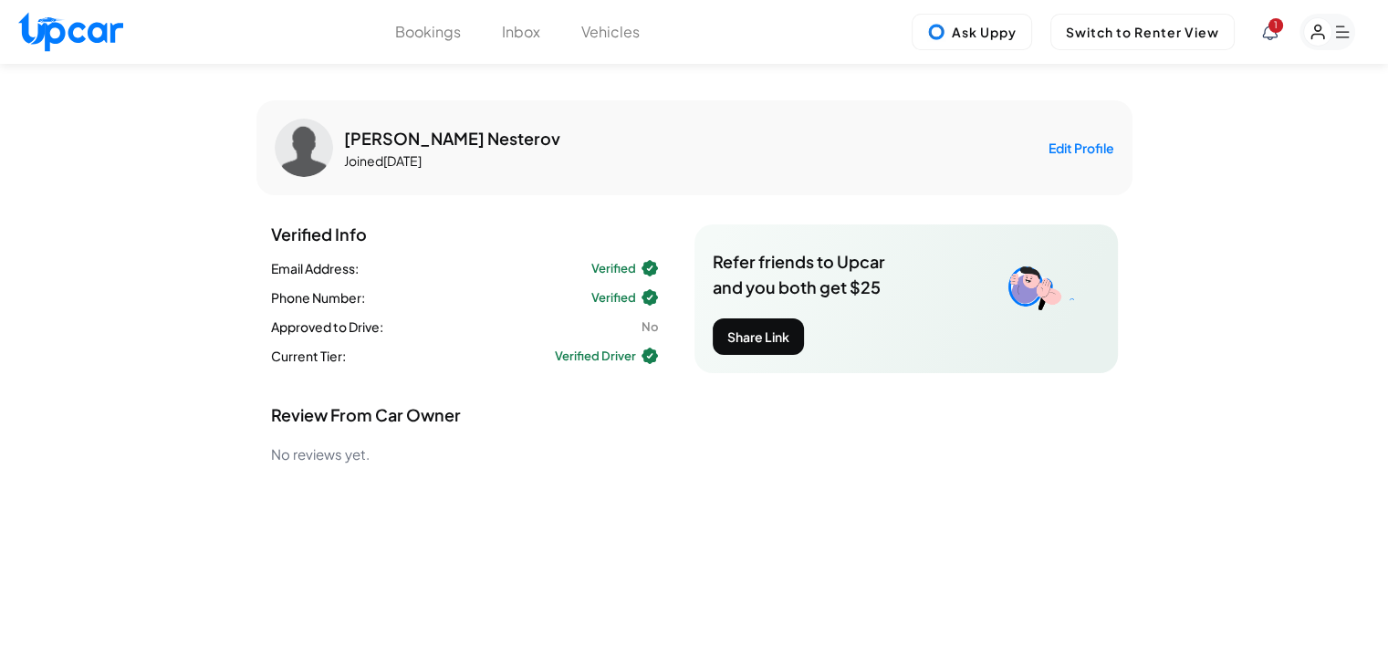
click at [1051, 144] on button "Edit Profile" at bounding box center [1082, 148] width 66 height 18
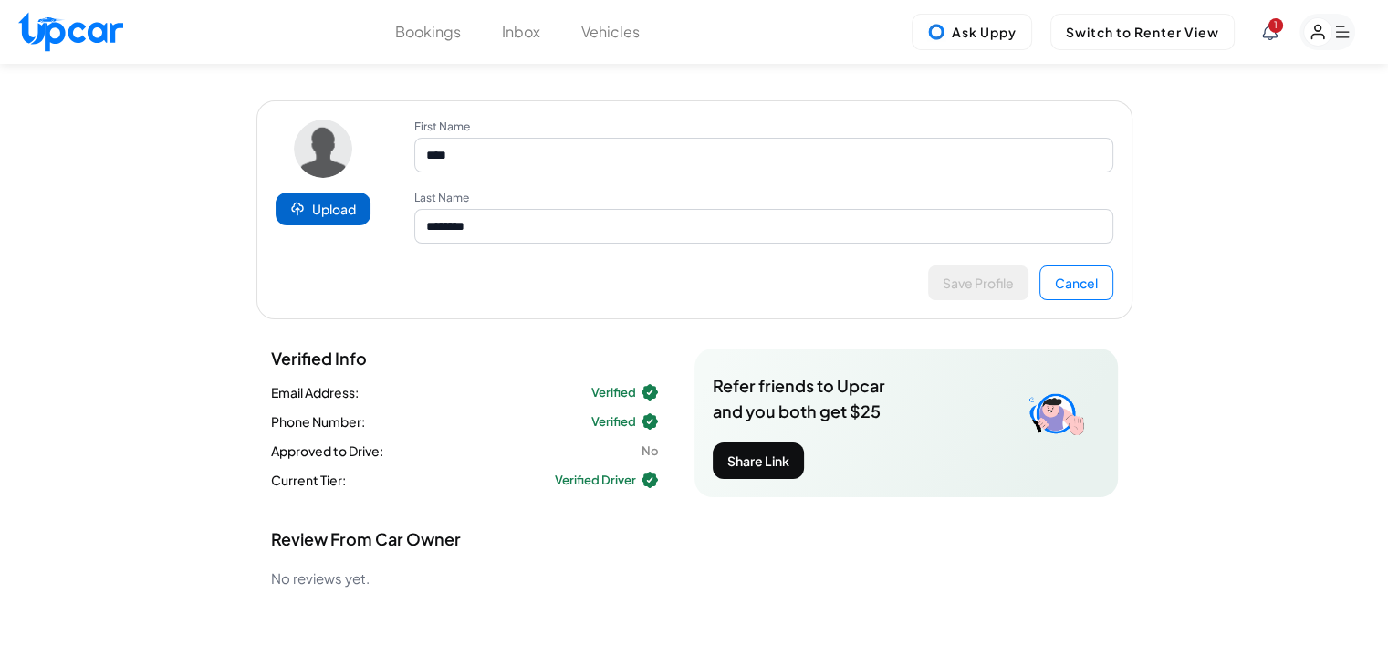
click at [342, 216] on label "Upload" at bounding box center [323, 209] width 95 height 33
click at [0, 0] on input "Upload" at bounding box center [0, 0] width 0 height 0
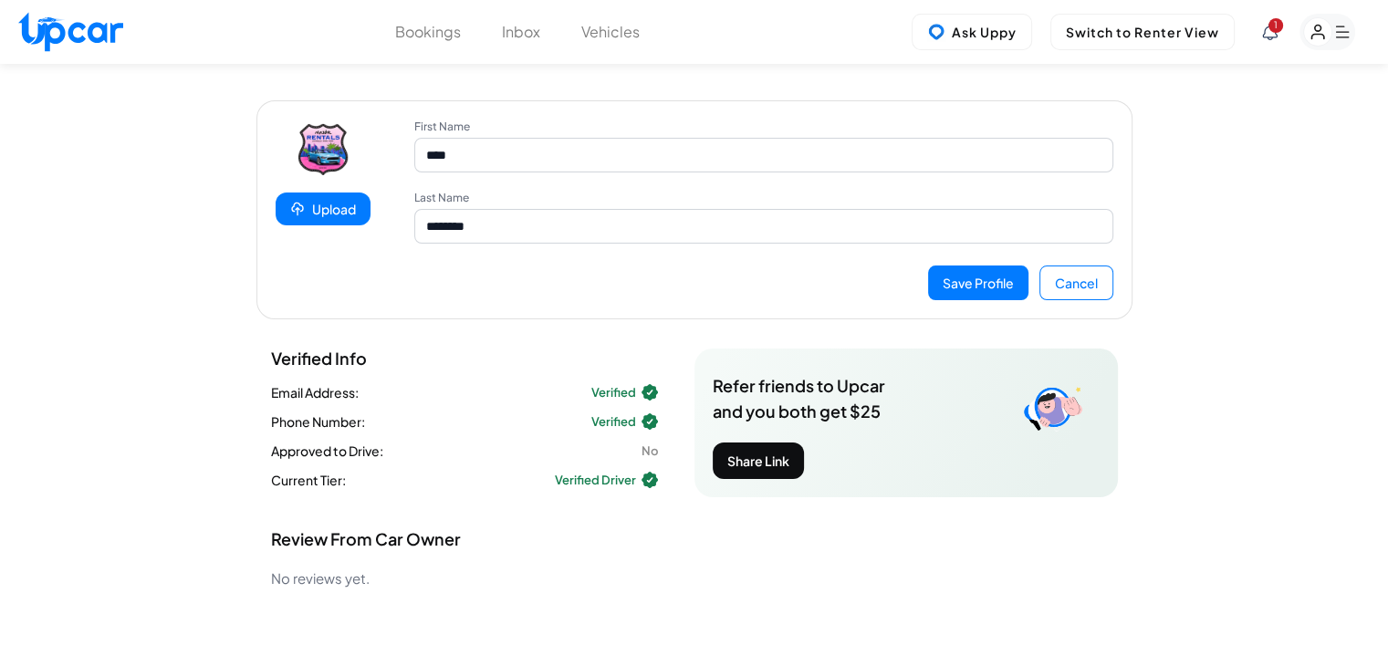
click at [990, 286] on button "Save Profile" at bounding box center [978, 283] width 100 height 35
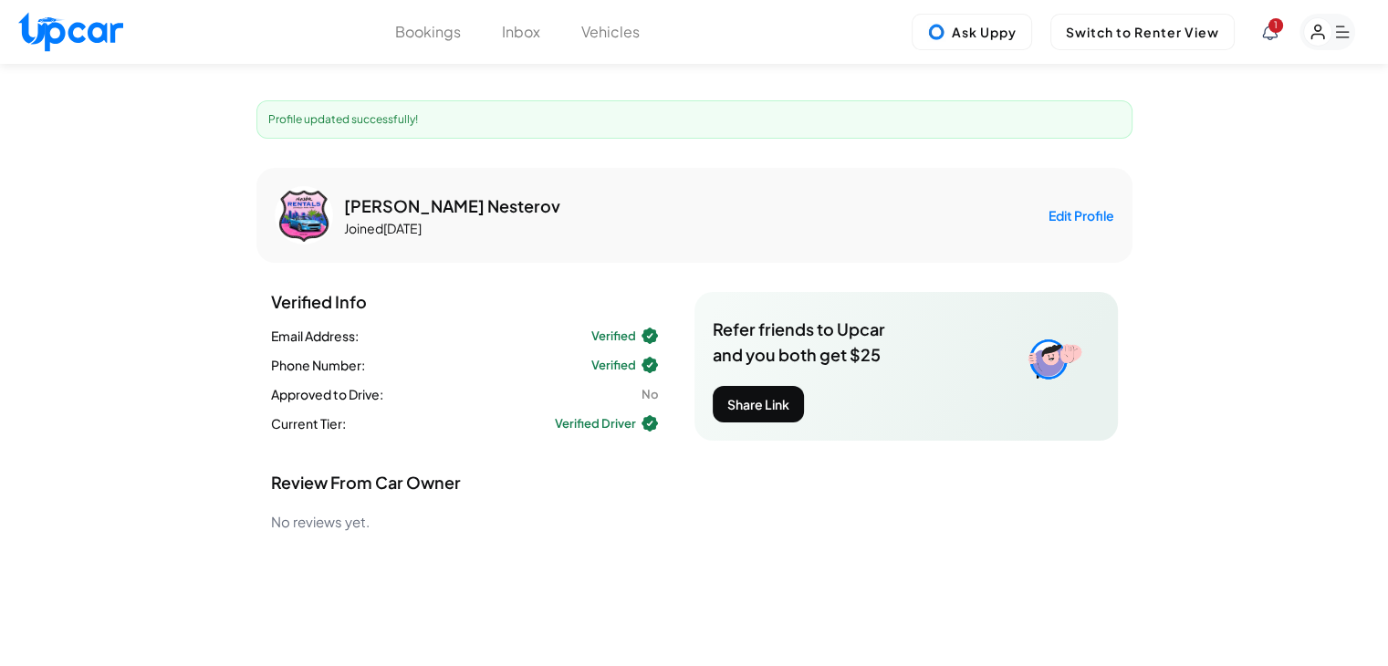
click at [1325, 47] on rect "button" at bounding box center [1328, 32] width 56 height 37
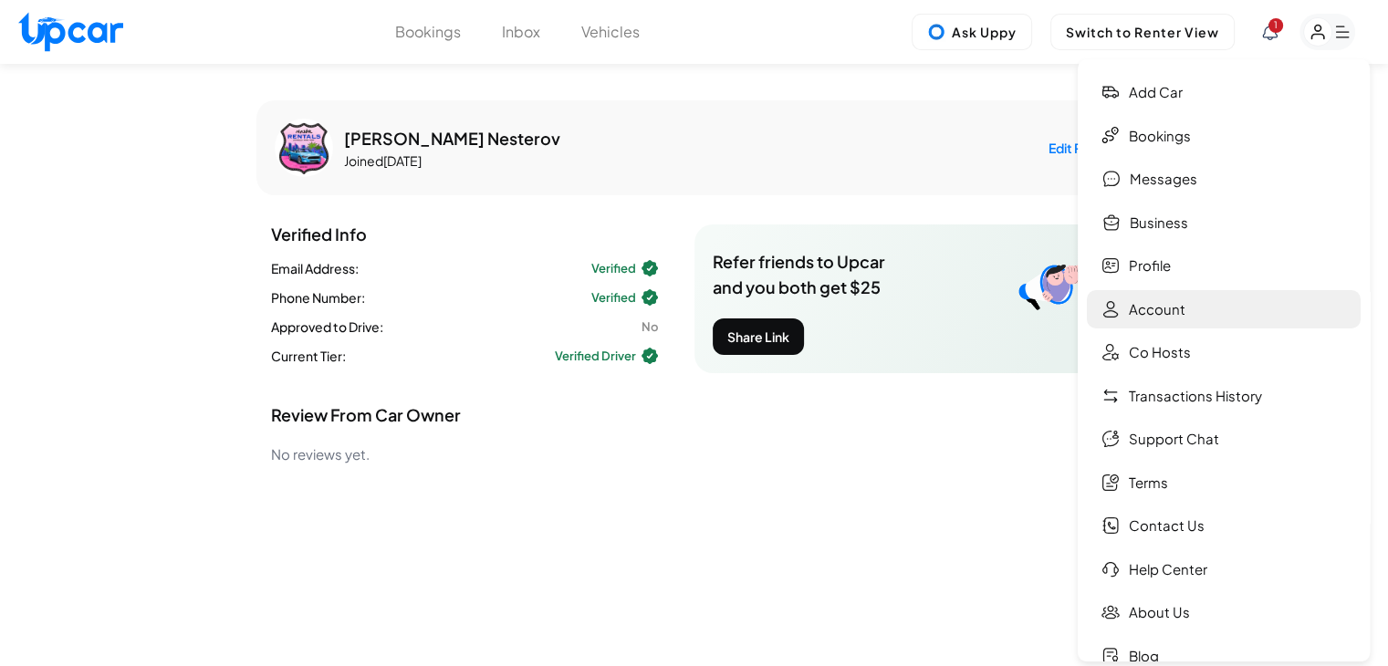
click at [1179, 304] on link "Account" at bounding box center [1224, 309] width 274 height 39
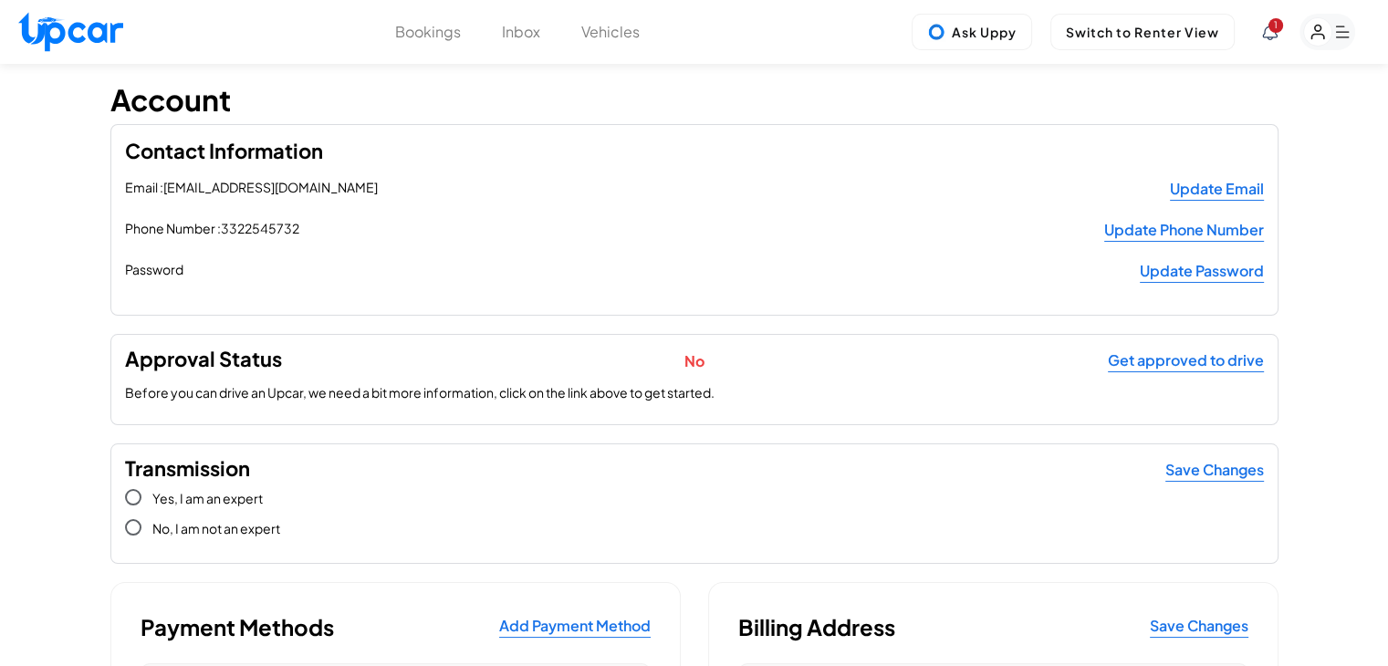
click at [1320, 41] on rect "button" at bounding box center [1318, 32] width 28 height 28
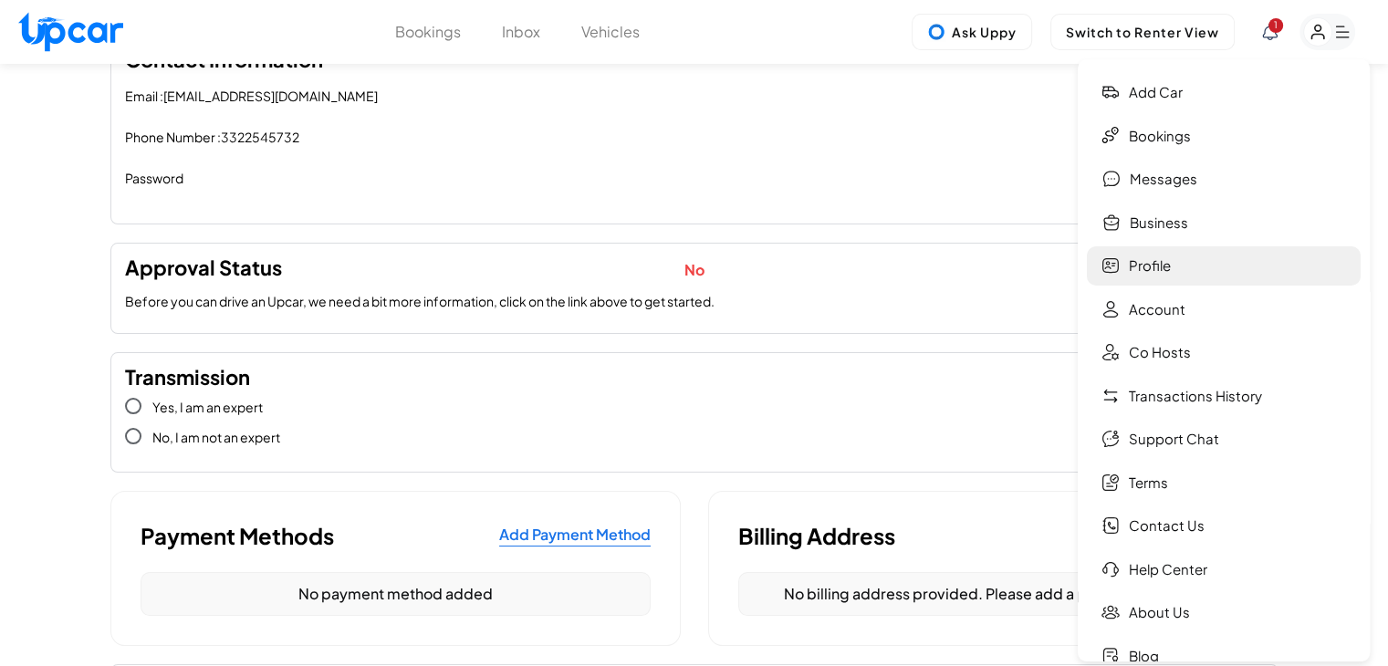
click at [1187, 277] on link "Profile" at bounding box center [1224, 265] width 274 height 39
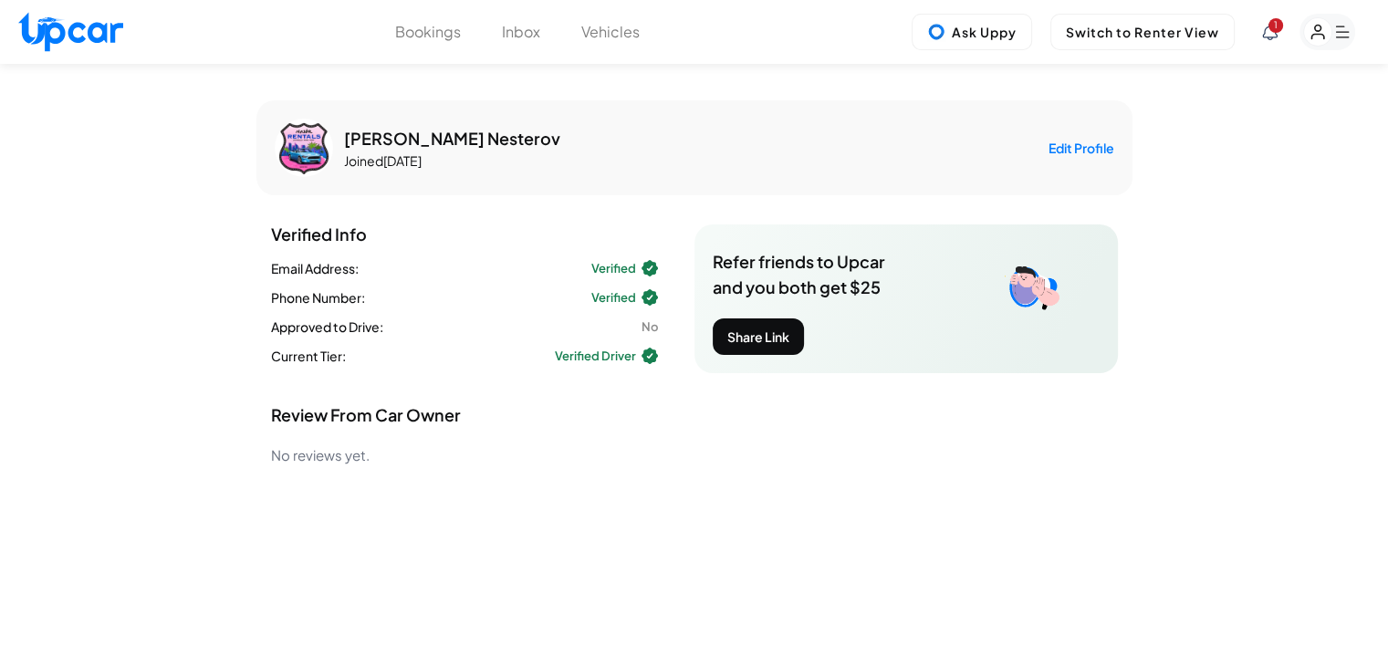
click at [1338, 34] on rect "button" at bounding box center [1328, 32] width 56 height 37
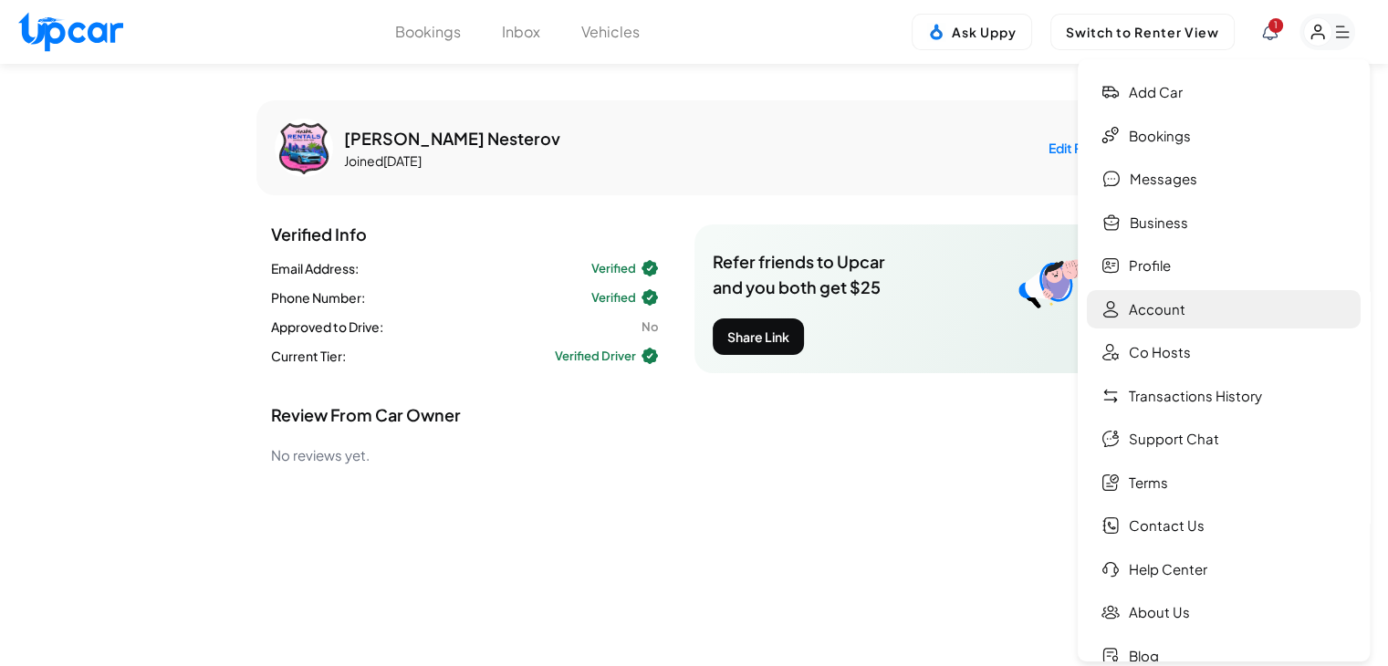
click at [1237, 303] on link "Account" at bounding box center [1224, 309] width 274 height 39
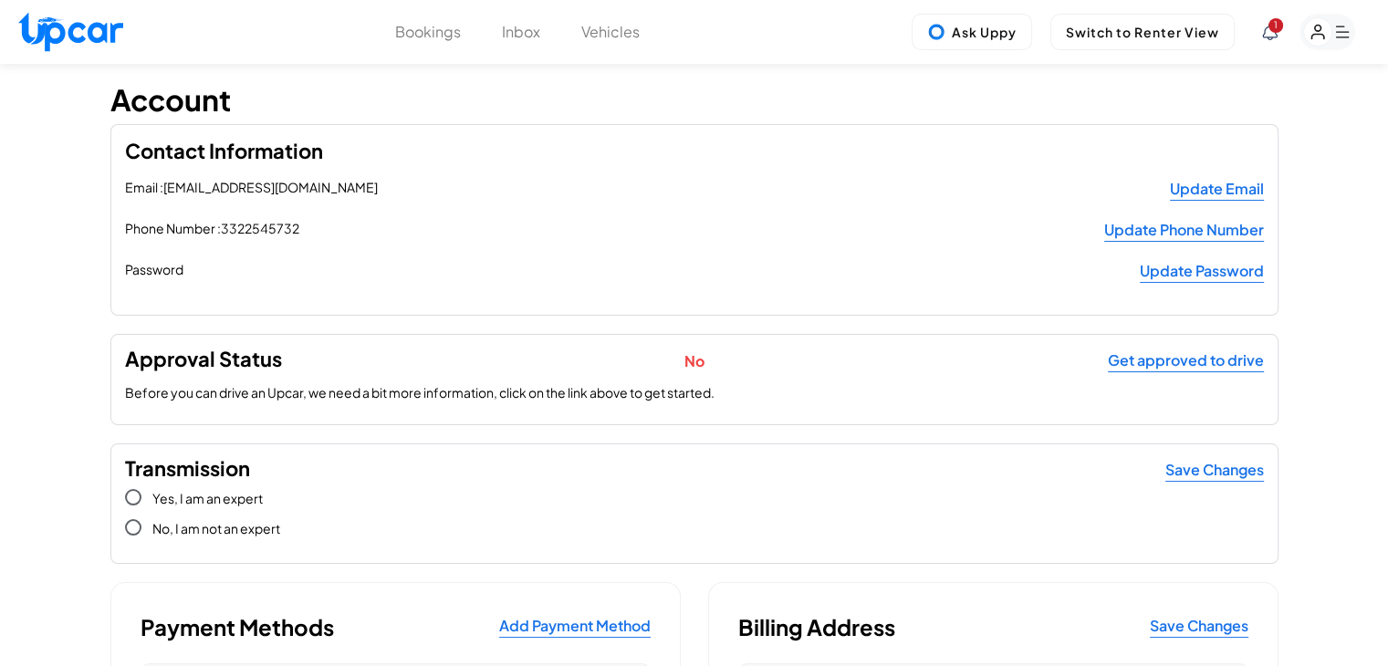
click at [1312, 37] on icon "button" at bounding box center [1318, 33] width 12 height 14
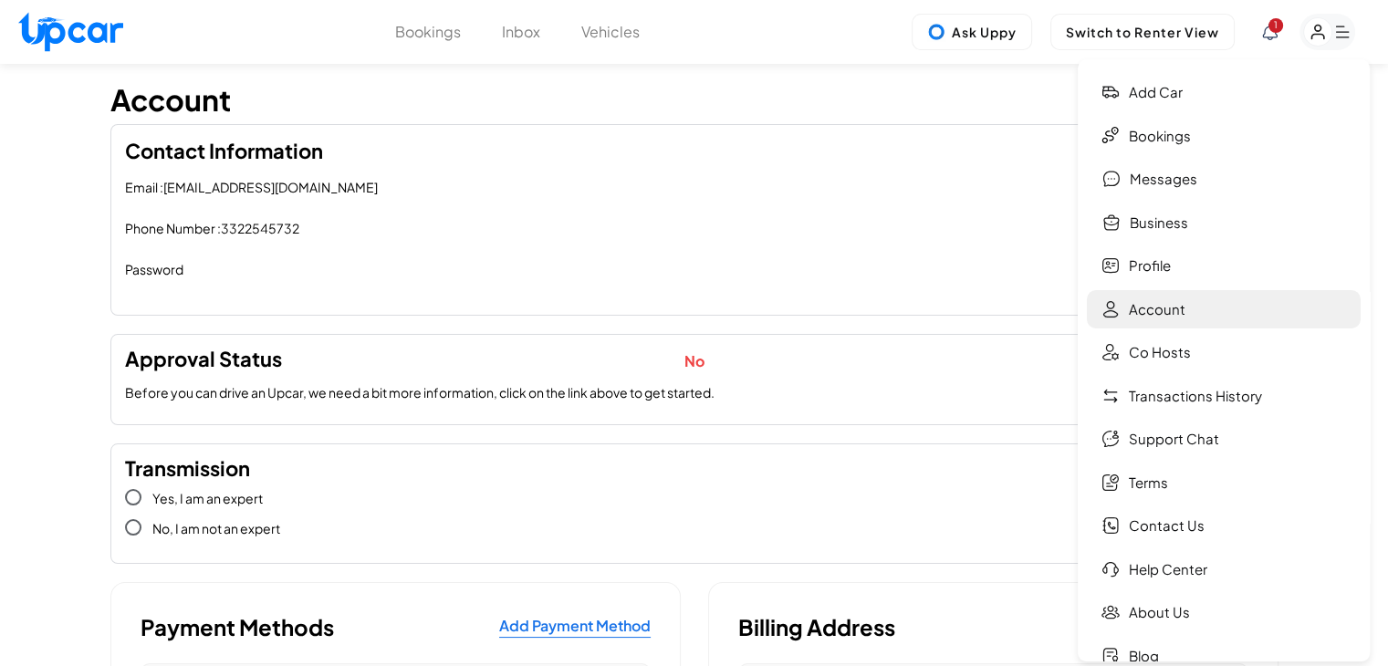
scroll to position [70, 0]
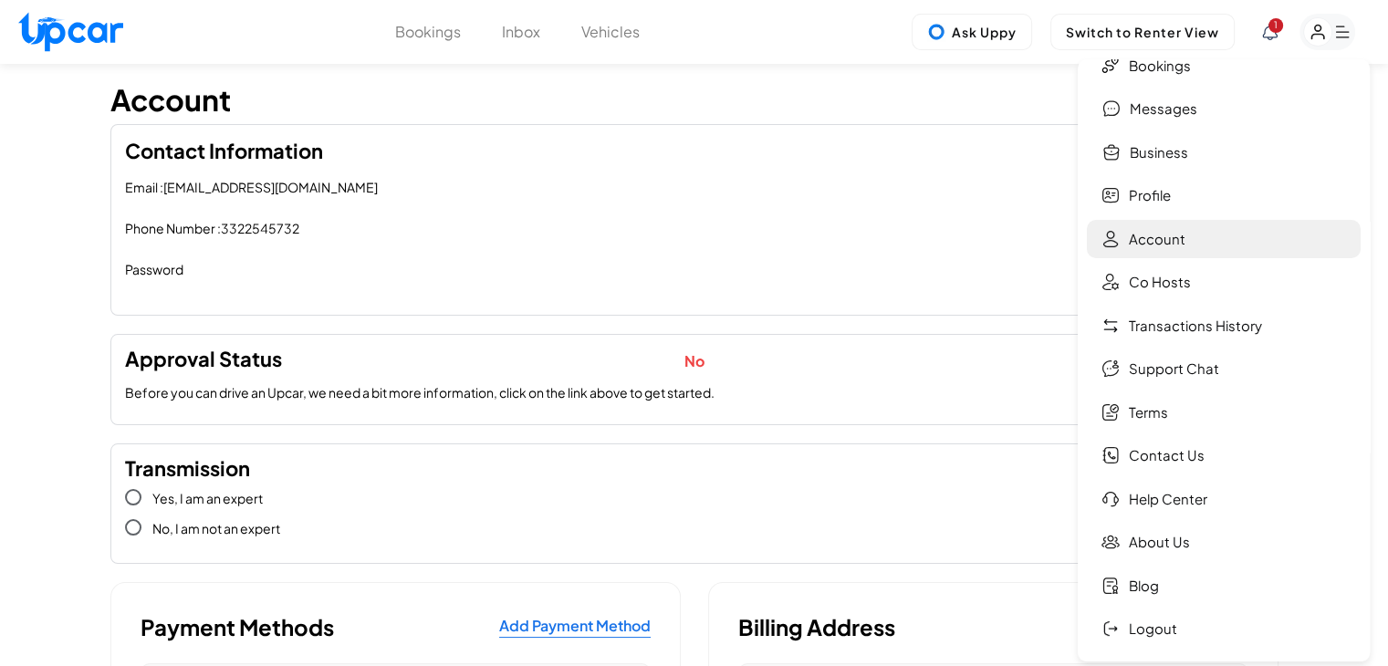
click at [1192, 251] on link "Account" at bounding box center [1224, 239] width 274 height 39
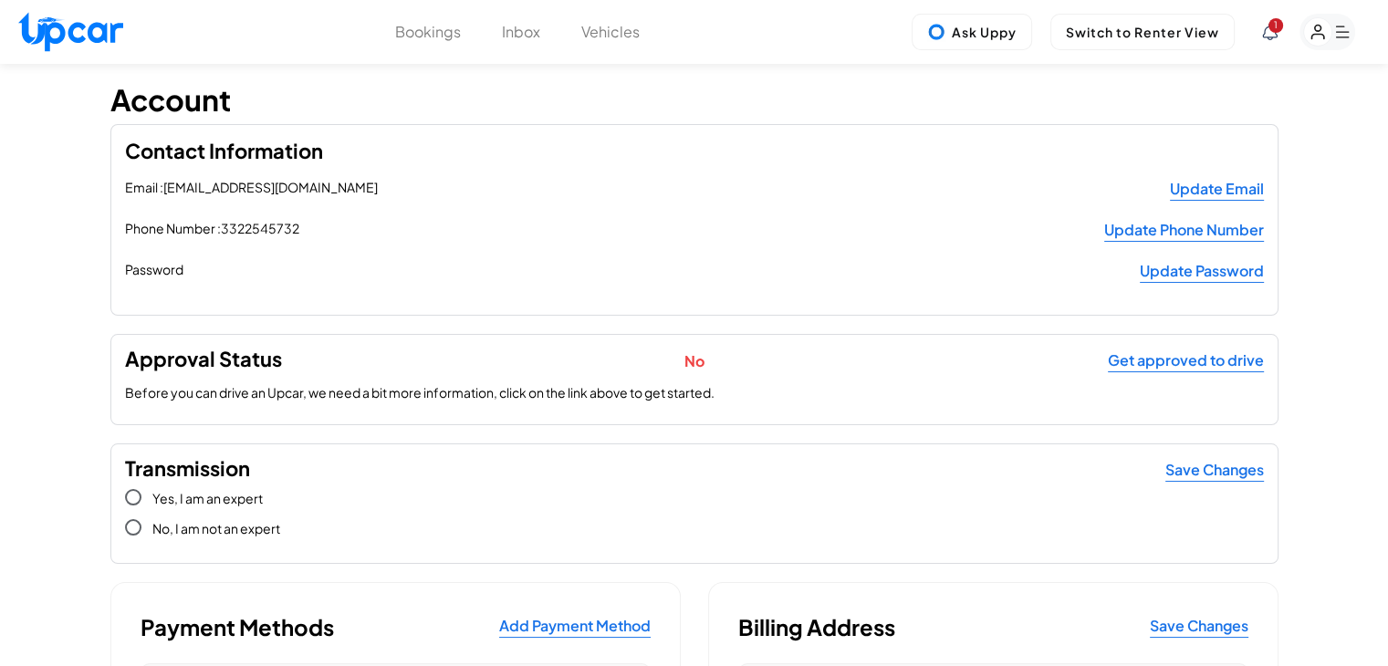
click at [1322, 26] on rect "button" at bounding box center [1318, 32] width 28 height 28
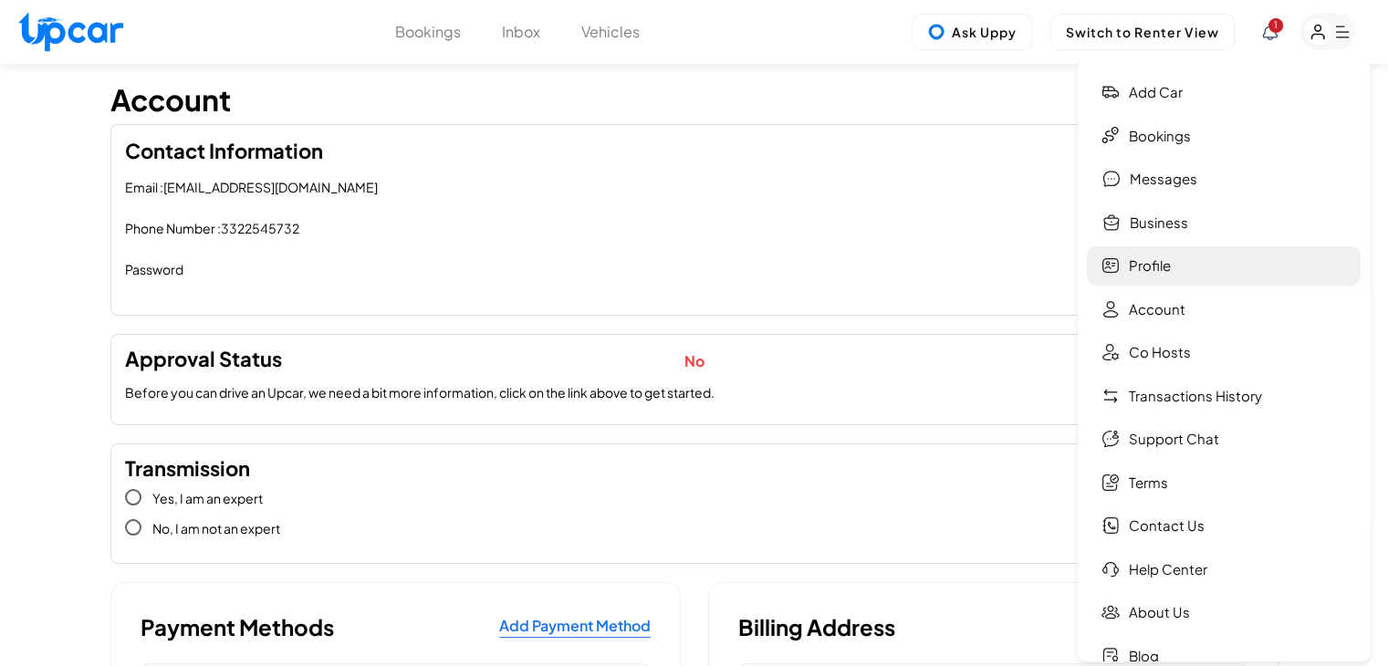
click at [1173, 275] on link "Profile" at bounding box center [1224, 265] width 274 height 39
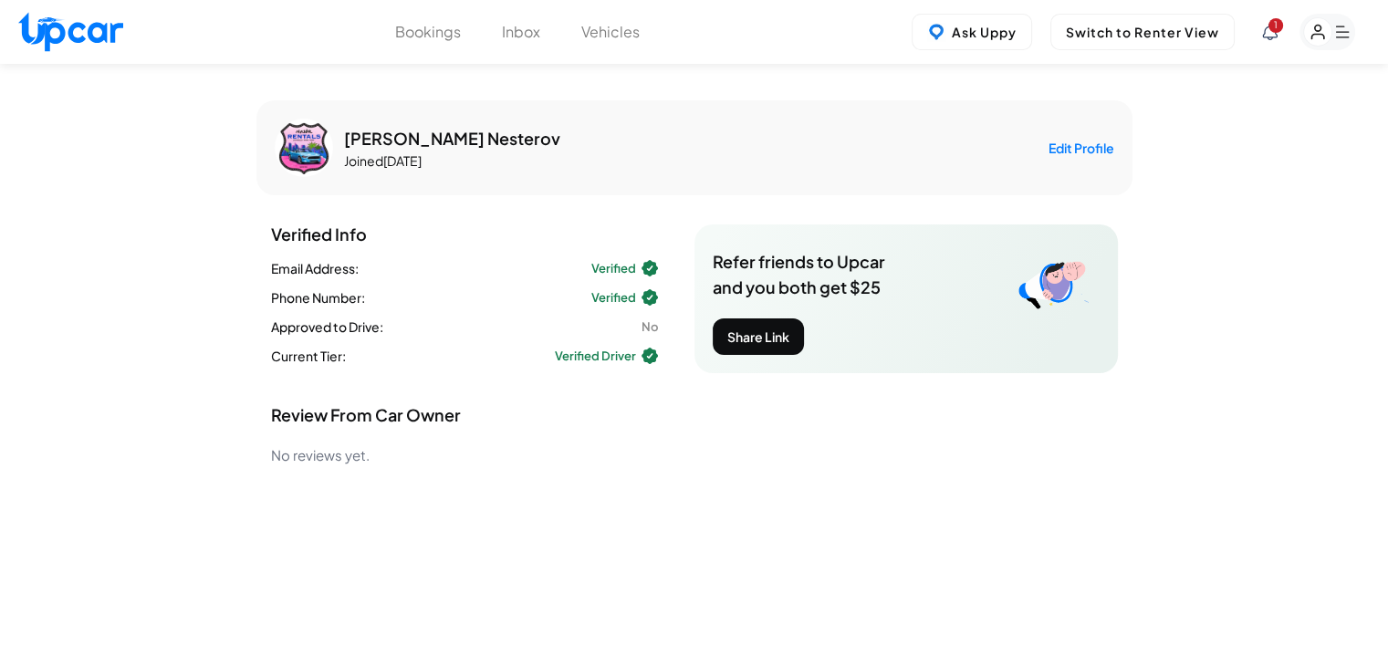
click at [1275, 34] on icon at bounding box center [1270, 32] width 15 height 16
click at [1080, 465] on div at bounding box center [701, 333] width 1402 height 666
click at [1331, 36] on rect "button" at bounding box center [1318, 32] width 28 height 28
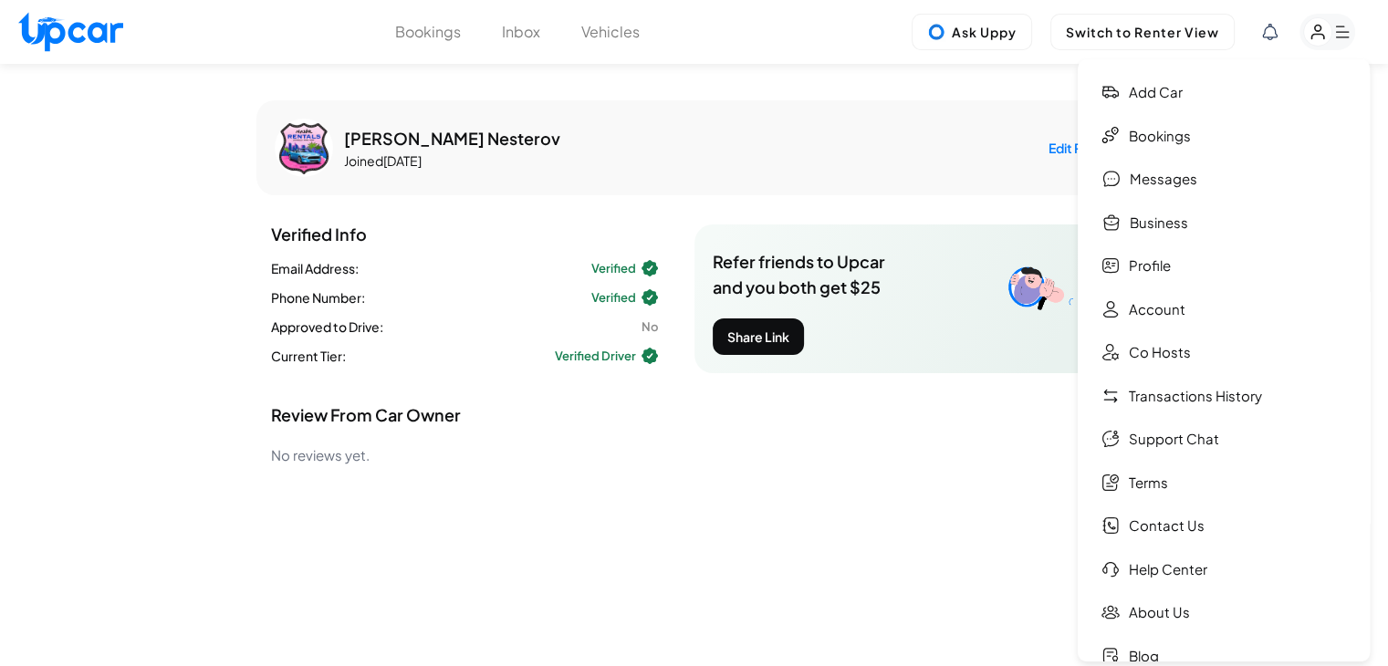
click at [811, 99] on div "Ihor Nesterov Joined Sep 2025 Edit Profile Verified Info Email Address : Verifi…" at bounding box center [694, 284] width 876 height 404
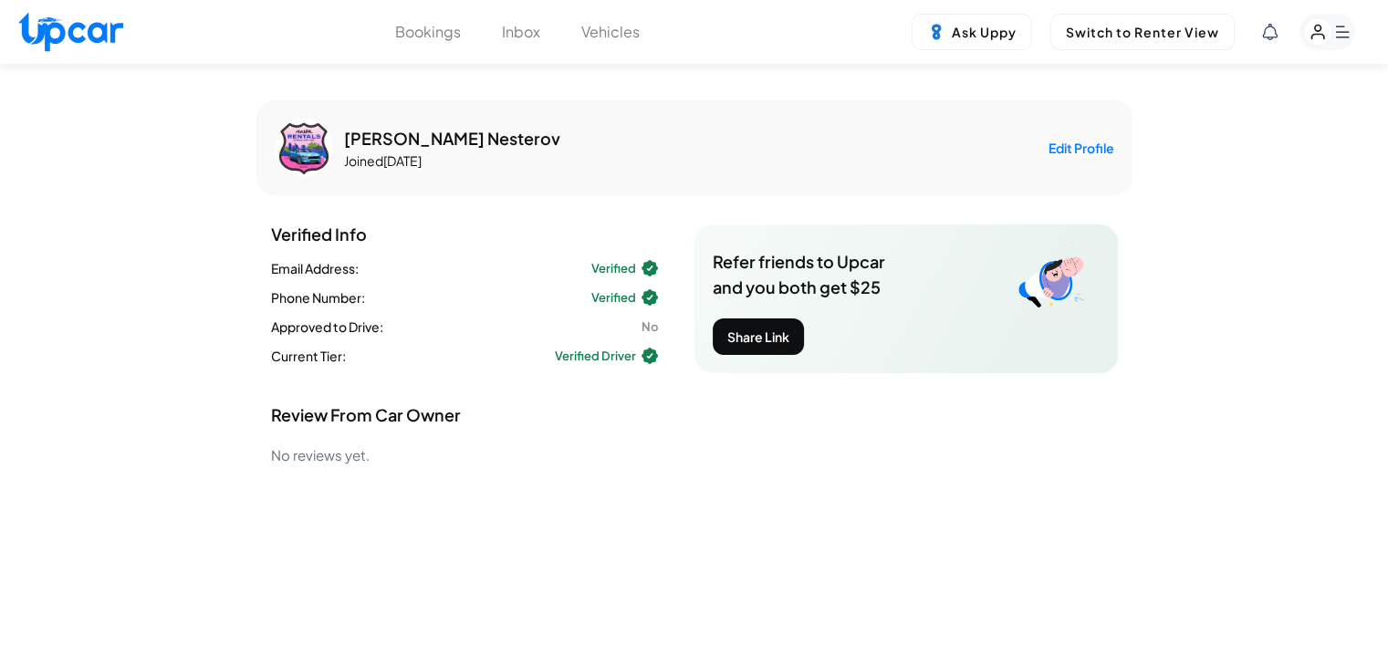
click at [1327, 40] on rect "button" at bounding box center [1318, 32] width 28 height 28
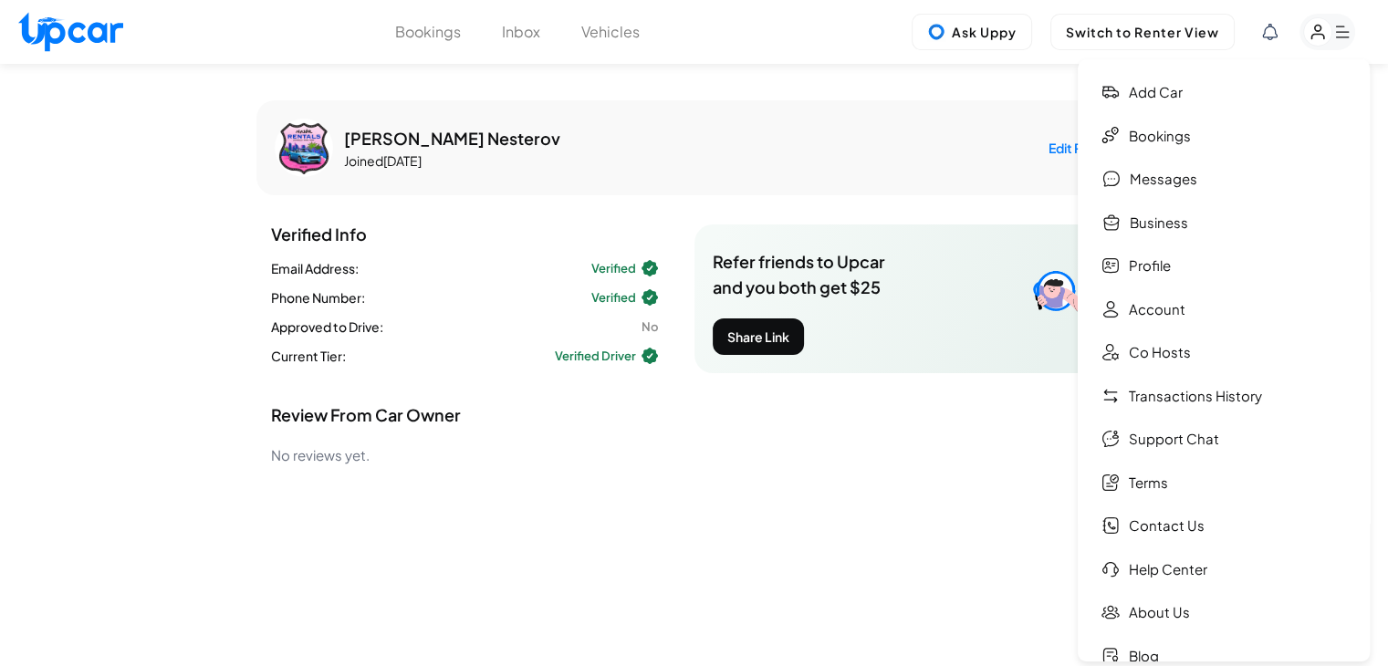
click at [909, 391] on div "Ihor Nesterov Joined Sep 2025 Edit Profile Verified Info Email Address : Verifi…" at bounding box center [694, 284] width 876 height 368
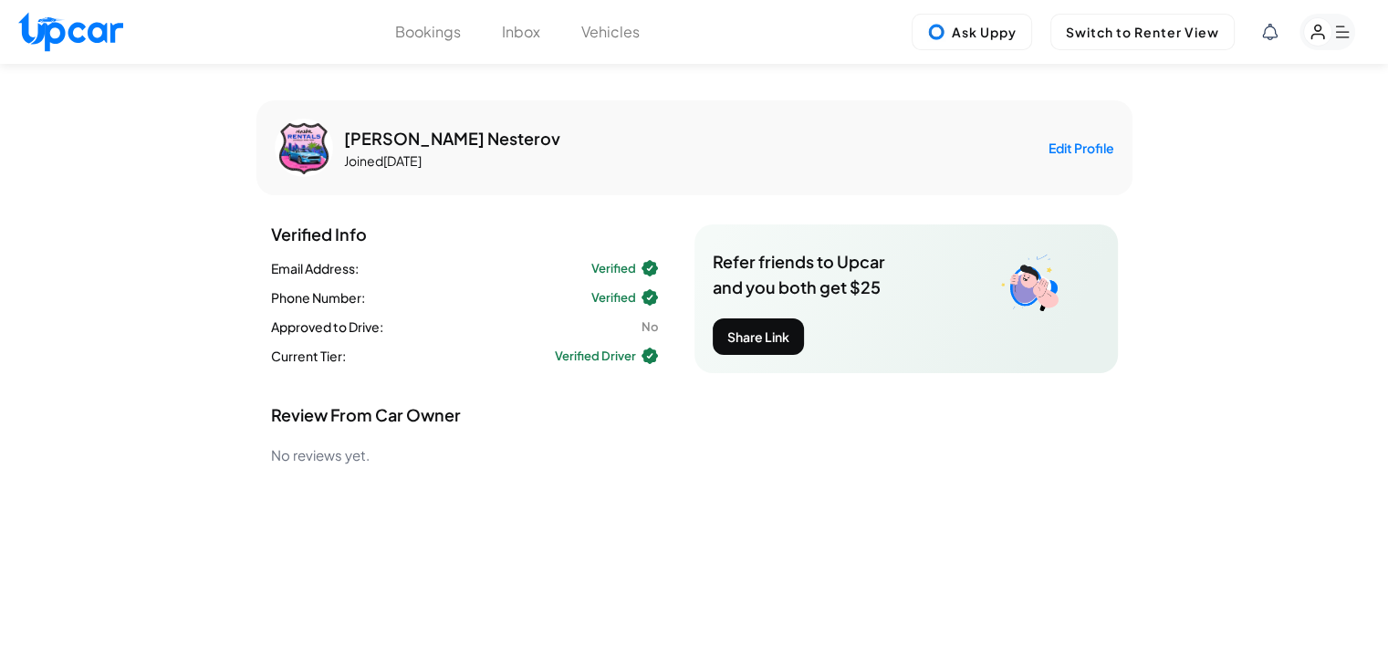
drag, startPoint x: 1359, startPoint y: 19, endPoint x: 1346, endPoint y: 28, distance: 15.7
click at [1359, 19] on ul "Ask Uppy Switch to Renter View" at bounding box center [1141, 32] width 458 height 37
click at [1346, 28] on rect "button" at bounding box center [1328, 32] width 56 height 37
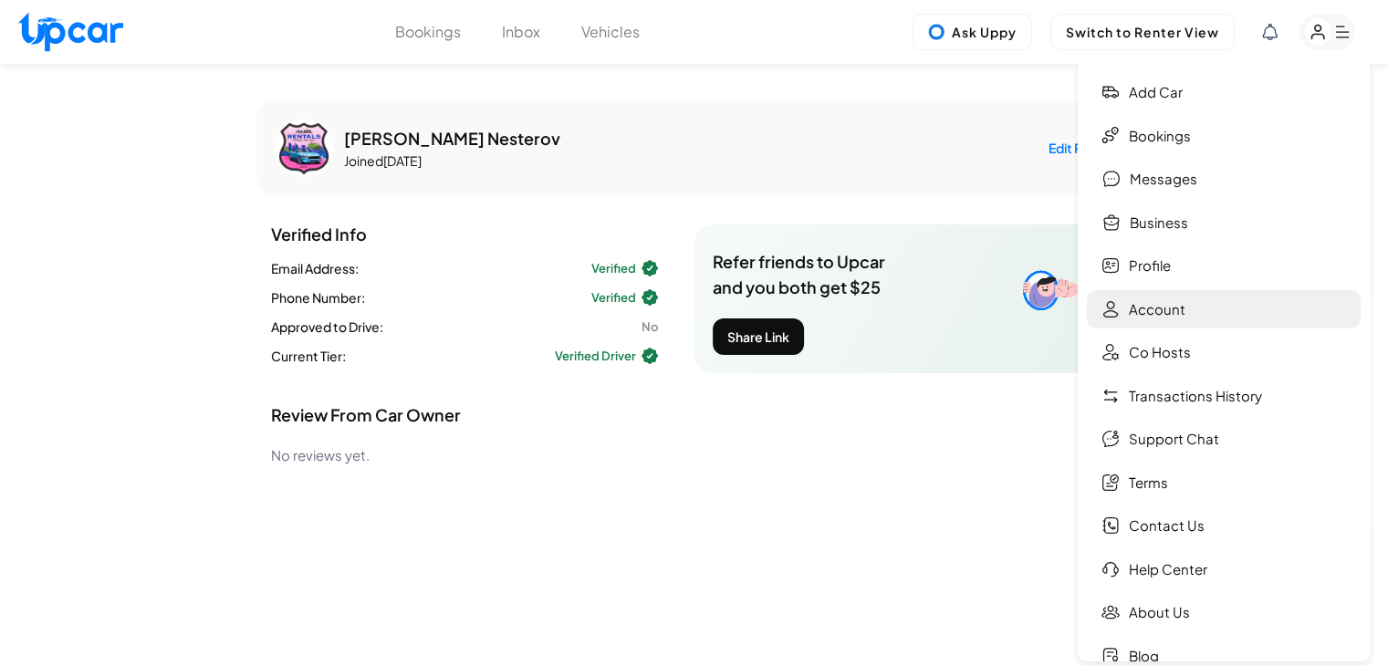
click at [1234, 300] on link "Account" at bounding box center [1224, 309] width 274 height 39
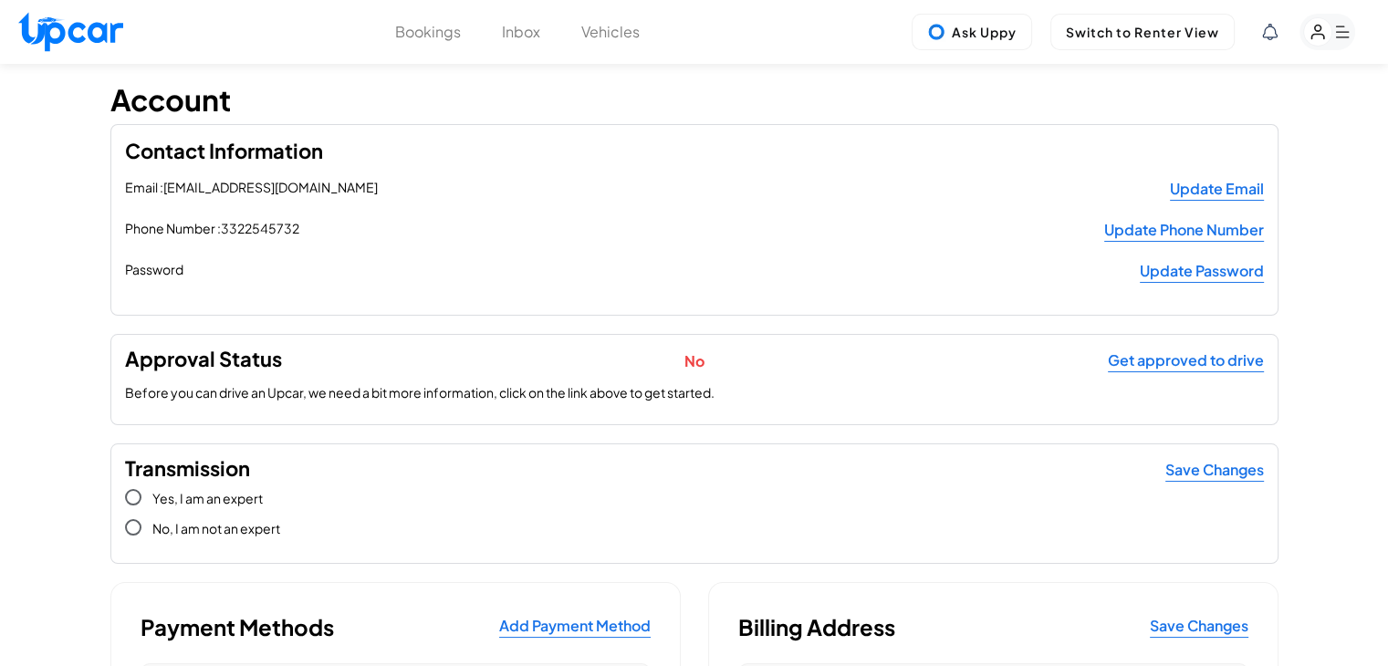
click at [90, 35] on img at bounding box center [70, 31] width 105 height 39
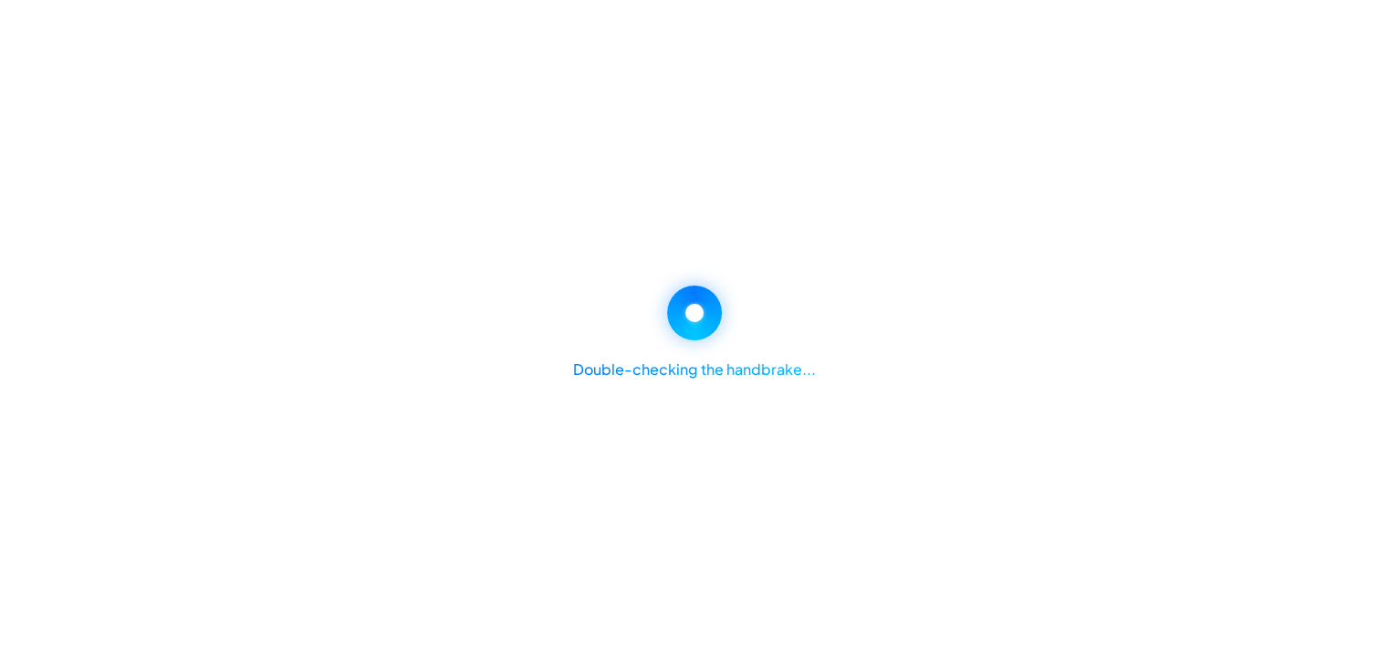
select select "********"
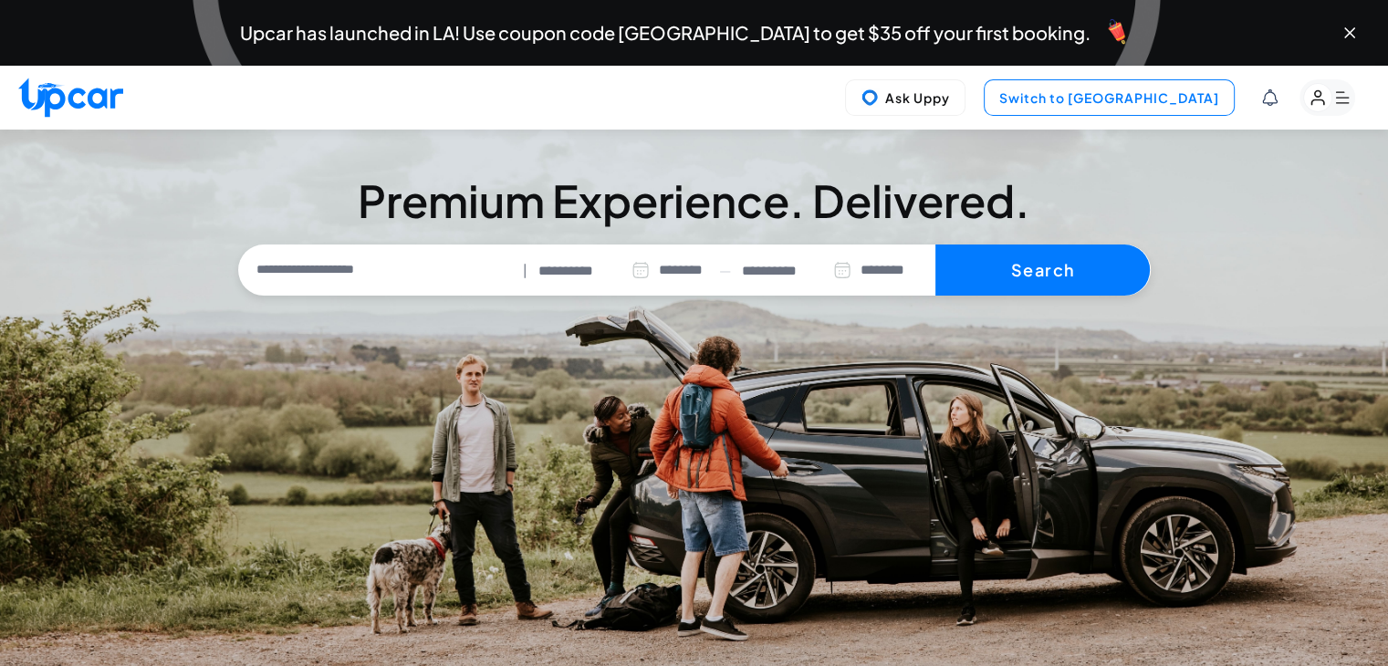
click at [1150, 81] on button "Switch to Upper View" at bounding box center [1109, 97] width 251 height 37
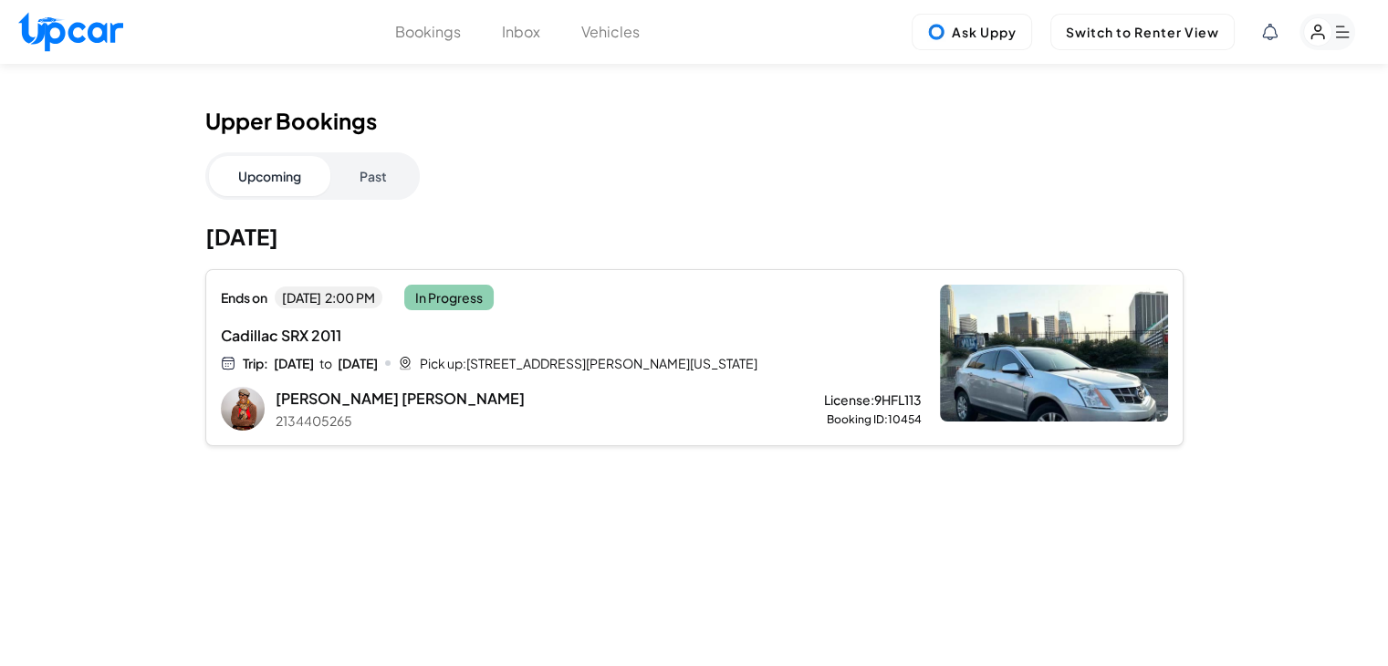
click at [453, 37] on button "Bookings" at bounding box center [428, 32] width 66 height 22
click at [607, 45] on div "Bookings Inbox Vehicles Ask Uppy Switch to Renter View" at bounding box center [694, 32] width 1388 height 64
